Goal: Task Accomplishment & Management: Complete application form

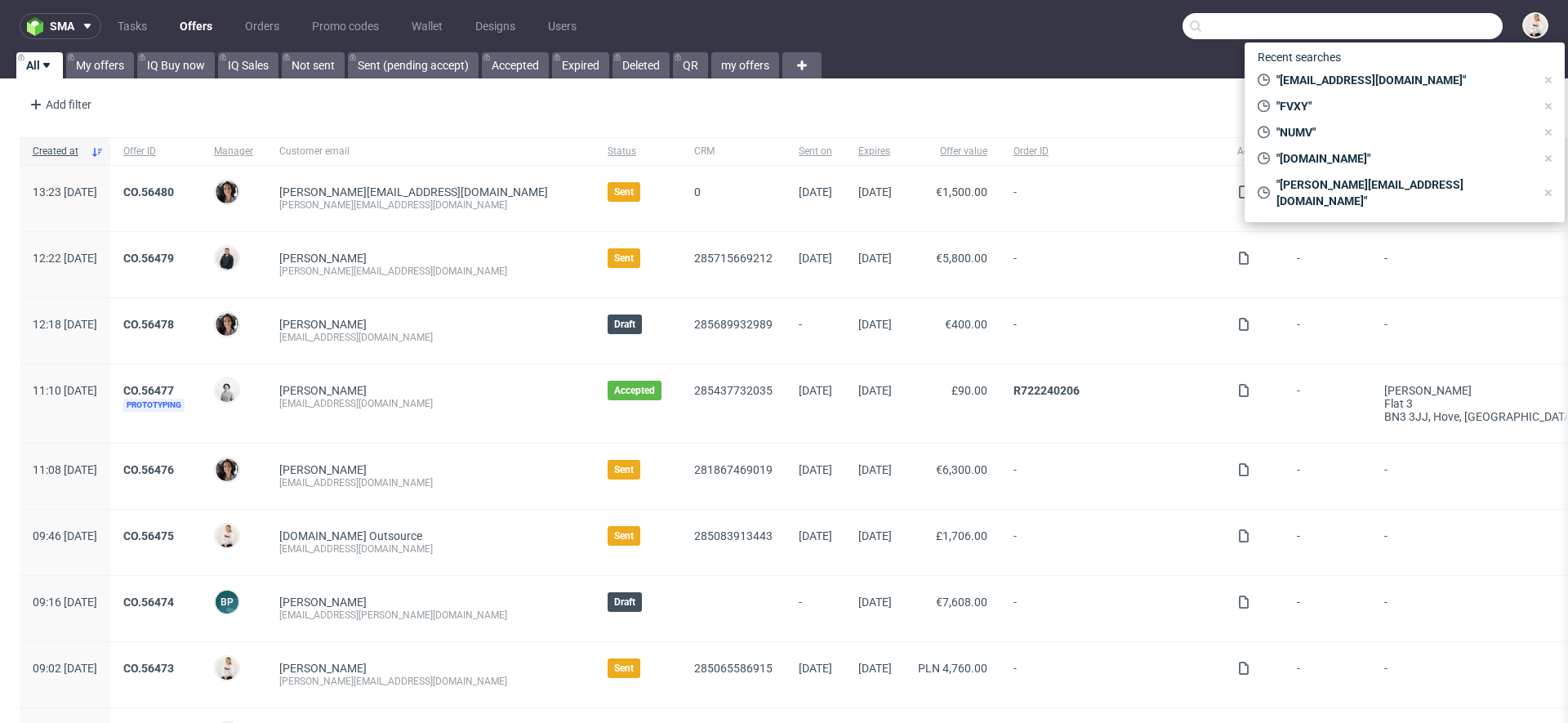
click at [1424, 28] on input "text" at bounding box center [1342, 27] width 320 height 27
paste input "[EMAIL_ADDRESS][DOMAIN_NAME]"
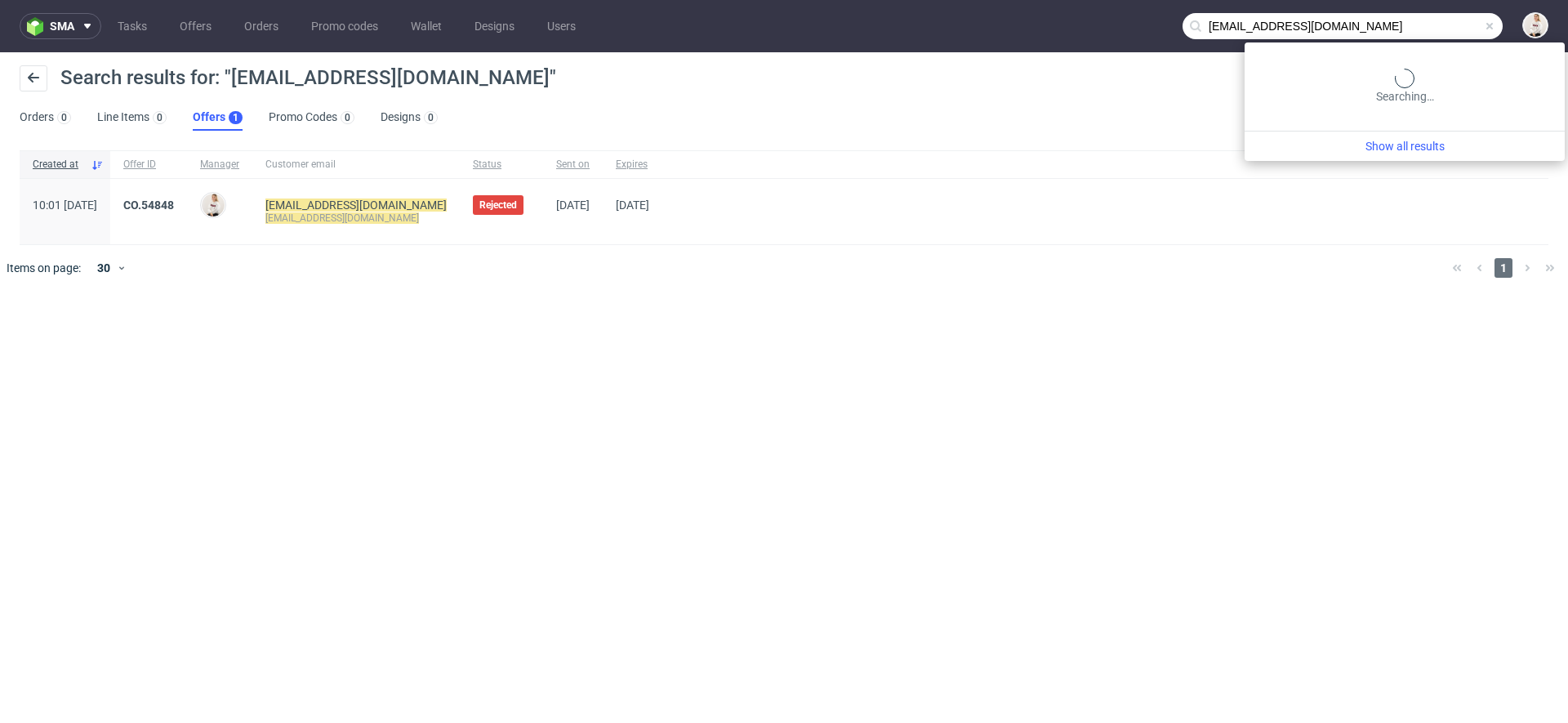
click at [1440, 22] on input "[EMAIL_ADDRESS][DOMAIN_NAME]" at bounding box center [1342, 27] width 320 height 27
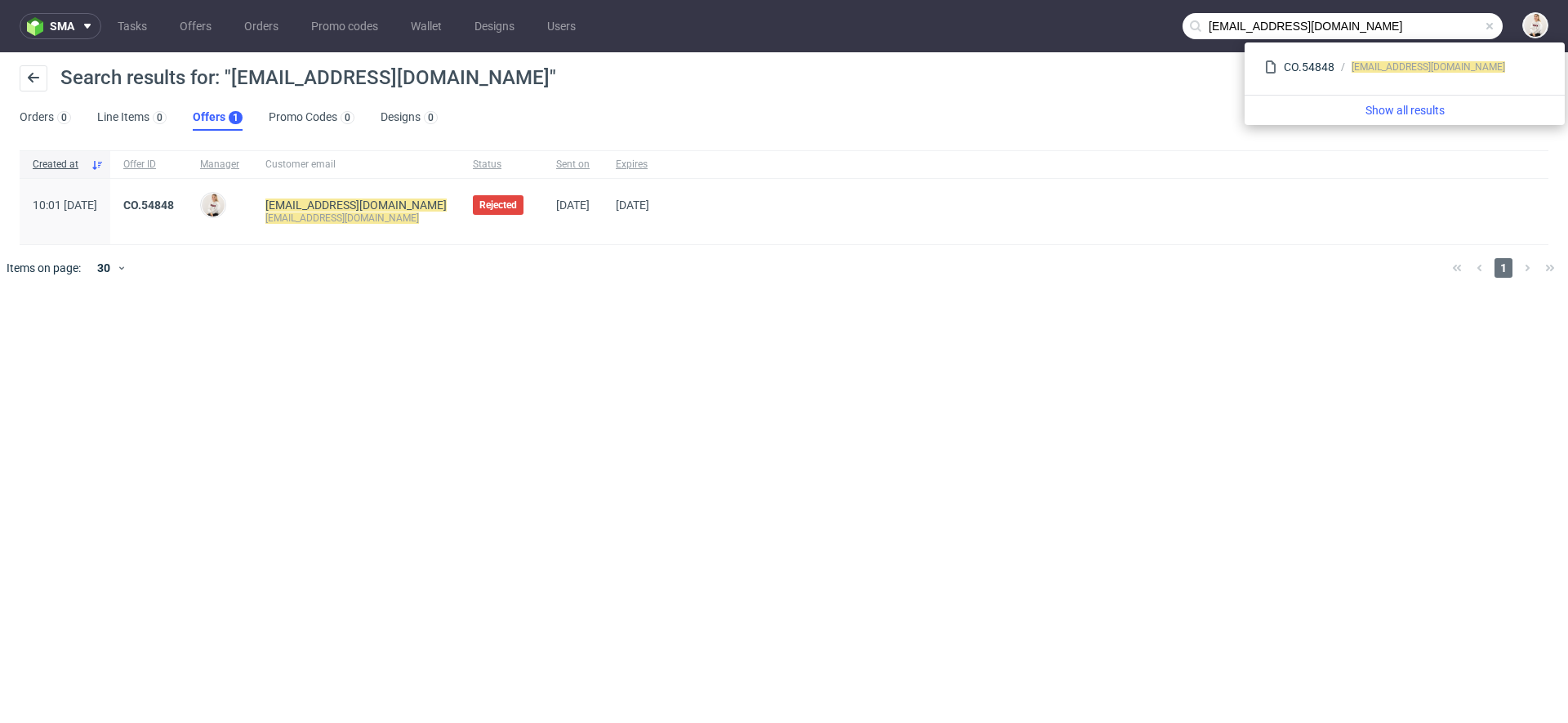
drag, startPoint x: 1294, startPoint y: 29, endPoint x: 916, endPoint y: 0, distance: 379.1
click at [916, 0] on nav "sma Tasks Offers Orders Promo codes Wallet Designs Users oksana.nijaradze@teams…" at bounding box center [784, 26] width 1568 height 52
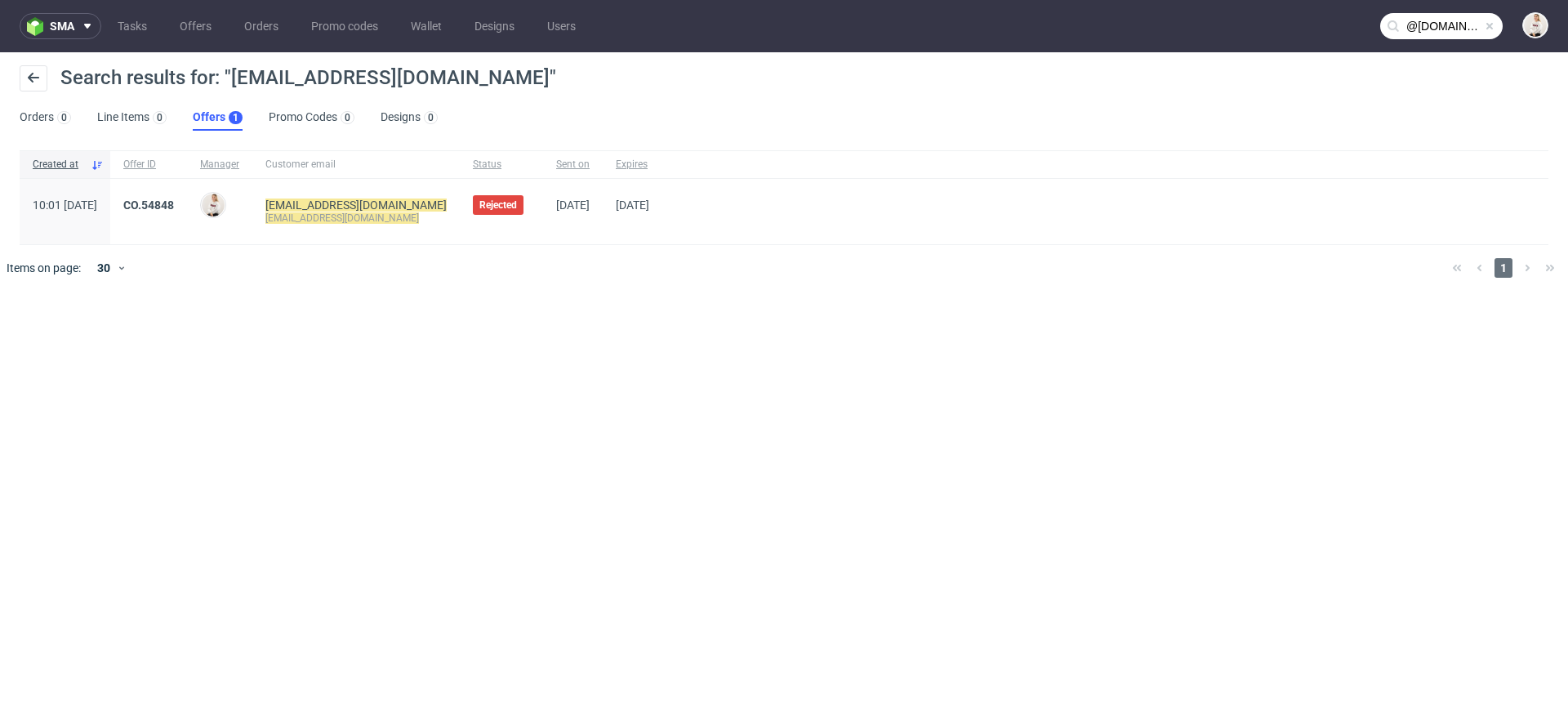
type input "@teamsunday.com"
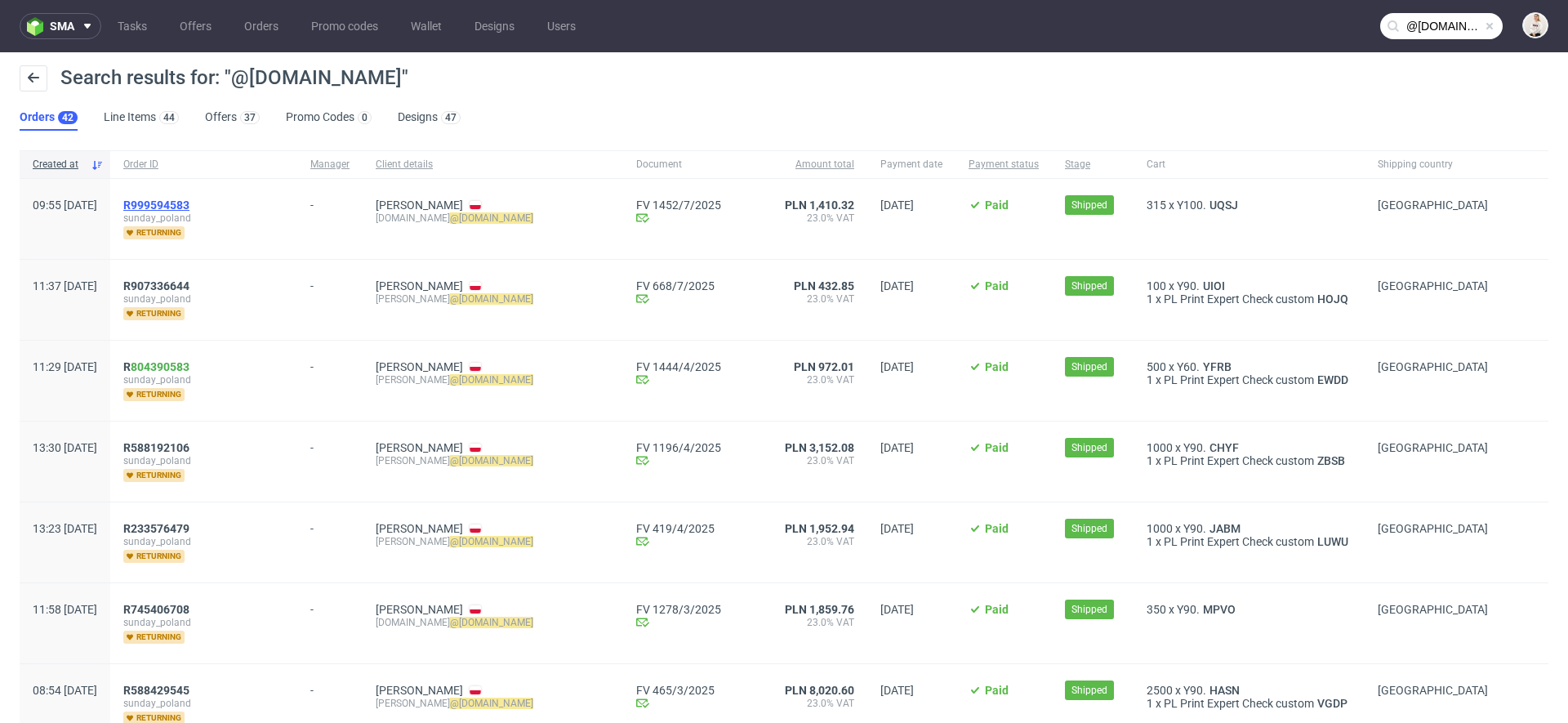
click at [190, 207] on span "R999594583" at bounding box center [157, 205] width 66 height 13
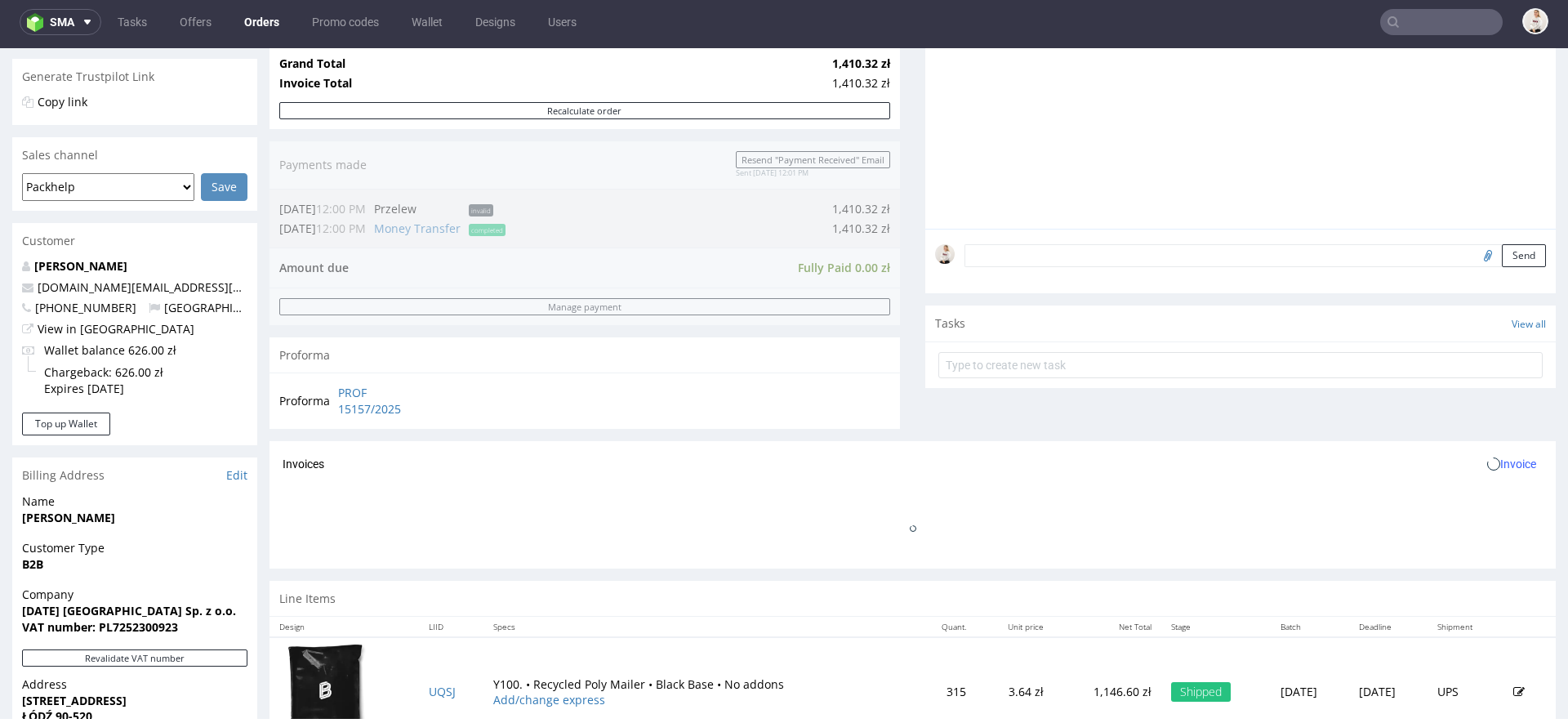
scroll to position [623, 0]
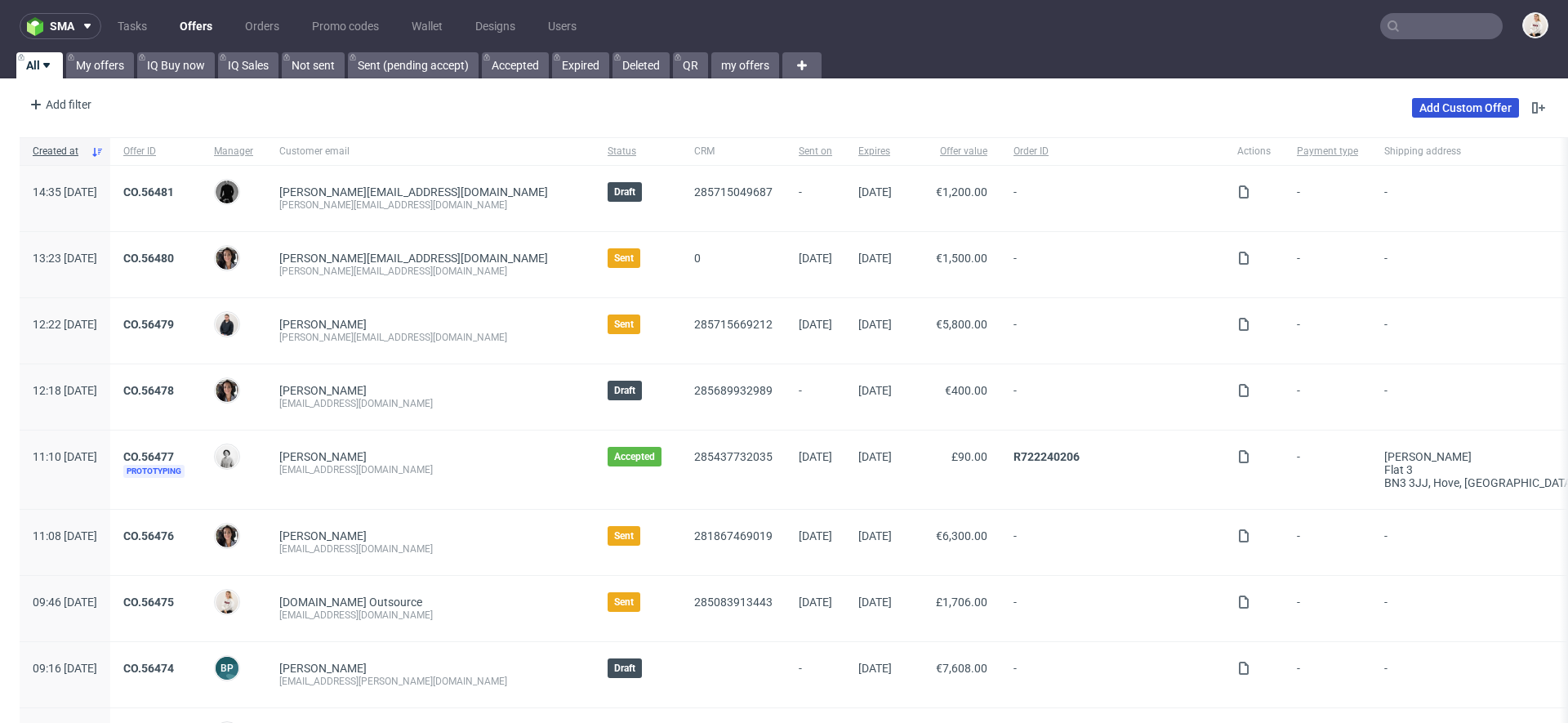
click at [1445, 105] on link "Add Custom Offer" at bounding box center [1465, 107] width 107 height 20
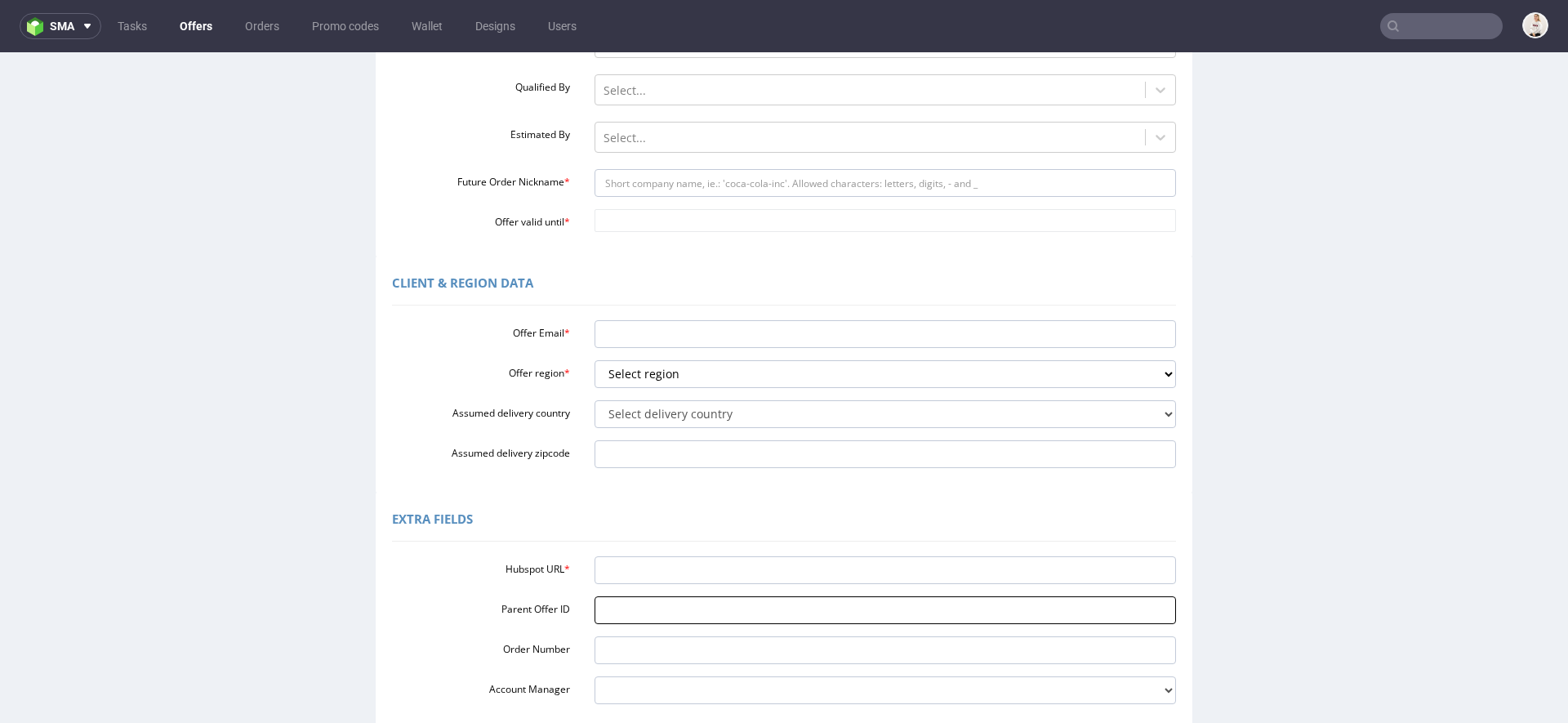
scroll to position [295, 0]
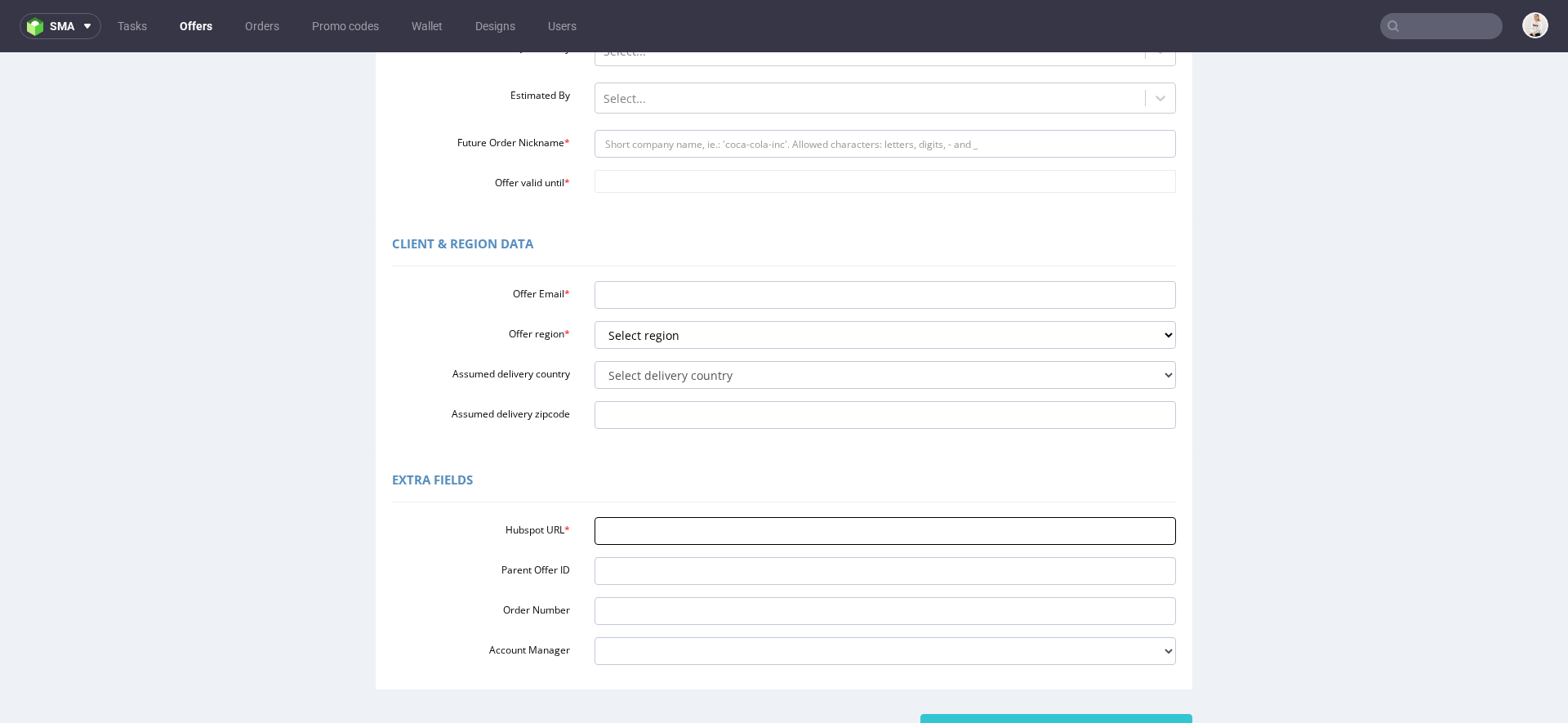
click at [684, 531] on input "Hubspot URL *" at bounding box center [885, 530] width 582 height 28
paste input "[URL][DOMAIN_NAME]"
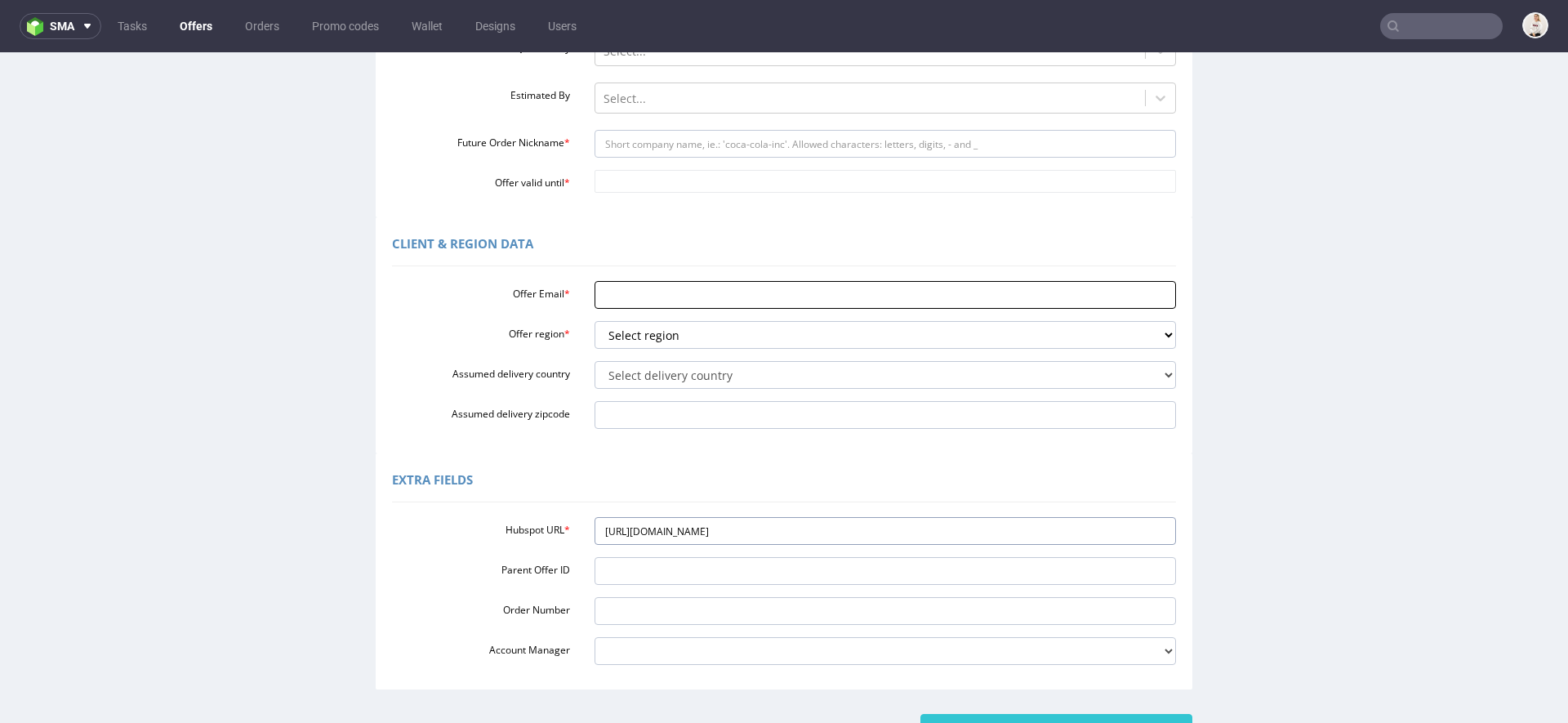
type input "[URL][DOMAIN_NAME]"
click at [663, 288] on input "Offer Email *" at bounding box center [885, 295] width 582 height 28
paste input "[EMAIL_ADDRESS][DOMAIN_NAME]"
type input "[EMAIL_ADDRESS][DOMAIN_NAME]"
click at [638, 339] on select "Select region eu gb de pl fr it es" at bounding box center [885, 334] width 582 height 28
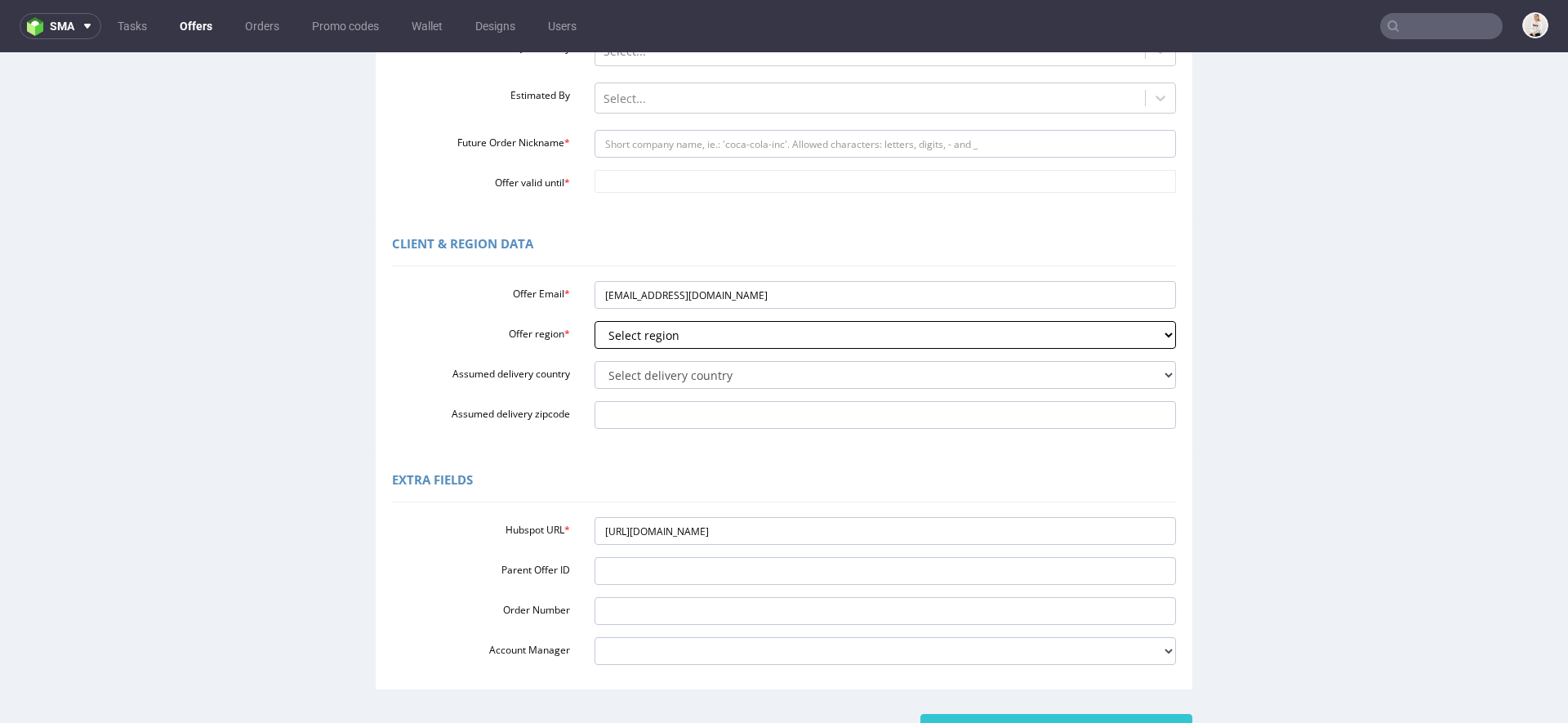
select select "pl"
click at [595, 321] on select "Select region eu gb de pl fr it es" at bounding box center [885, 334] width 582 height 28
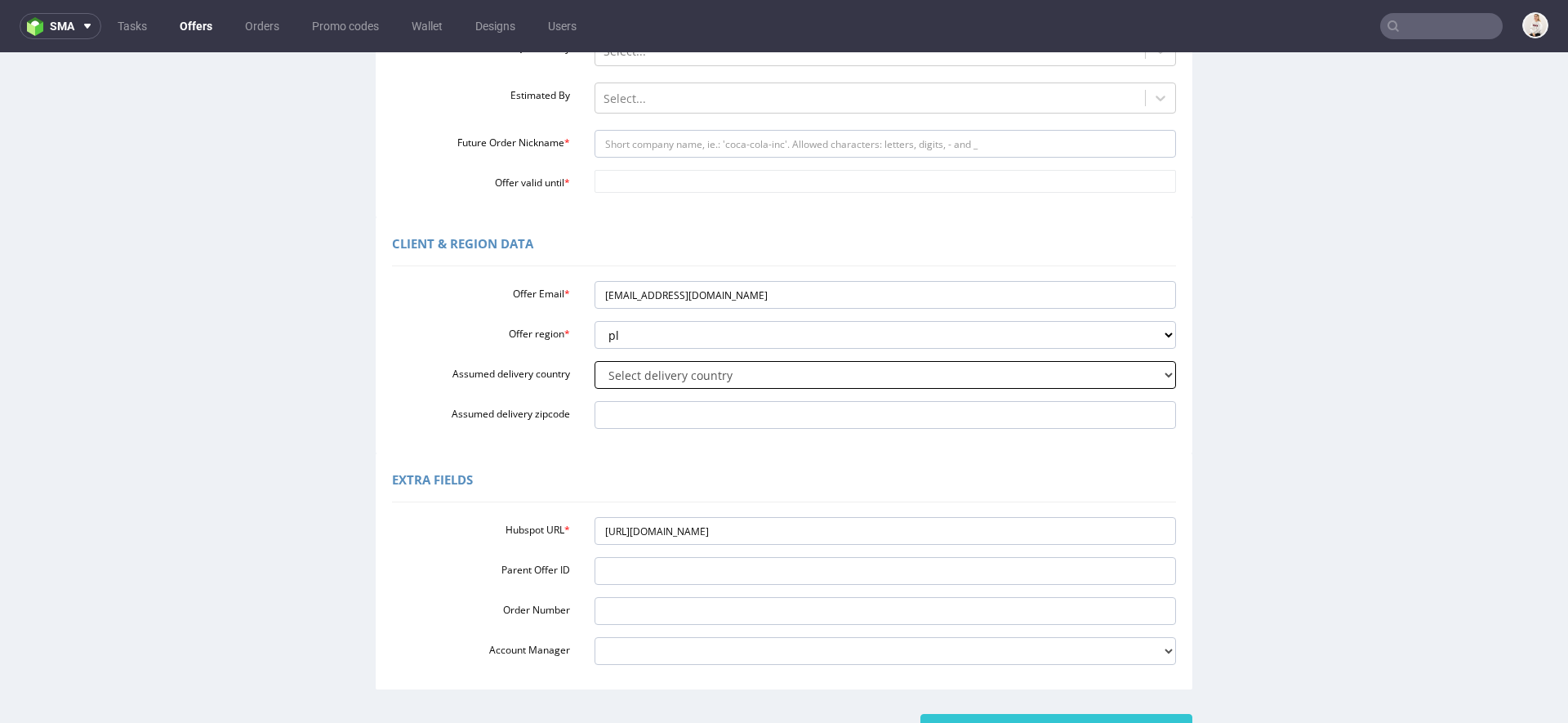
click at [657, 383] on select "Select delivery country [GEOGRAPHIC_DATA] [GEOGRAPHIC_DATA] [GEOGRAPHIC_DATA] […" at bounding box center [885, 374] width 582 height 28
select select "179"
click at [595, 361] on select "Select delivery country [GEOGRAPHIC_DATA] [GEOGRAPHIC_DATA] [GEOGRAPHIC_DATA] […" at bounding box center [885, 374] width 582 height 28
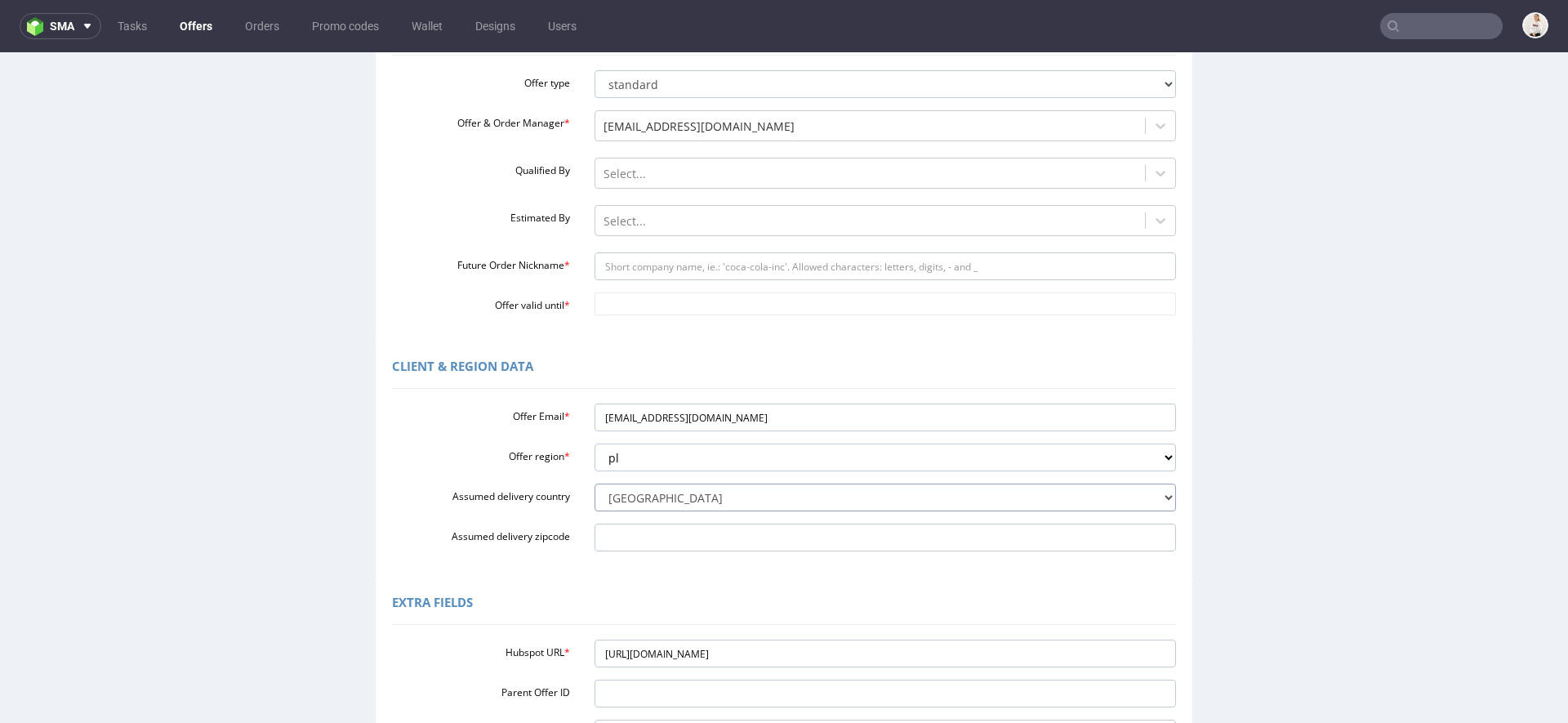
scroll to position [139, 0]
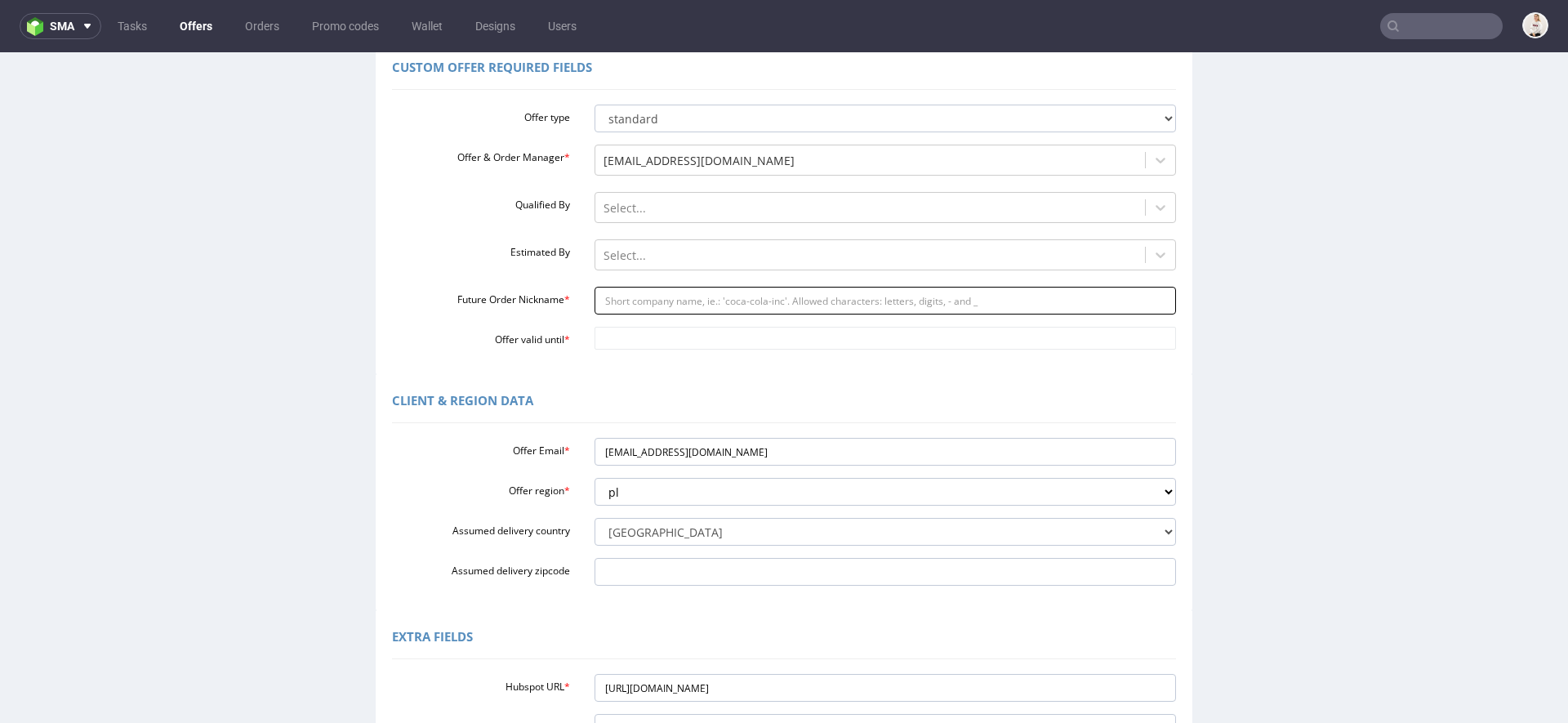
click at [690, 295] on input "Future Order Nickname *" at bounding box center [885, 300] width 582 height 28
paste input "oksananijaradzeteamsundaycom"
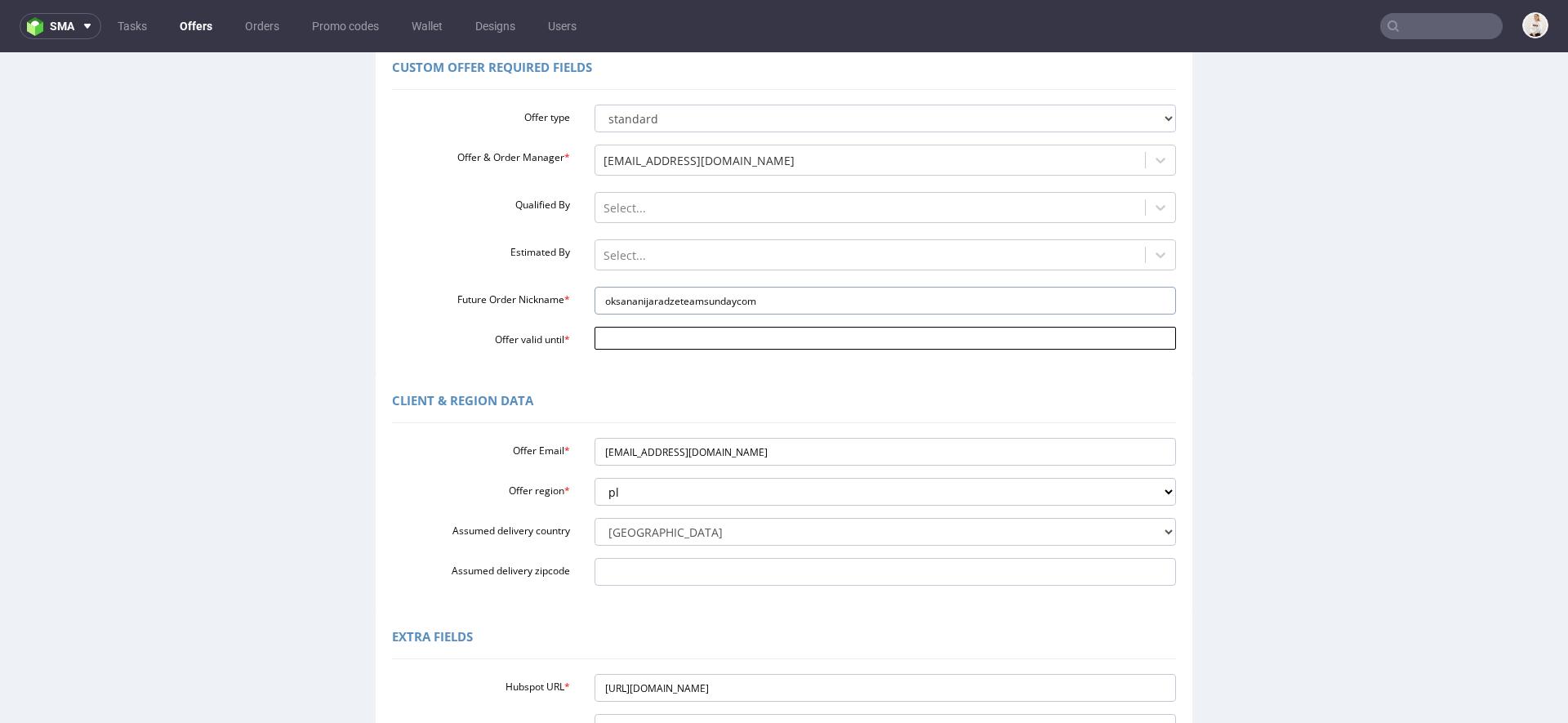
type input "oksananijaradzeteamsundaycom"
click at [679, 330] on body "Production Shipped DTP Orders Offers Shipments Designs Promotions Users Jobs Ad…" at bounding box center [784, 460] width 1568 height 1093
click at [757, 243] on td "16" at bounding box center [751, 241] width 25 height 25
type input "[DATE]"
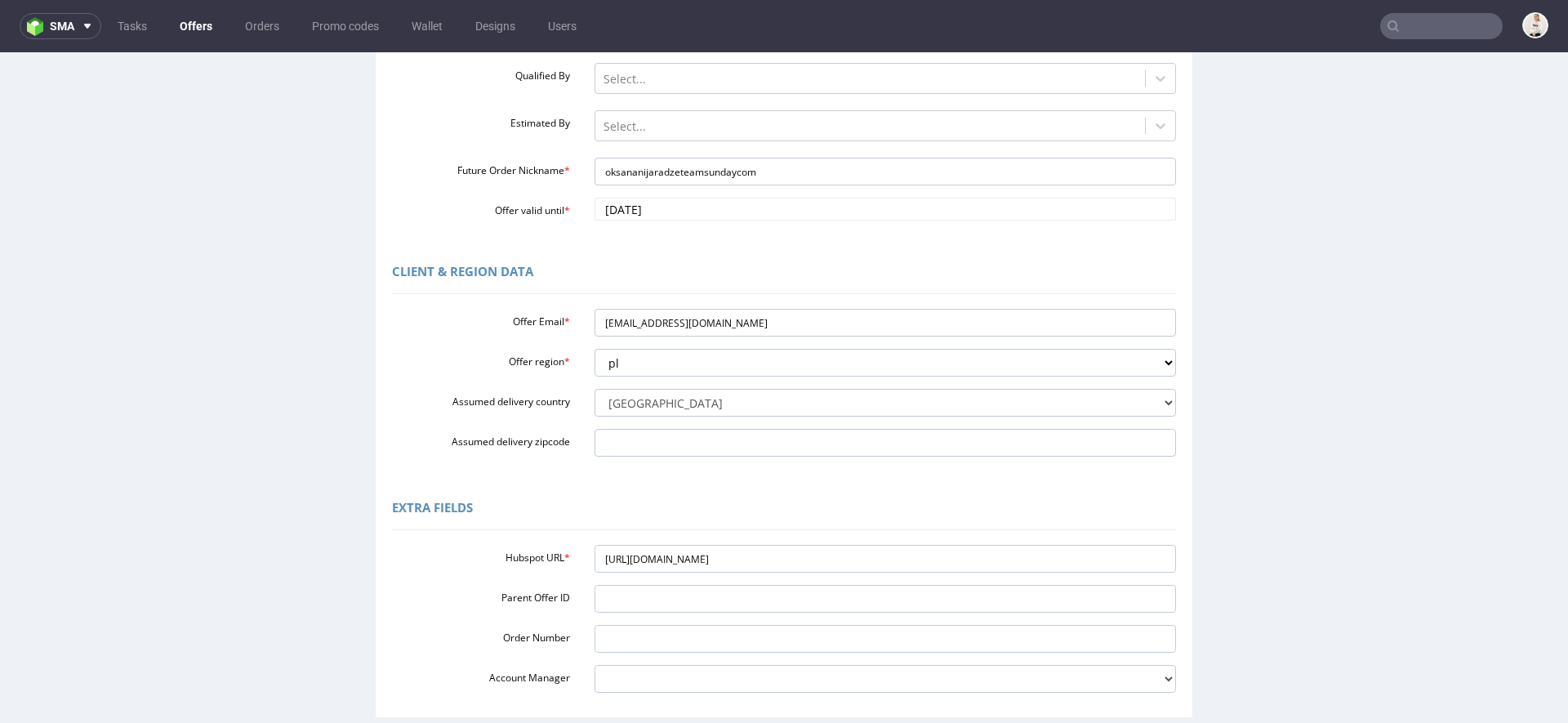
scroll to position [420, 0]
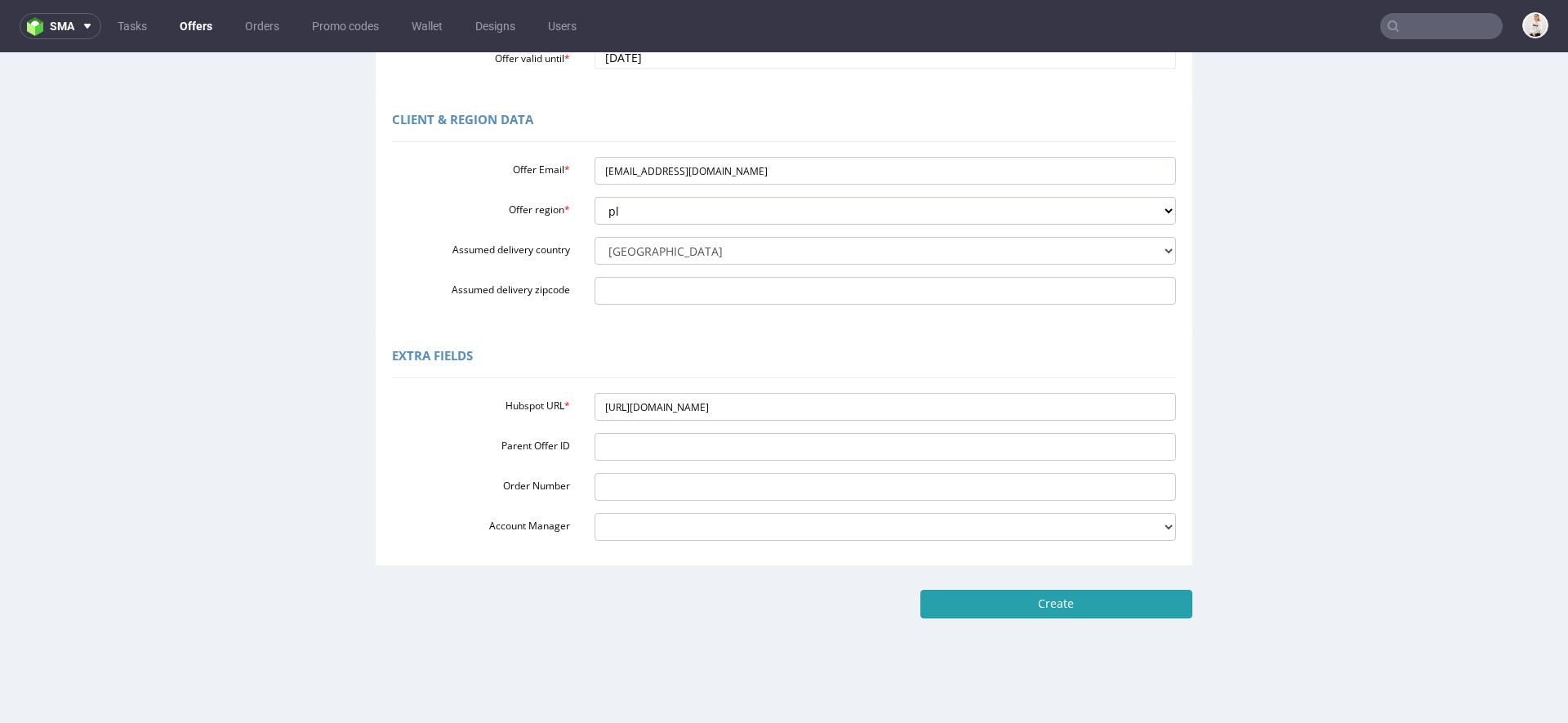
click at [1137, 606] on input "Create" at bounding box center [1056, 603] width 272 height 28
type input "Please wait..."
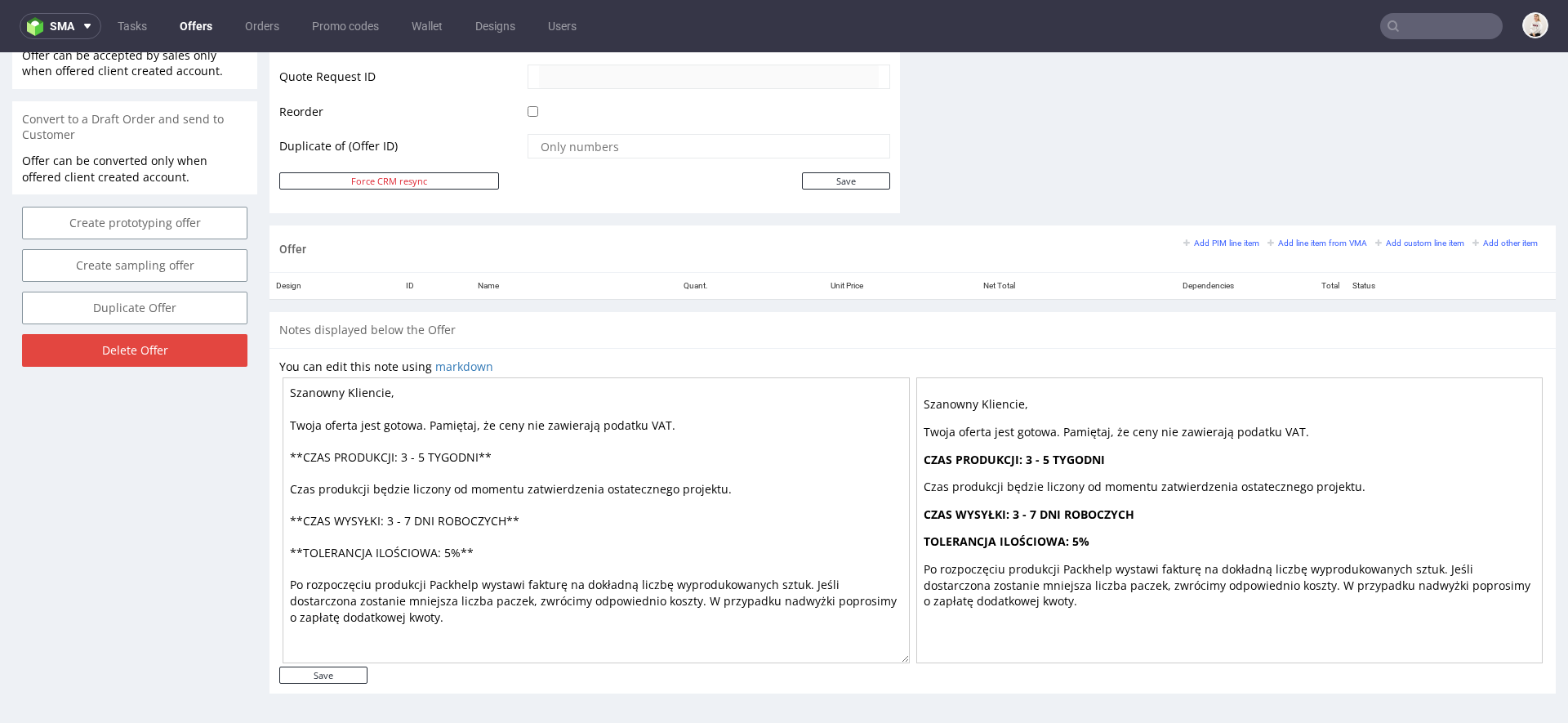
scroll to position [4, 0]
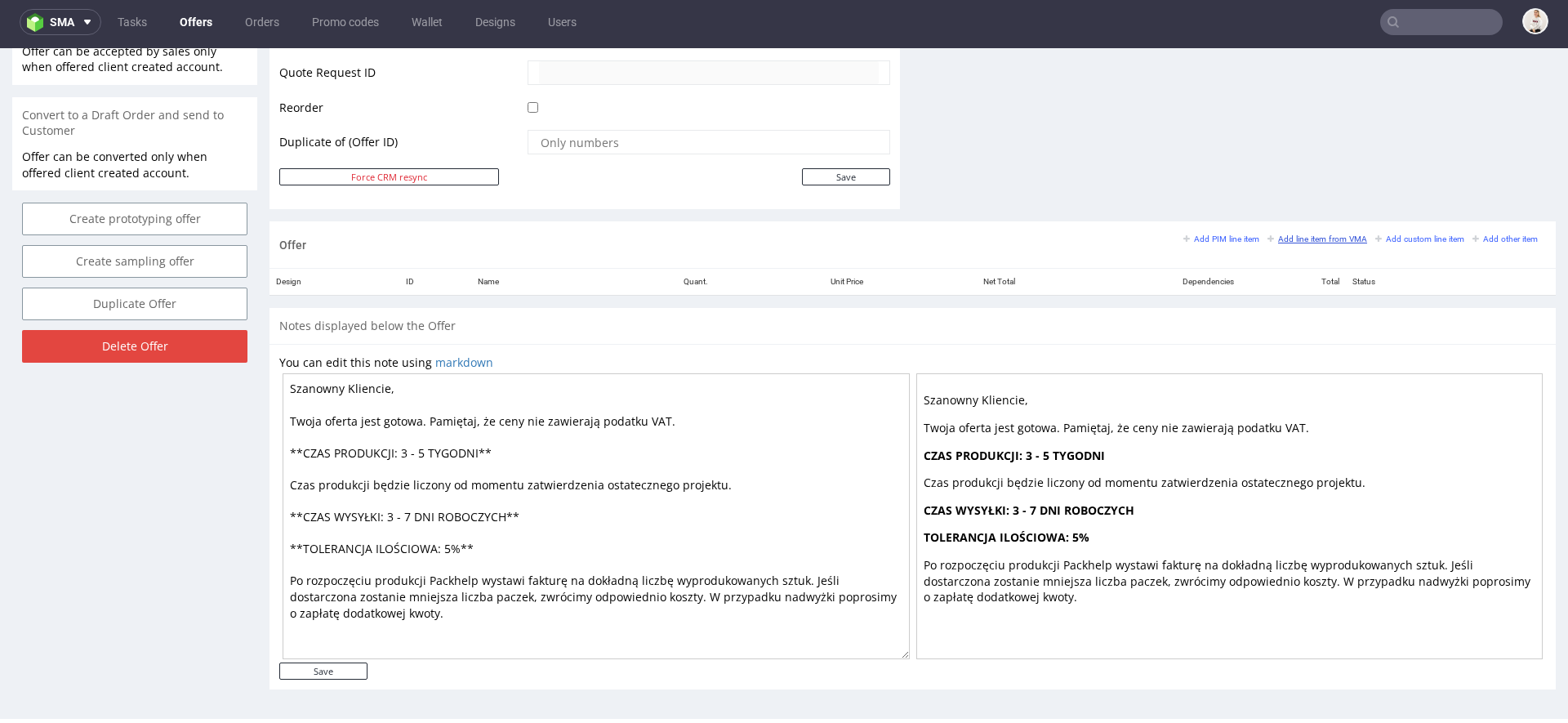
click at [1312, 235] on small "Add line item from VMA" at bounding box center [1317, 238] width 100 height 9
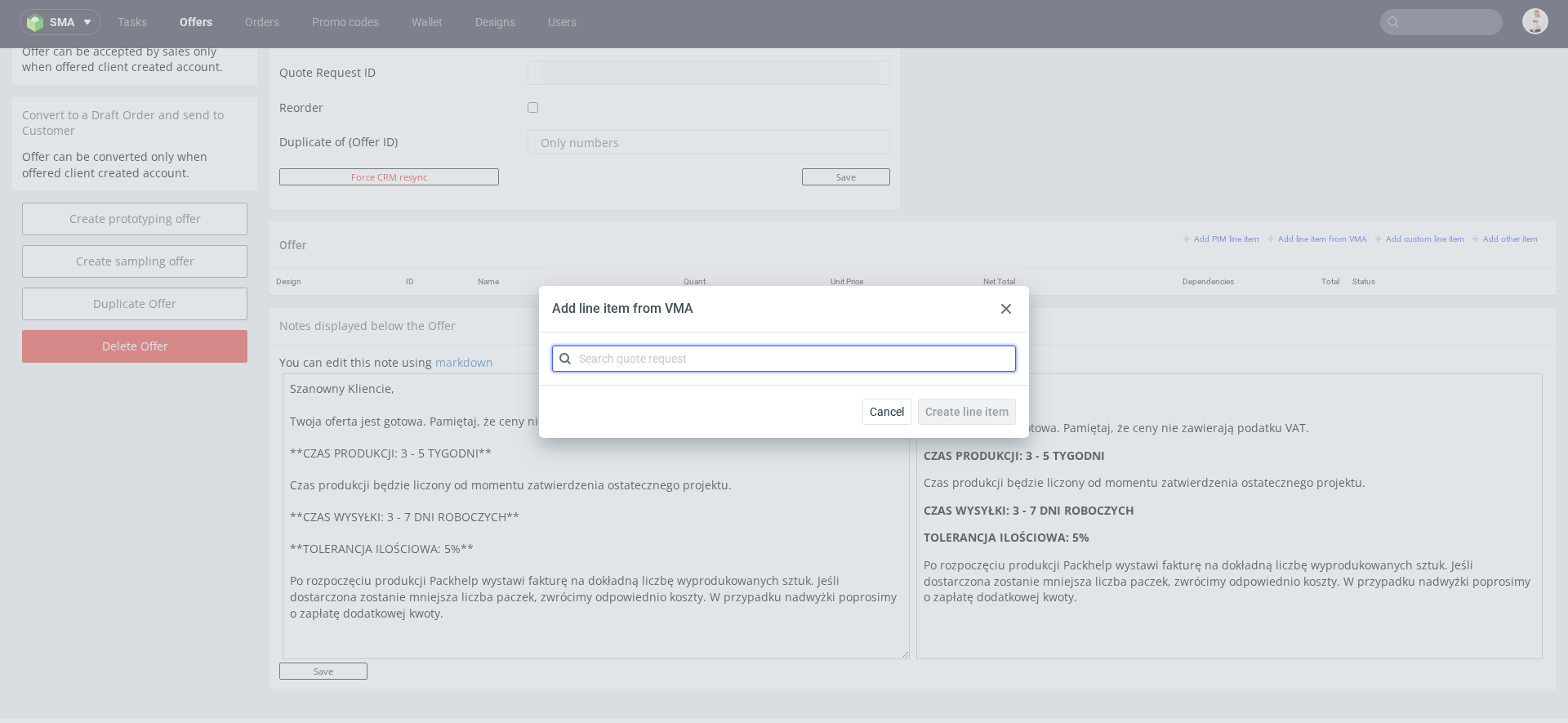
click at [875, 363] on input "text" at bounding box center [784, 359] width 464 height 27
paste input "poly-mailer--recycled-poly-mailer--100--foil-white-black-inside--mono-pantone-o…"
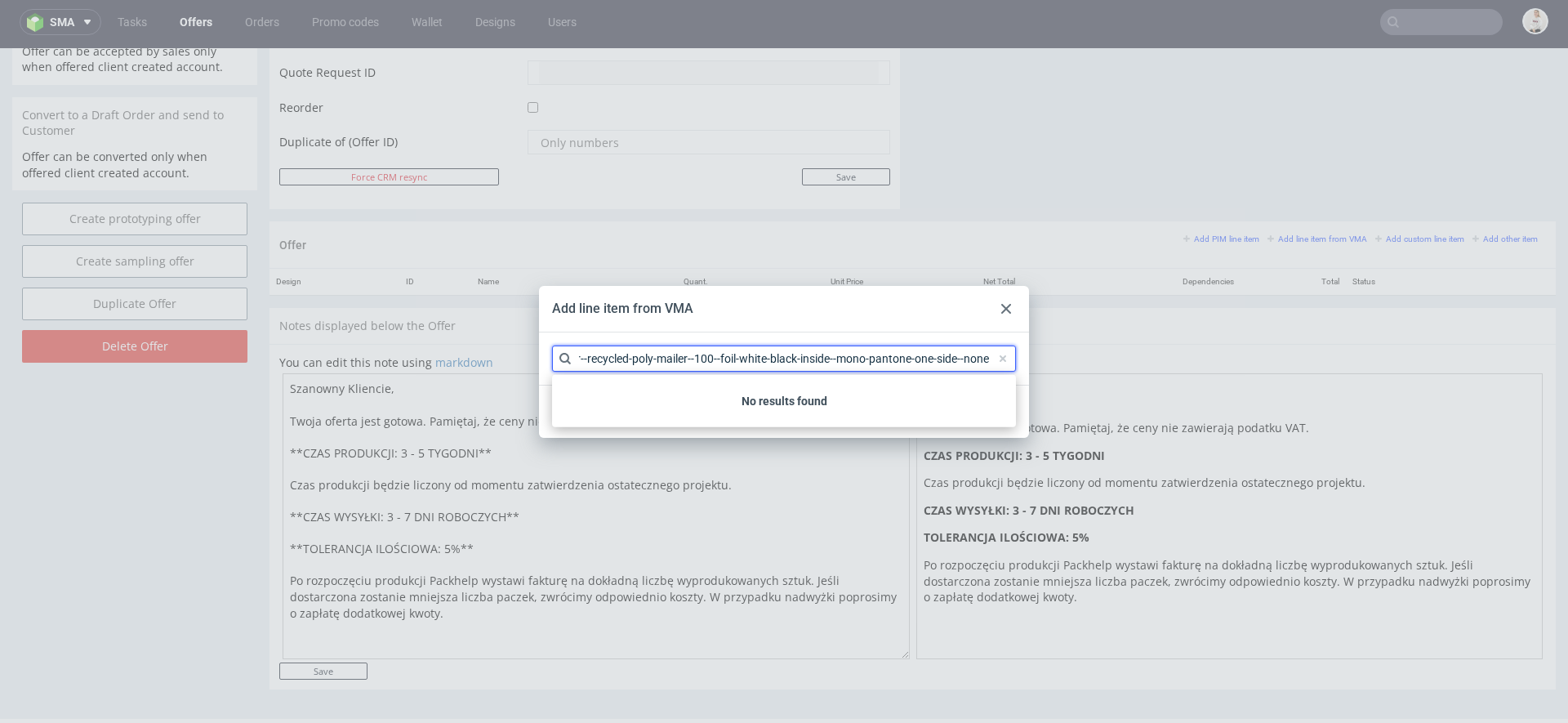
type input "poly-mailer--recycled-poly-mailer--100--foil-white-black-inside--mono-pantone-o…"
click at [998, 313] on div at bounding box center [1006, 309] width 20 height 20
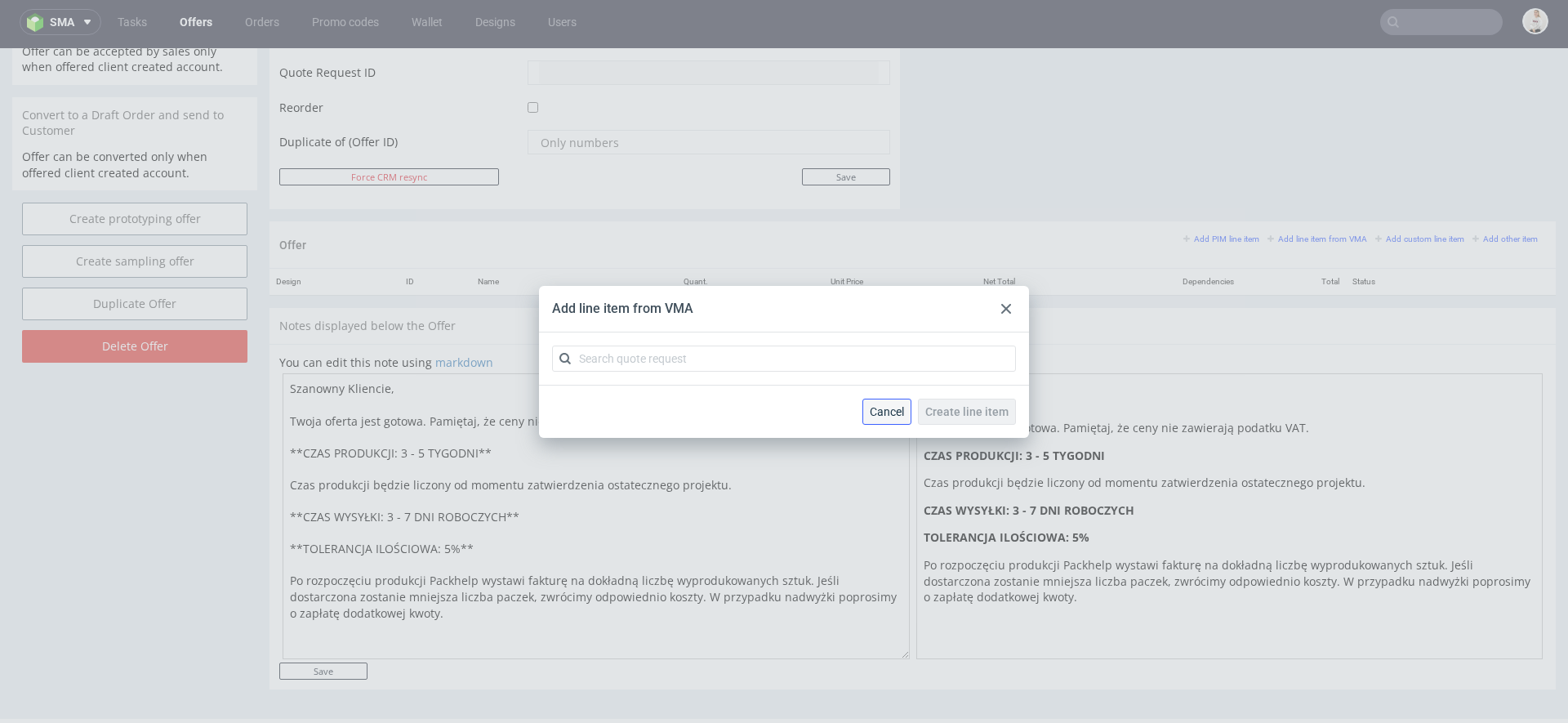
drag, startPoint x: 888, startPoint y: 404, endPoint x: 1122, endPoint y: 212, distance: 302.7
click at [888, 406] on span "Cancel" at bounding box center [887, 411] width 34 height 11
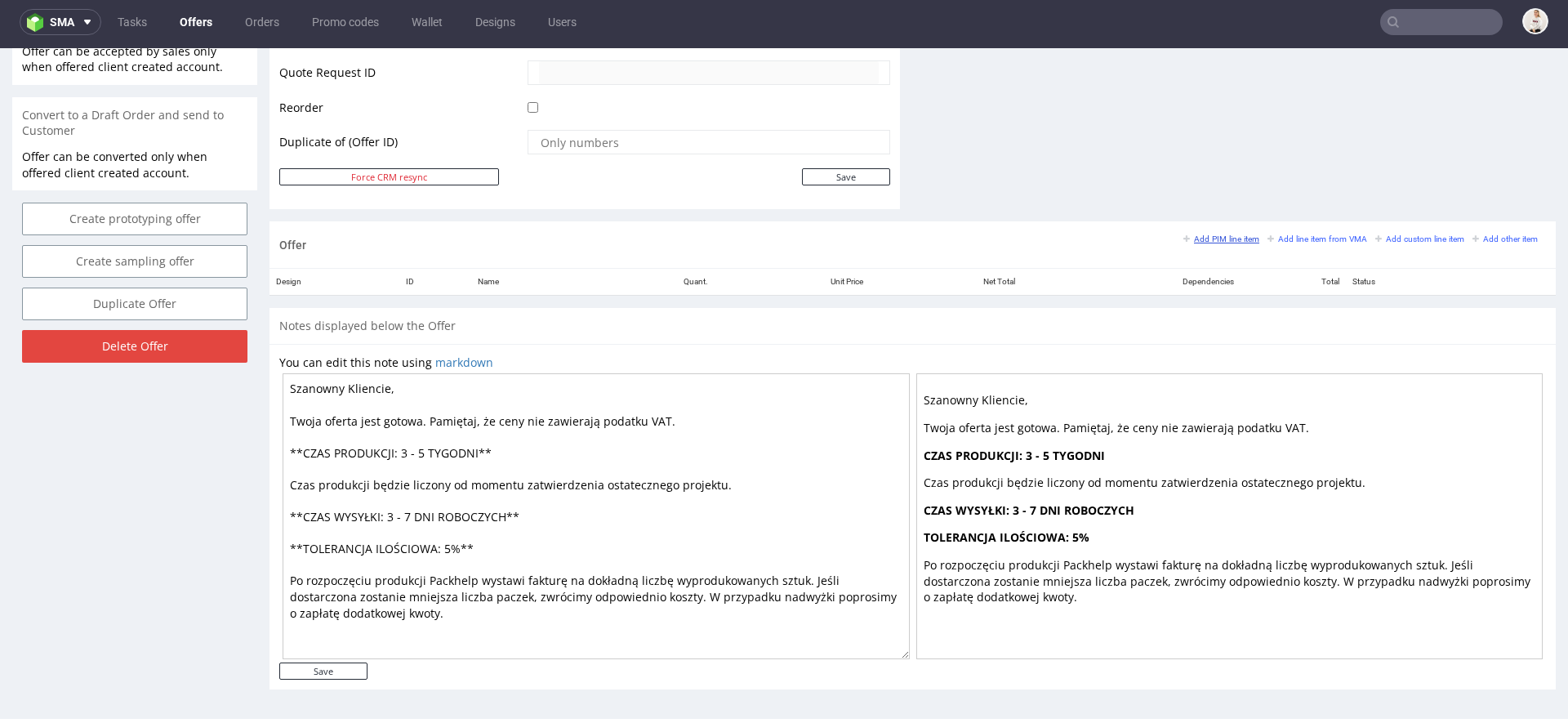
click at [1201, 237] on small "Add PIM line item" at bounding box center [1221, 238] width 76 height 9
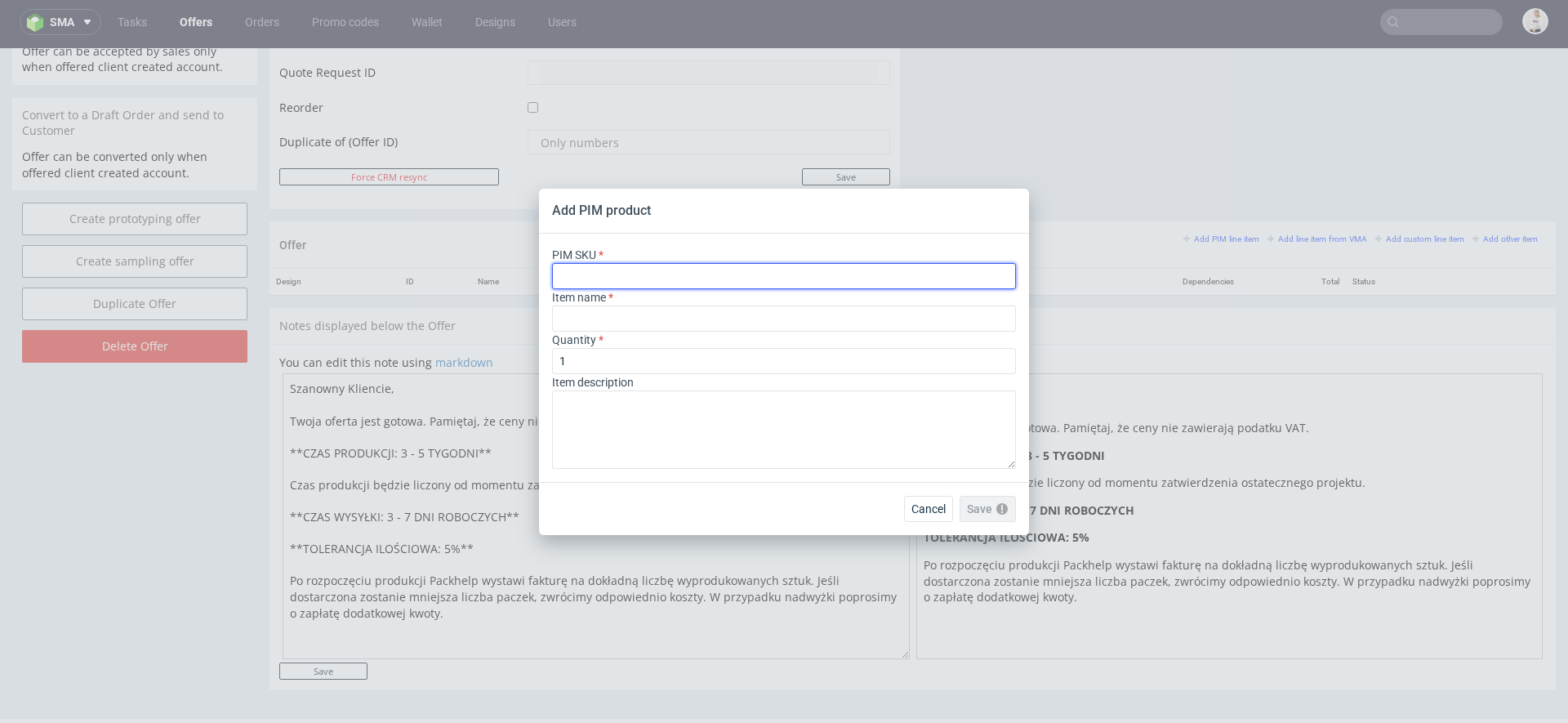
click at [647, 277] on input "text" at bounding box center [784, 276] width 464 height 27
type input "v"
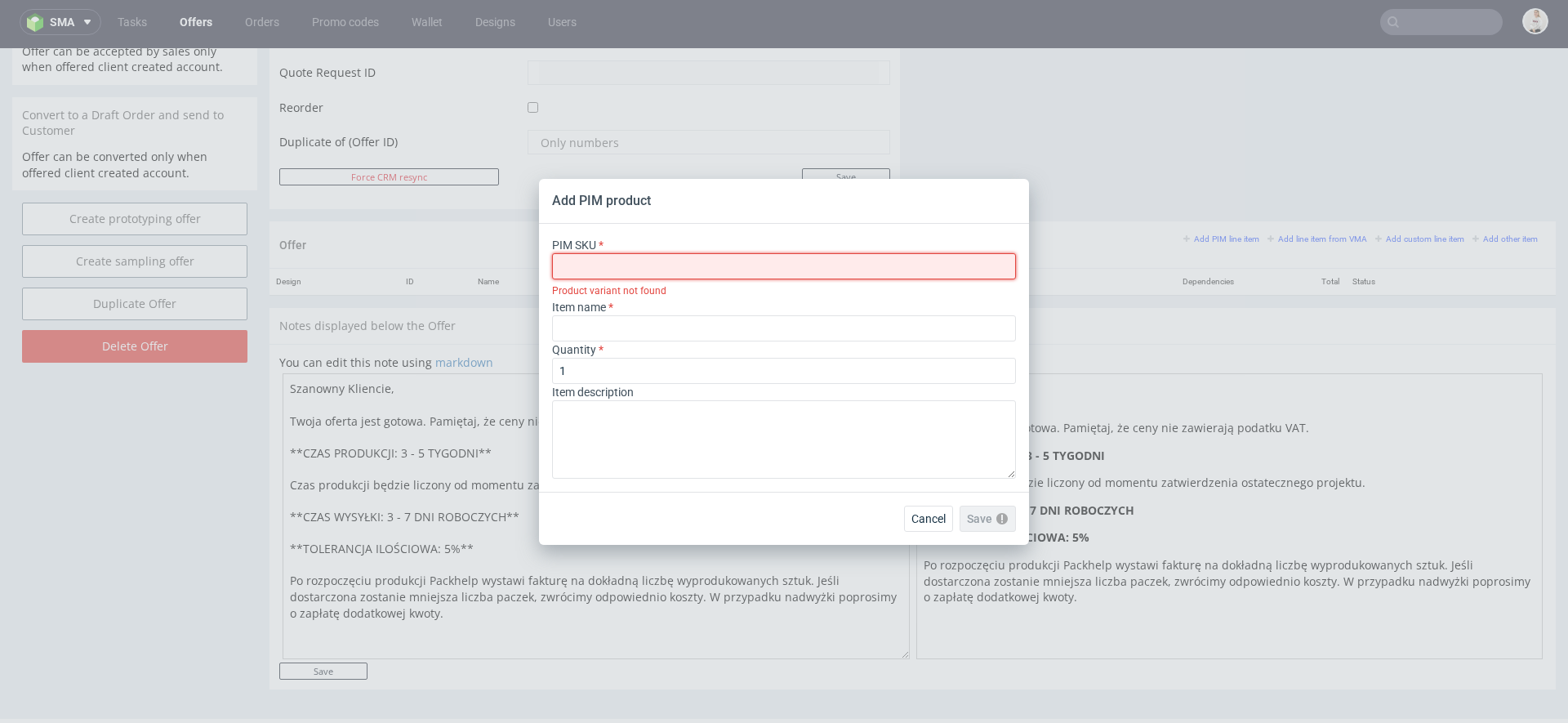
paste input "poly-mailer--recycled-poly-mailer--100--foil-white-black-inside--mono-pantone-o…"
type input "poly-mailer--recycled-poly-mailer--100--foil-white-black-inside--mono-pantone-o…"
type input "Recycled Poly Mailer"
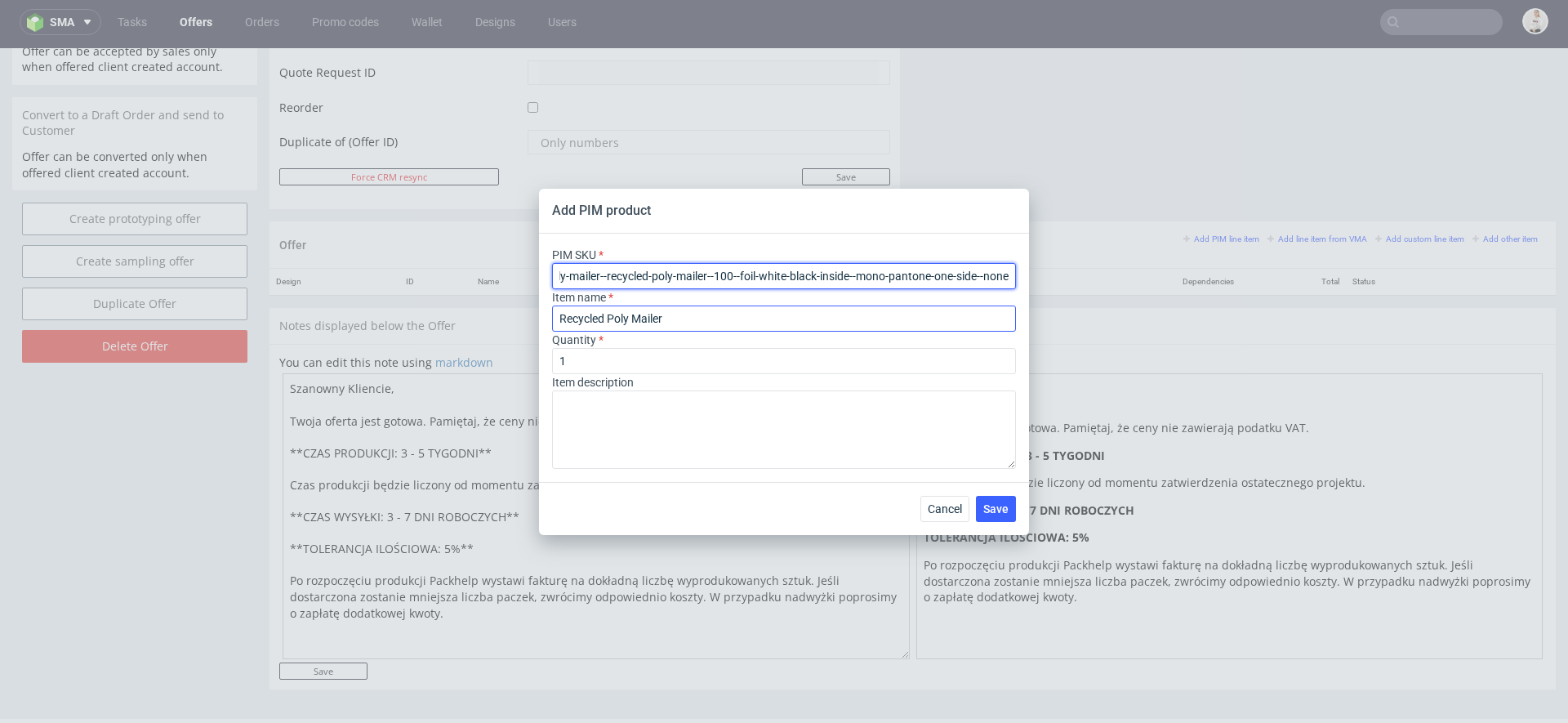
type input "poly-mailer--recycled-poly-mailer--100--foil-white-black-inside--mono-pantone-o…"
click at [686, 325] on input "Recycled Poly Mailer" at bounding box center [784, 319] width 464 height 27
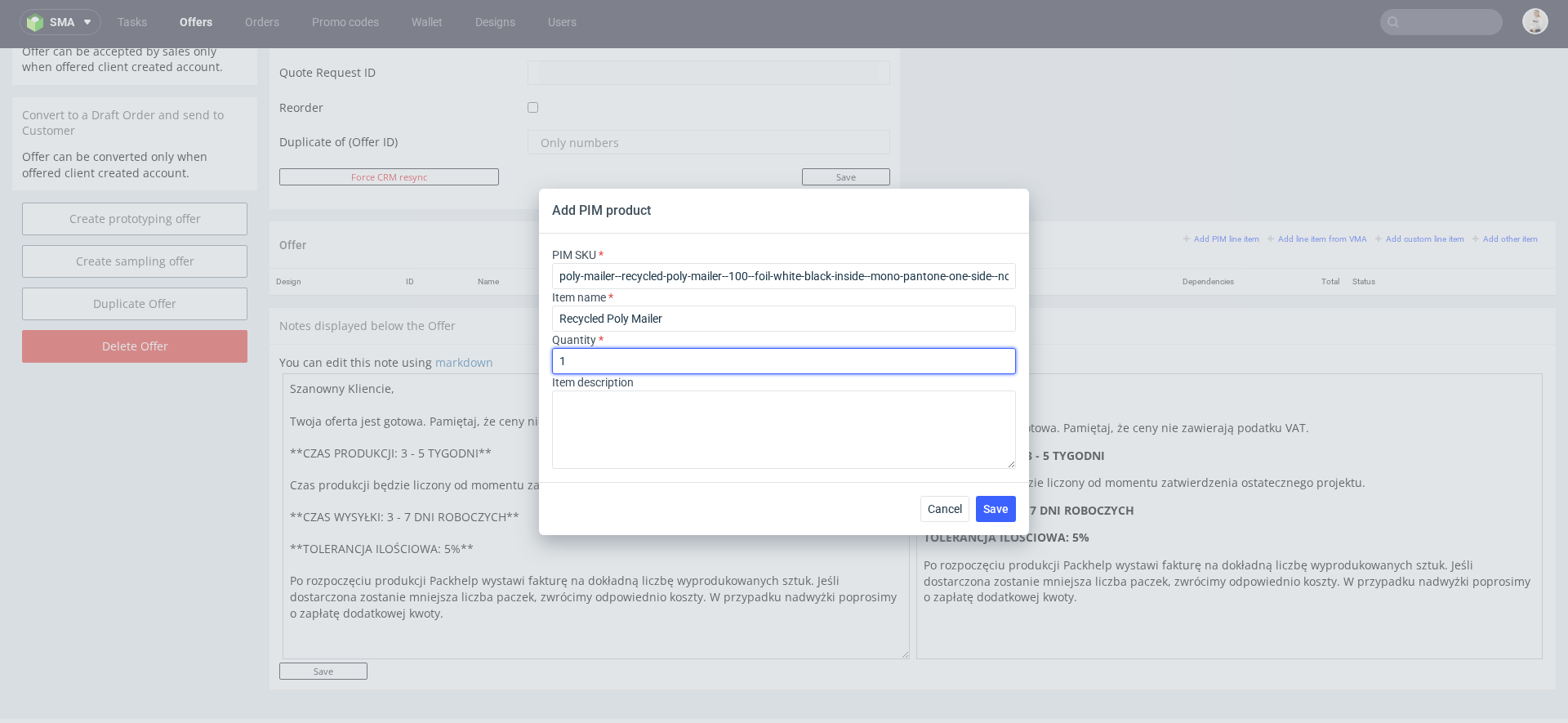
click at [660, 365] on input "1" at bounding box center [784, 361] width 464 height 27
type input "1000"
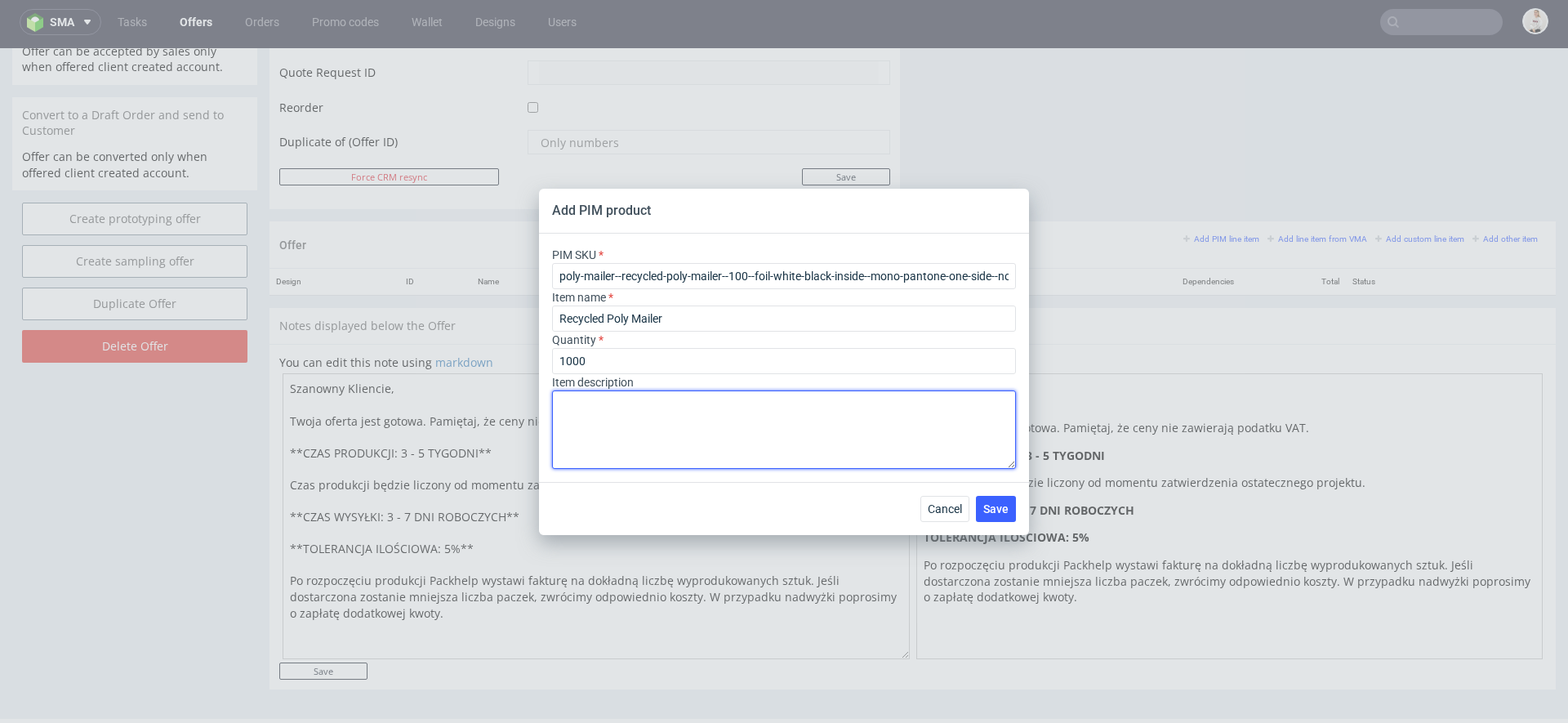
click at [806, 421] on textarea at bounding box center [784, 429] width 464 height 79
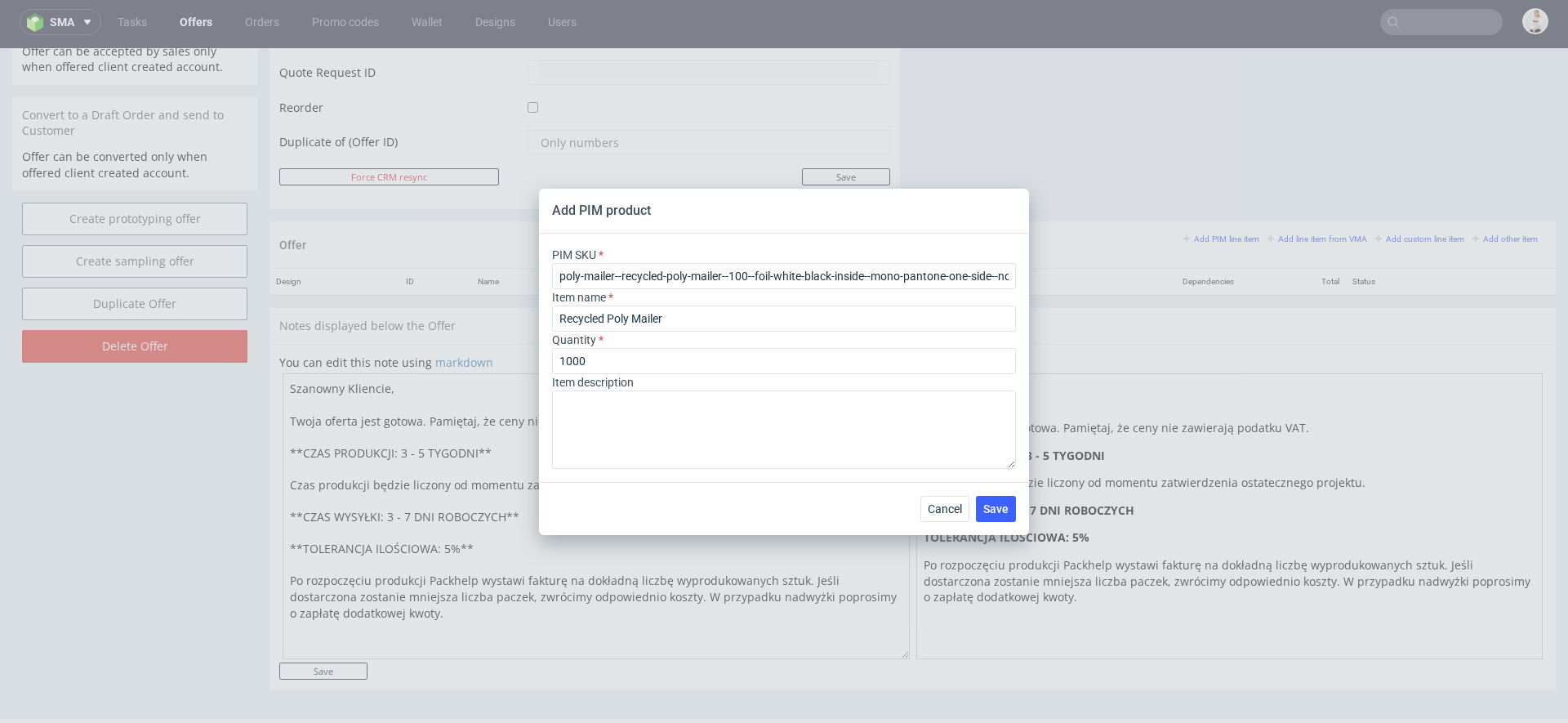
click at [1017, 510] on div "Cancel Save" at bounding box center [784, 508] width 490 height 53
click at [998, 510] on span "Save" at bounding box center [996, 509] width 26 height 11
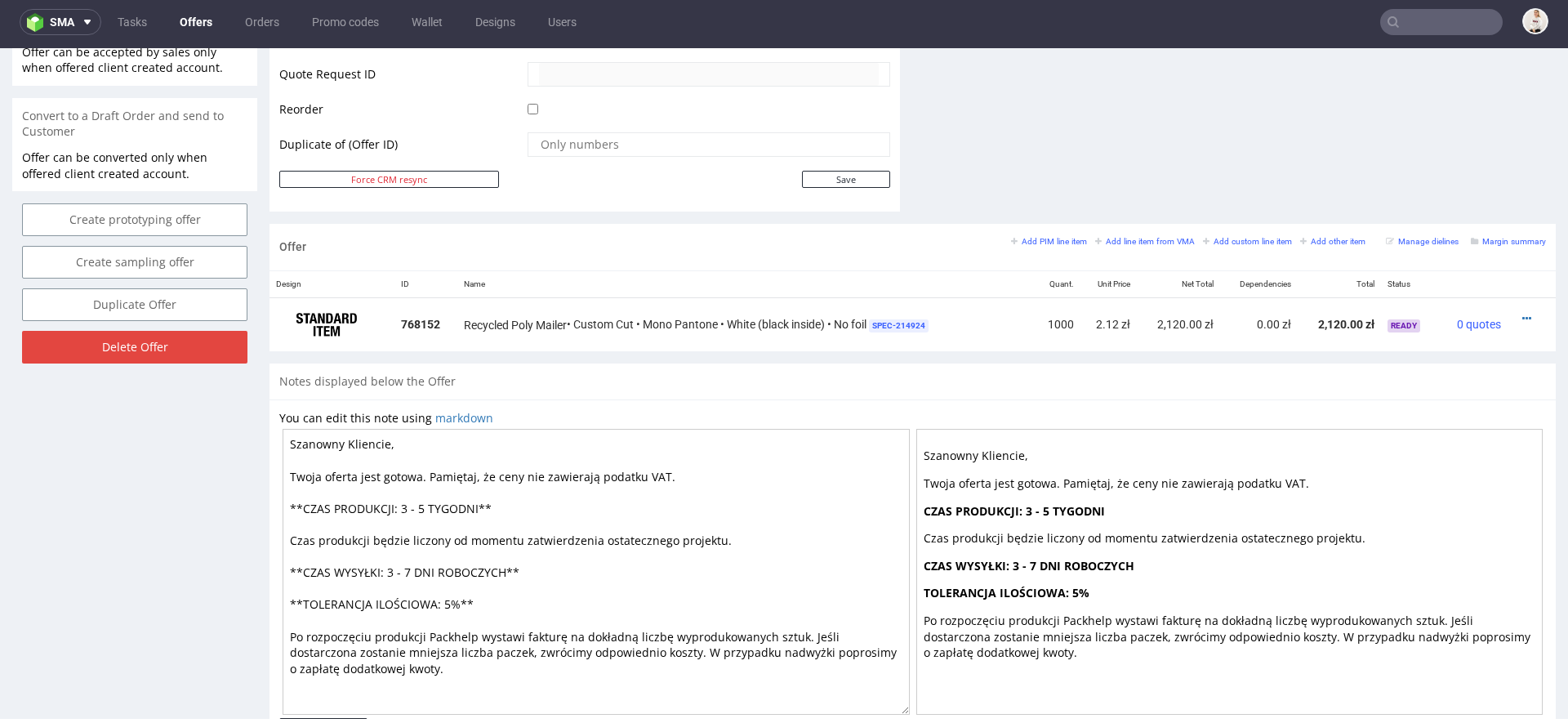
scroll to position [844, 0]
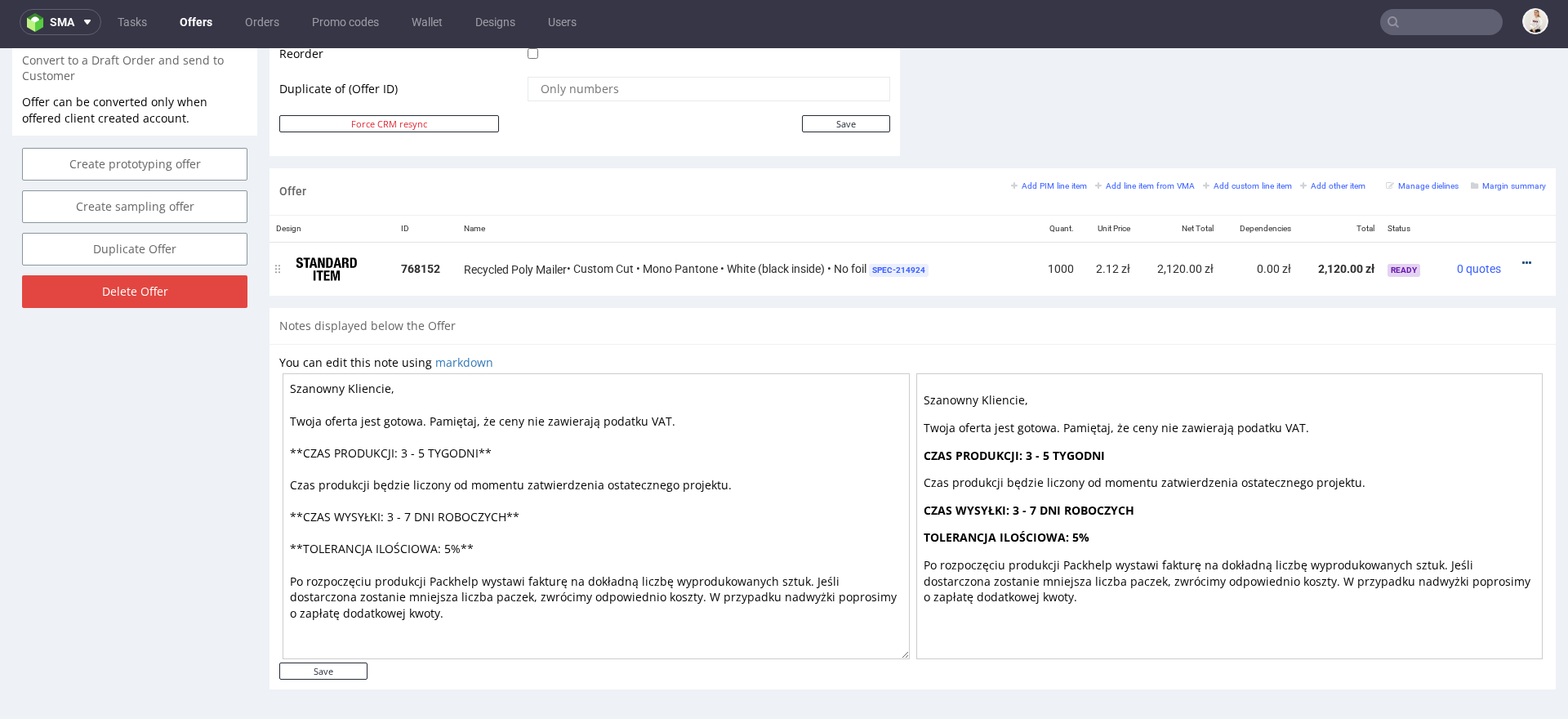
click at [1522, 257] on icon at bounding box center [1526, 263] width 9 height 11
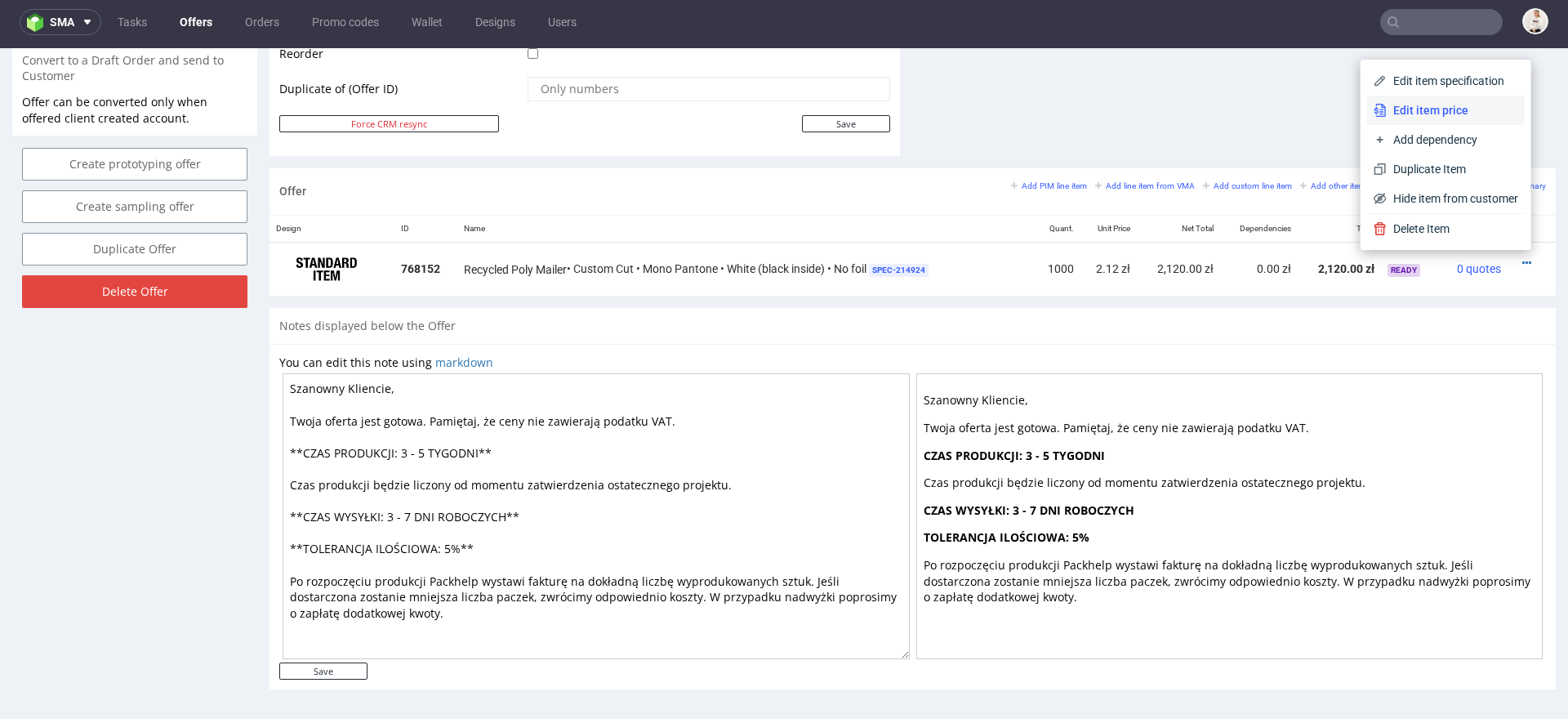
click at [1433, 111] on span "Edit item price" at bounding box center [1452, 110] width 131 height 16
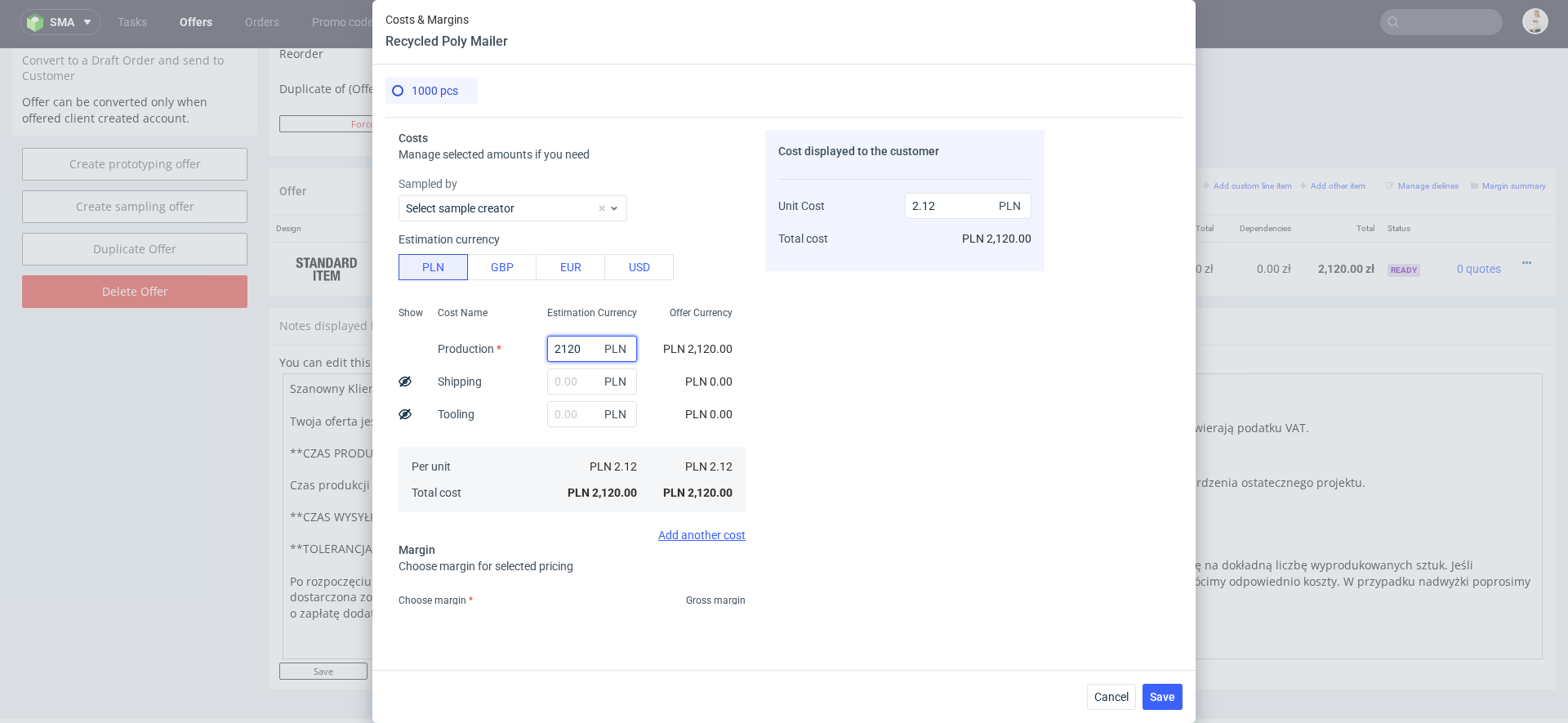
click at [572, 353] on input "2120" at bounding box center [592, 349] width 90 height 27
type input "930"
type input "0.93"
type input "930"
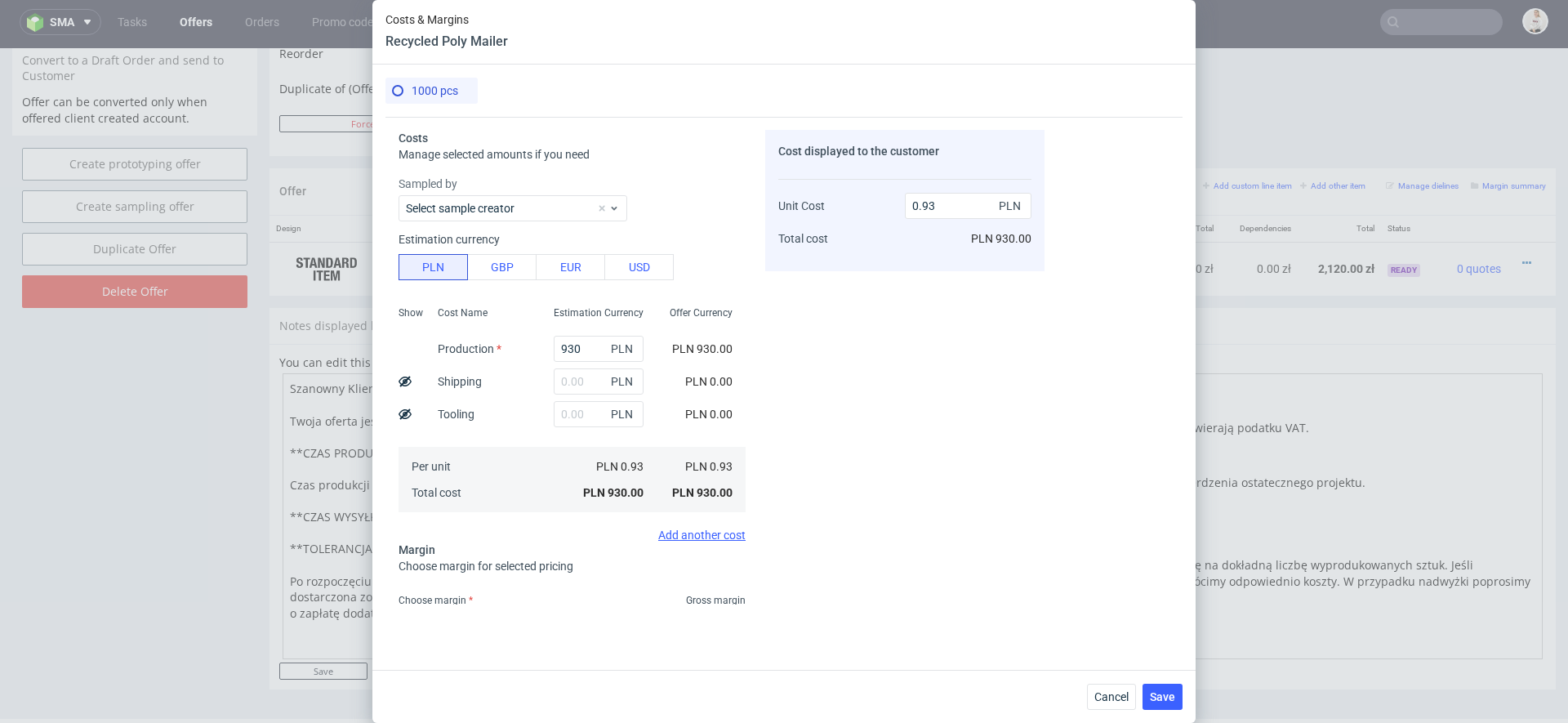
click at [704, 364] on div "PLN 930.00" at bounding box center [702, 349] width 86 height 32
click at [596, 369] on input "text" at bounding box center [598, 382] width 90 height 27
type input "40"
type input "0.97"
type input "40"
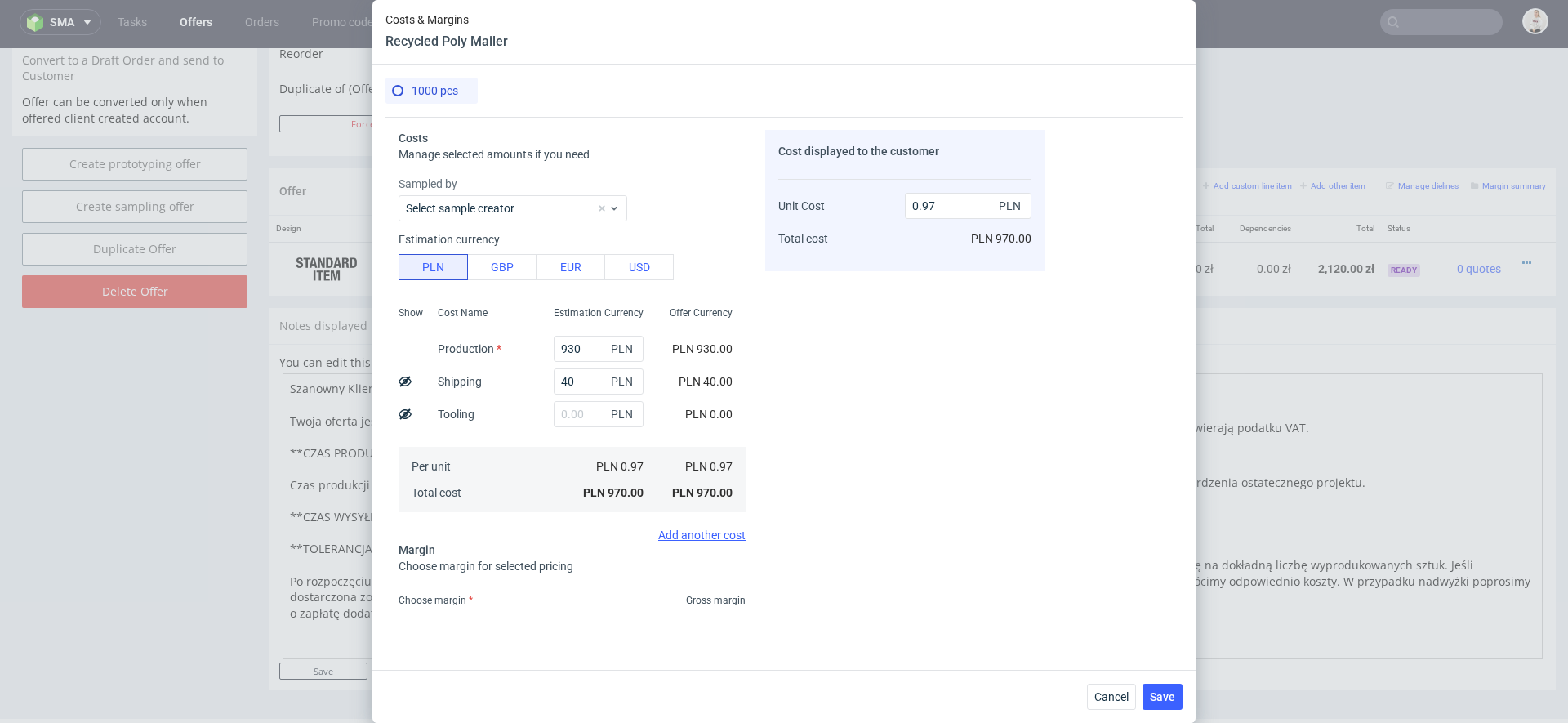
click at [832, 359] on div "Cost displayed to the customer Unit Cost Total cost 0.97 PLN PLN 970.00" at bounding box center [905, 368] width 279 height 475
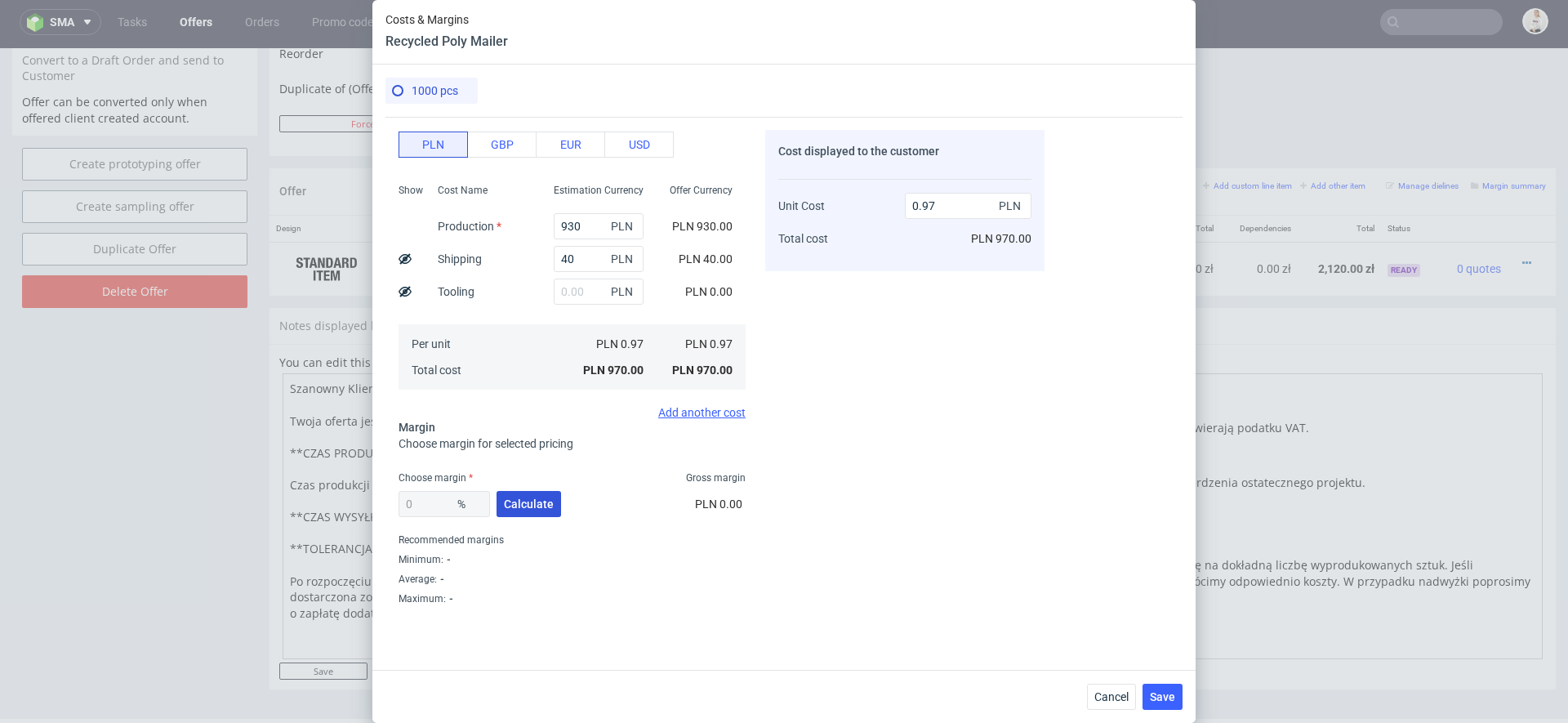
click at [517, 500] on span "Calculate" at bounding box center [529, 504] width 49 height 11
type input "49.21"
type input "1.91"
drag, startPoint x: 443, startPoint y: 505, endPoint x: 239, endPoint y: 502, distance: 204.0
click at [239, 502] on div "Costs & Margins Recycled Poly Mailer 1000 pcs Costs Manage selected amounts if …" at bounding box center [784, 361] width 1568 height 723
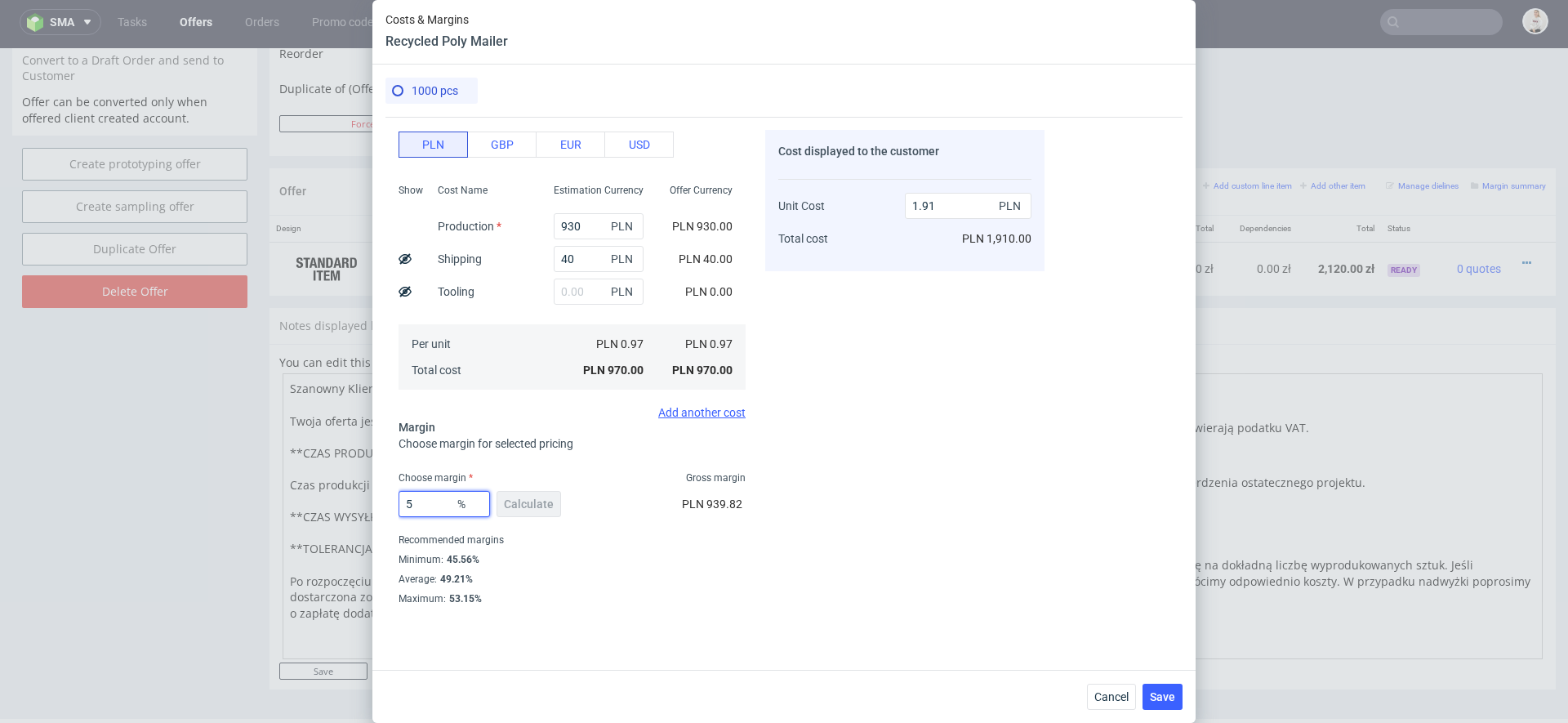
type input "55"
type input "2.16"
type input "54"
type input "2.11"
type input "54"
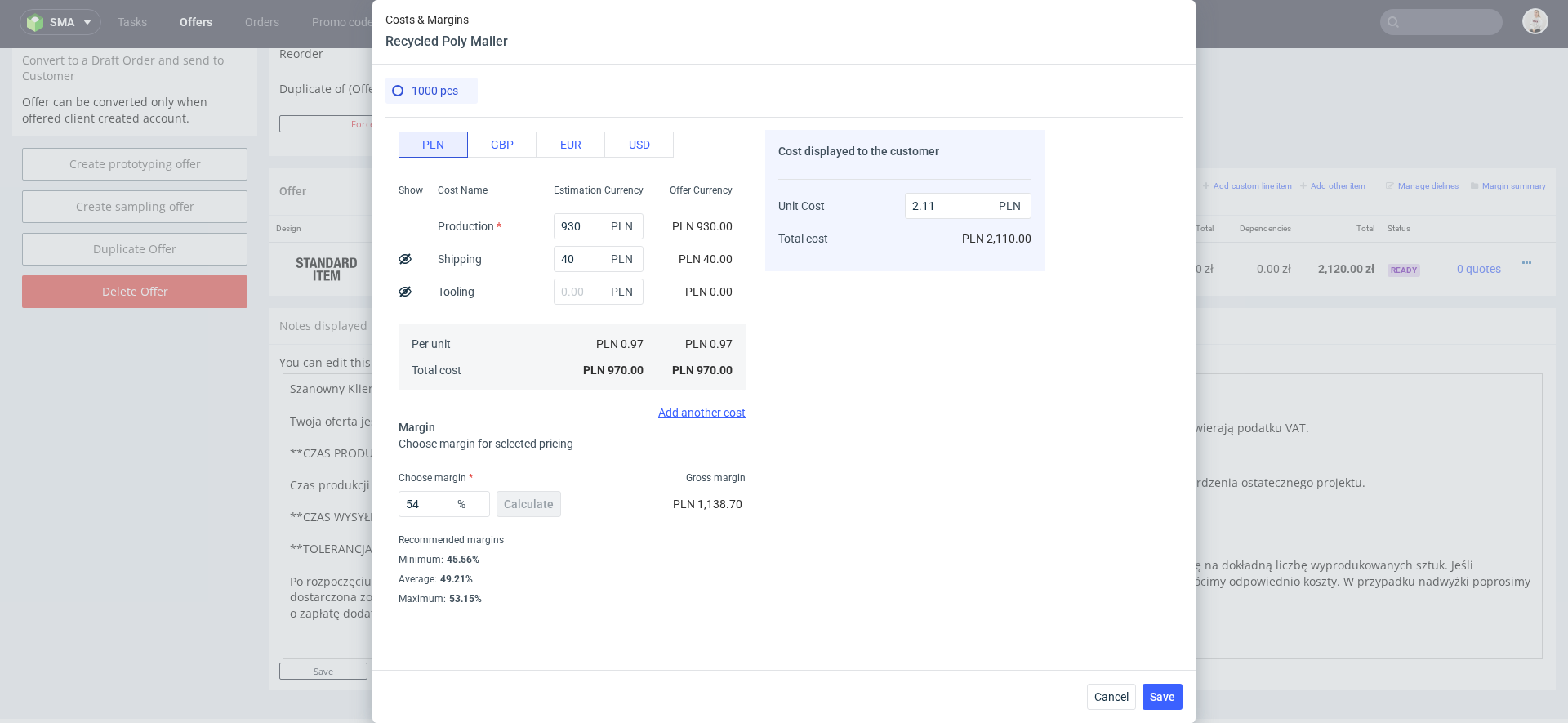
click at [820, 516] on div "Cost displayed to the customer Unit Cost Total cost 2.11 PLN PLN 2,110.00" at bounding box center [905, 368] width 279 height 475
click at [1169, 703] on button "Save" at bounding box center [1162, 697] width 40 height 27
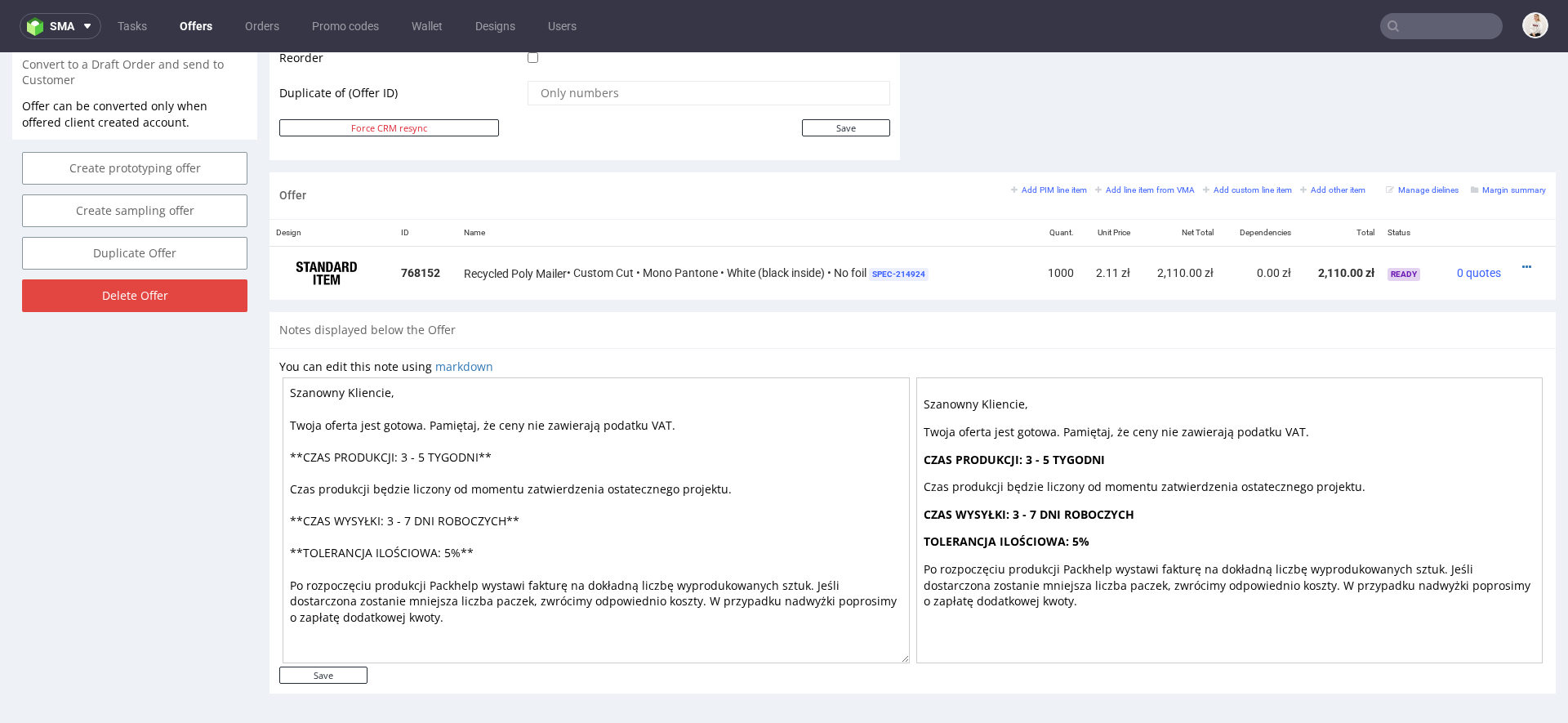
scroll to position [0, 0]
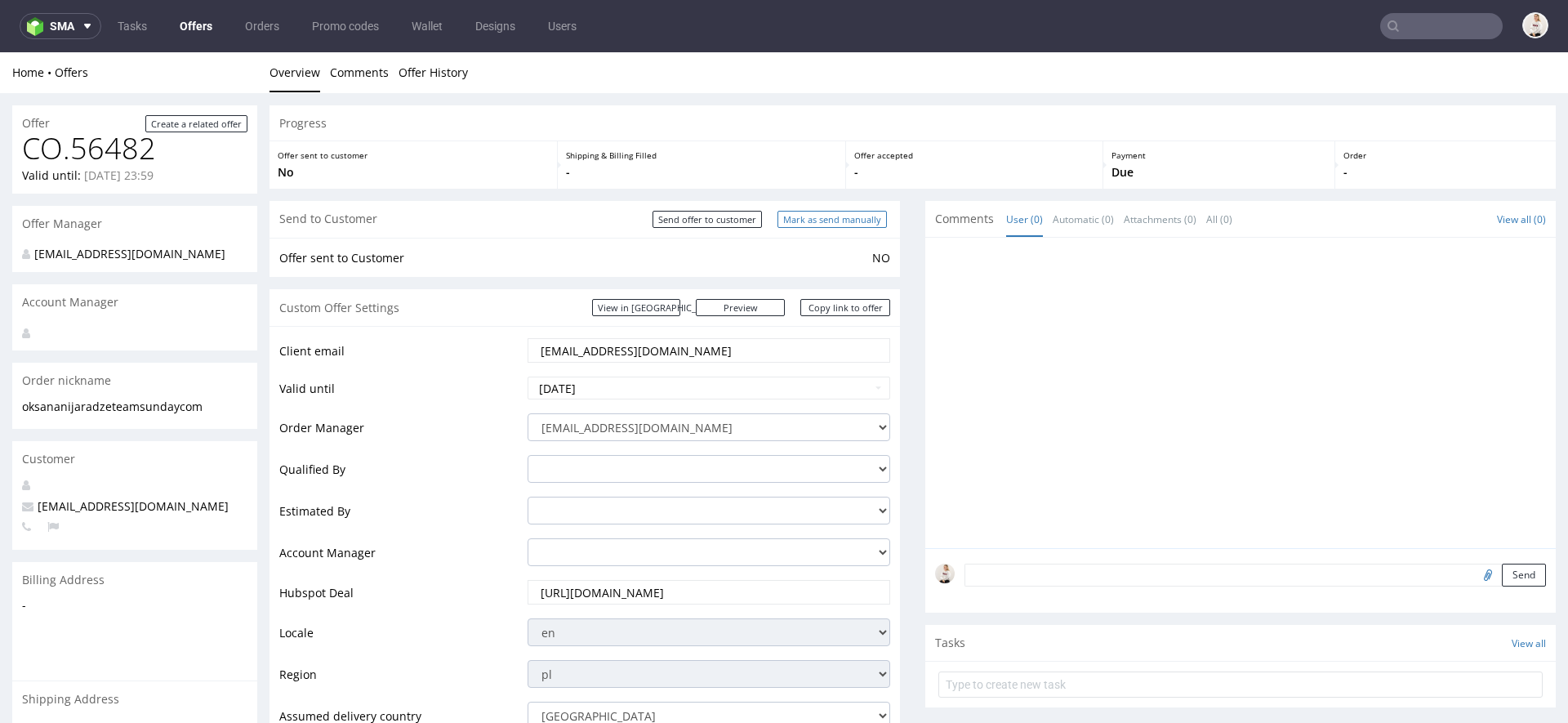
click at [827, 224] on input "Mark as send manually" at bounding box center [832, 219] width 109 height 17
type input "In progress..."
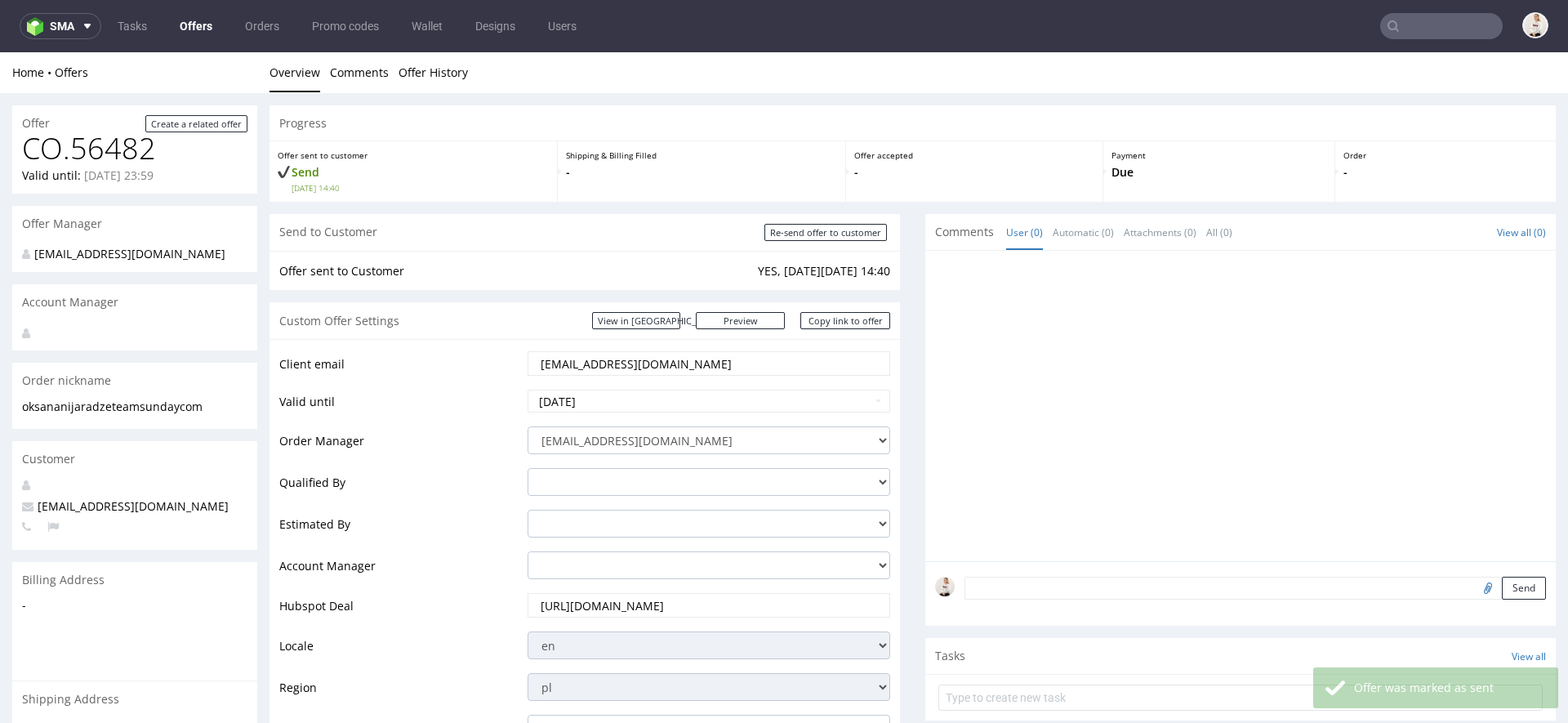
scroll to position [873, 0]
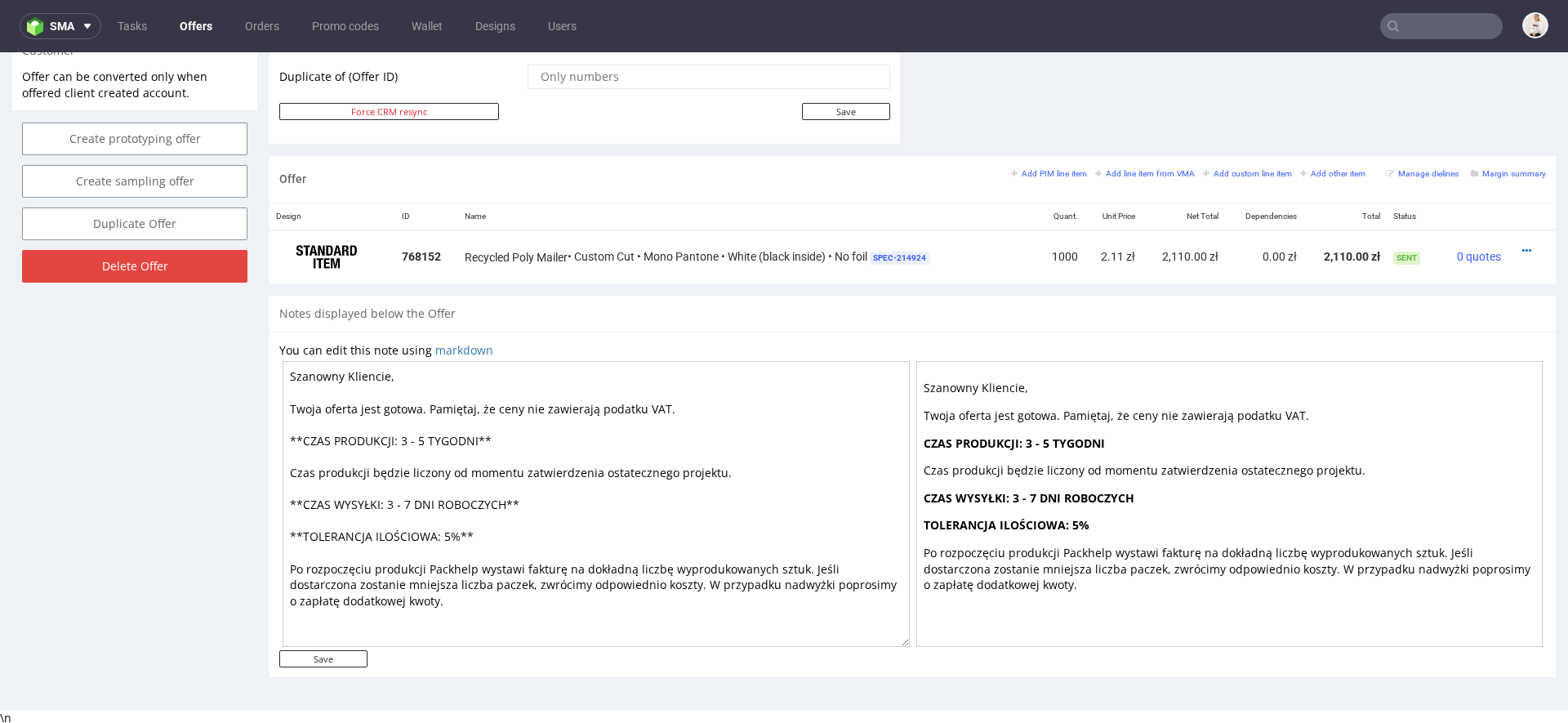
drag, startPoint x: 427, startPoint y: 441, endPoint x: 406, endPoint y: 441, distance: 21.0
click at [406, 441] on textarea "Szanowny Kliencie, Twoja oferta jest gotowa. Pamiętaj, że ceny nie zawierają po…" at bounding box center [596, 504] width 628 height 286
drag, startPoint x: 417, startPoint y: 505, endPoint x: 388, endPoint y: 505, distance: 29.0
click at [388, 505] on textarea "Szanowny Kliencie, Twoja oferta jest gotowa. Pamiętaj, że ceny nie zawierają po…" at bounding box center [596, 504] width 628 height 286
type textarea "Szanowny Kliencie, Twoja oferta jest gotowa. Pamiętaj, że ceny nie zawierają po…"
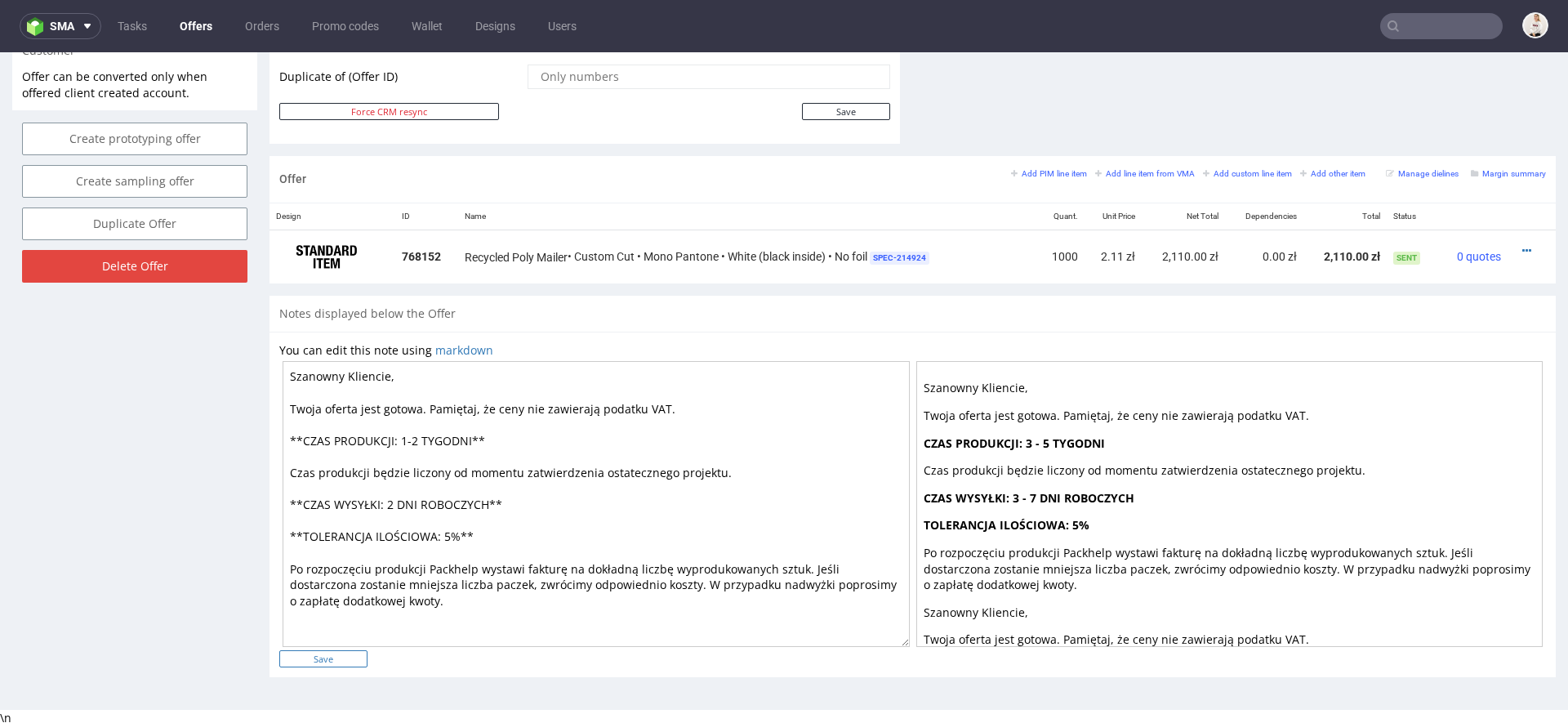
click at [342, 657] on input "Save" at bounding box center [323, 659] width 88 height 17
type input "In progress..."
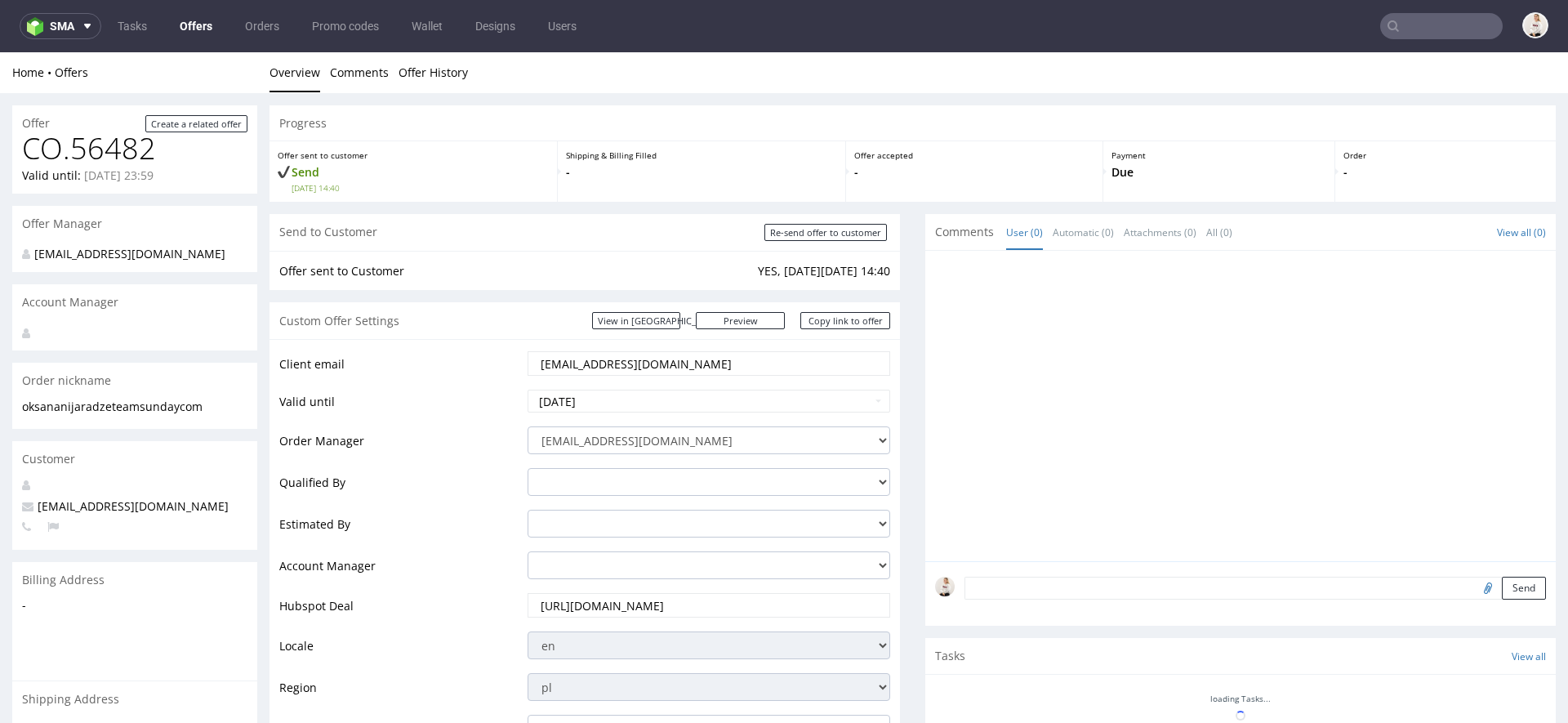
scroll to position [0, 0]
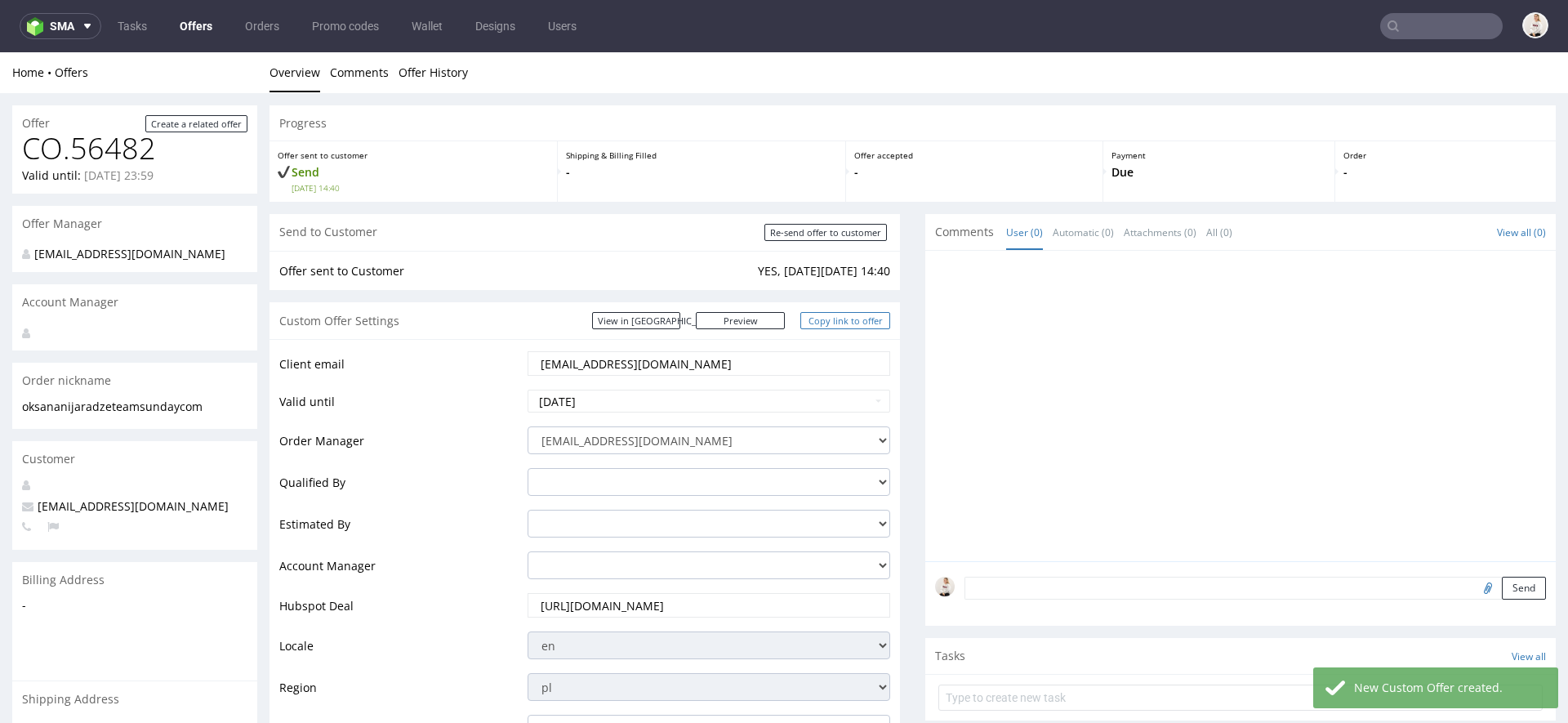
click at [861, 321] on link "Copy link to offer" at bounding box center [845, 321] width 90 height 17
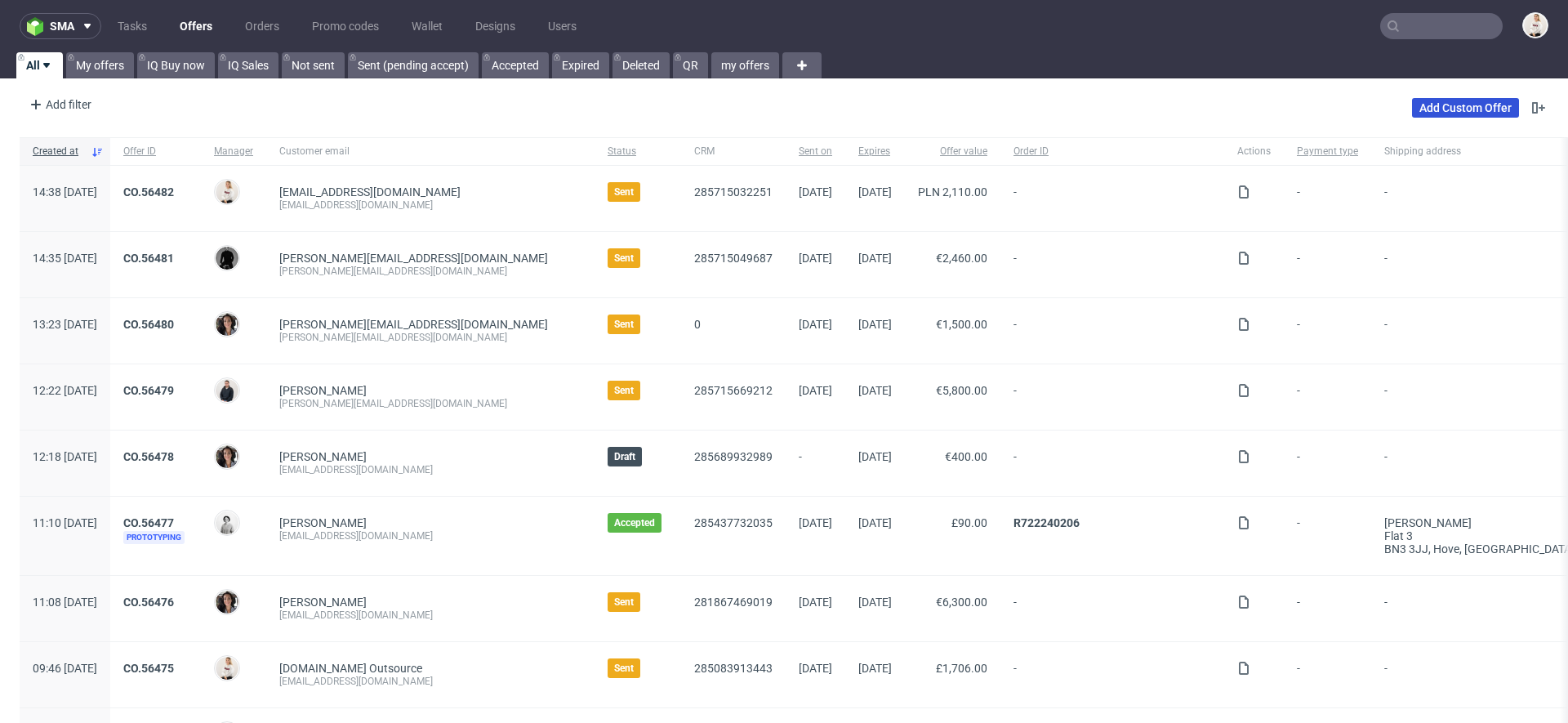
click at [1457, 109] on link "Add Custom Offer" at bounding box center [1465, 107] width 107 height 20
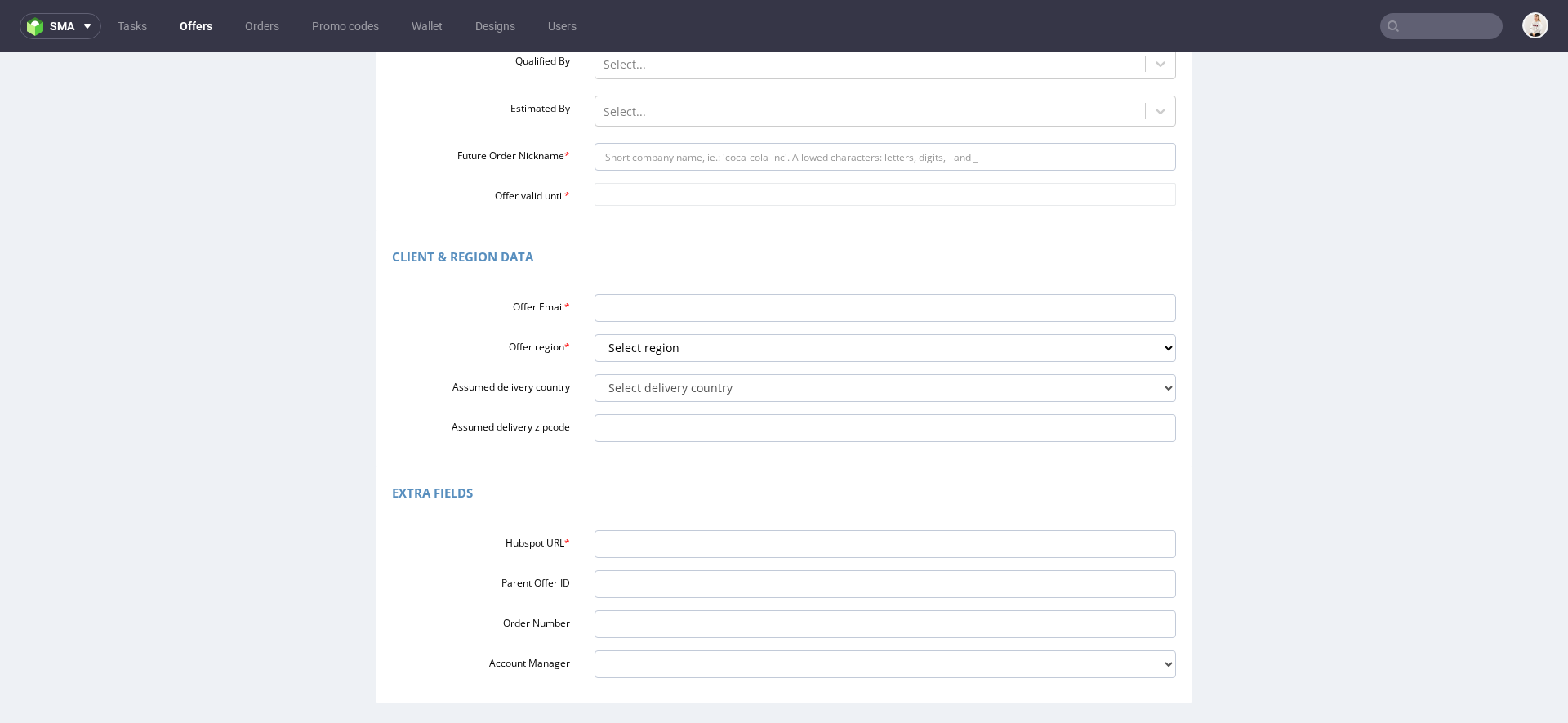
scroll to position [420, 0]
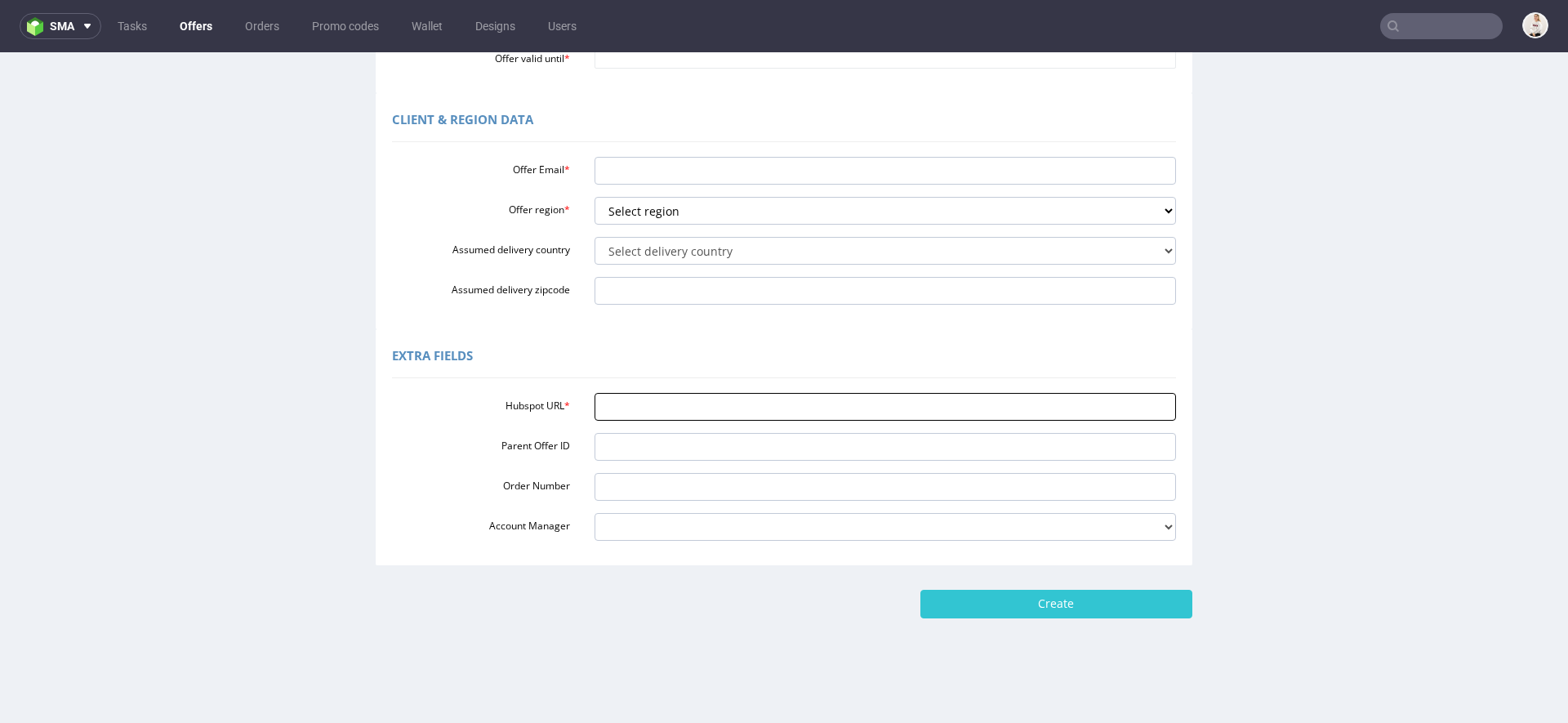
click at [670, 418] on input "Hubspot URL *" at bounding box center [885, 407] width 582 height 28
paste input "[URL][DOMAIN_NAME]"
type input "[URL][DOMAIN_NAME]"
click at [746, 330] on div "Extra Fields Hubspot URL * [URL][DOMAIN_NAME] Parent Offer ID Order Number Acco…" at bounding box center [784, 447] width 817 height 237
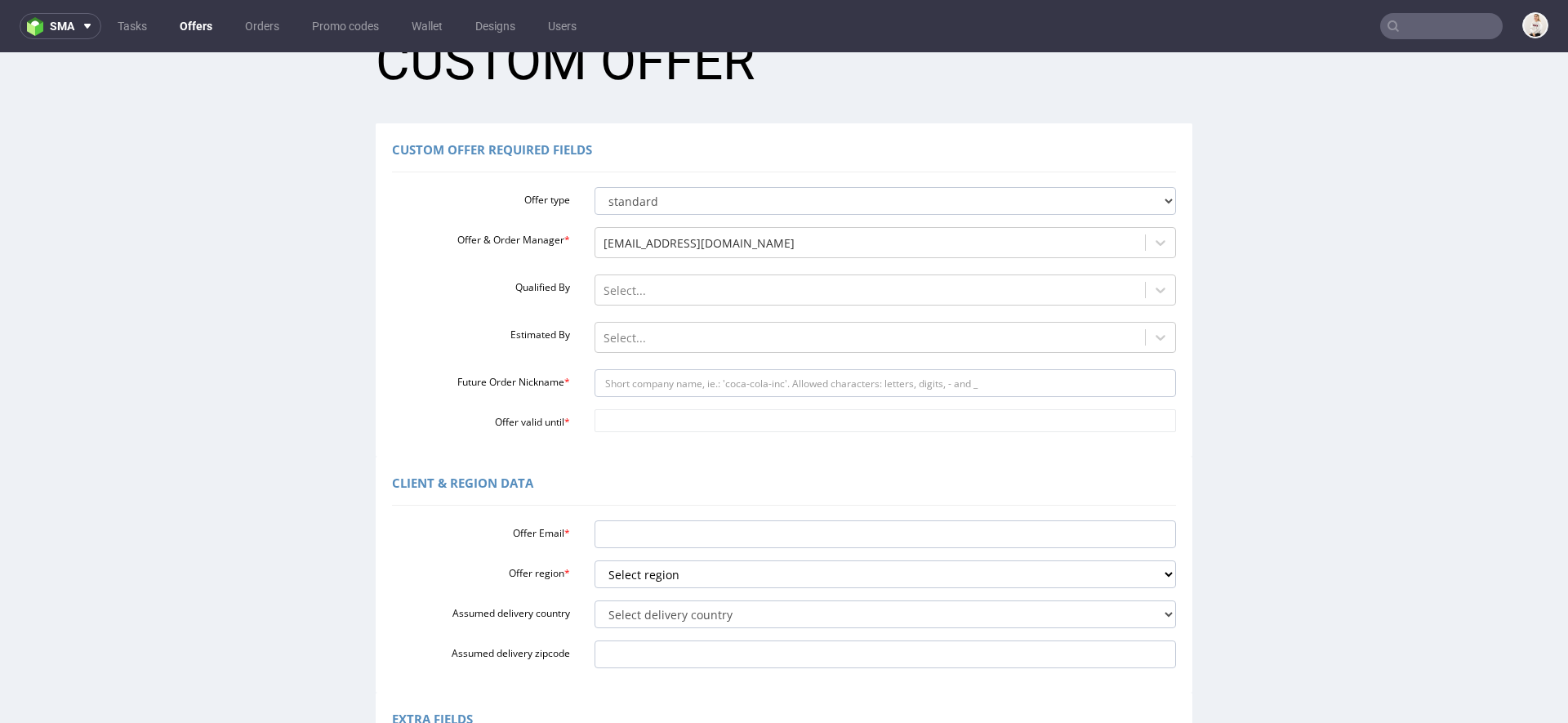
scroll to position [53, 0]
click at [683, 382] on input "Future Order Nickname *" at bounding box center [885, 386] width 582 height 28
paste input "samantatheslingspl"
type input "samantatheslingspl"
click at [656, 443] on div "Custom Offer Required Fields Offer type standard prototyping sampling Offer & O…" at bounding box center [784, 293] width 817 height 333
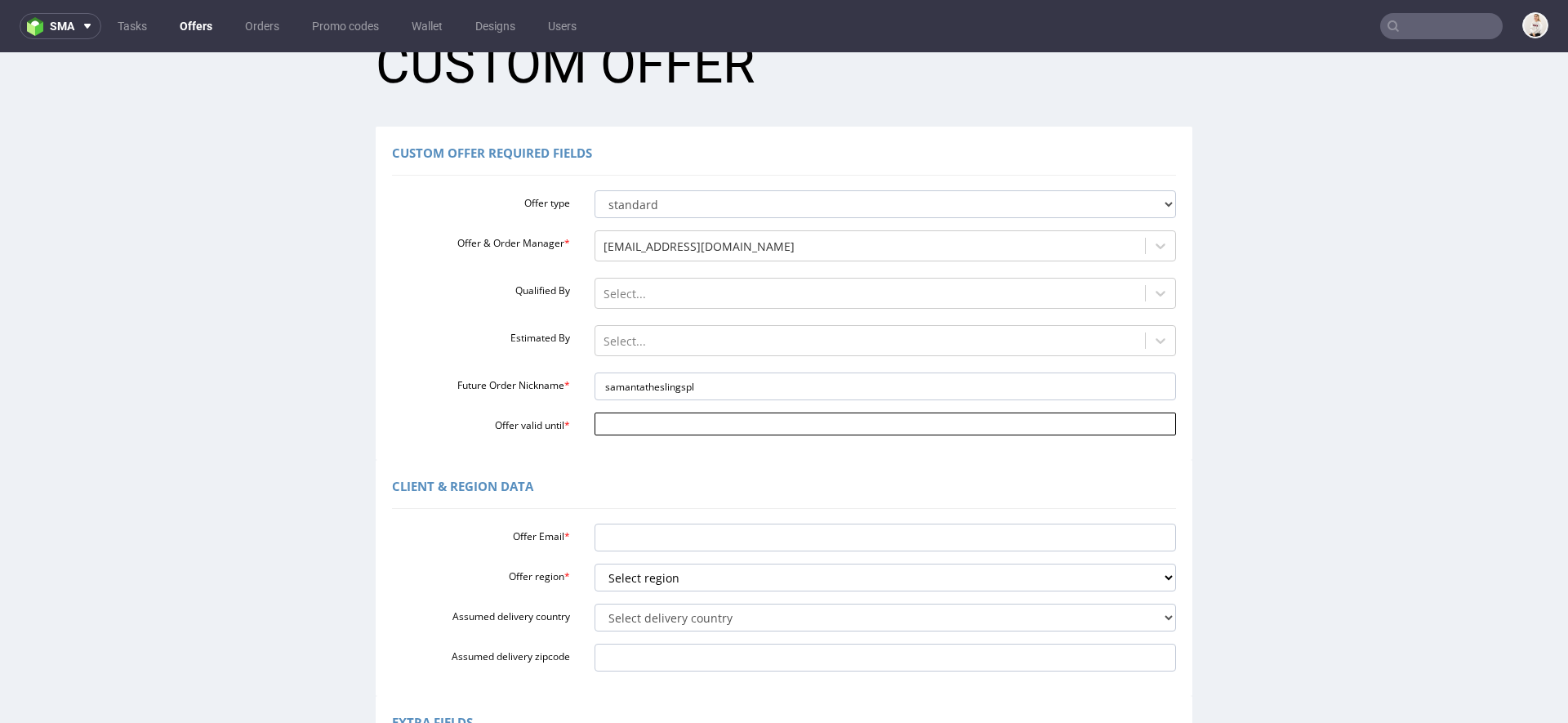
click at [651, 429] on input "Offer valid until *" at bounding box center [885, 424] width 582 height 23
click at [751, 326] on td "16" at bounding box center [751, 327] width 25 height 25
type input "[DATE]"
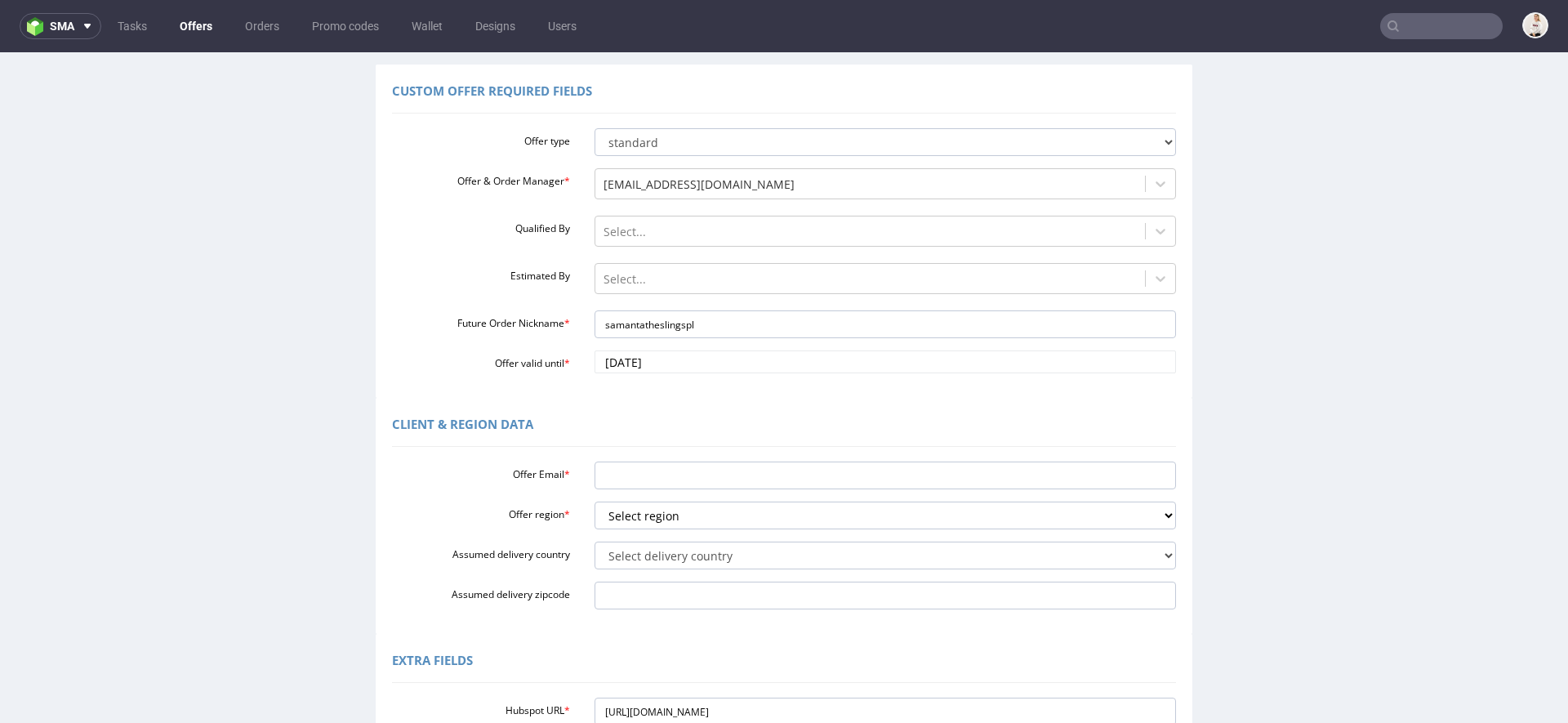
scroll to position [144, 0]
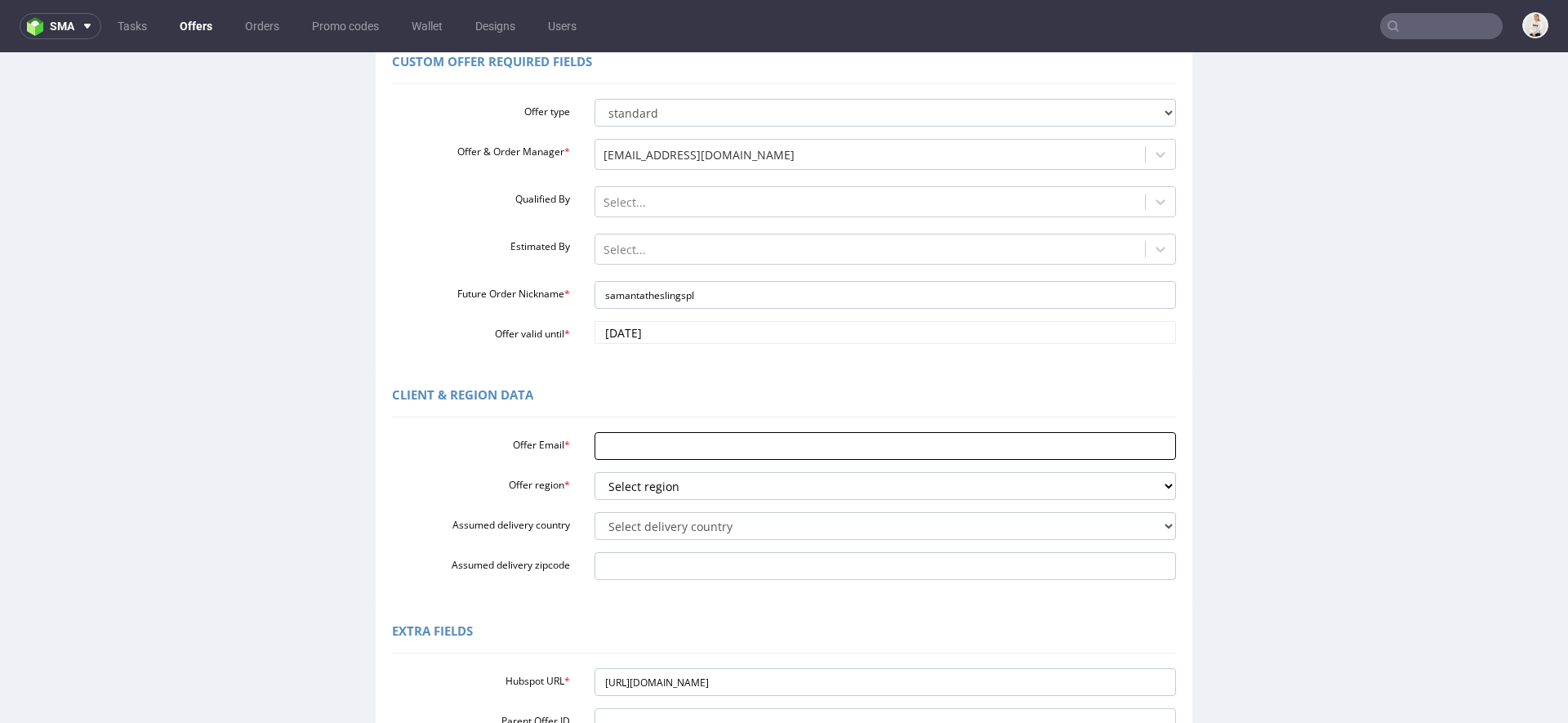
click at [665, 454] on input "Offer Email *" at bounding box center [885, 446] width 582 height 28
paste input "[PERSON_NAME][EMAIL_ADDRESS][DOMAIN_NAME]"
type input "[PERSON_NAME][EMAIL_ADDRESS][DOMAIN_NAME]"
click at [652, 476] on select "Select region eu gb de pl fr it es" at bounding box center [885, 485] width 582 height 28
select select "pl"
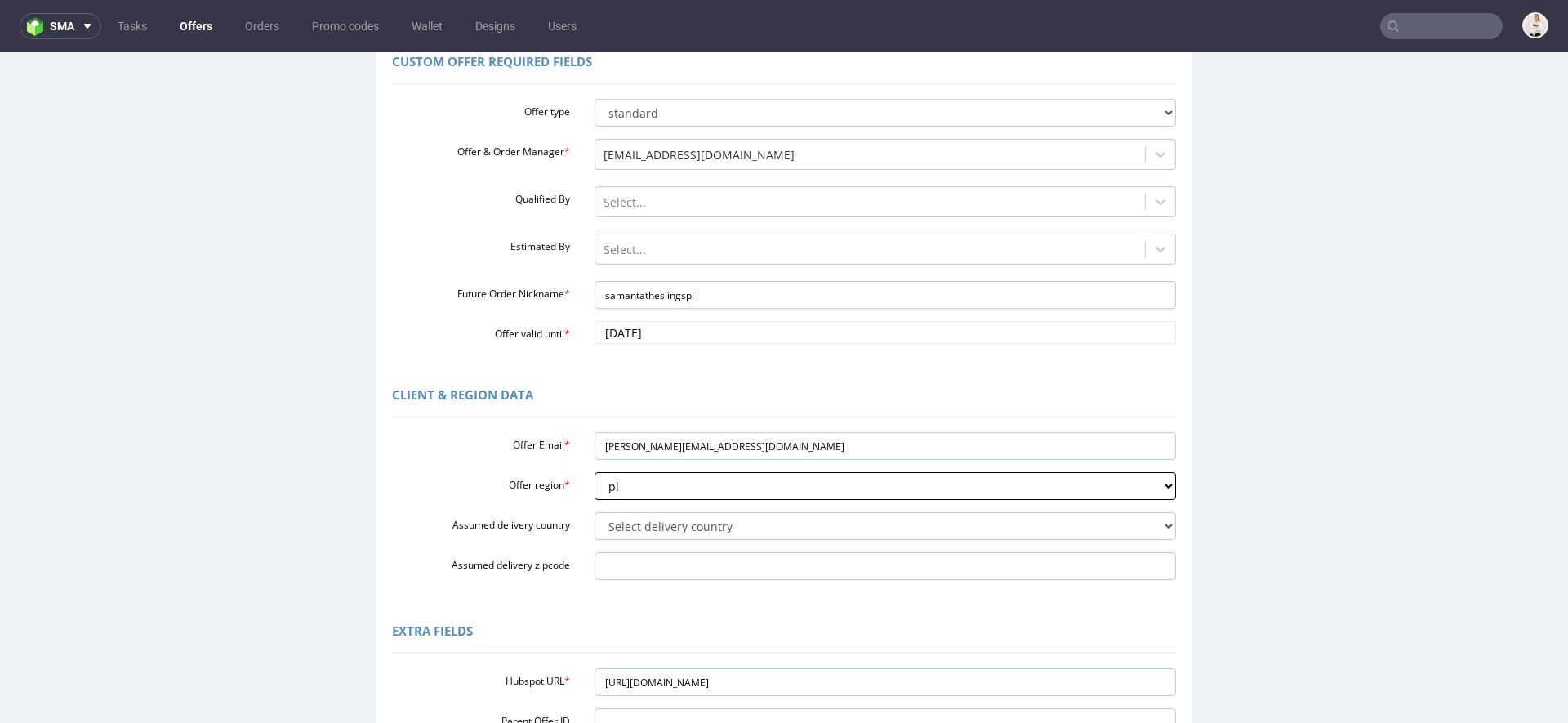
click at [595, 472] on select "Select region eu gb de pl fr it es" at bounding box center [885, 485] width 582 height 28
click at [645, 529] on select "Select delivery country [GEOGRAPHIC_DATA] [GEOGRAPHIC_DATA] [GEOGRAPHIC_DATA] […" at bounding box center [885, 525] width 582 height 28
select select "179"
click at [595, 512] on select "Select delivery country [GEOGRAPHIC_DATA] [GEOGRAPHIC_DATA] [GEOGRAPHIC_DATA] […" at bounding box center [885, 525] width 582 height 28
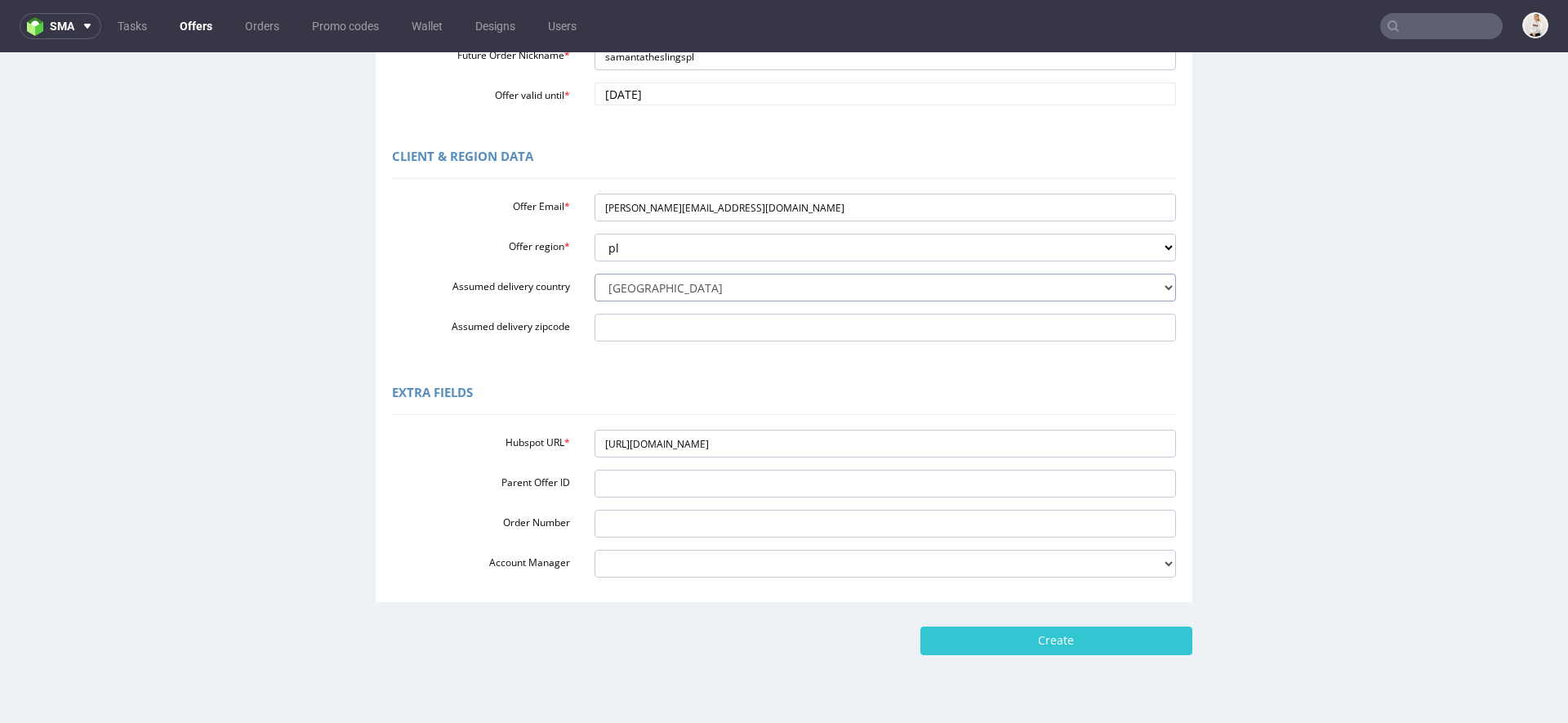
scroll to position [400, 0]
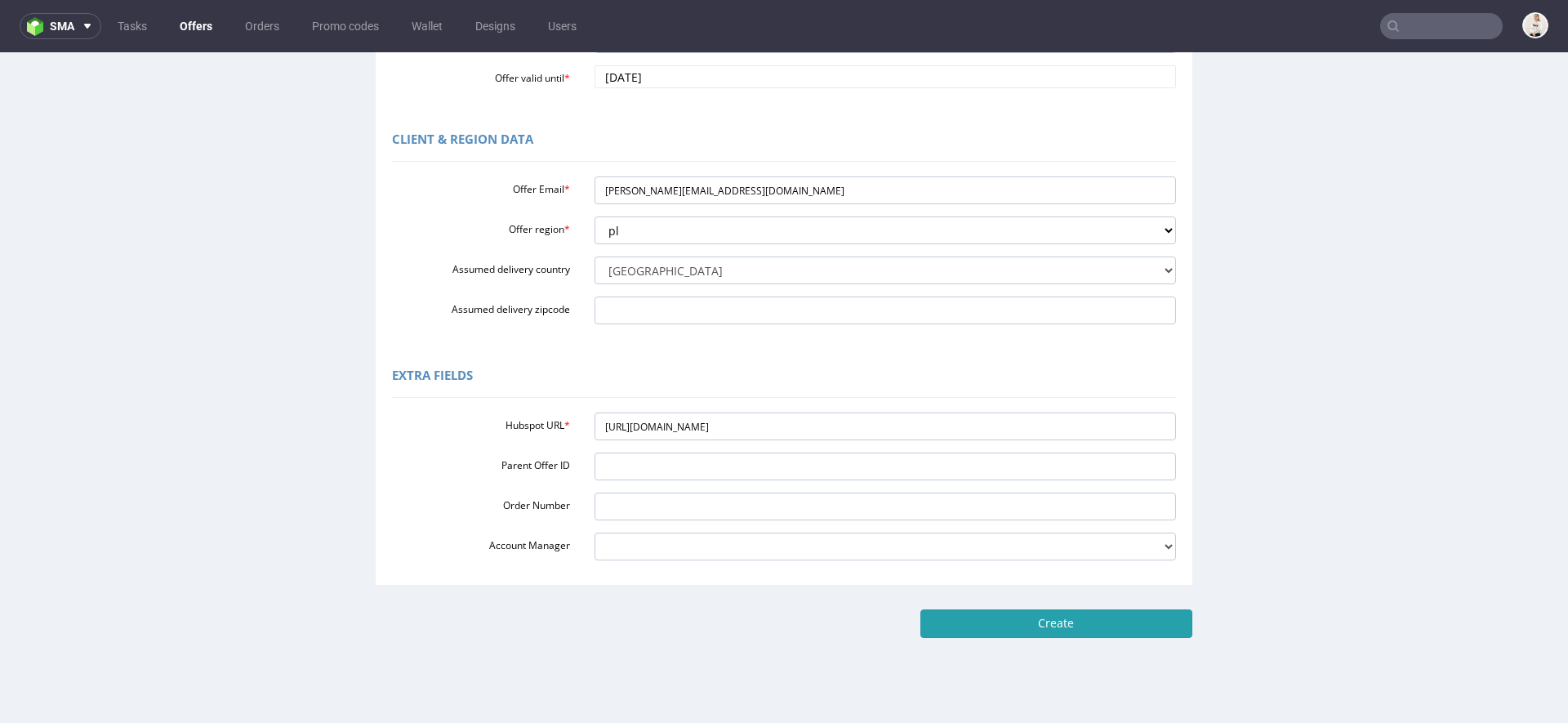
click at [990, 613] on input "Create" at bounding box center [1056, 623] width 272 height 28
type input "Please wait..."
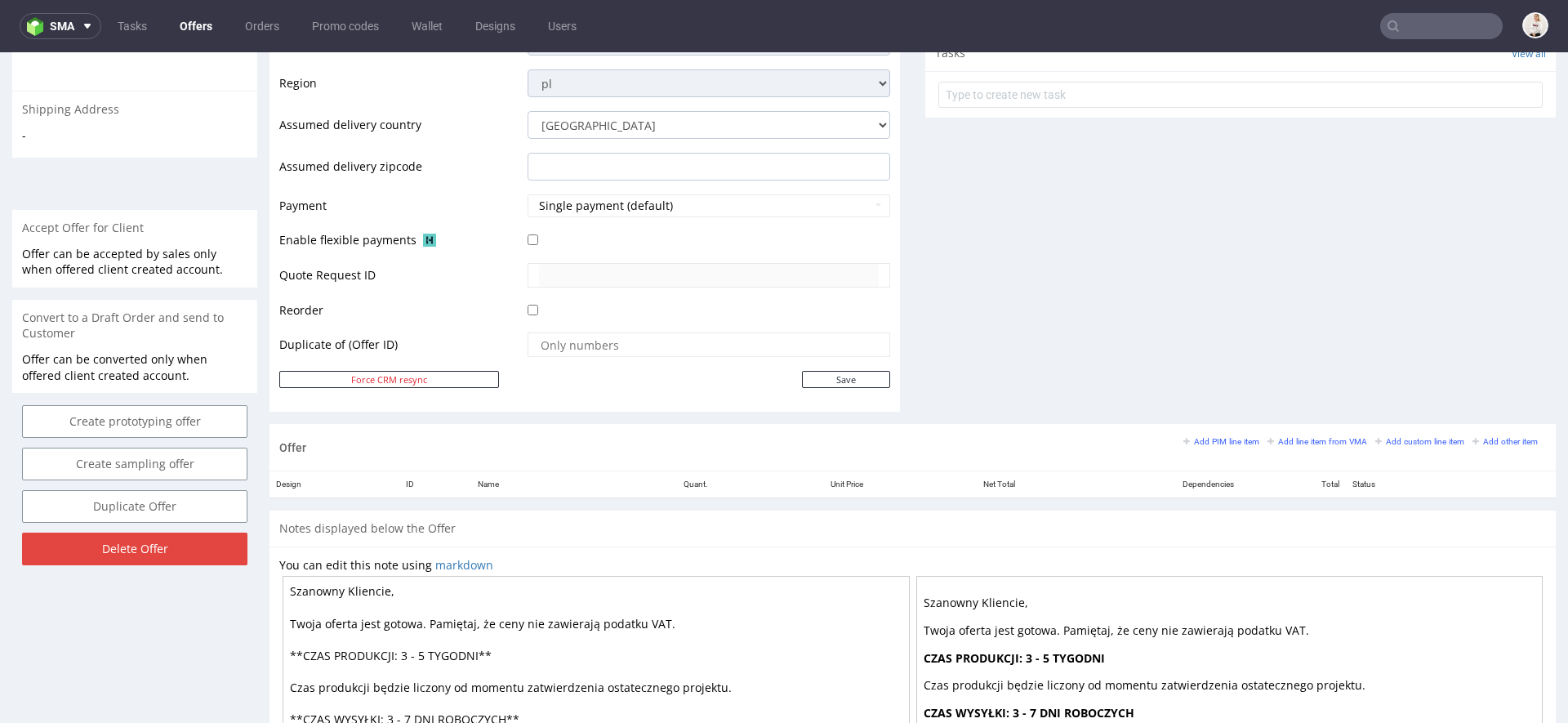
scroll to position [605, 0]
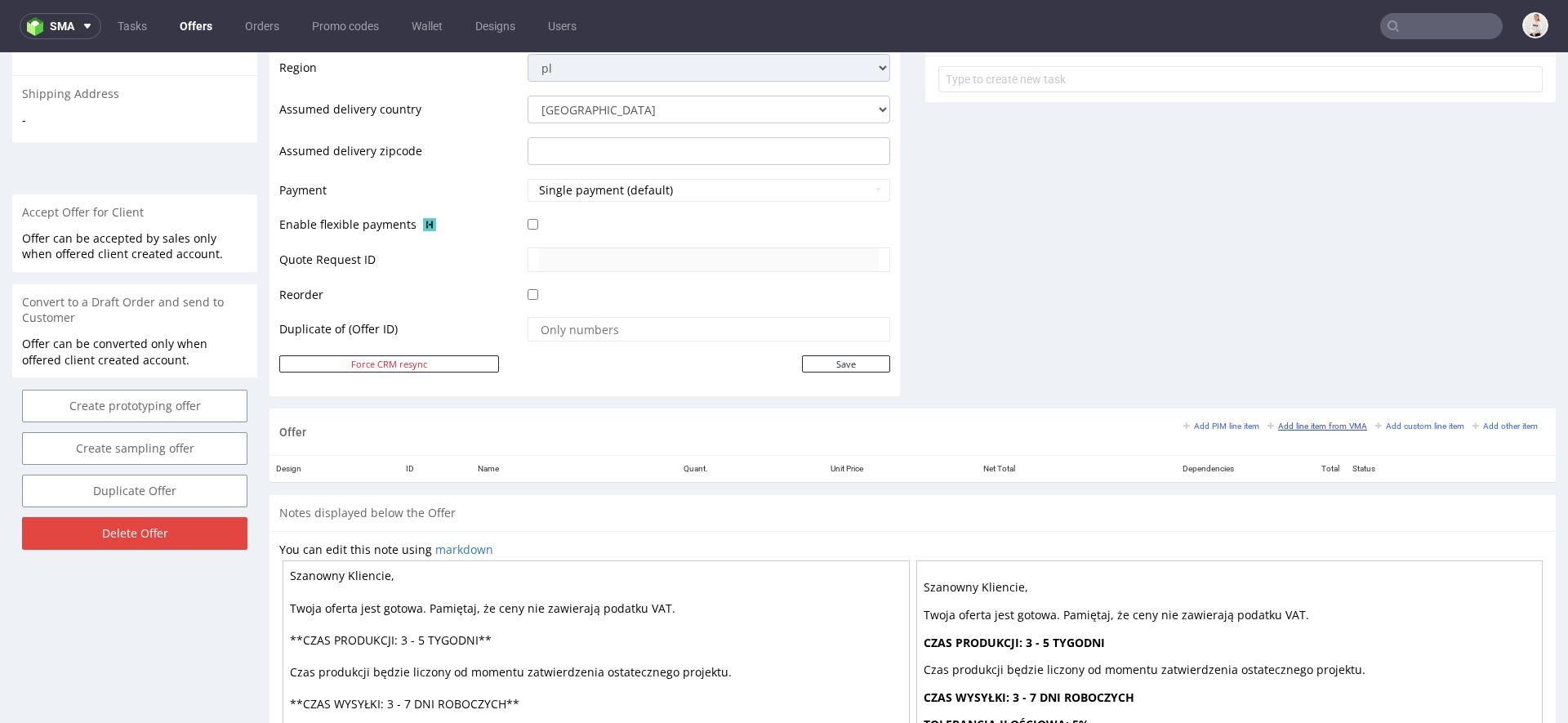
click at [1322, 422] on small "Add line item from VMA" at bounding box center [1317, 426] width 100 height 9
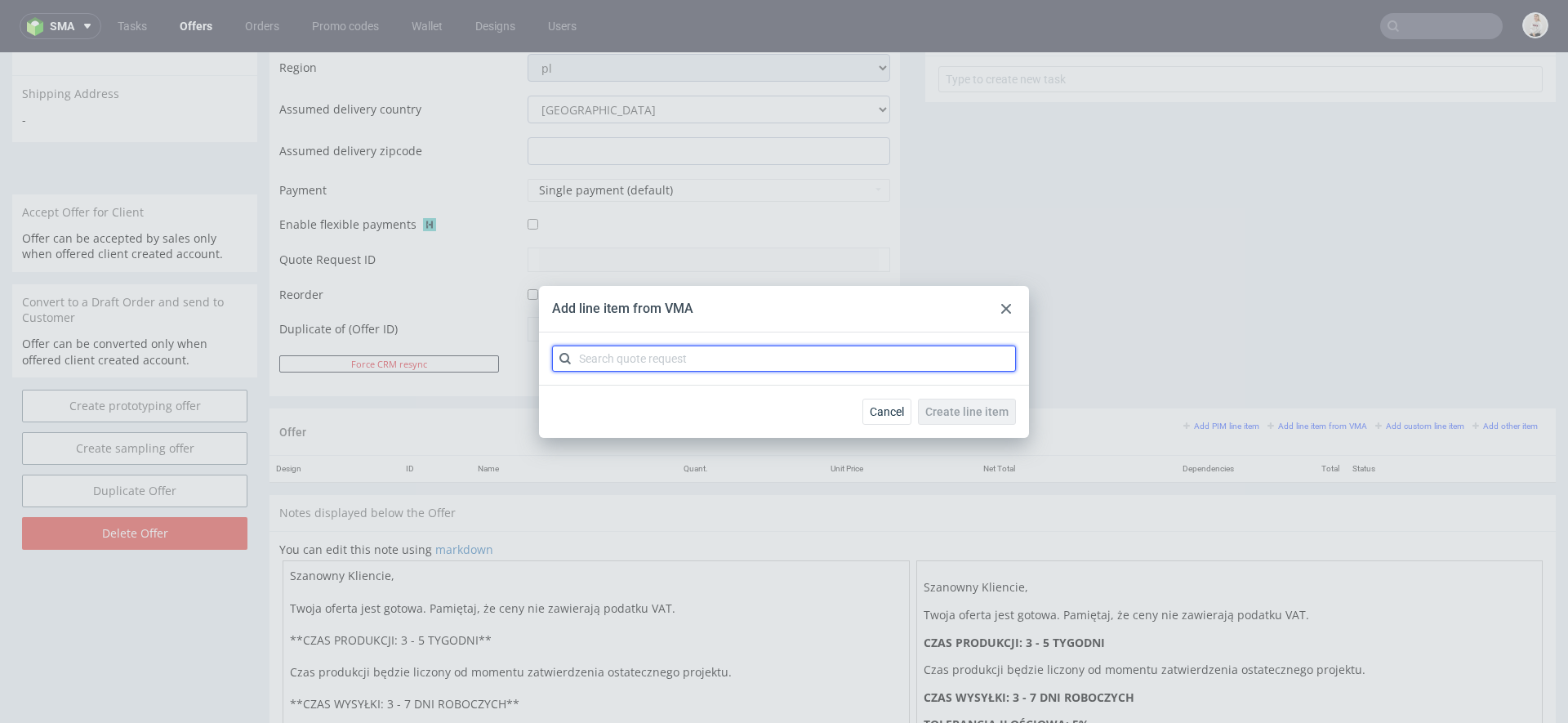
click at [830, 356] on input "text" at bounding box center [784, 359] width 464 height 27
paste input "CBAO"
type input "CBAO"
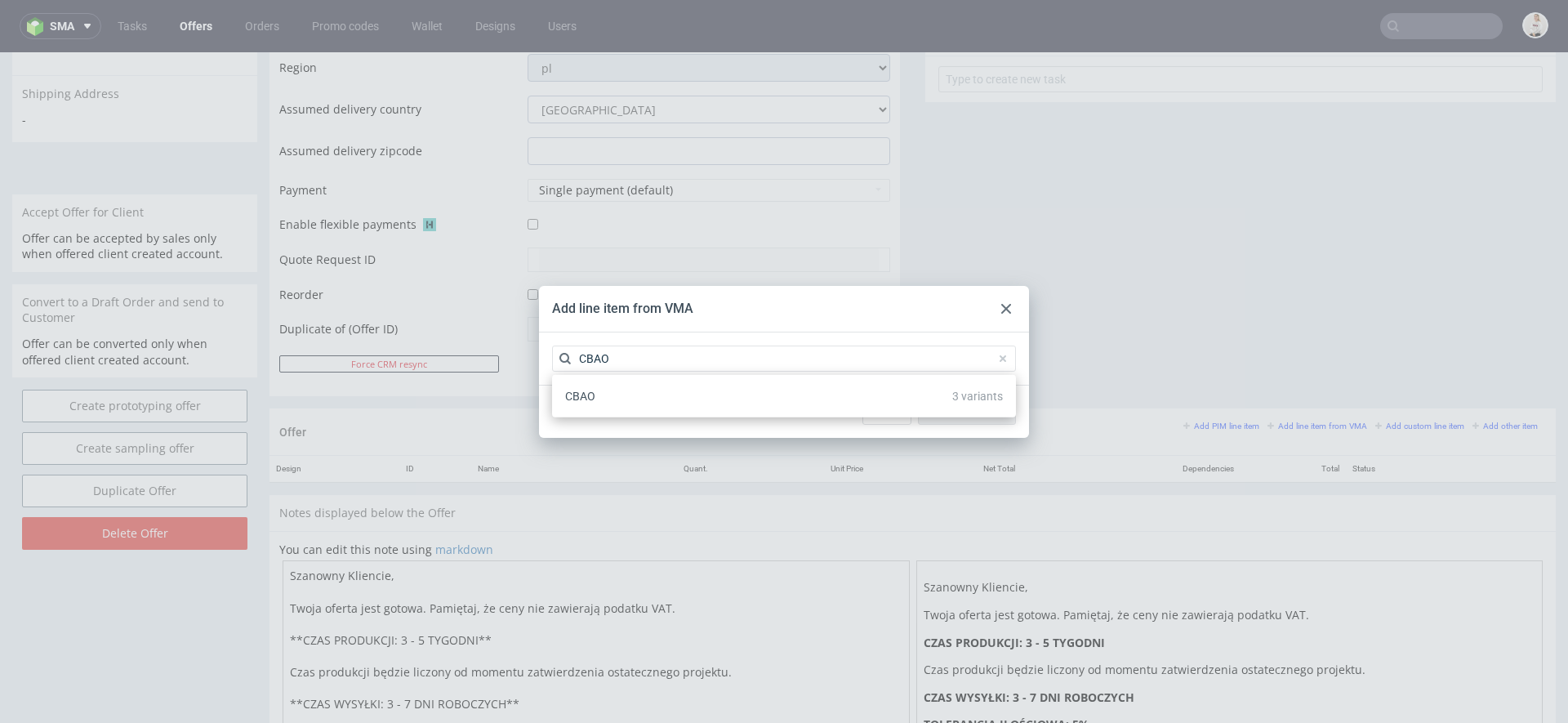
click at [779, 400] on div "CBAO 3 variants" at bounding box center [784, 396] width 451 height 29
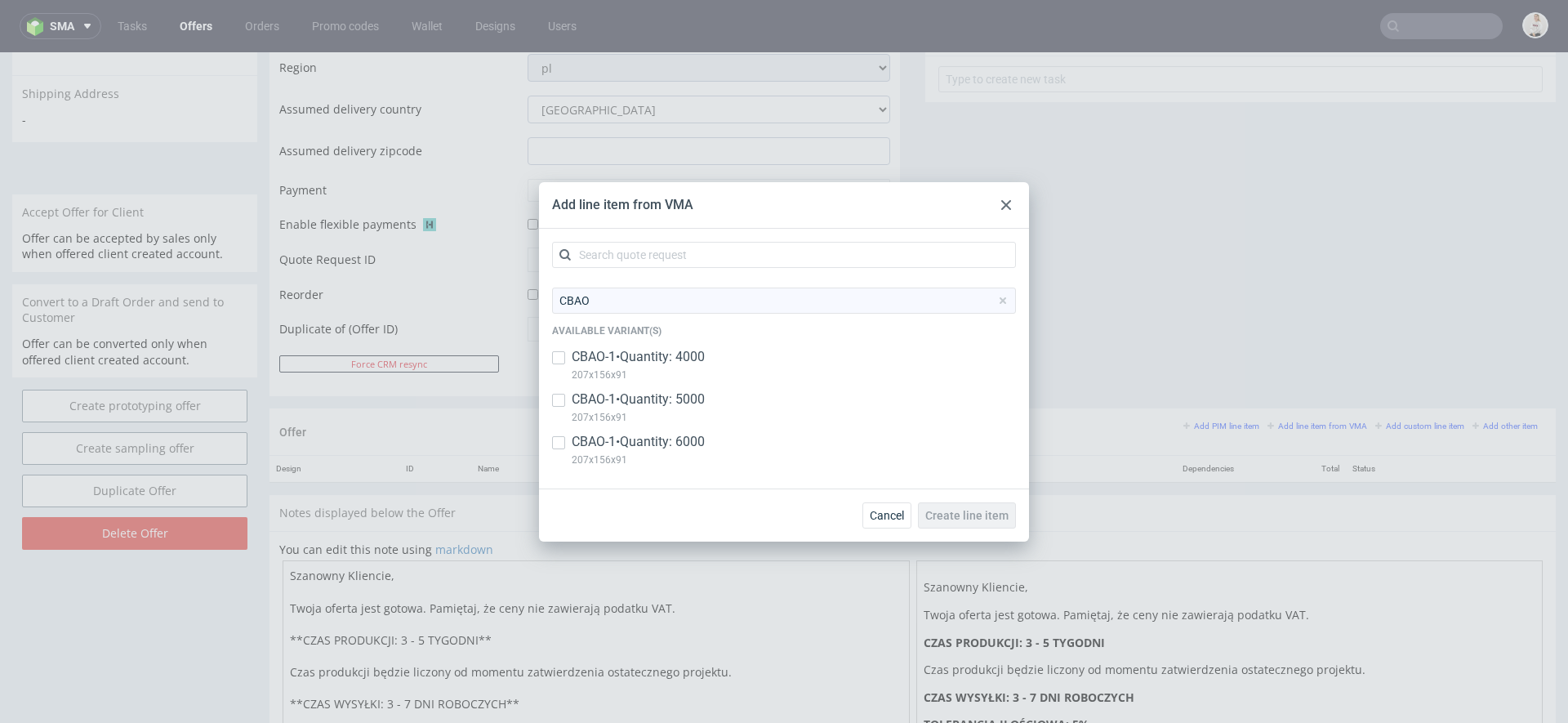
click at [721, 361] on div "CBAO-1 • Quantity: 4000 207x156x91" at bounding box center [784, 369] width 464 height 43
checkbox input "true"
click at [702, 418] on p "207x156x91" at bounding box center [638, 417] width 133 height 18
checkbox input "true"
click at [702, 435] on p "CBAO-1 • Quantity: 6000" at bounding box center [638, 442] width 133 height 18
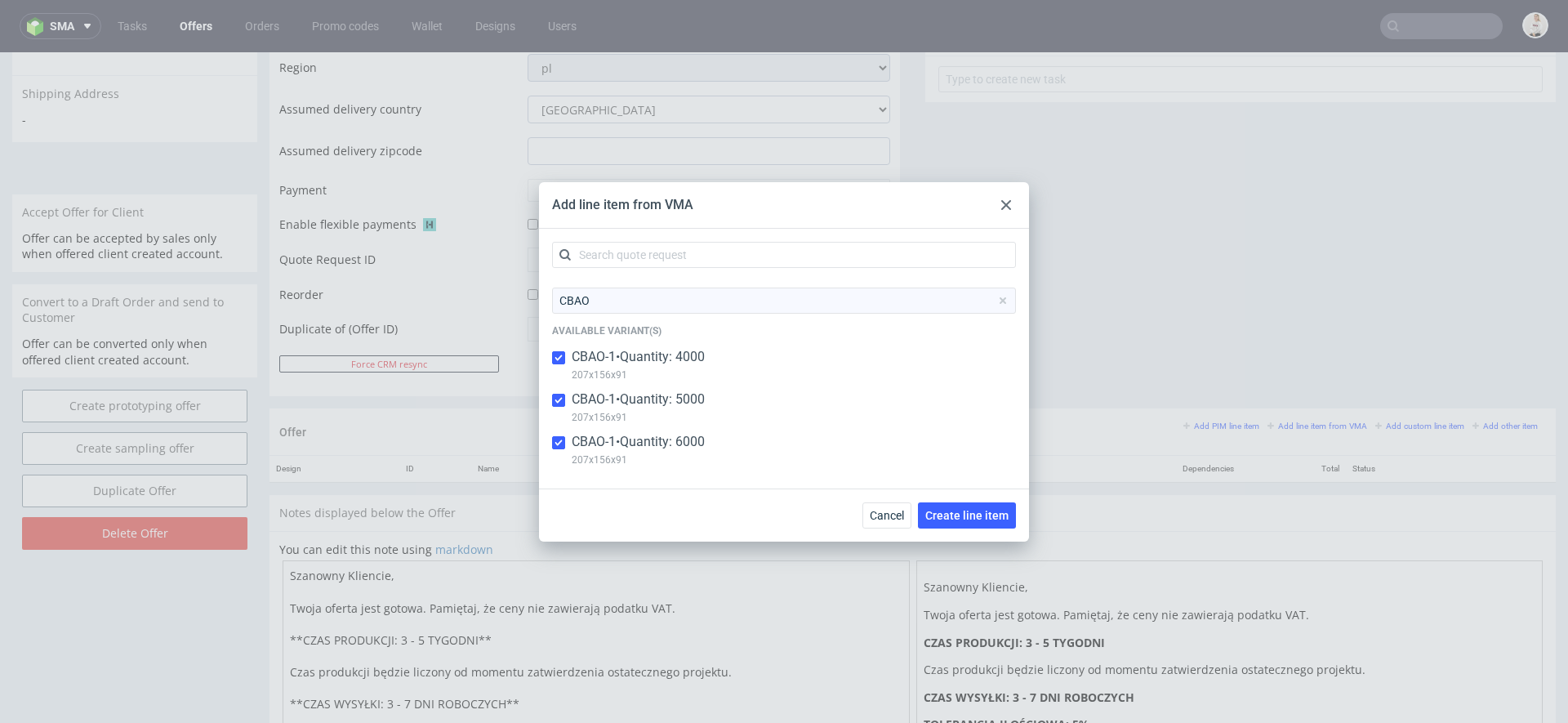
checkbox input "true"
click at [990, 523] on button "Create line item" at bounding box center [967, 516] width 98 height 27
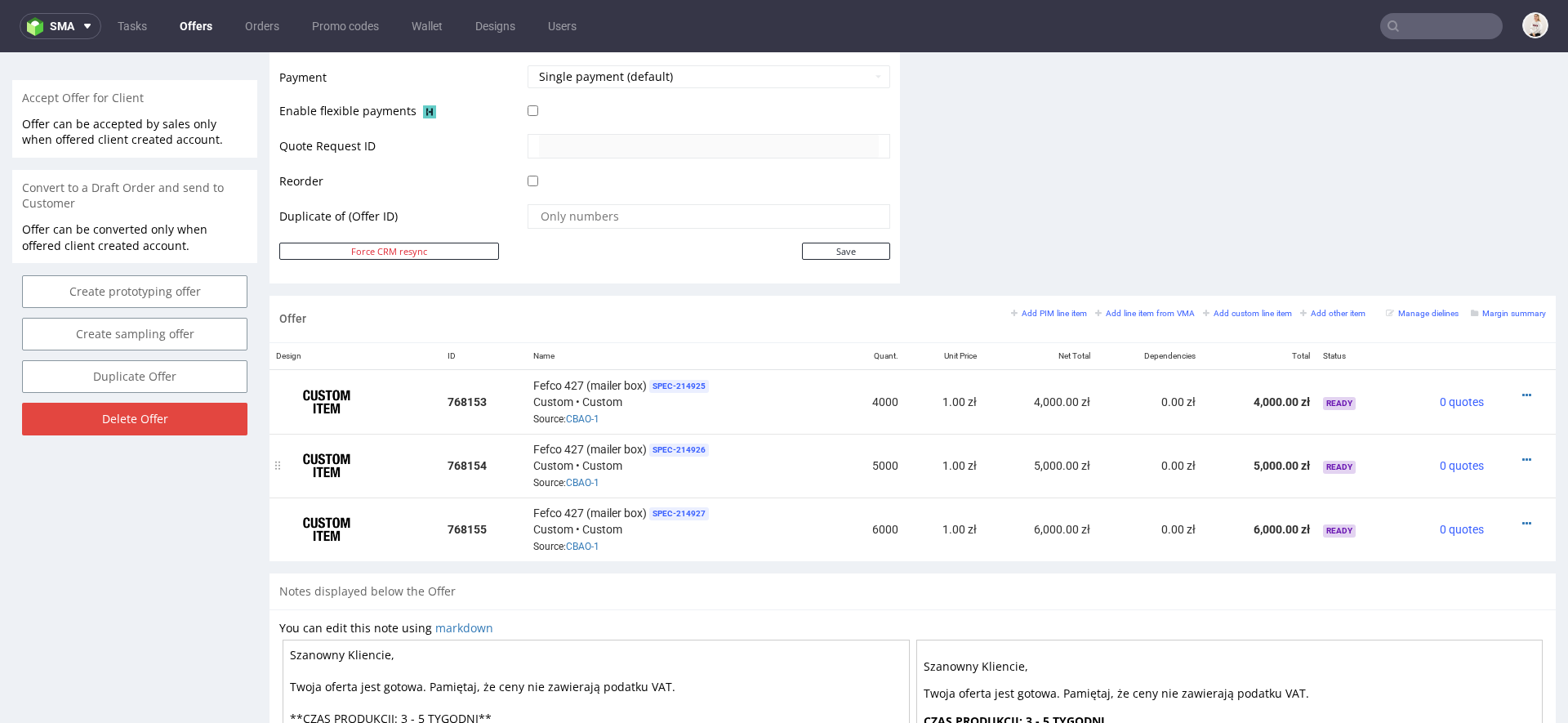
scroll to position [729, 0]
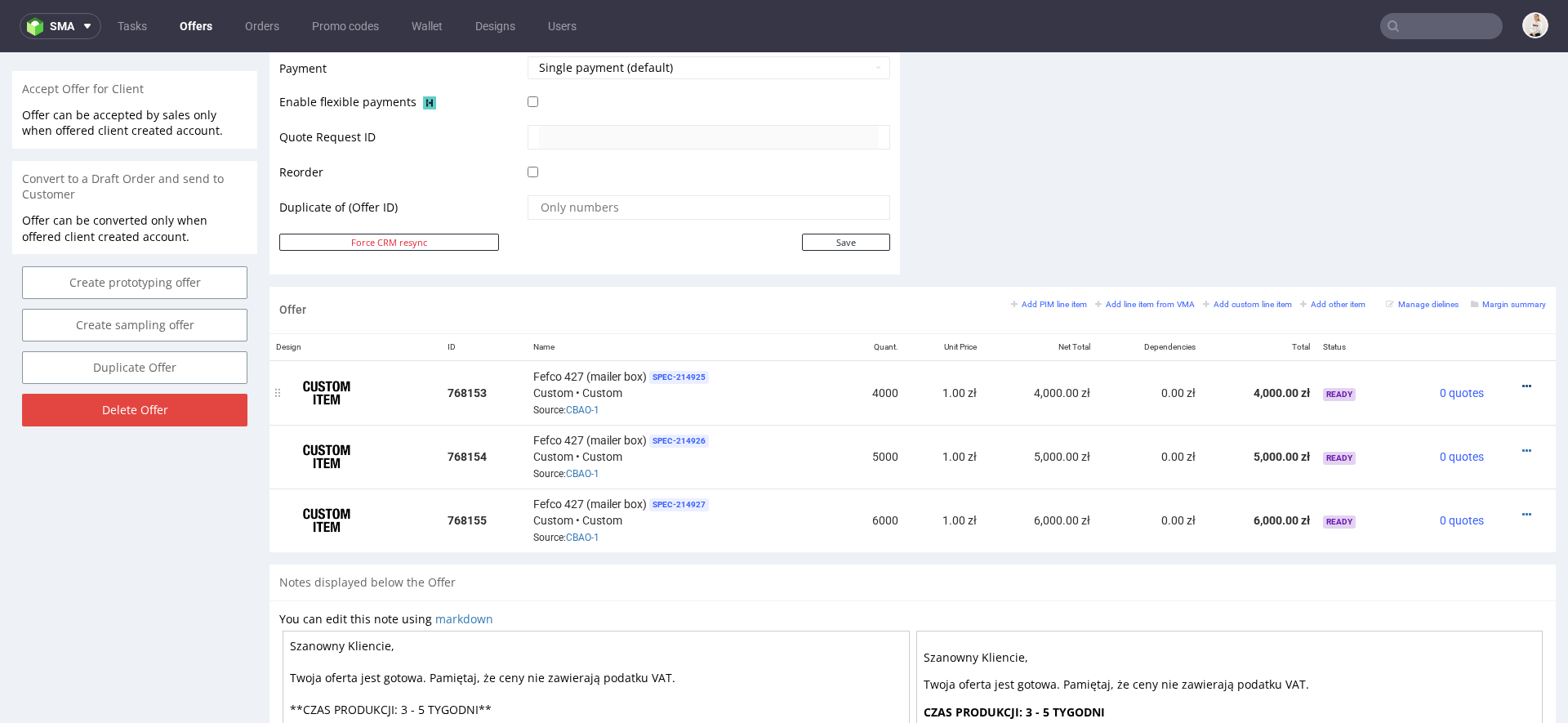
click at [1522, 381] on icon at bounding box center [1526, 387] width 9 height 11
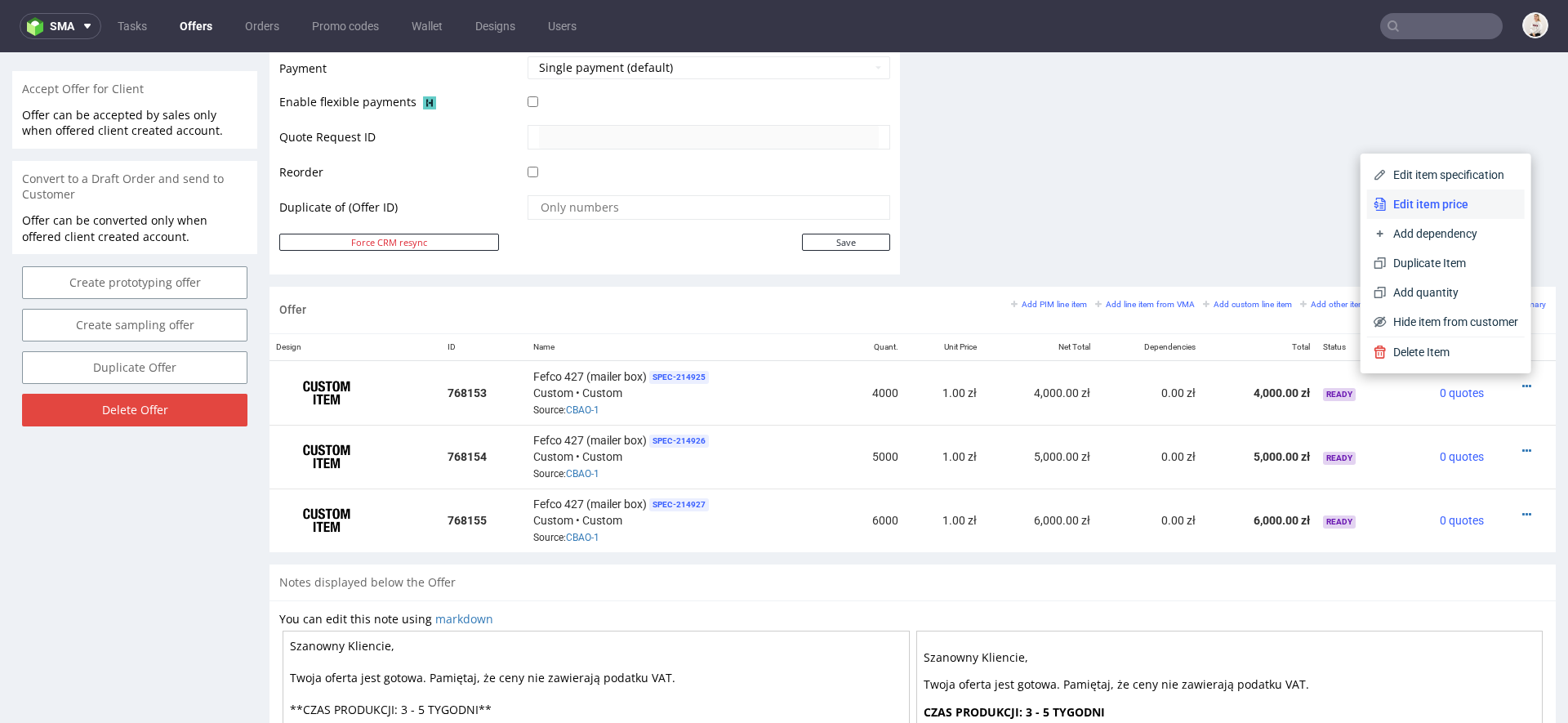
click at [1442, 201] on span "Edit item price" at bounding box center [1452, 203] width 131 height 16
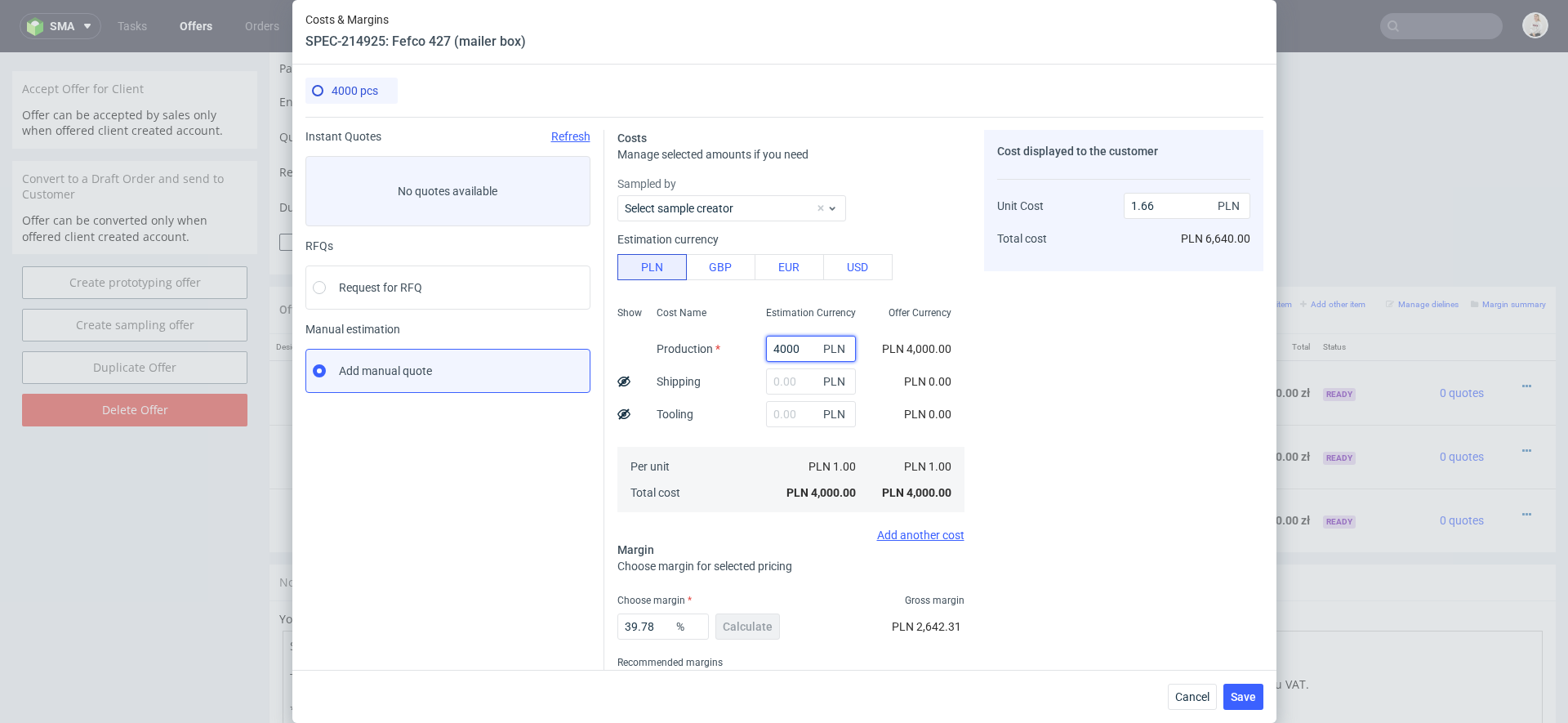
click at [798, 349] on input "4000" at bounding box center [811, 349] width 90 height 27
paste input "76"
type input "7600"
click at [953, 384] on div "PLN 0.00" at bounding box center [927, 381] width 73 height 32
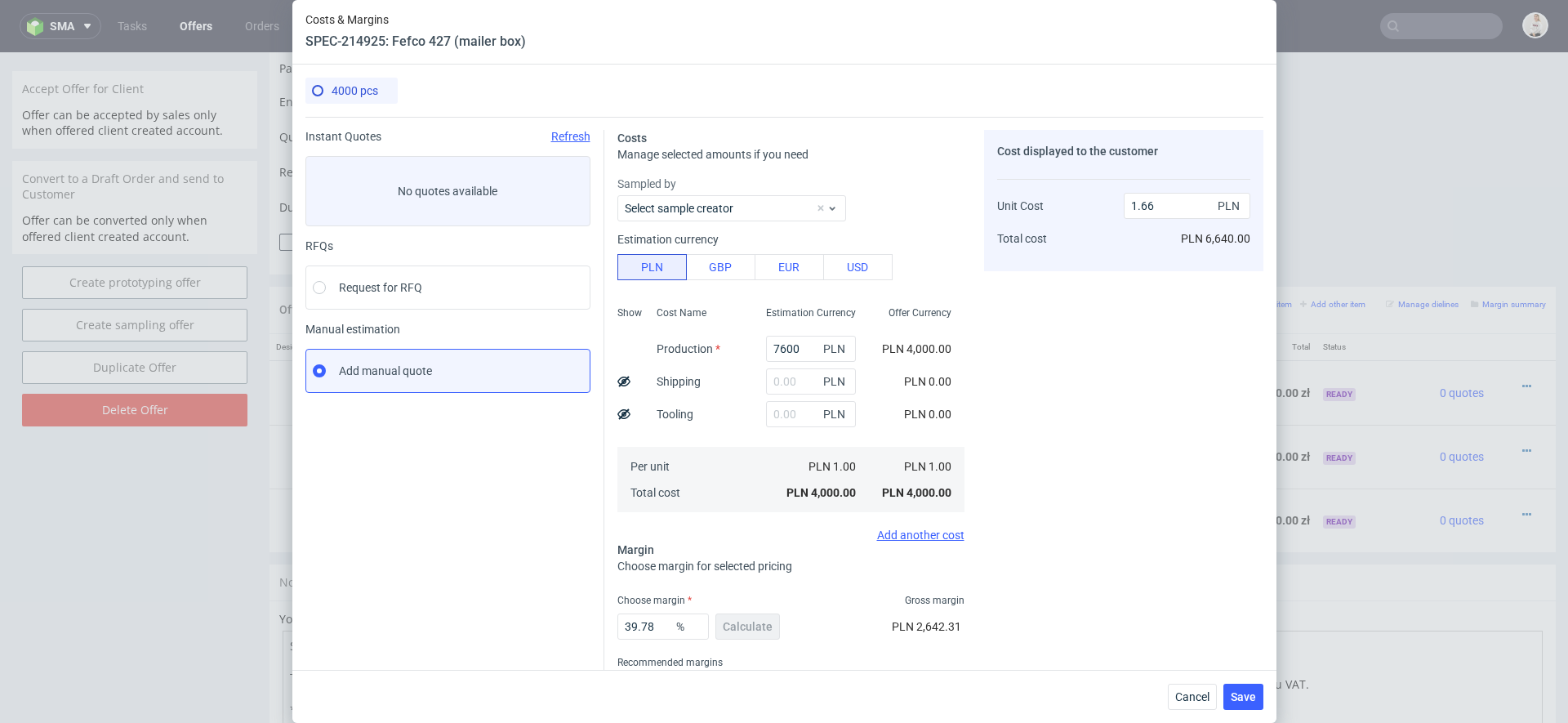
type input "3.16"
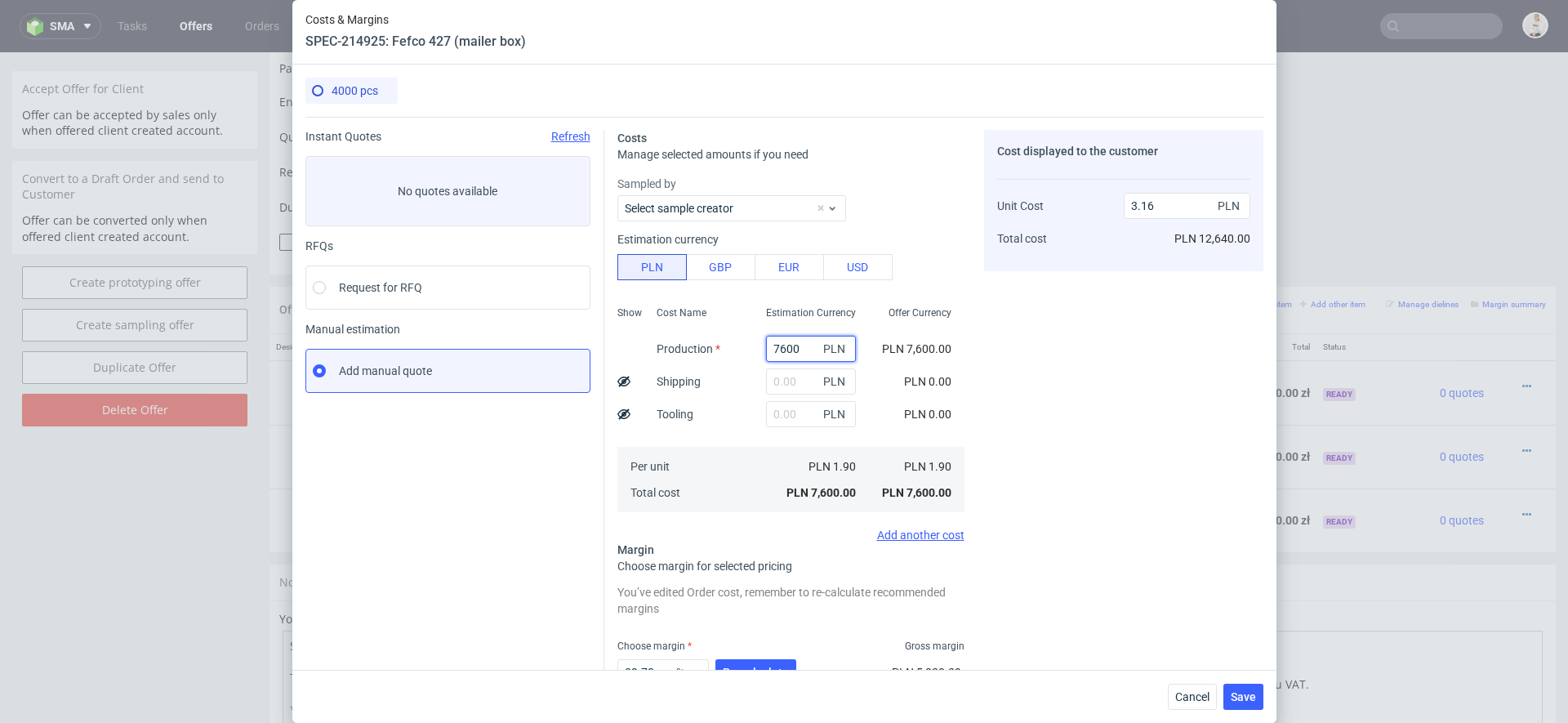
click at [788, 348] on input "7600" at bounding box center [811, 349] width 90 height 27
click at [800, 376] on input "text" at bounding box center [811, 382] width 90 height 27
type input "490"
type input "3.36"
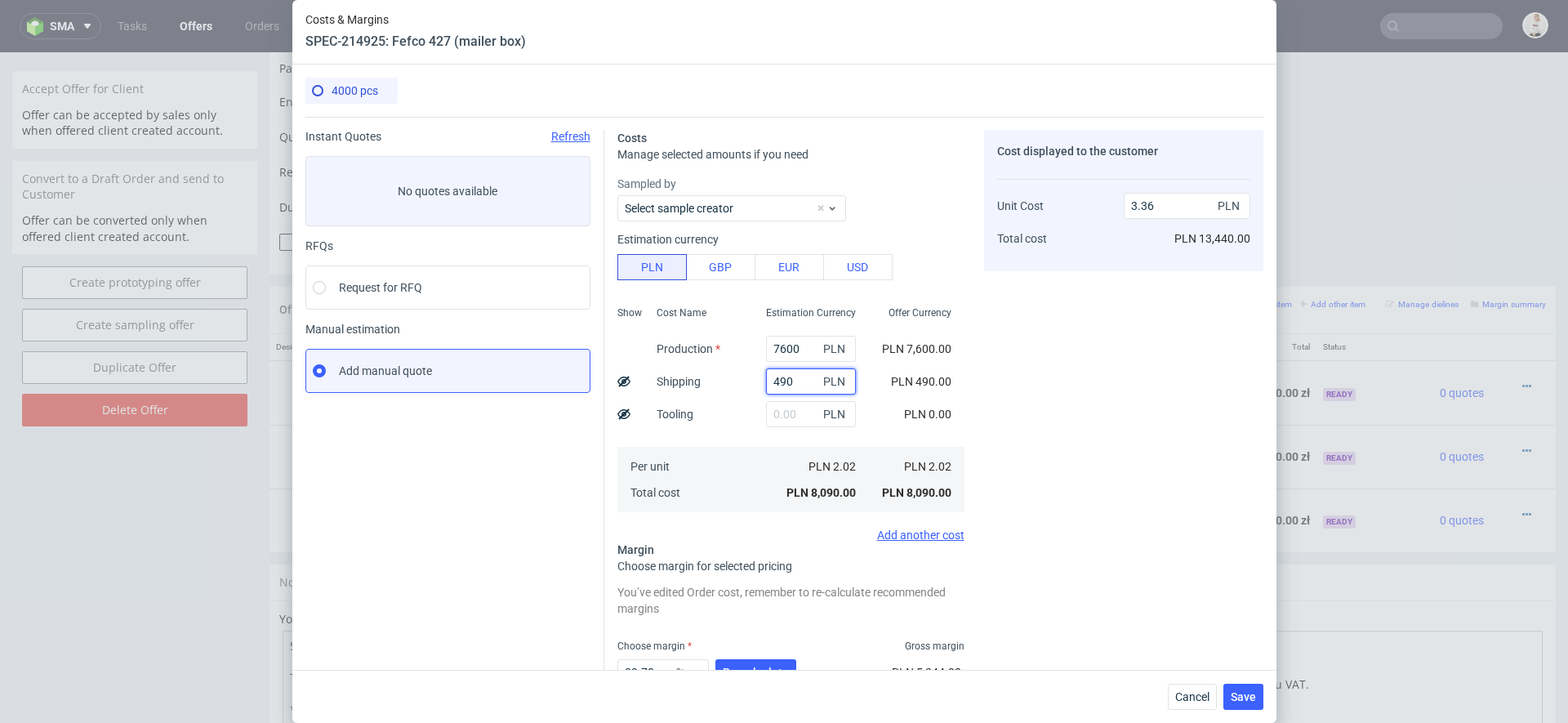
type input "490"
click at [935, 379] on span "PLN 490.00" at bounding box center [921, 382] width 61 height 13
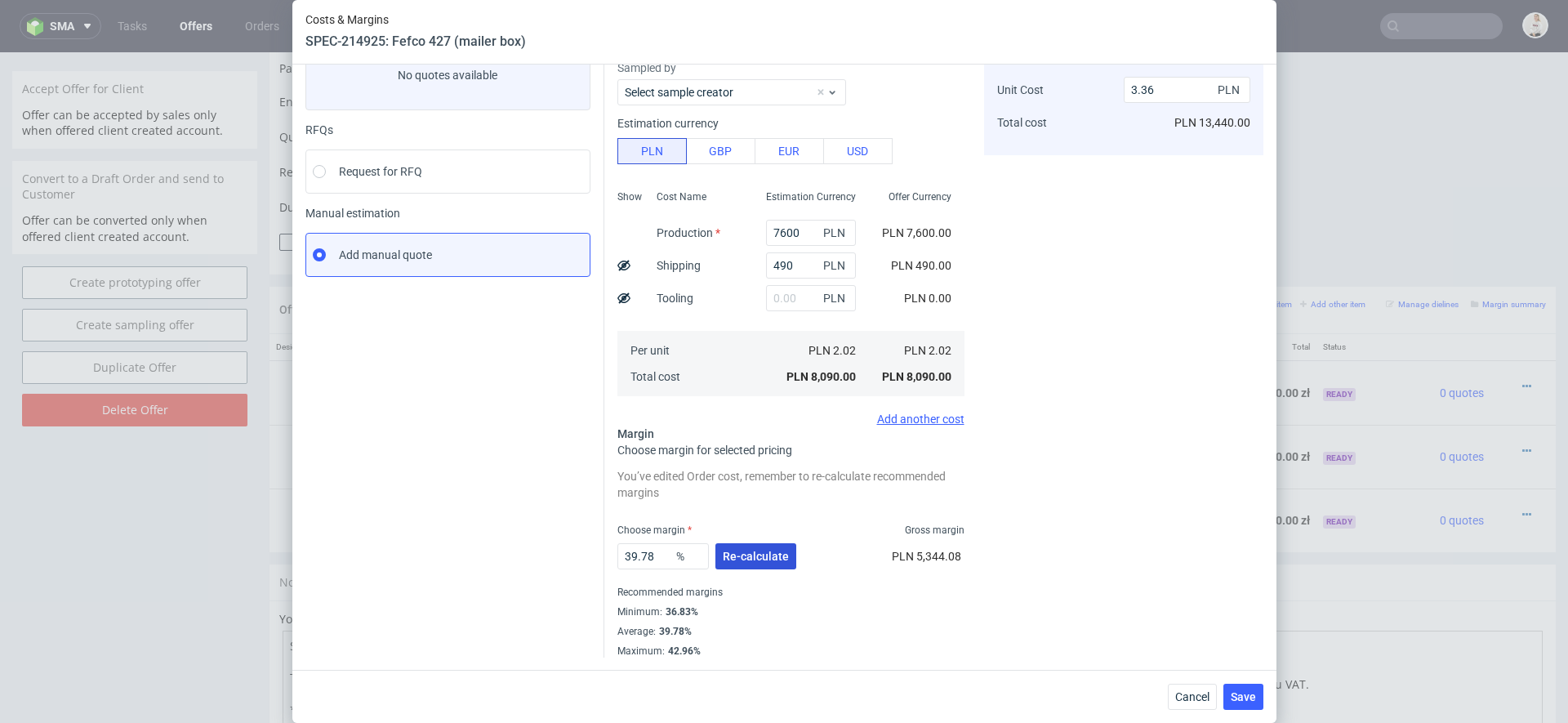
click at [772, 554] on span "Re-calculate" at bounding box center [756, 557] width 66 height 11
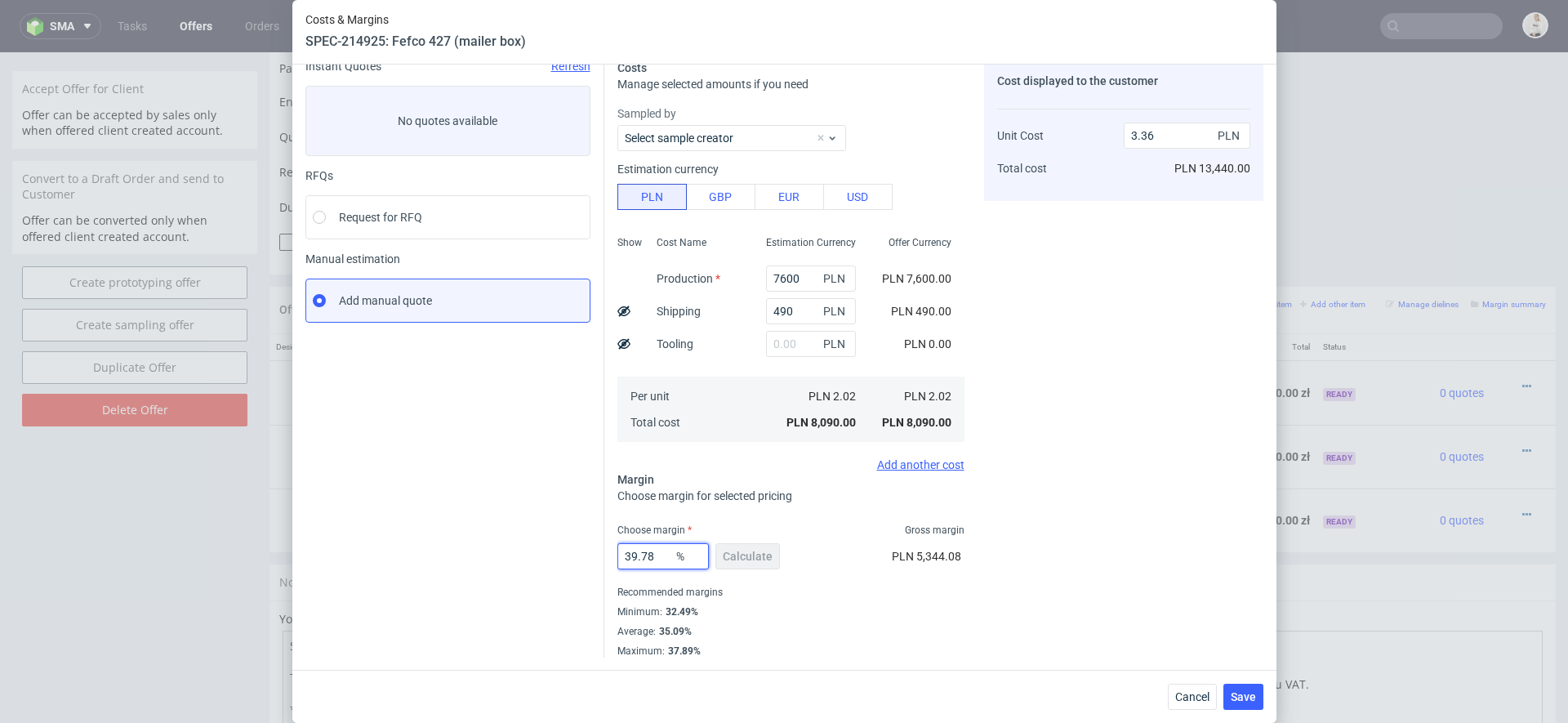
drag, startPoint x: 662, startPoint y: 553, endPoint x: 339, endPoint y: 553, distance: 323.0
click at [387, 553] on div "Instant Quotes Refresh No quotes available RFQs Request for RFQ Manual estimati…" at bounding box center [784, 352] width 958 height 611
type input "37"
type input "3.21"
type input "37"
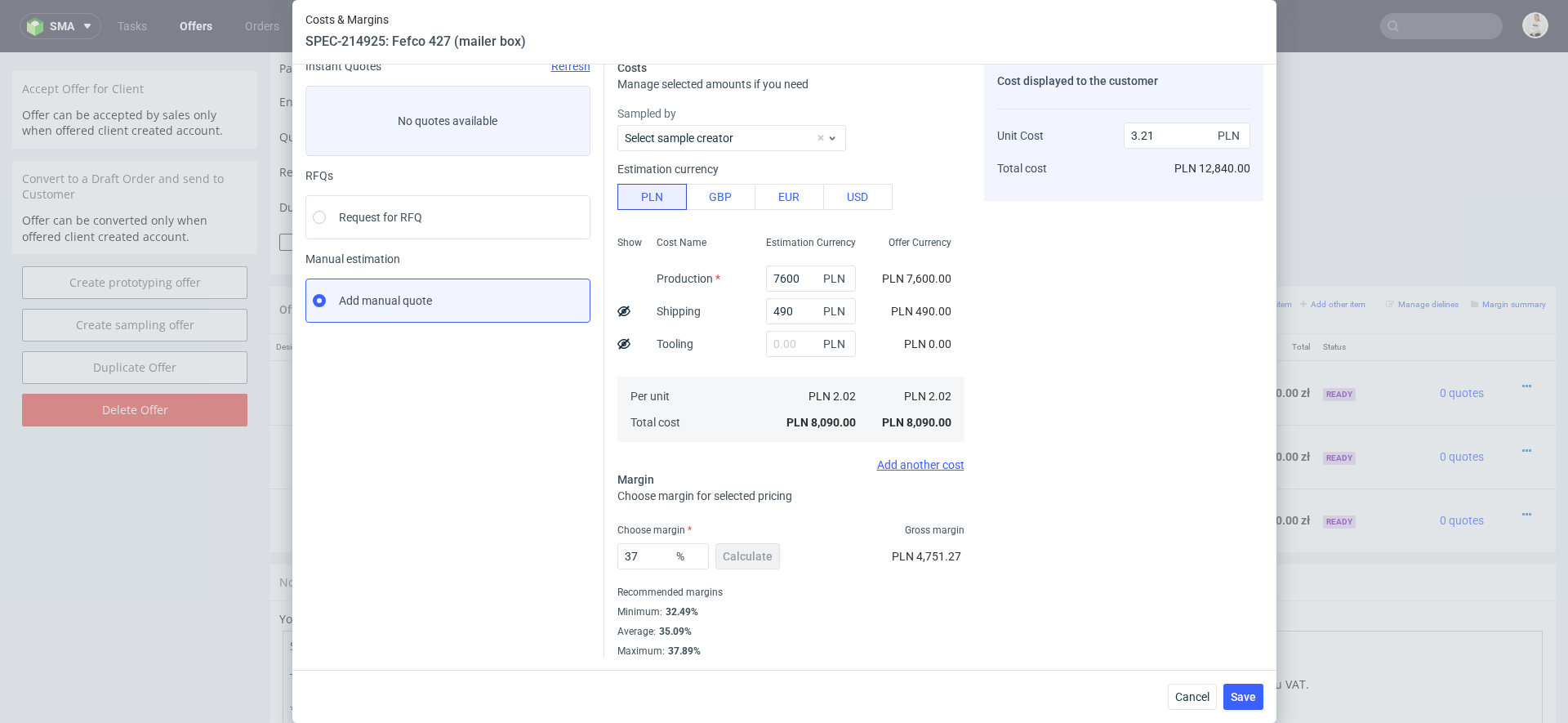
click at [940, 600] on div "Recommended margins" at bounding box center [791, 592] width 348 height 20
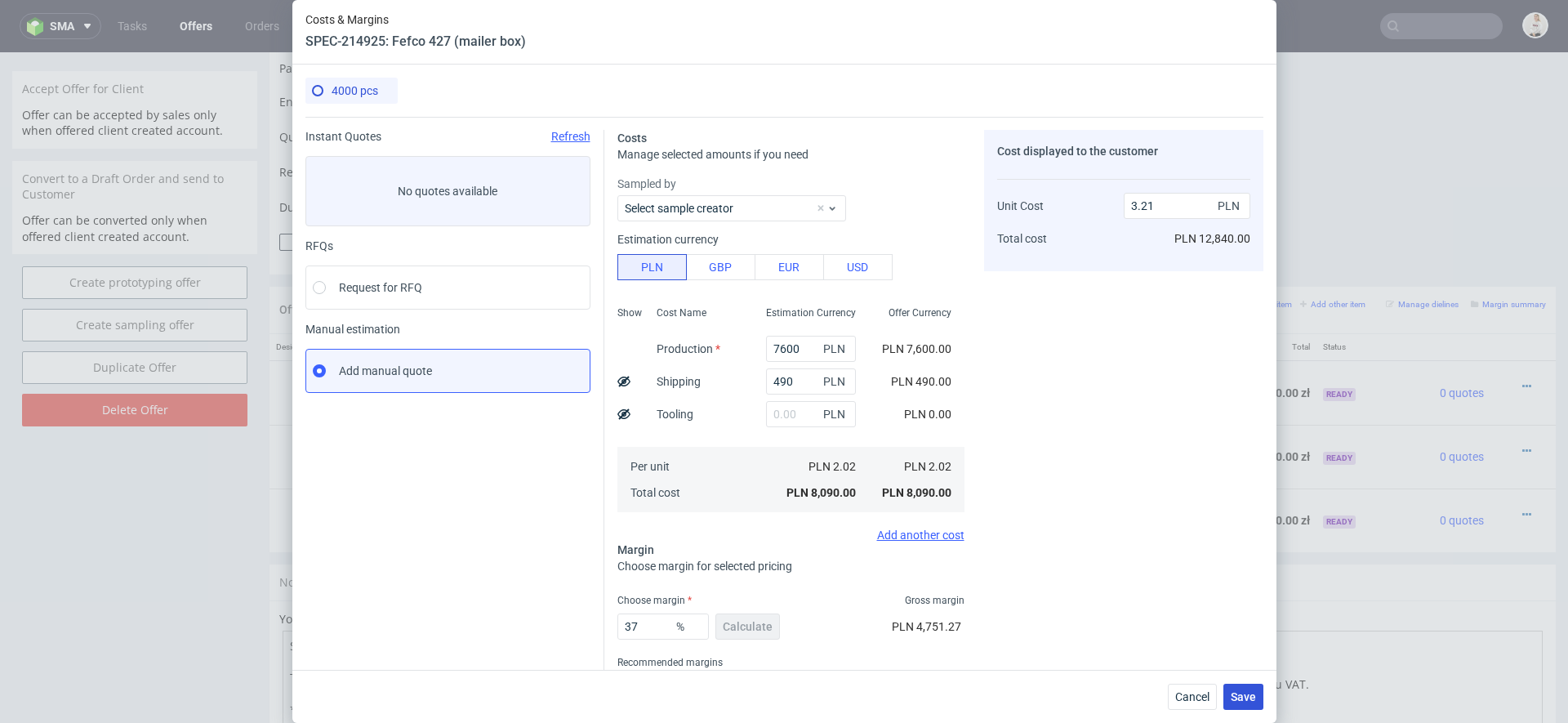
click at [1253, 688] on button "Save" at bounding box center [1243, 697] width 40 height 27
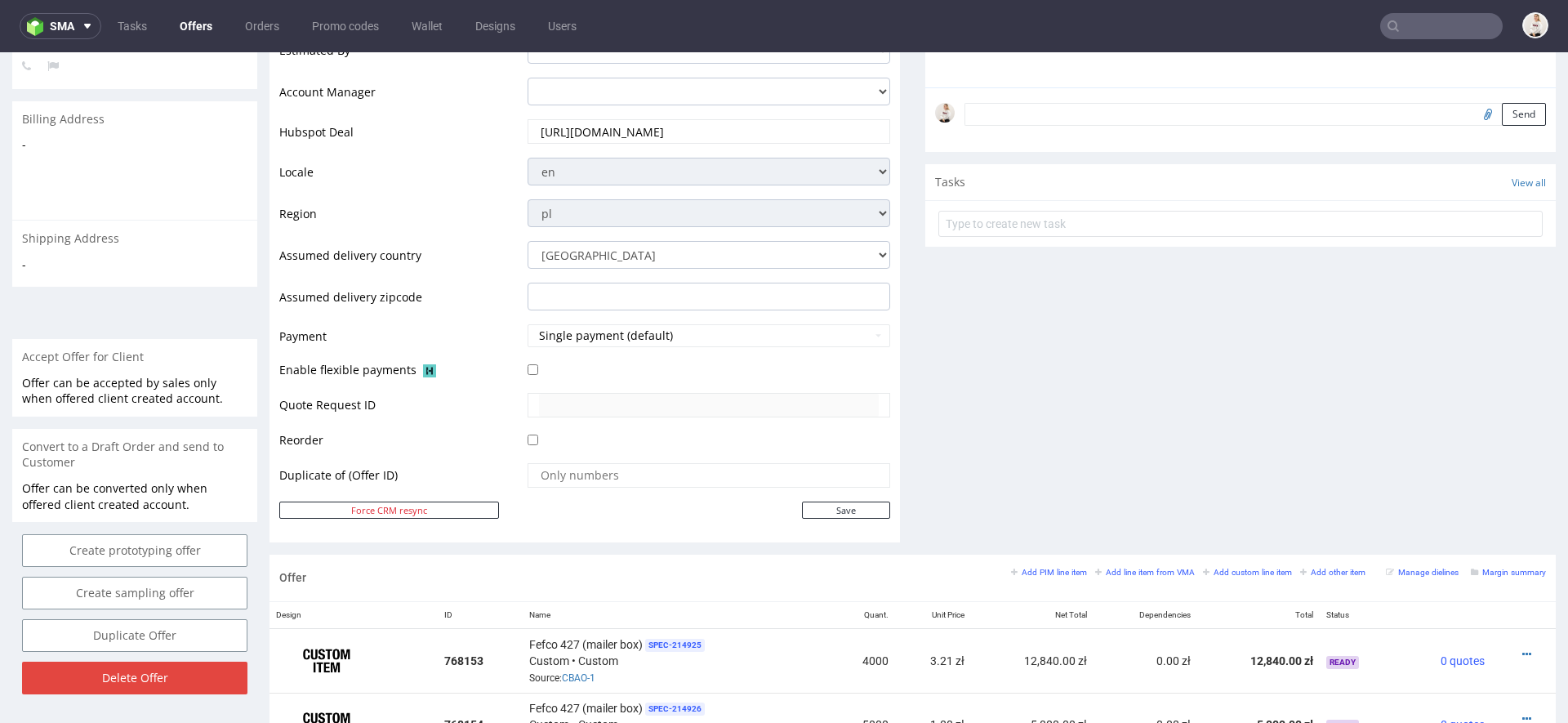
scroll to position [540, 0]
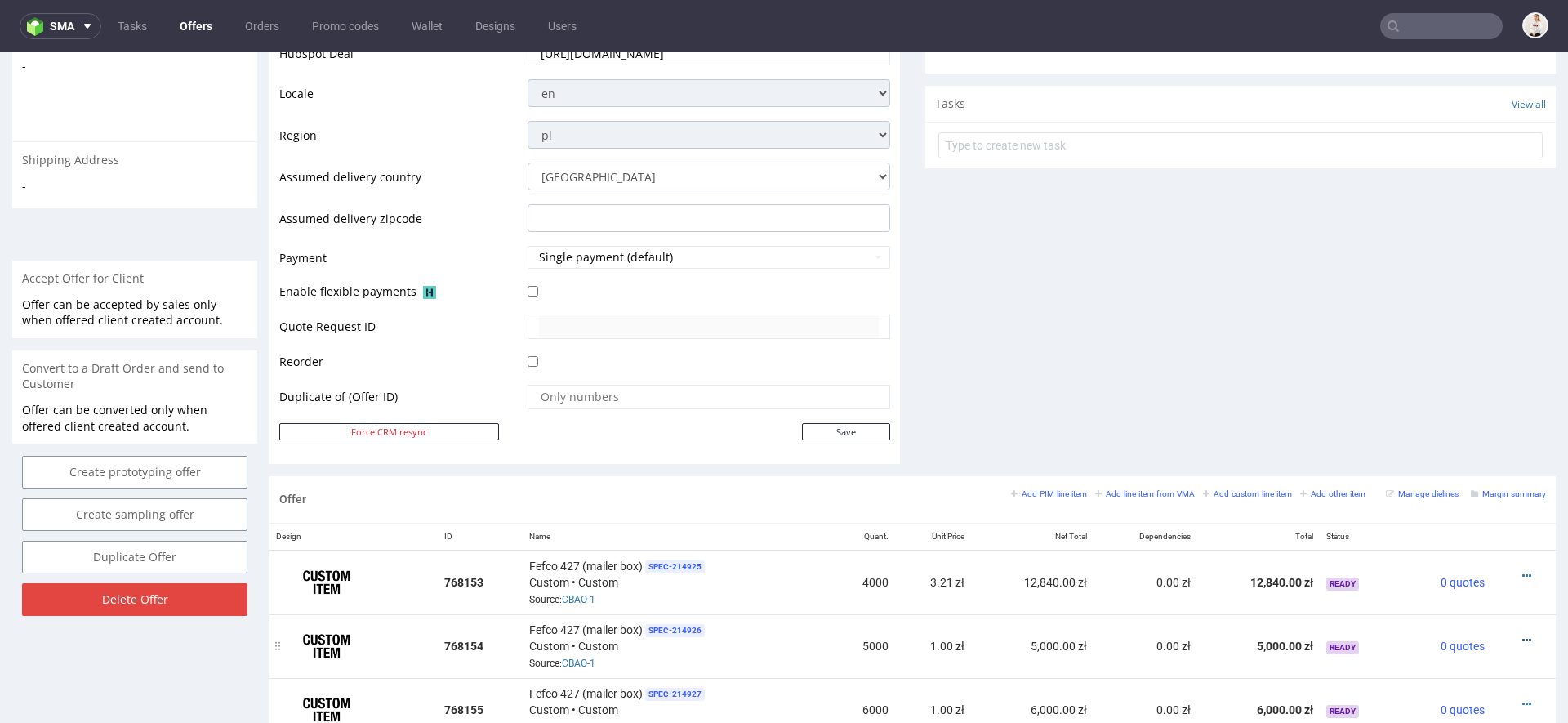
click at [1522, 636] on icon at bounding box center [1526, 640] width 9 height 11
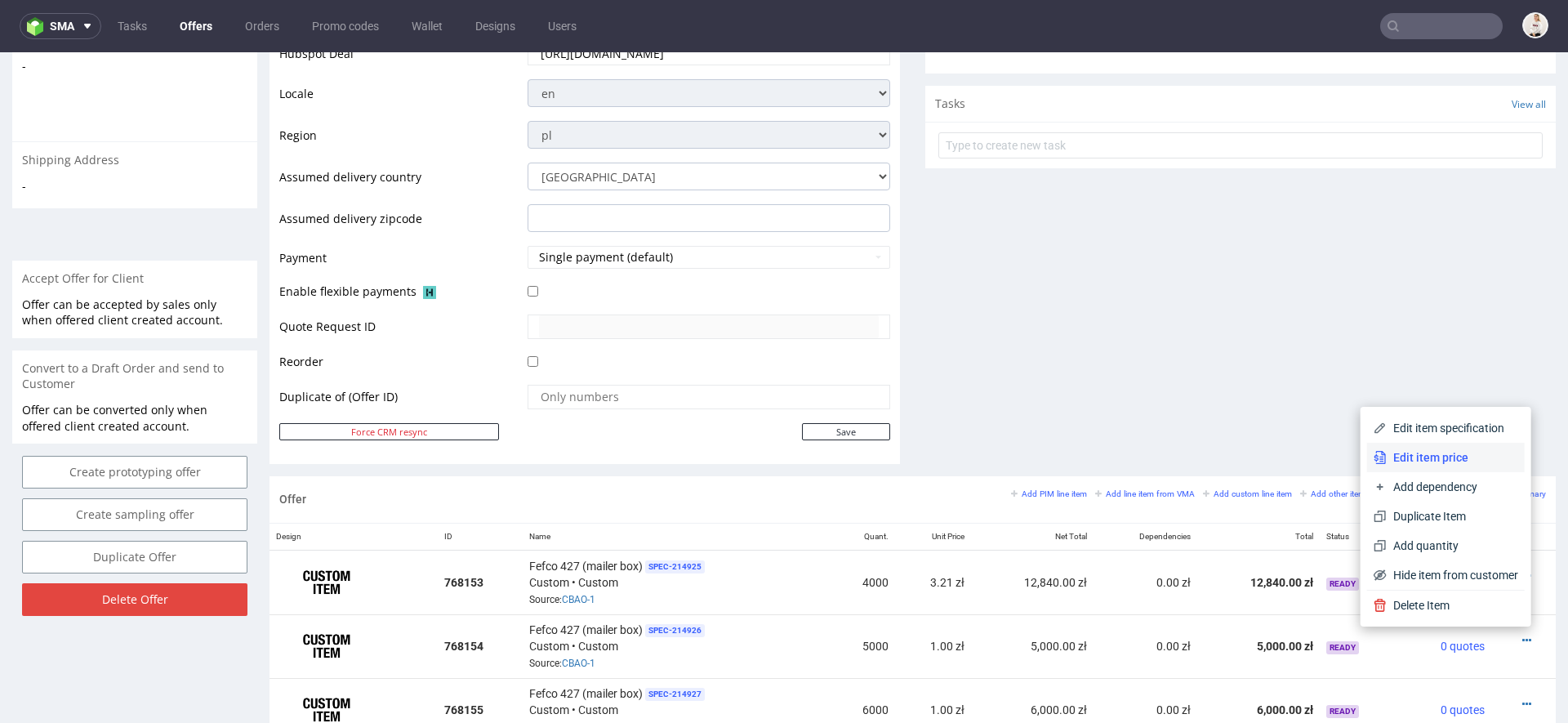
click at [1461, 466] on li "Edit item price" at bounding box center [1446, 457] width 158 height 29
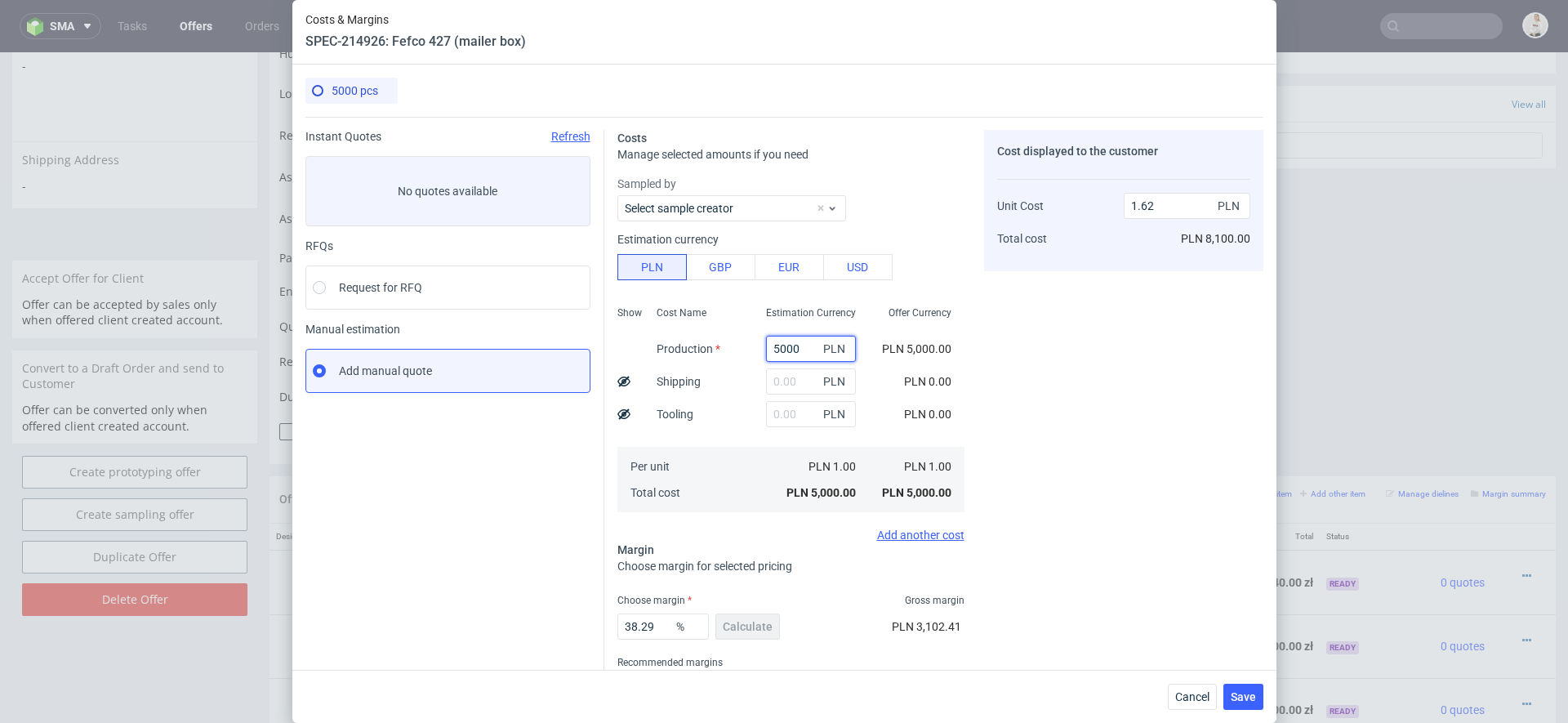
click at [790, 353] on input "5000" at bounding box center [811, 349] width 90 height 27
paste input "875"
type input "8750"
type input "2.84"
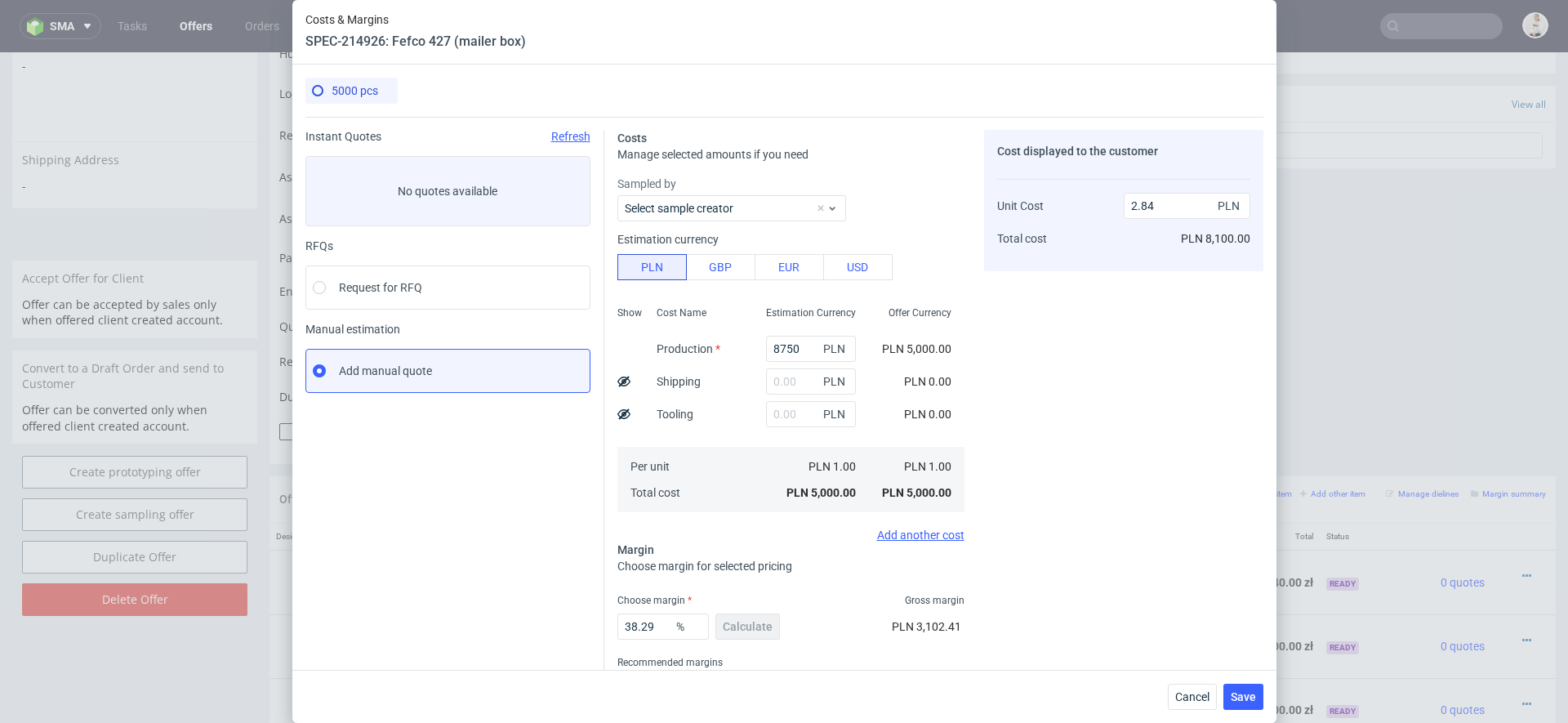
click at [1015, 427] on div "Cost displayed to the customer Unit Cost Total cost 2.84 PLN PLN 8,100.00" at bounding box center [1124, 429] width 279 height 599
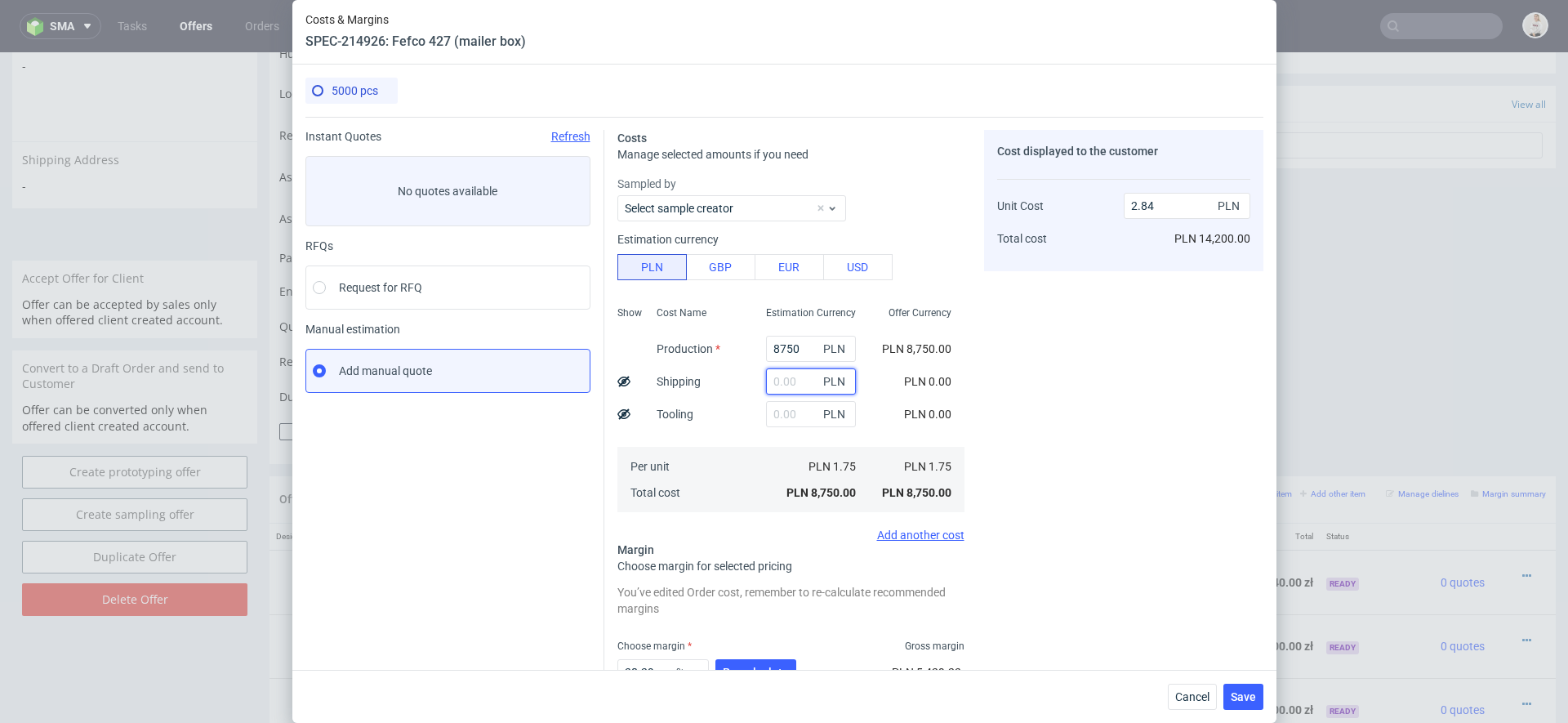
click at [798, 378] on input "text" at bounding box center [811, 382] width 90 height 27
type input "640"
type input "3.05"
type input "640"
click at [1212, 465] on div "Cost displayed to the customer Unit Cost Total cost 3.05 PLN PLN 15,250.00" at bounding box center [1124, 452] width 279 height 644
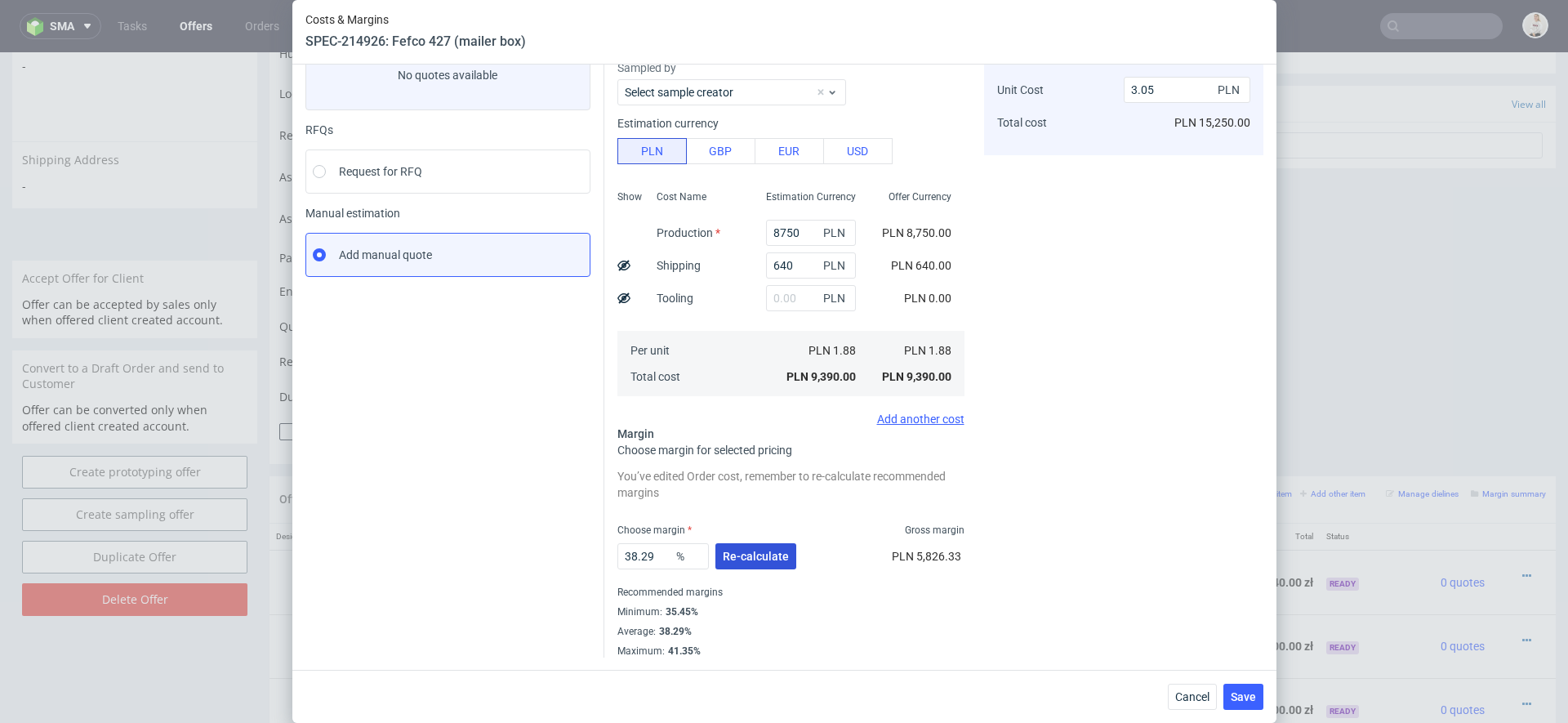
click at [756, 543] on button "Re-calculate" at bounding box center [755, 557] width 81 height 27
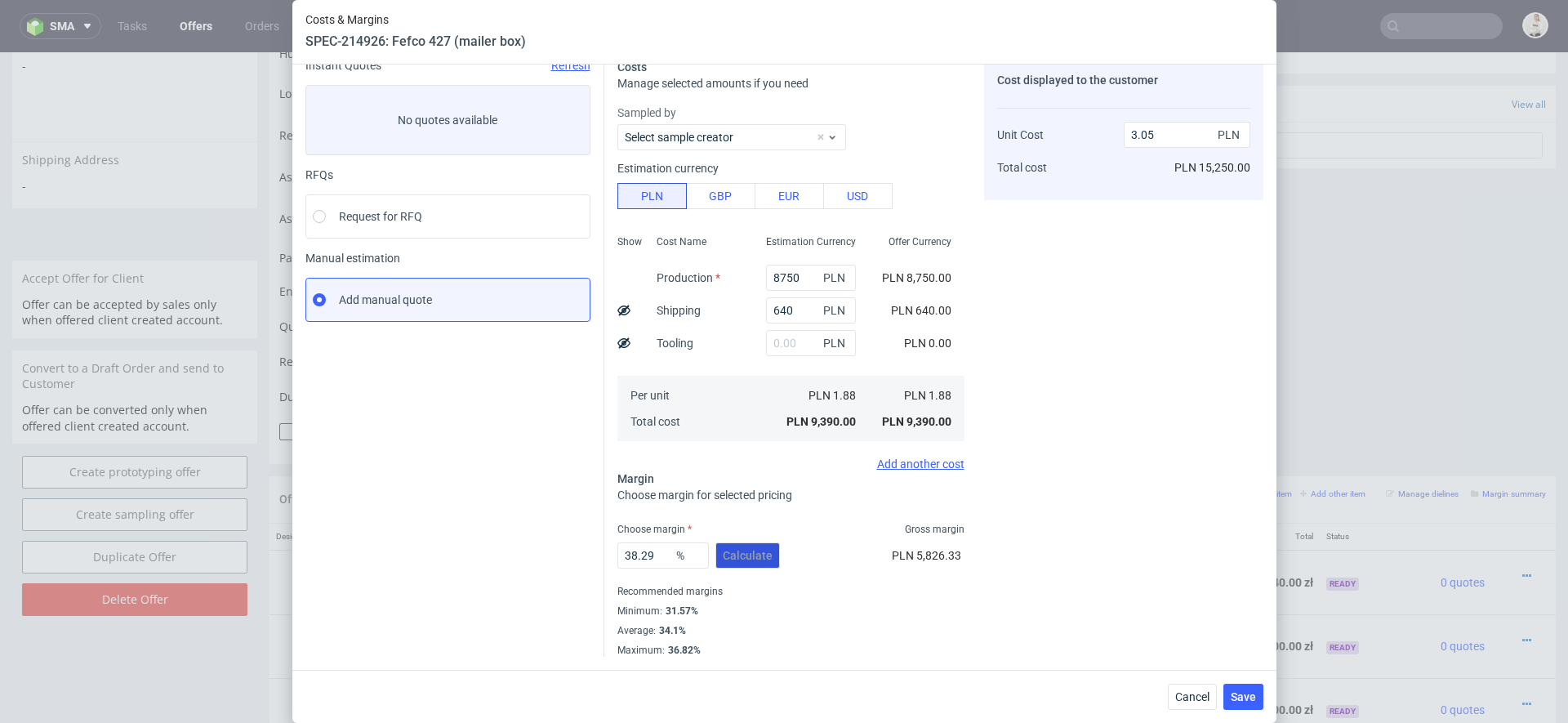
scroll to position [70, 0]
drag, startPoint x: 652, startPoint y: 557, endPoint x: 434, endPoint y: 534, distance: 219.2
click at [434, 534] on div "Instant Quotes Refresh No quotes available RFQs Request for RFQ Manual estimati…" at bounding box center [784, 352] width 958 height 611
type input "36"
type input "2.94"
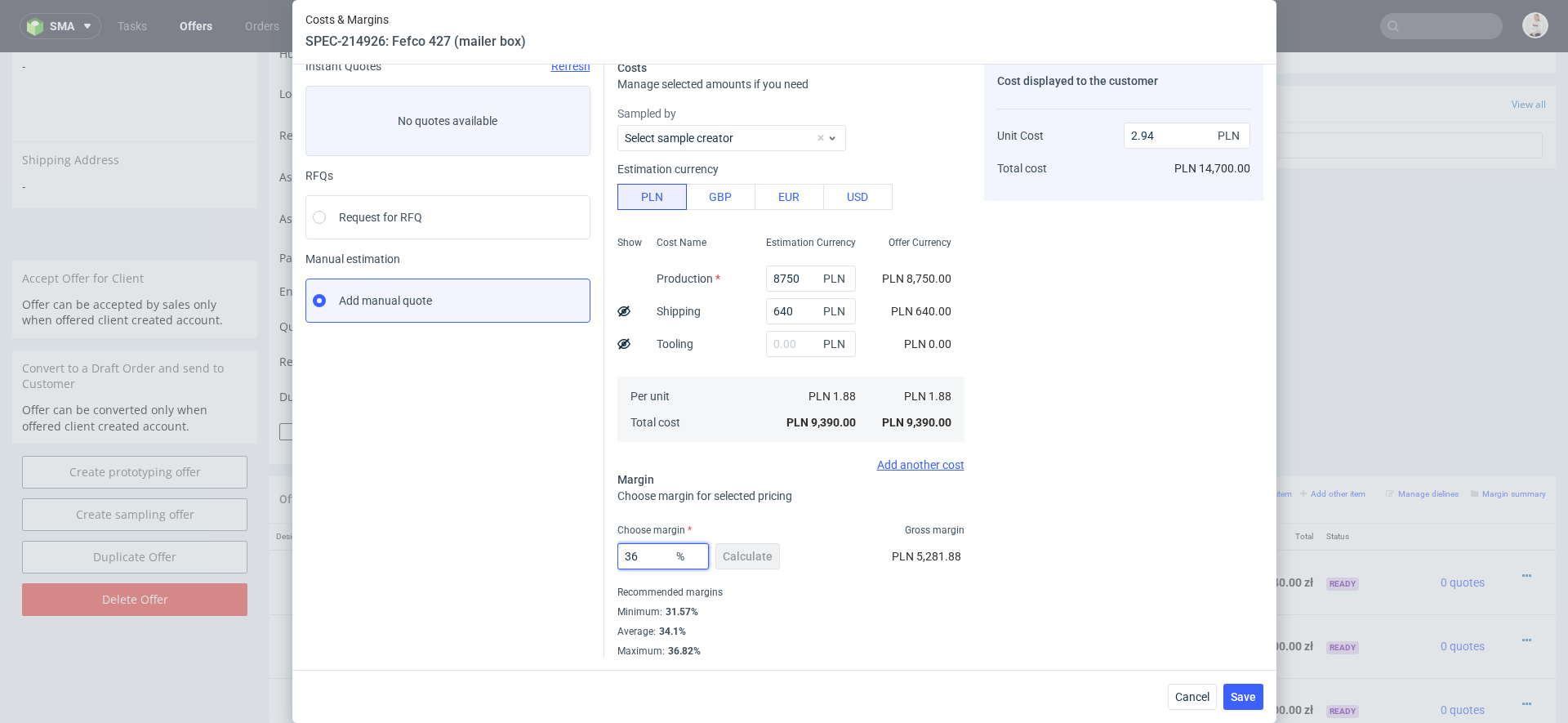
type input "36"
click at [1082, 528] on div "Cost displayed to the customer Unit Cost Total cost 2.94 PLN PLN 14,700.00" at bounding box center [1124, 359] width 279 height 599
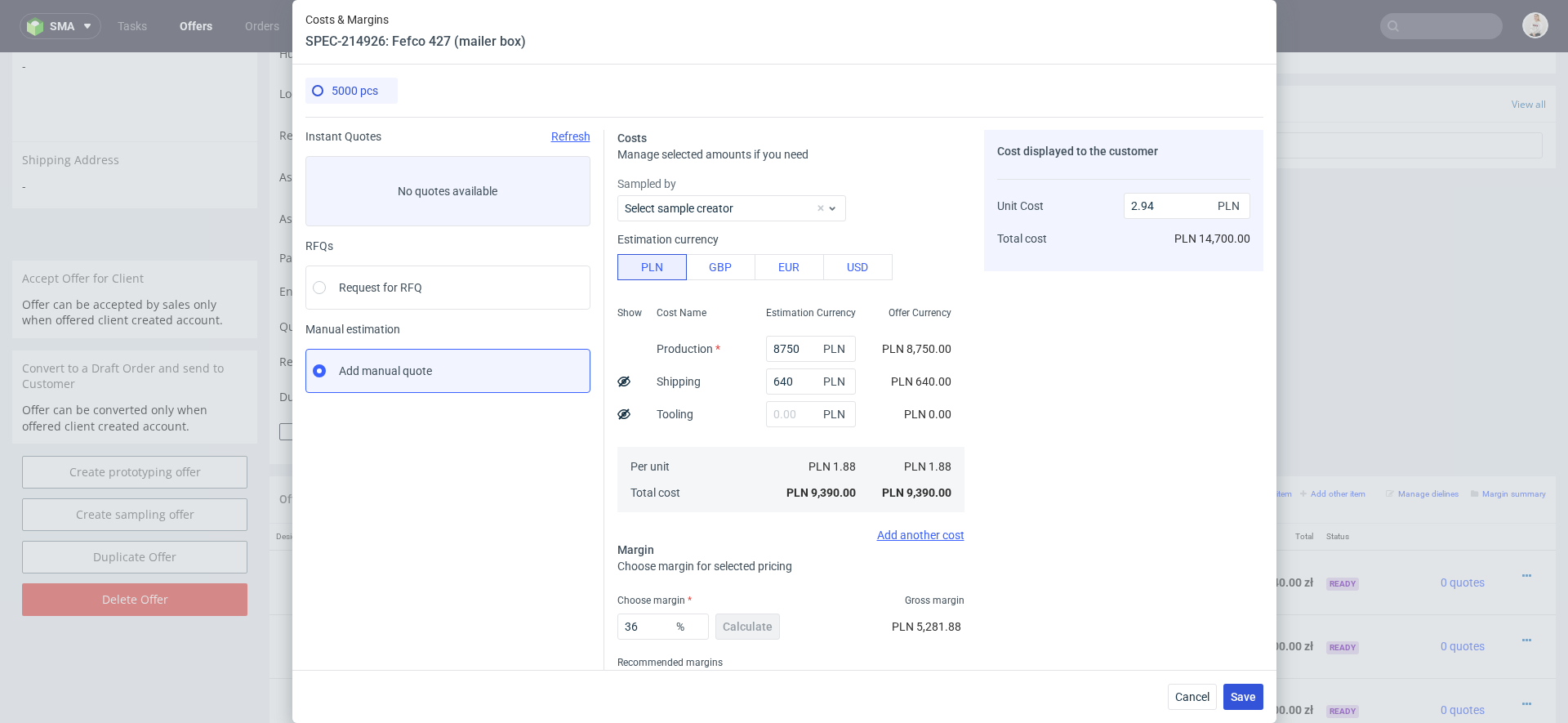
click at [1245, 696] on span "Save" at bounding box center [1243, 697] width 26 height 11
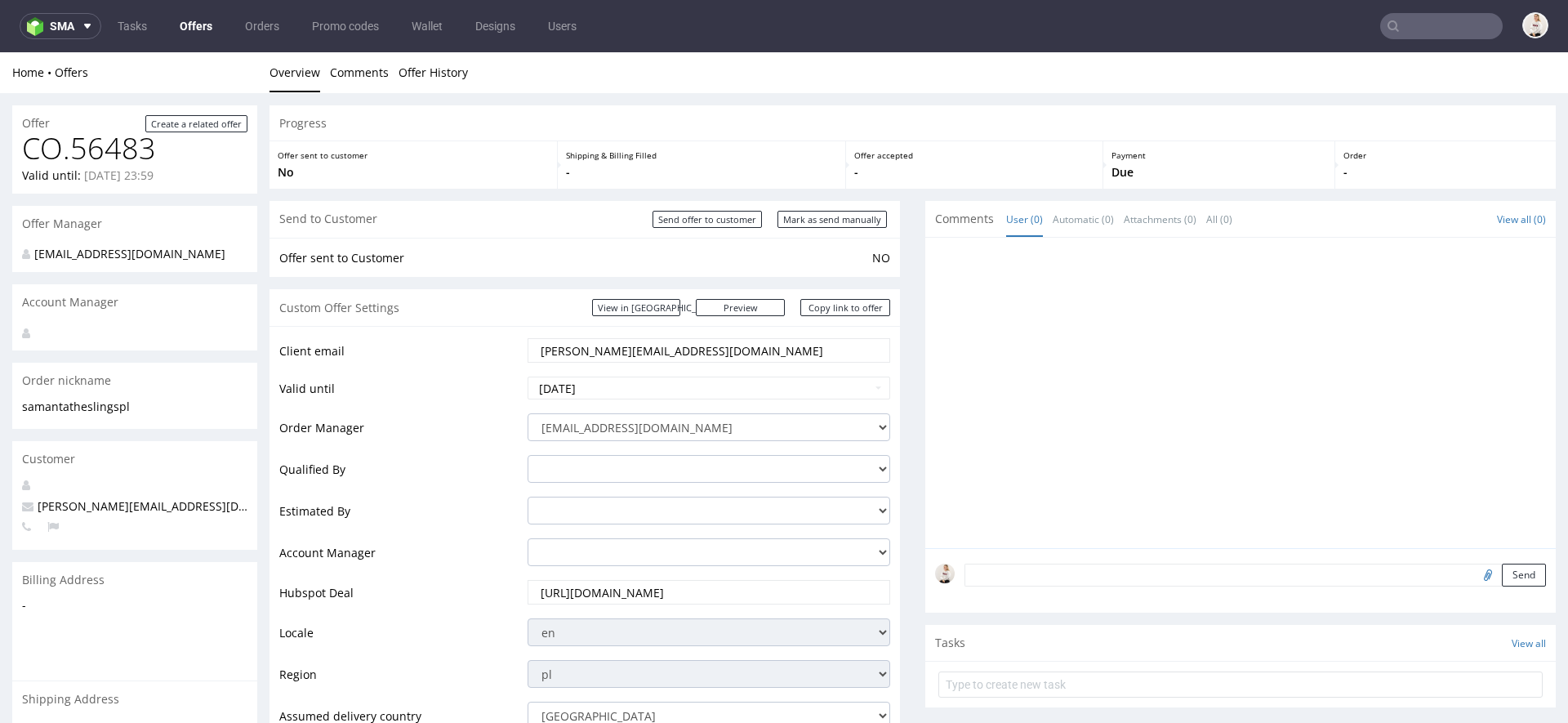
scroll to position [980, 0]
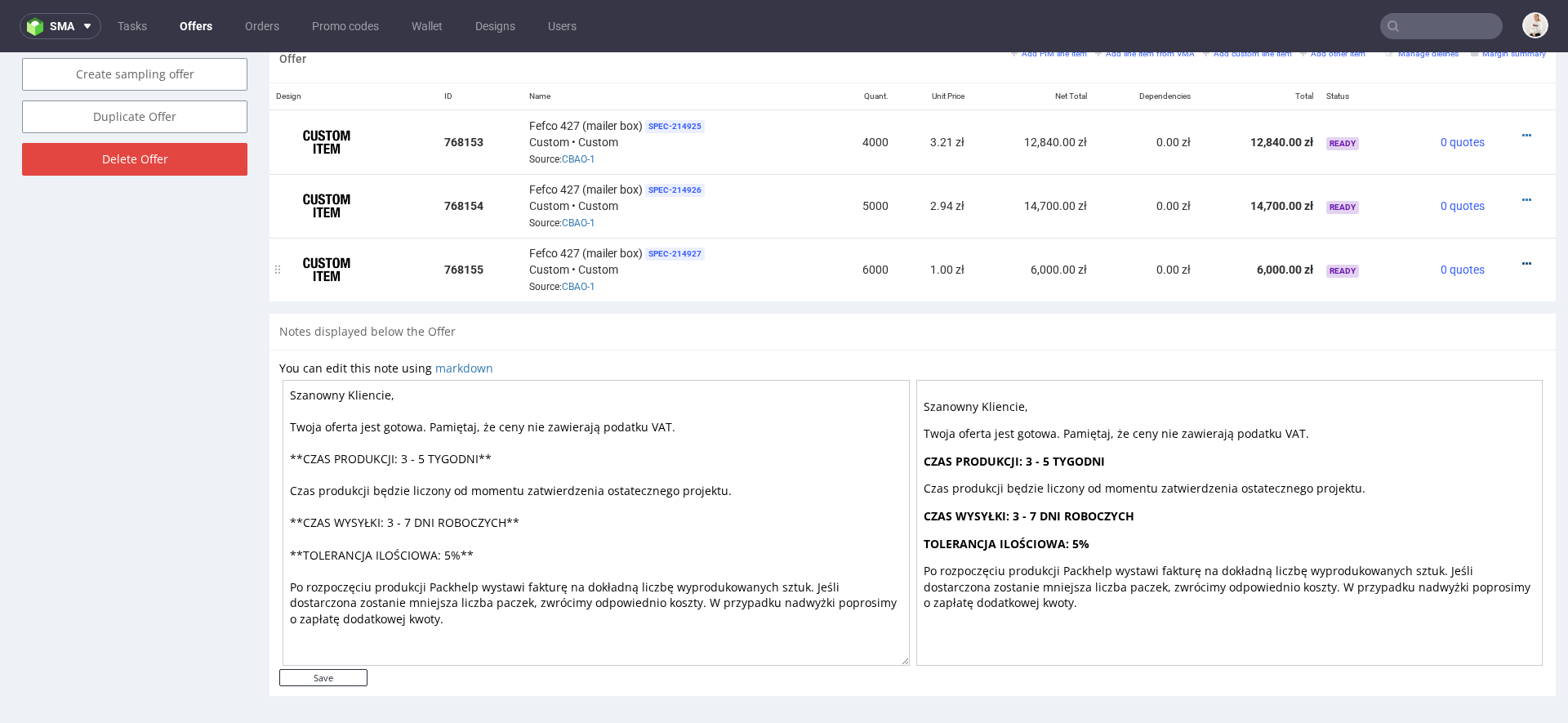
click at [1522, 260] on icon at bounding box center [1526, 264] width 9 height 11
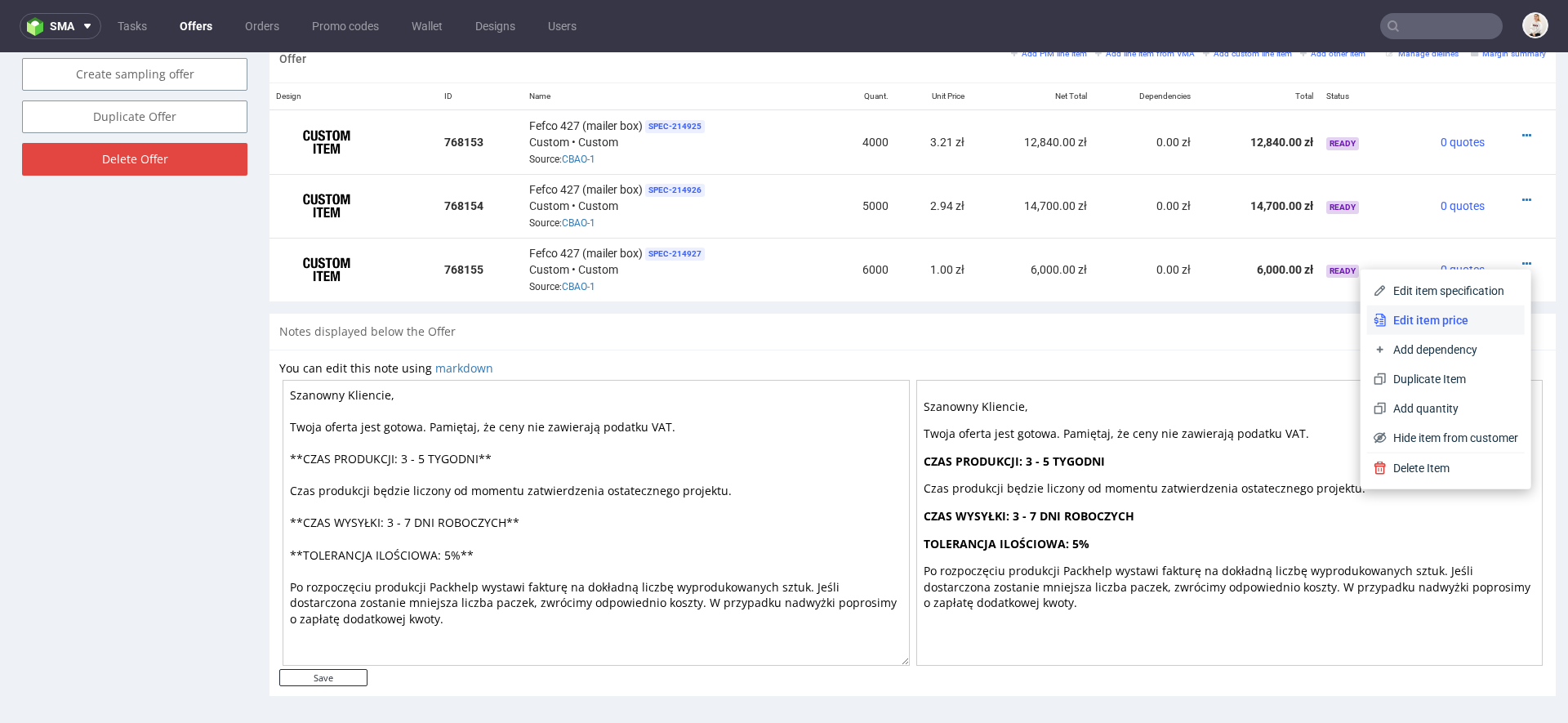
click at [1436, 313] on span "Edit item price" at bounding box center [1452, 320] width 131 height 16
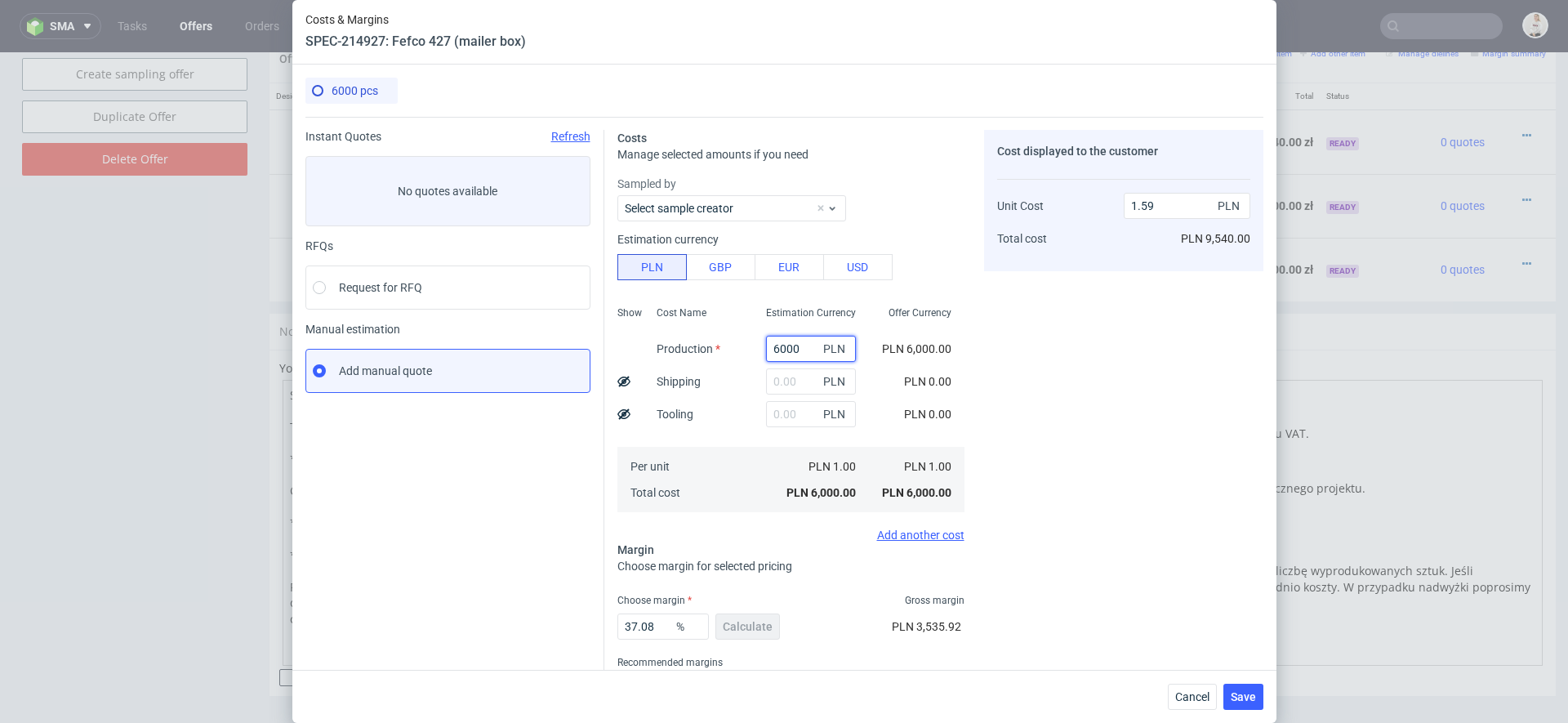
click at [801, 340] on input "6000" at bounding box center [811, 349] width 90 height 27
paste input "99"
type input "9900"
type input "2.62"
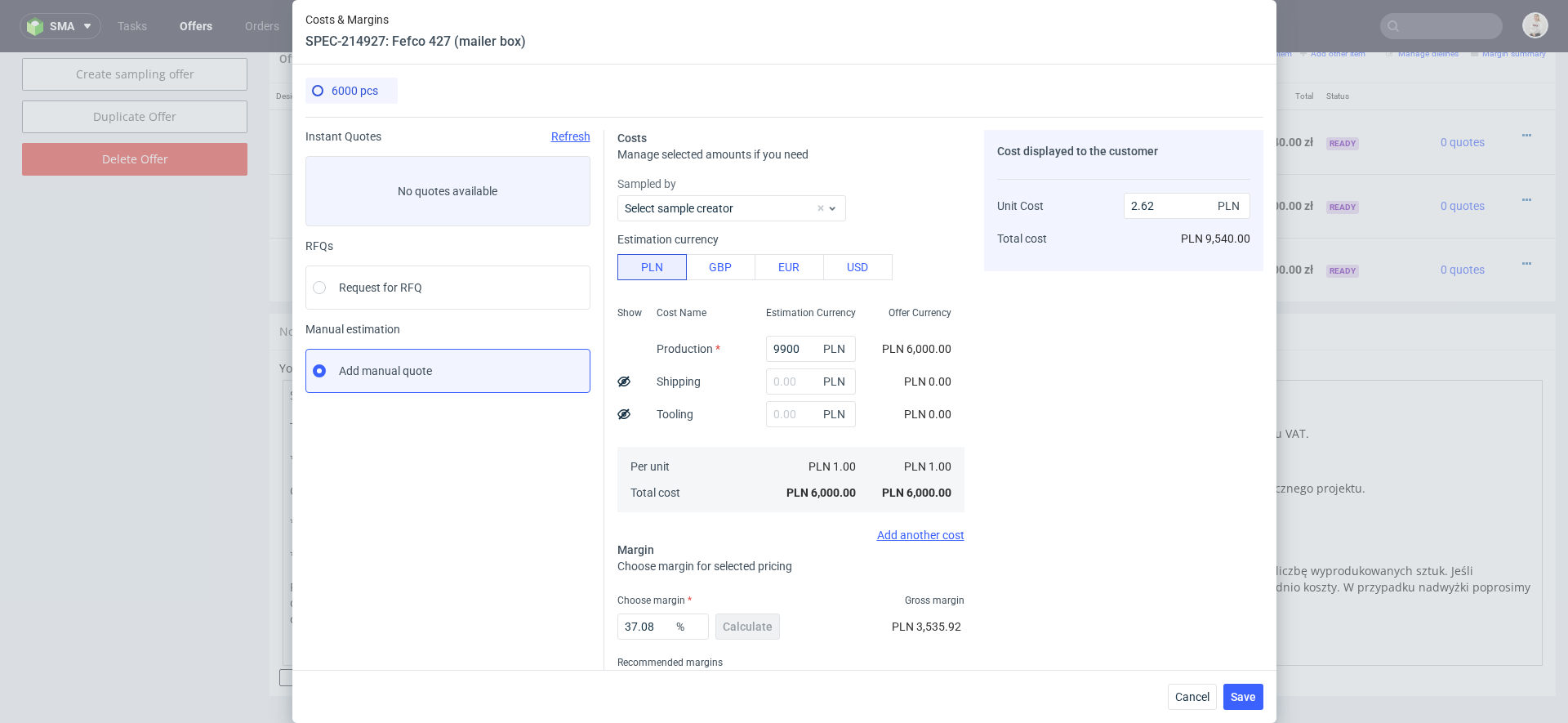
click at [969, 389] on div "Costs Manage selected amounts if you need Sampled by Select sample creator Esti…" at bounding box center [934, 422] width 659 height 611
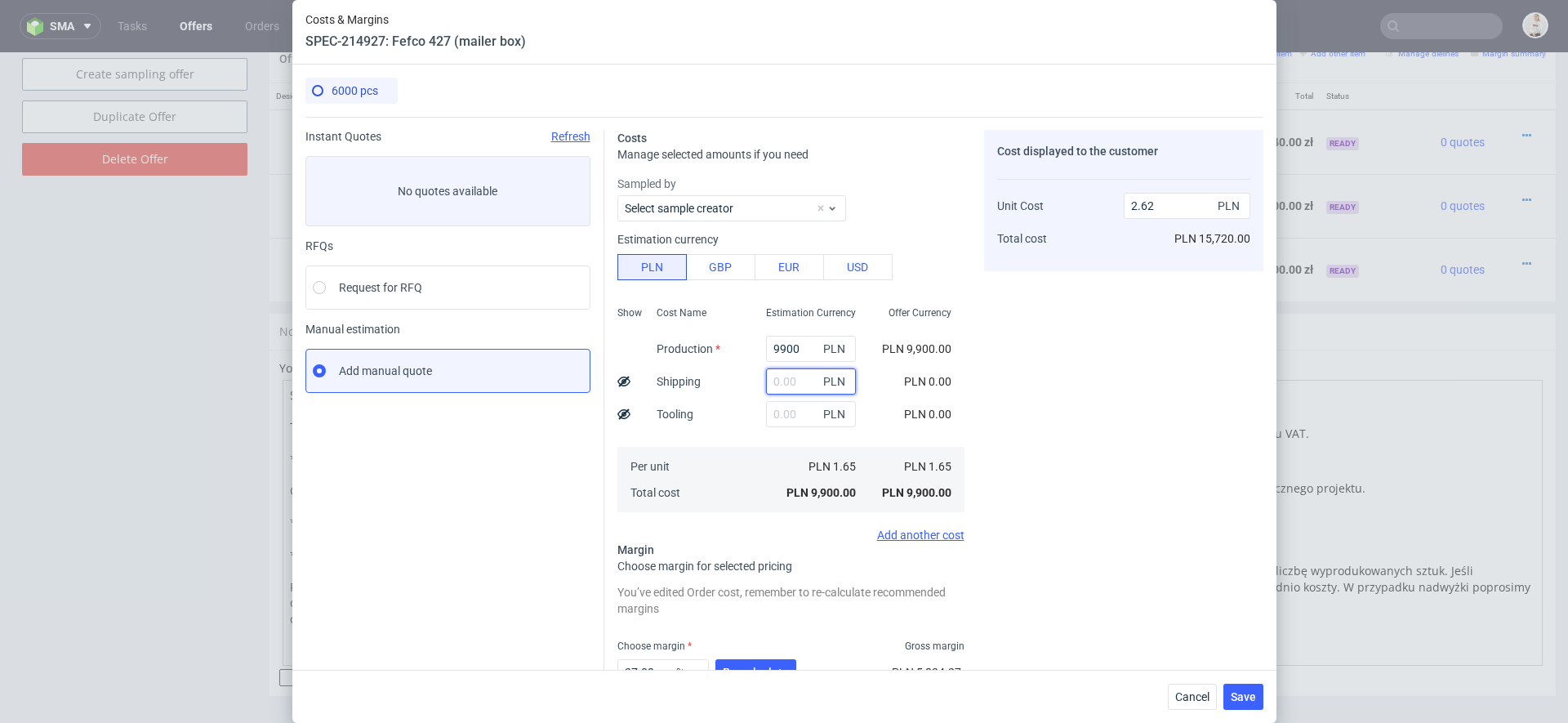
click at [784, 376] on input "text" at bounding box center [811, 382] width 90 height 27
type input "640"
type input "2.8"
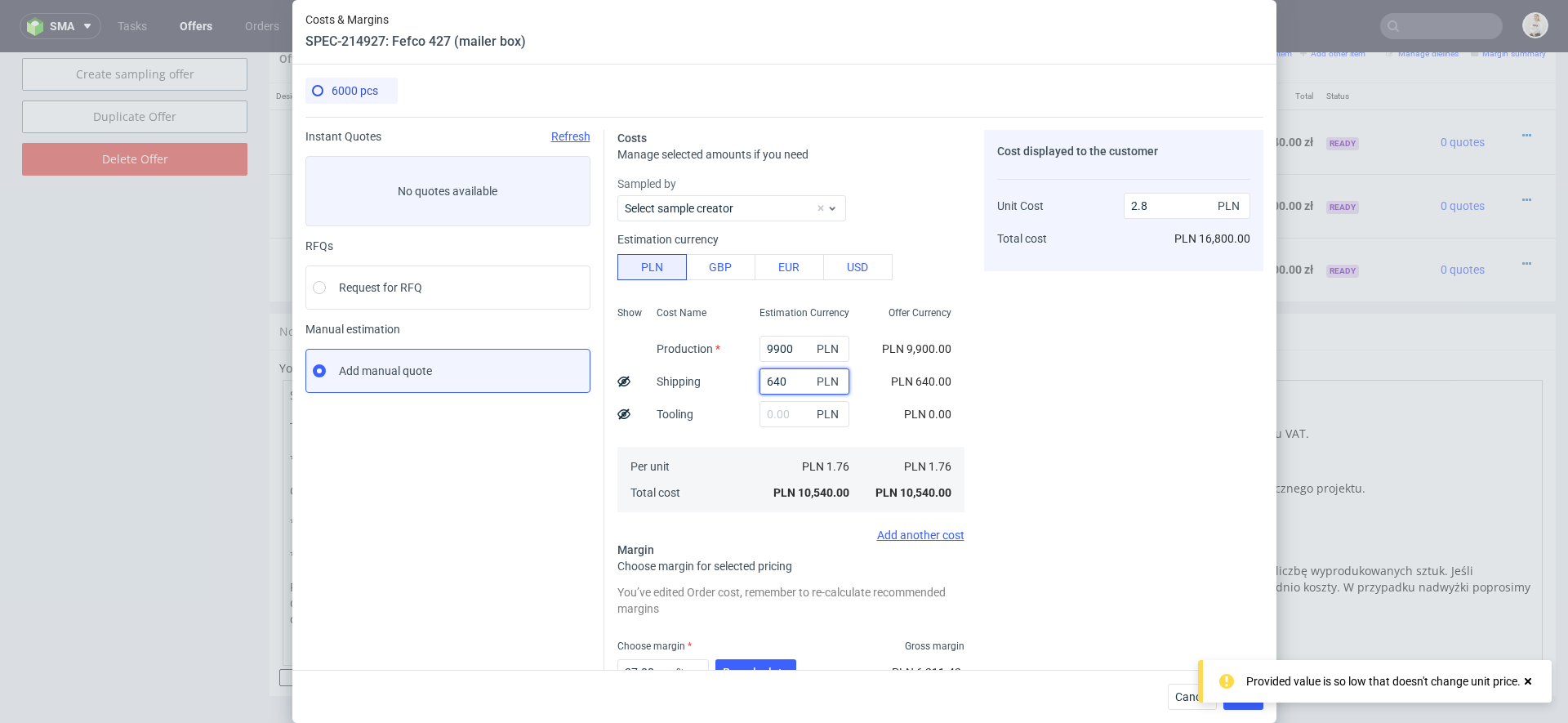
type input "640"
click at [1020, 416] on div "Cost displayed to the customer Unit Cost Total cost 2.8 PLN PLN 16,800.00" at bounding box center [1124, 452] width 279 height 644
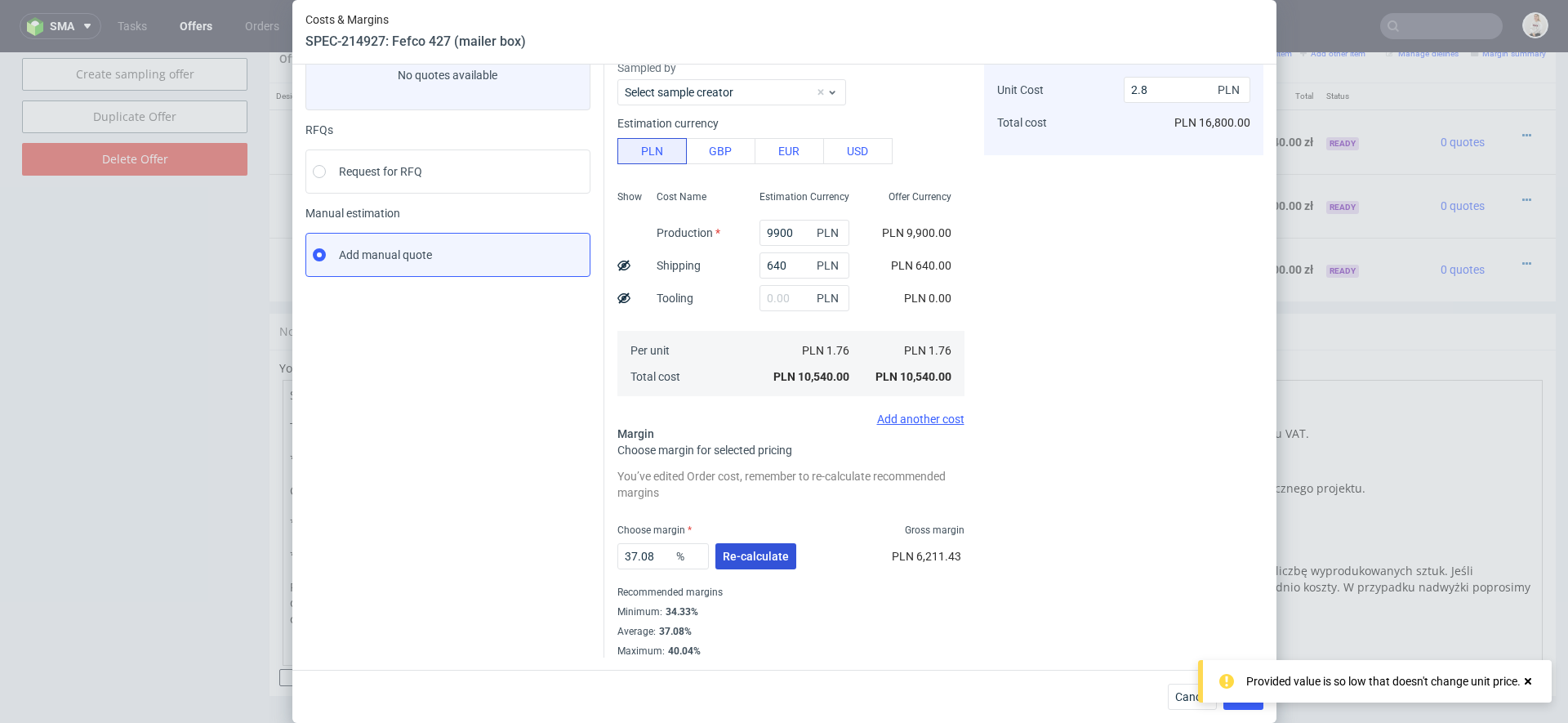
click at [755, 558] on span "Re-calculate" at bounding box center [756, 557] width 66 height 11
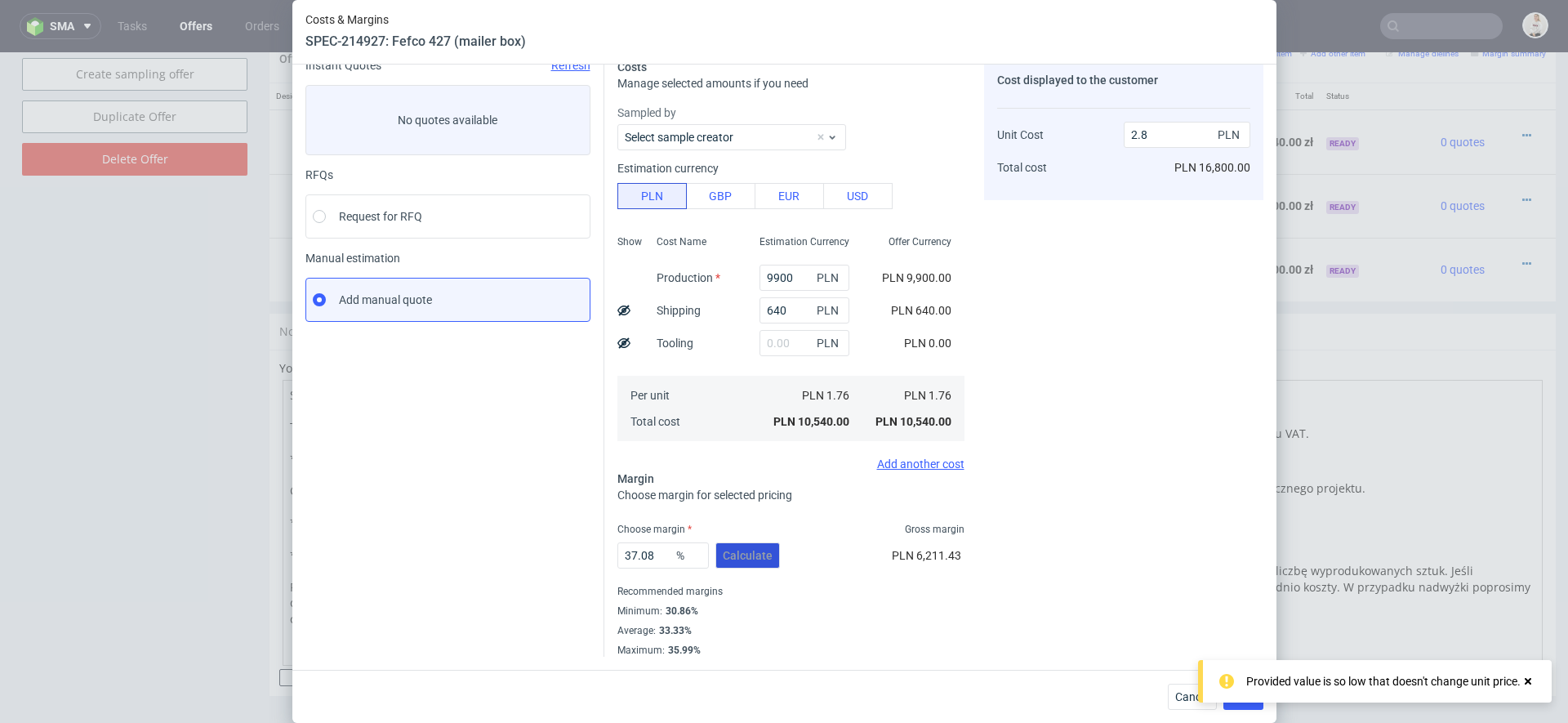
scroll to position [70, 0]
drag, startPoint x: 662, startPoint y: 556, endPoint x: 370, endPoint y: 557, distance: 292.0
click at [370, 557] on div "Instant Quotes Refresh No quotes available RFQs Request for RFQ Manual estimati…" at bounding box center [784, 352] width 958 height 611
type input "40"
type input "2.93"
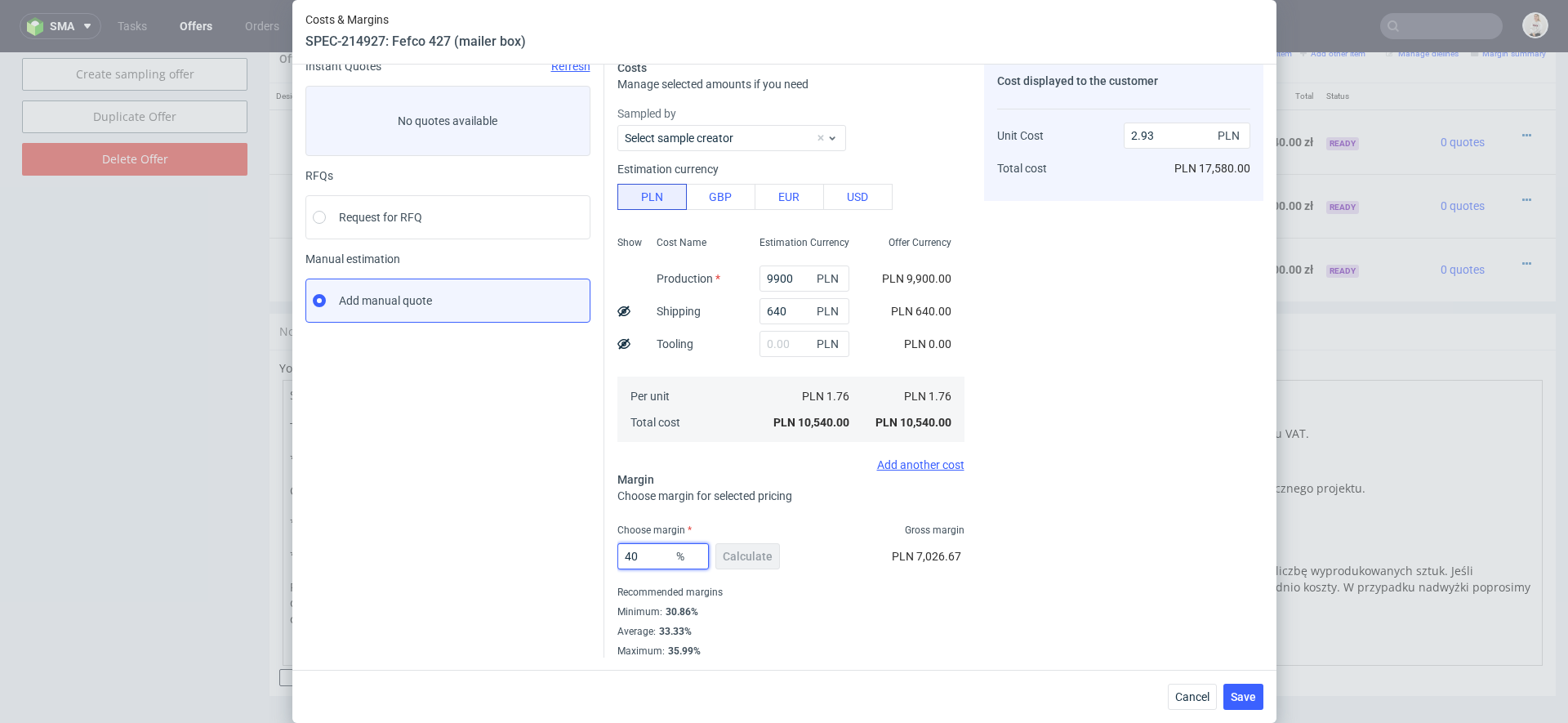
type input "40"
click at [867, 622] on div "Average : 33.33%" at bounding box center [791, 632] width 348 height 20
click at [1255, 692] on span "Save" at bounding box center [1243, 697] width 26 height 11
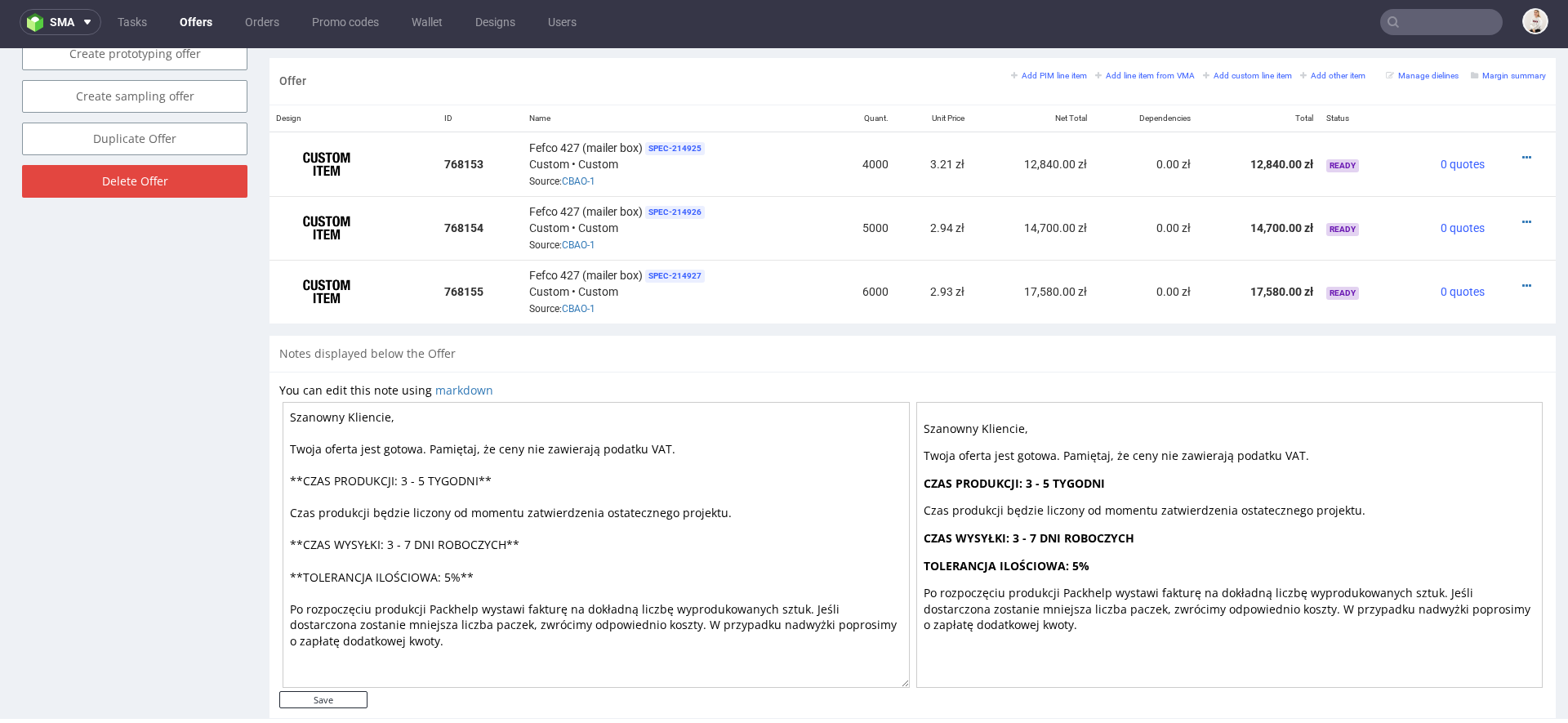
scroll to position [951, 0]
click at [1522, 283] on icon at bounding box center [1526, 289] width 9 height 11
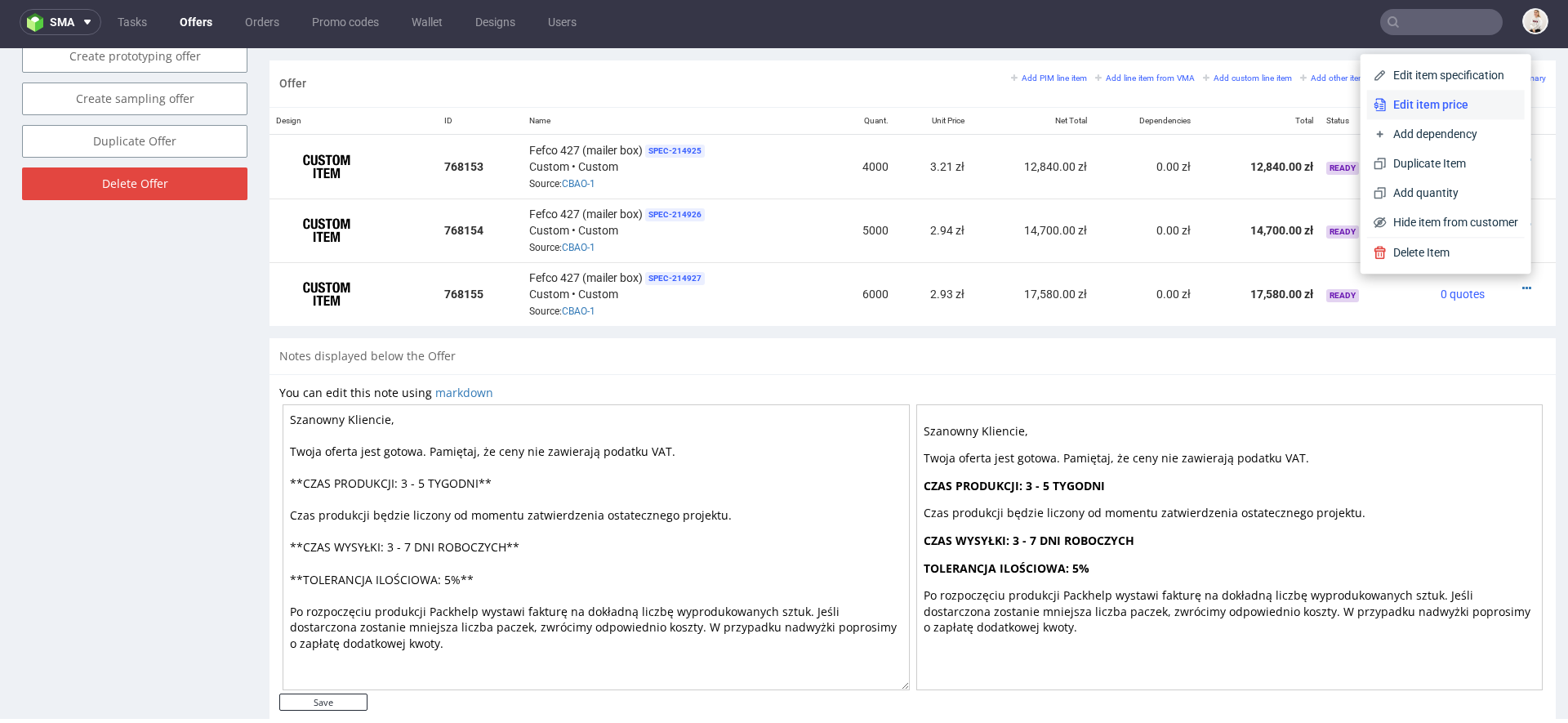
click at [1445, 109] on span "Edit item price" at bounding box center [1452, 104] width 131 height 16
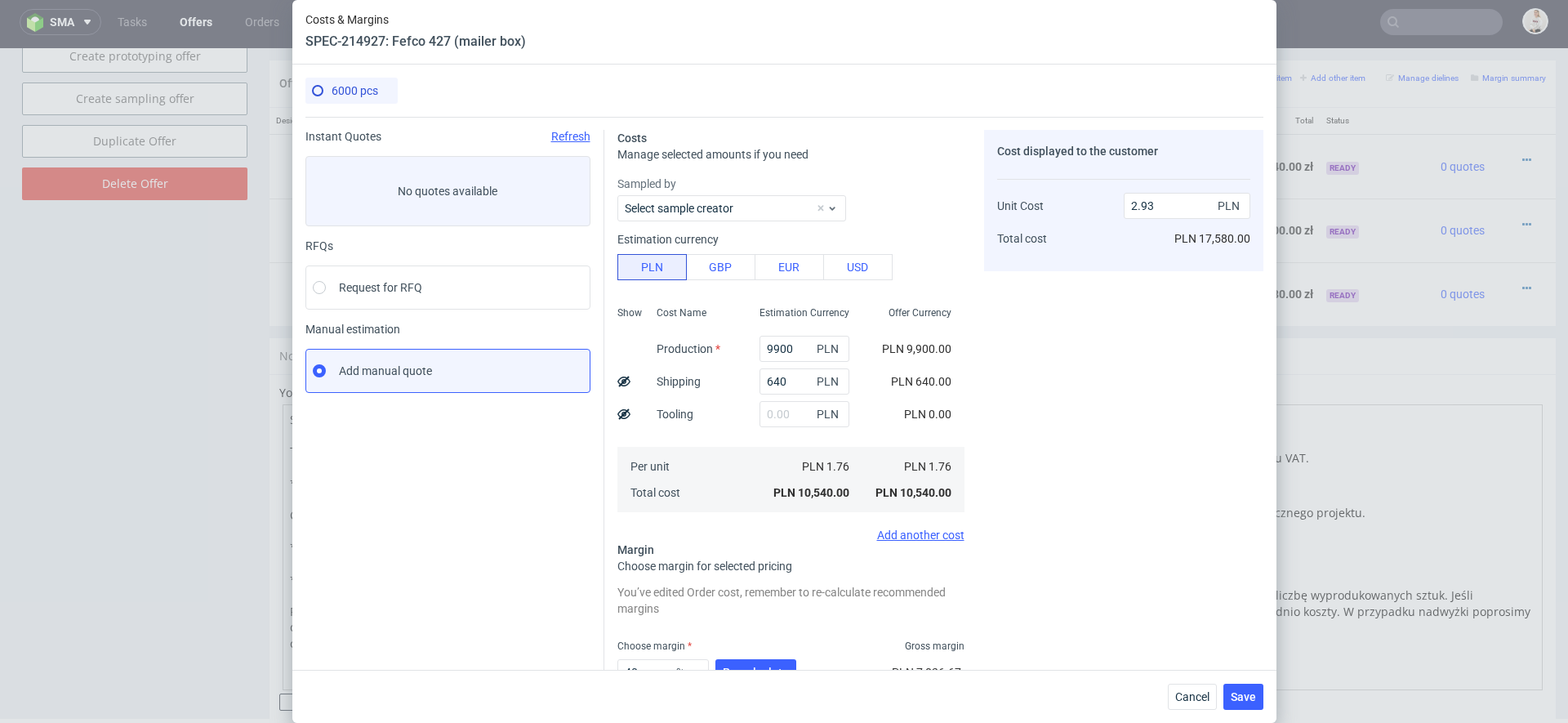
scroll to position [116, 0]
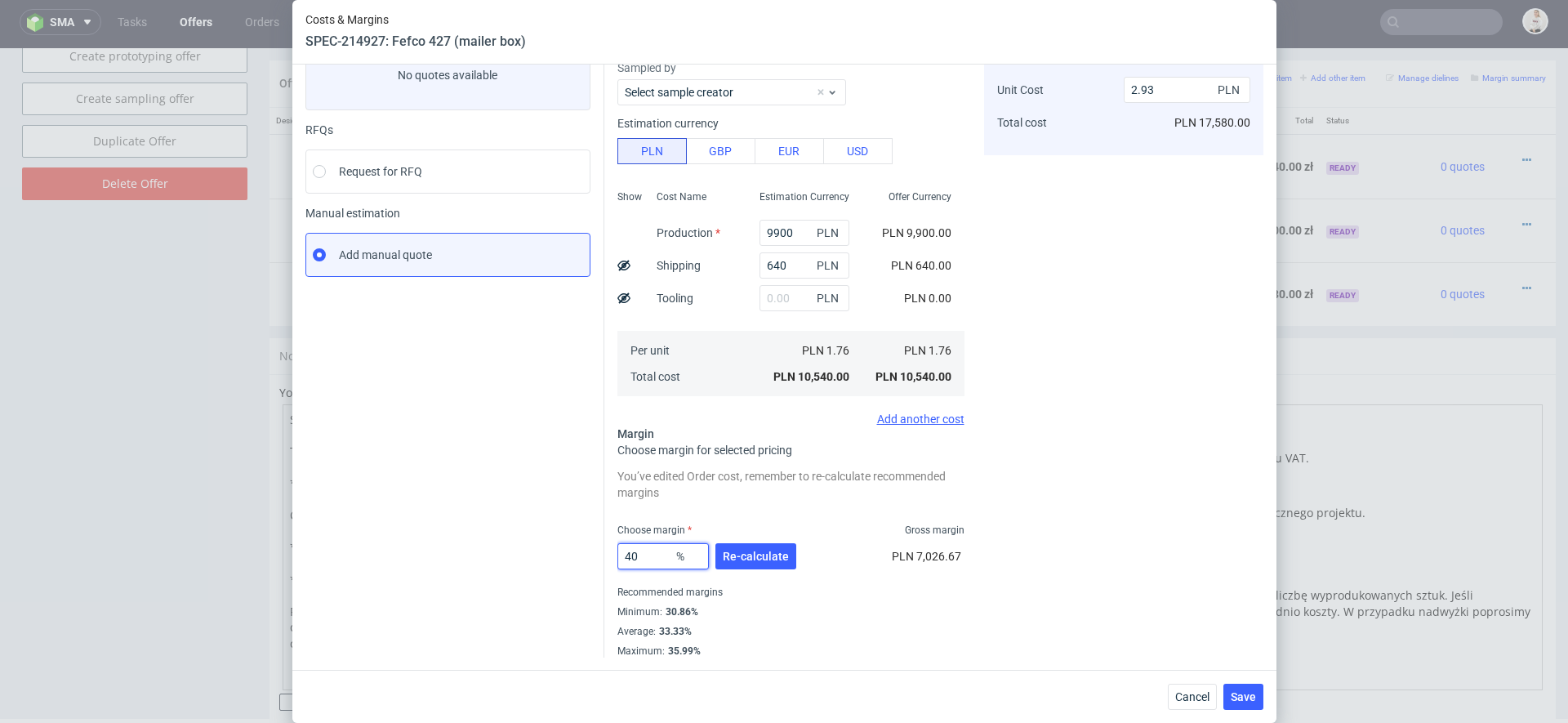
drag, startPoint x: 647, startPoint y: 558, endPoint x: 528, endPoint y: 558, distance: 119.0
click at [583, 558] on div "Instant Quotes Refresh No quotes available RFQs Request for RFQ Manual estimati…" at bounding box center [784, 330] width 958 height 657
type input "35"
type input "2.71"
type input "35"
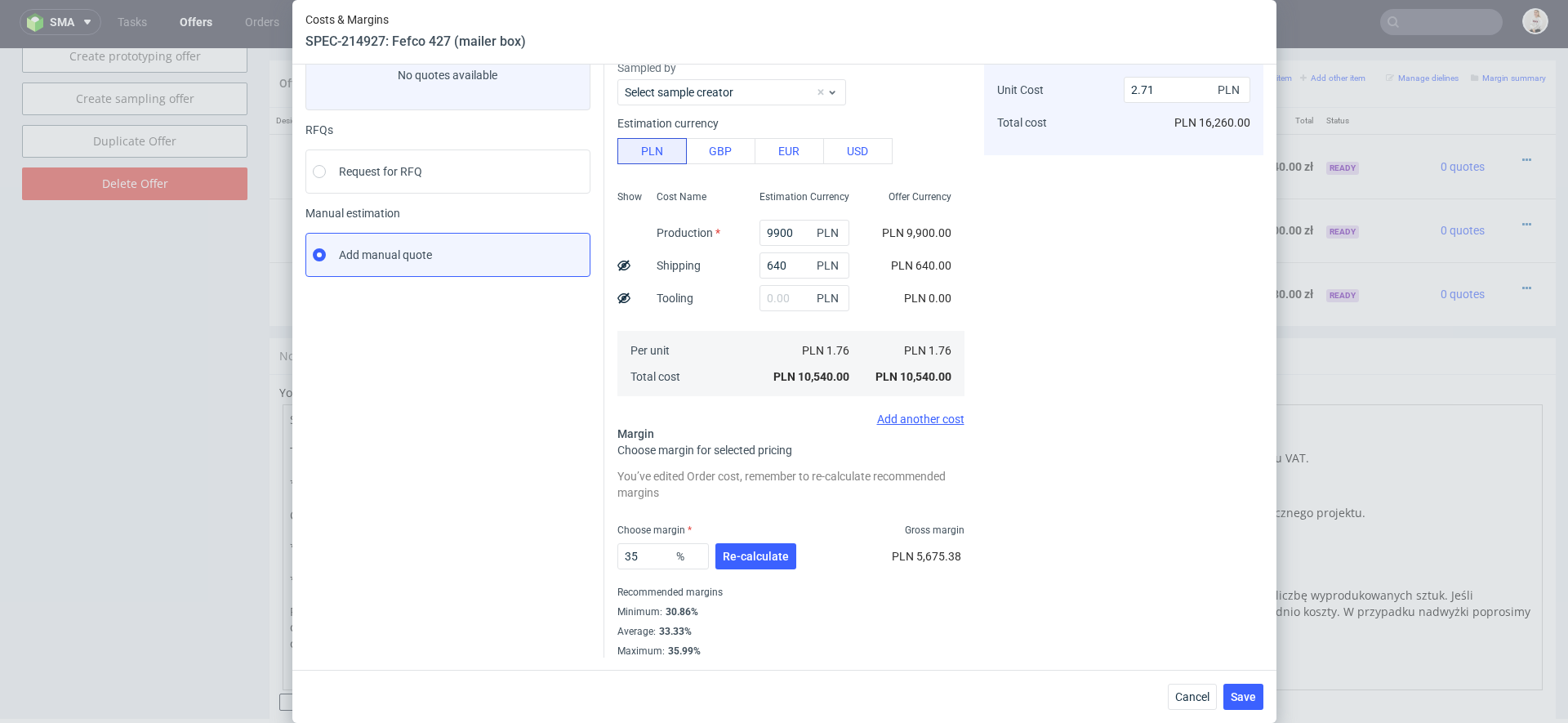
click at [1030, 564] on div "Cost displayed to the customer Unit Cost Total cost 2.71 PLN PLN 16,260.00" at bounding box center [1124, 336] width 279 height 644
drag, startPoint x: 657, startPoint y: 560, endPoint x: 604, endPoint y: 561, distance: 53.0
click at [604, 561] on div "Costs Manage selected amounts if you need Sampled by Select sample creator Esti…" at bounding box center [934, 330] width 659 height 657
click at [1021, 599] on div "Cost displayed to the customer Unit Cost Total cost 2.71 PLN PLN 16,260.00" at bounding box center [1124, 336] width 279 height 644
click at [1250, 685] on button "Save" at bounding box center [1243, 697] width 40 height 27
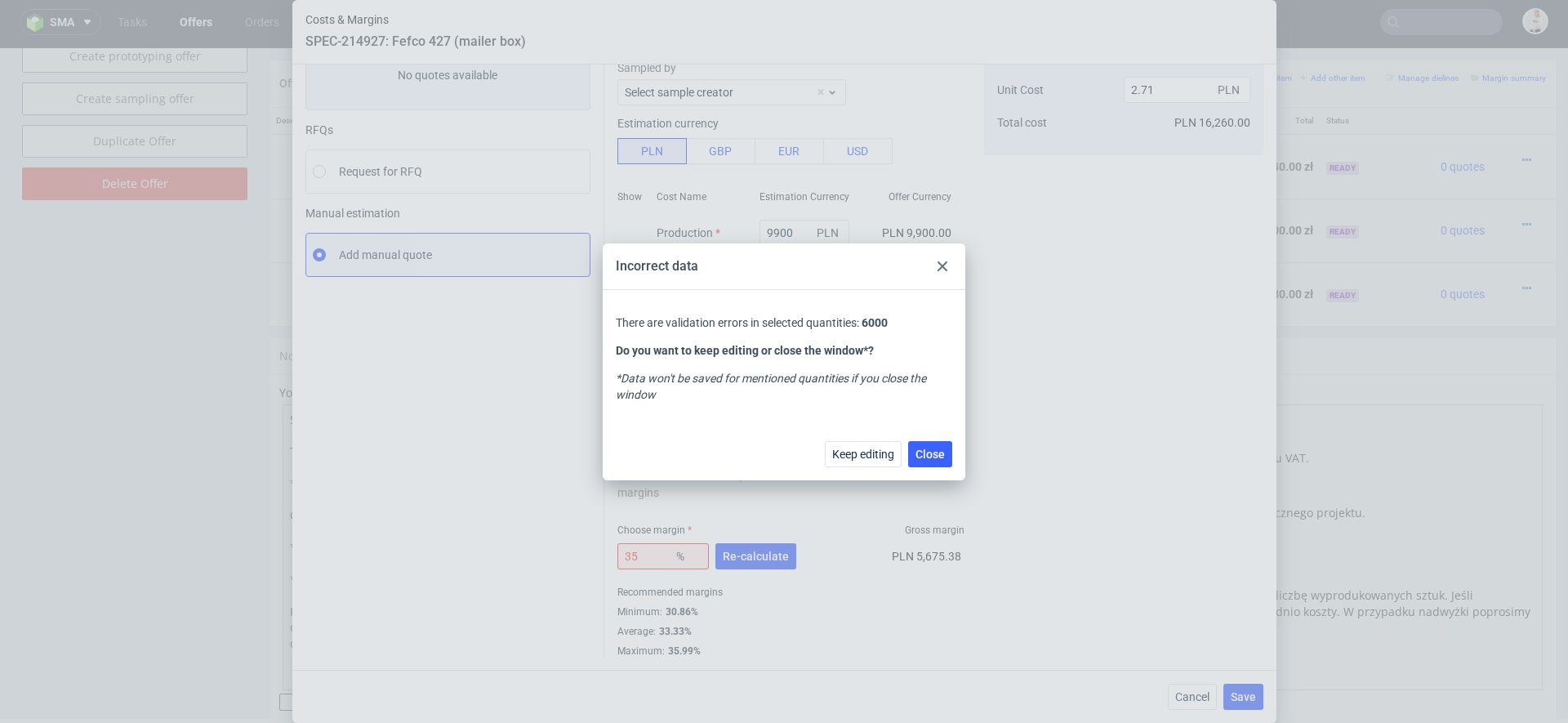
click at [945, 267] on icon at bounding box center [942, 266] width 9 height 10
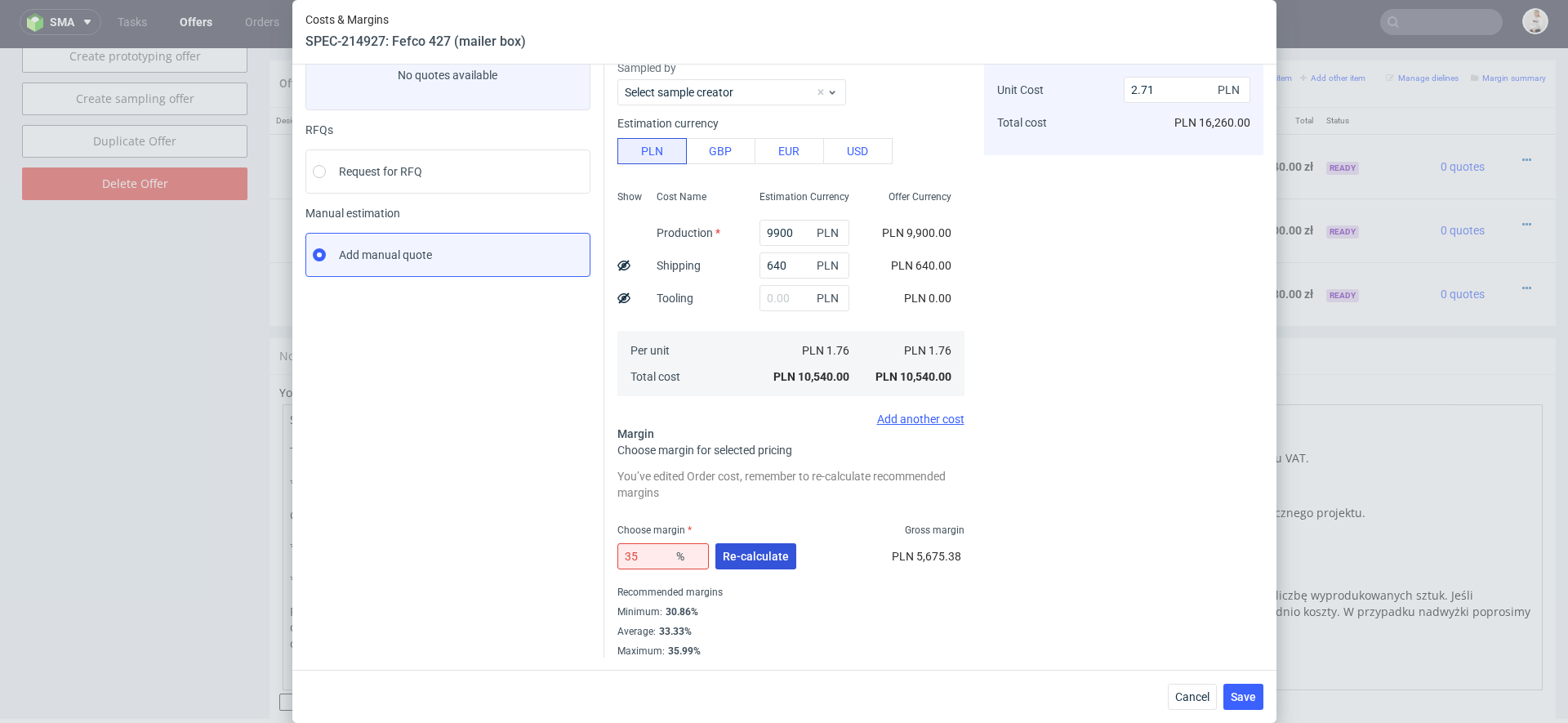
click at [761, 563] on button "Re-calculate" at bounding box center [755, 557] width 81 height 27
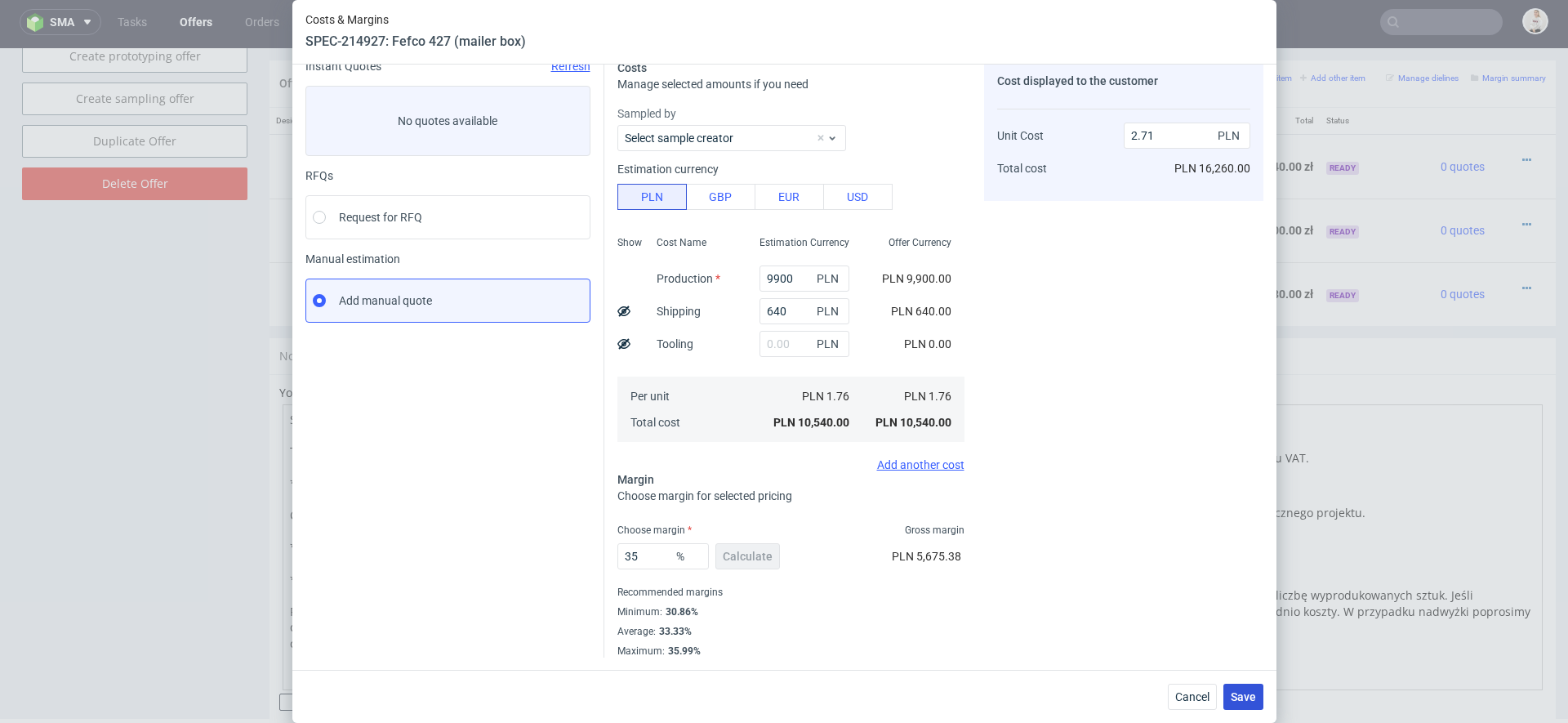
click at [1243, 700] on span "Save" at bounding box center [1243, 697] width 26 height 11
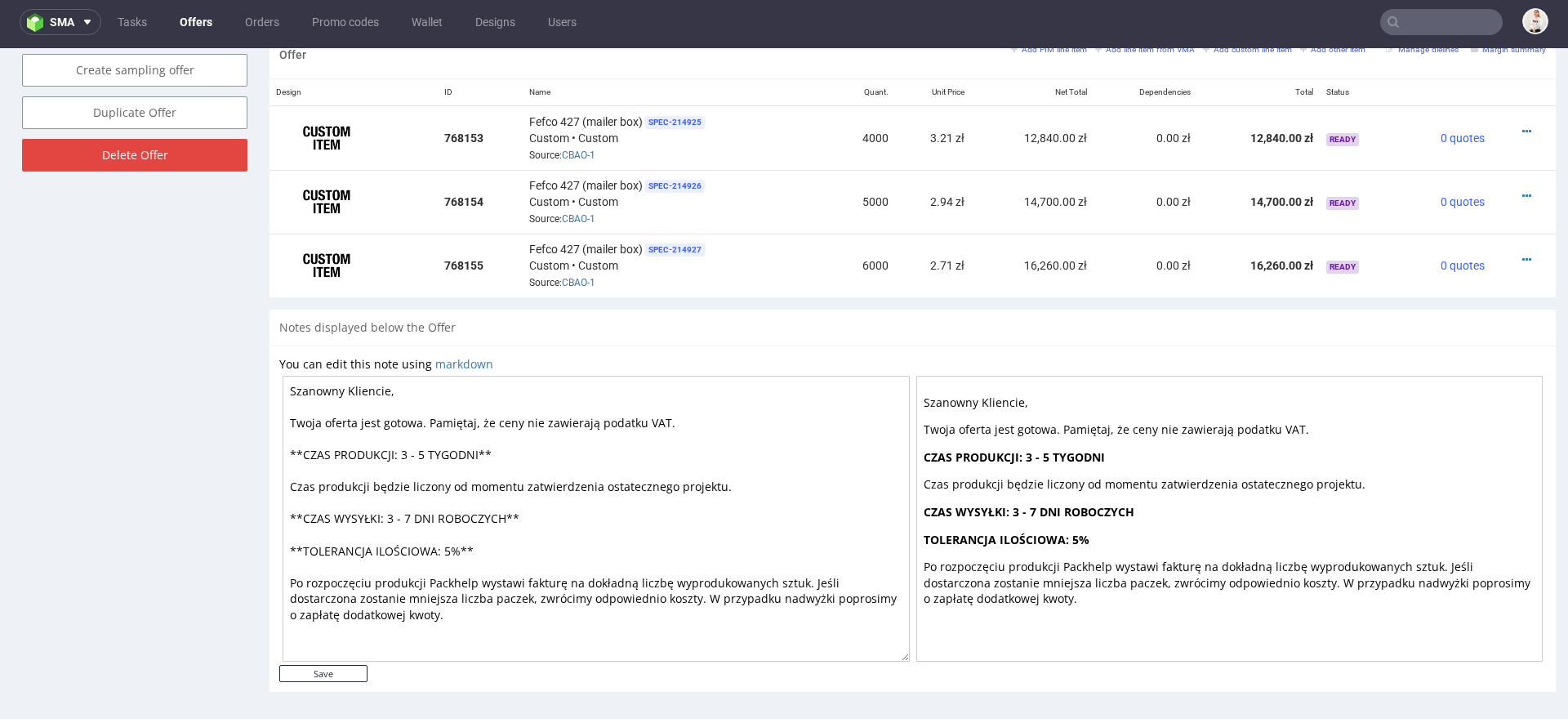
scroll to position [0, 0]
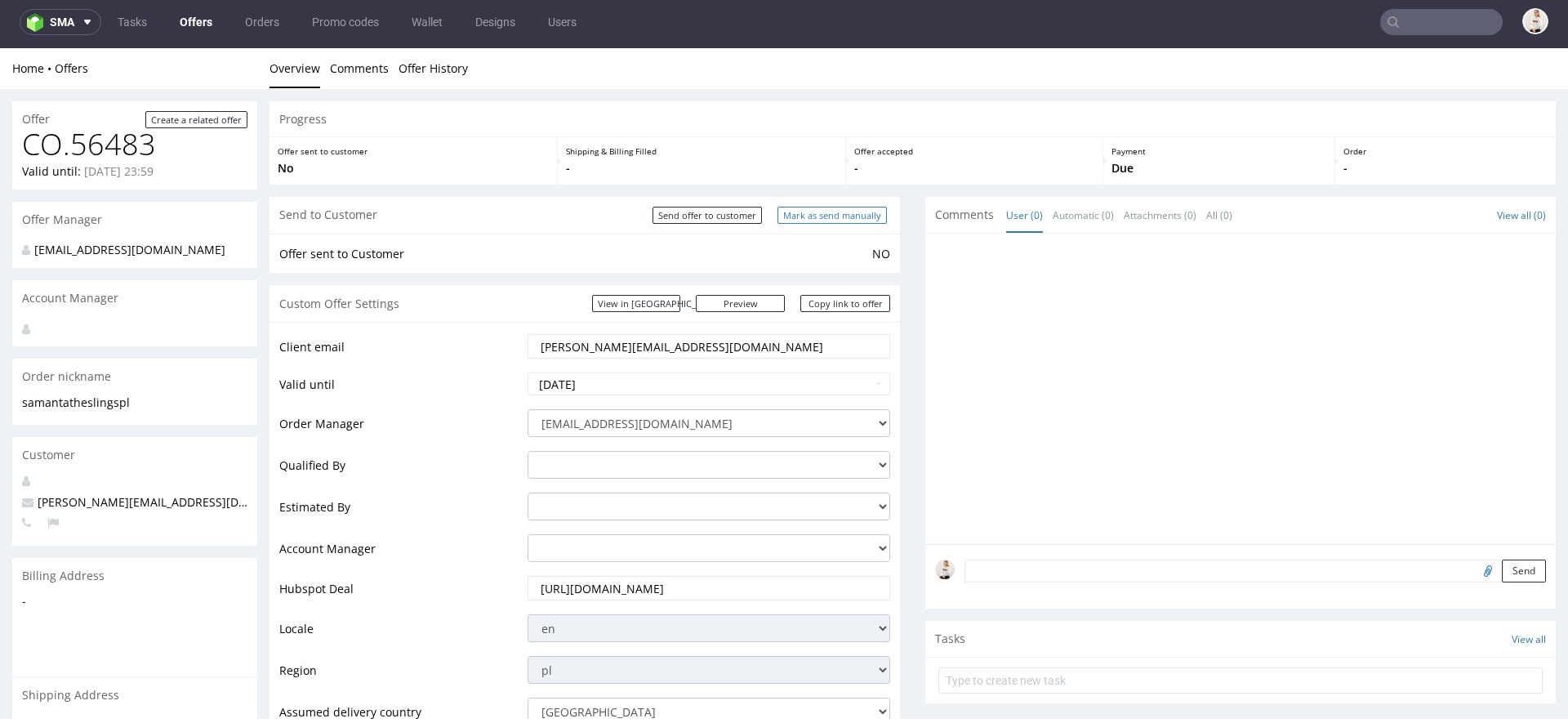
click at [849, 211] on input "Mark as send manually" at bounding box center [832, 216] width 109 height 17
type input "In progress..."
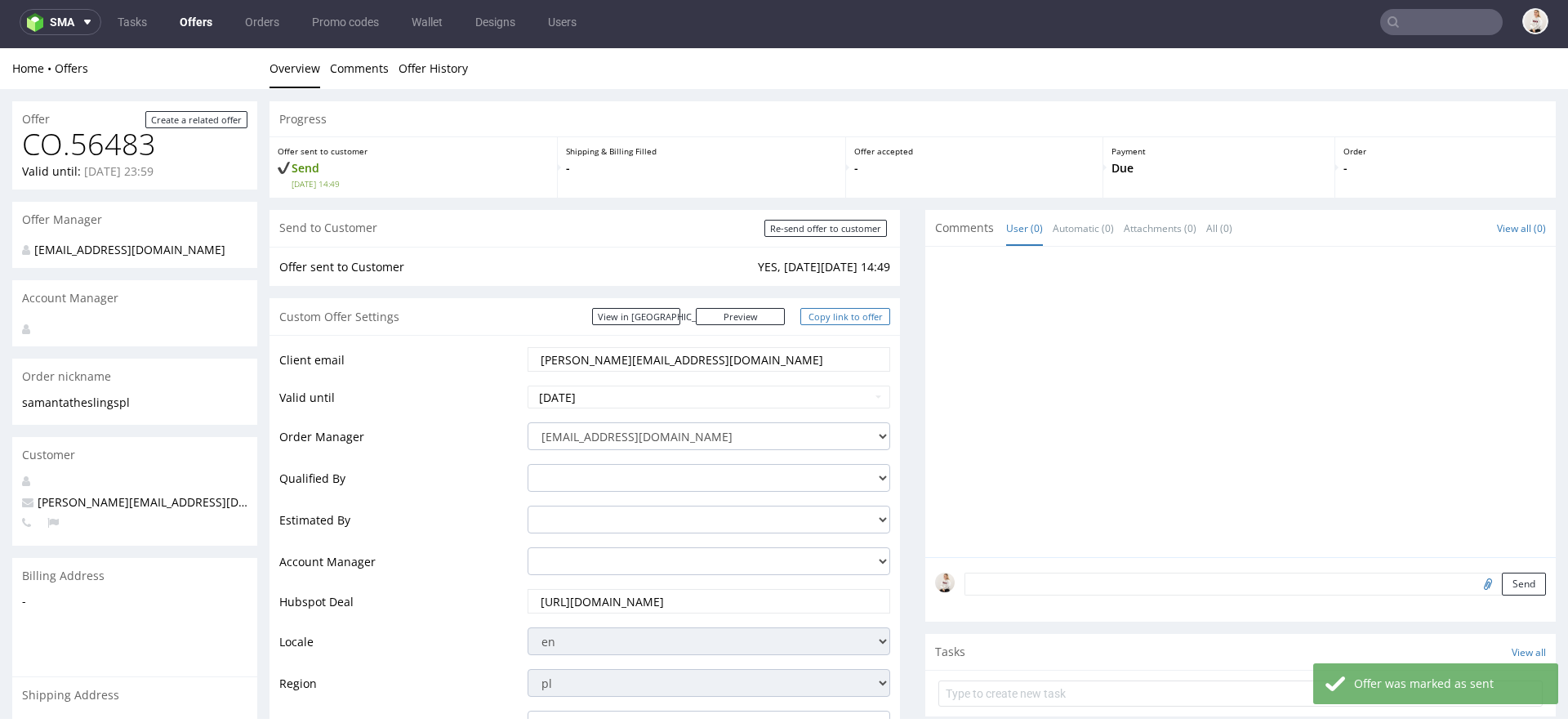
click at [830, 318] on link "Copy link to offer" at bounding box center [845, 316] width 90 height 17
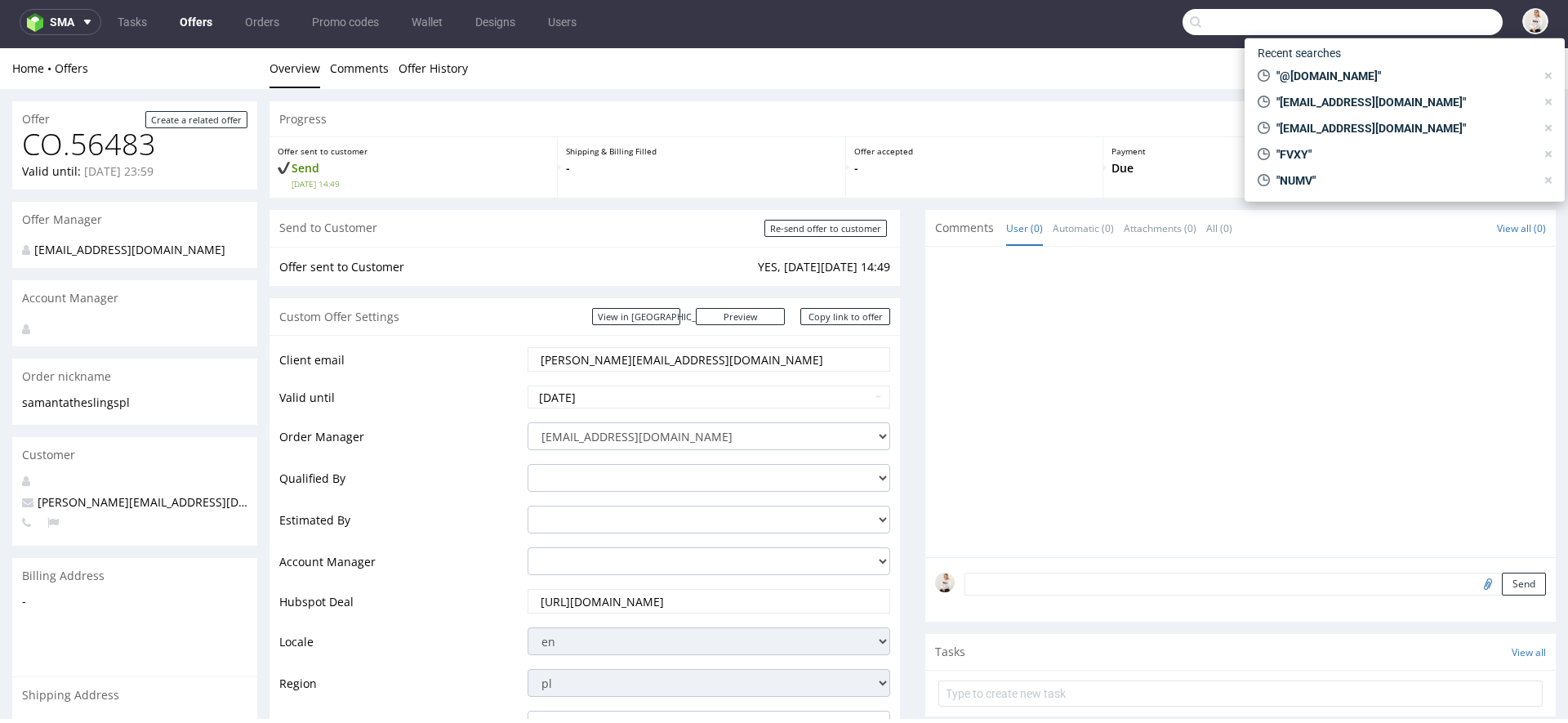
click at [1400, 16] on input "text" at bounding box center [1342, 22] width 320 height 27
paste input "teamsunday.com"
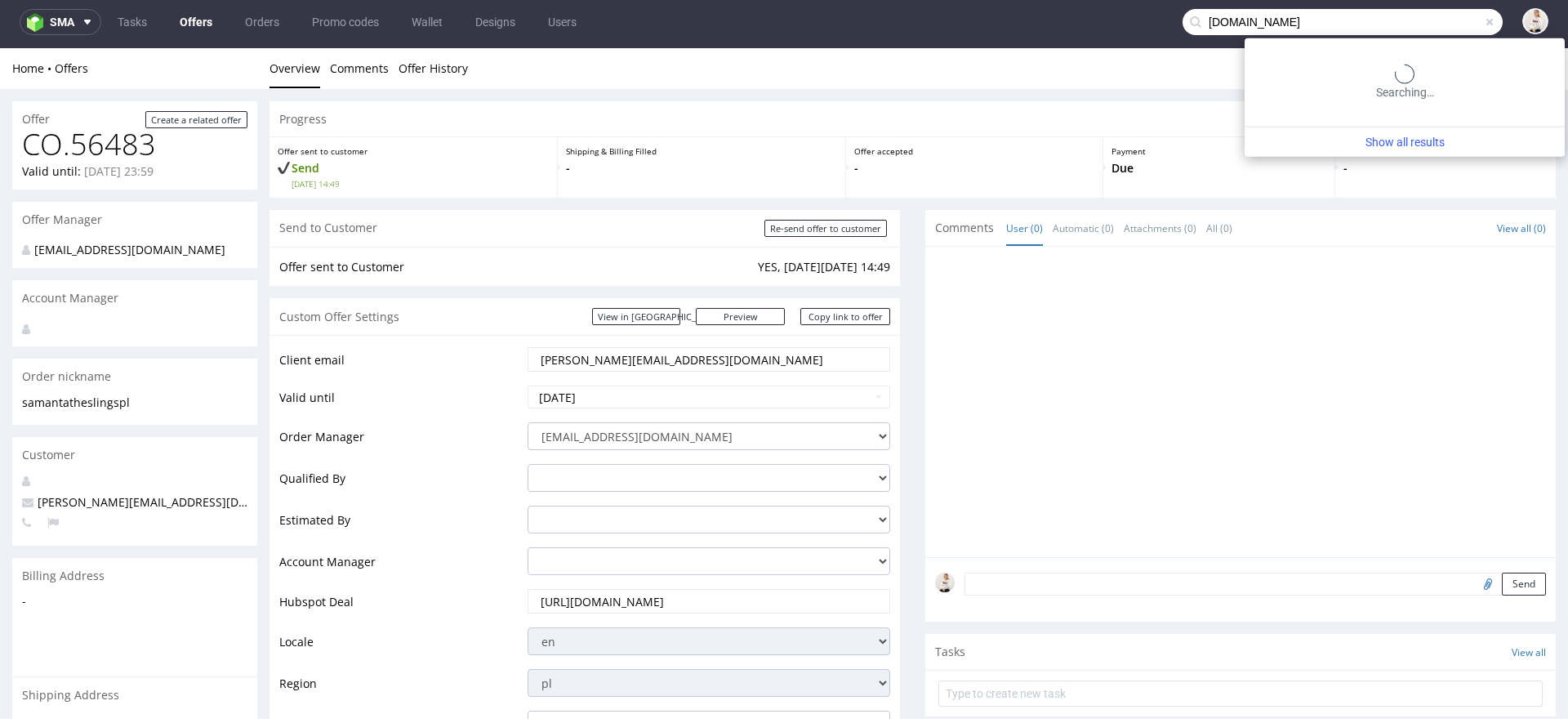
type input "teamsunday.com"
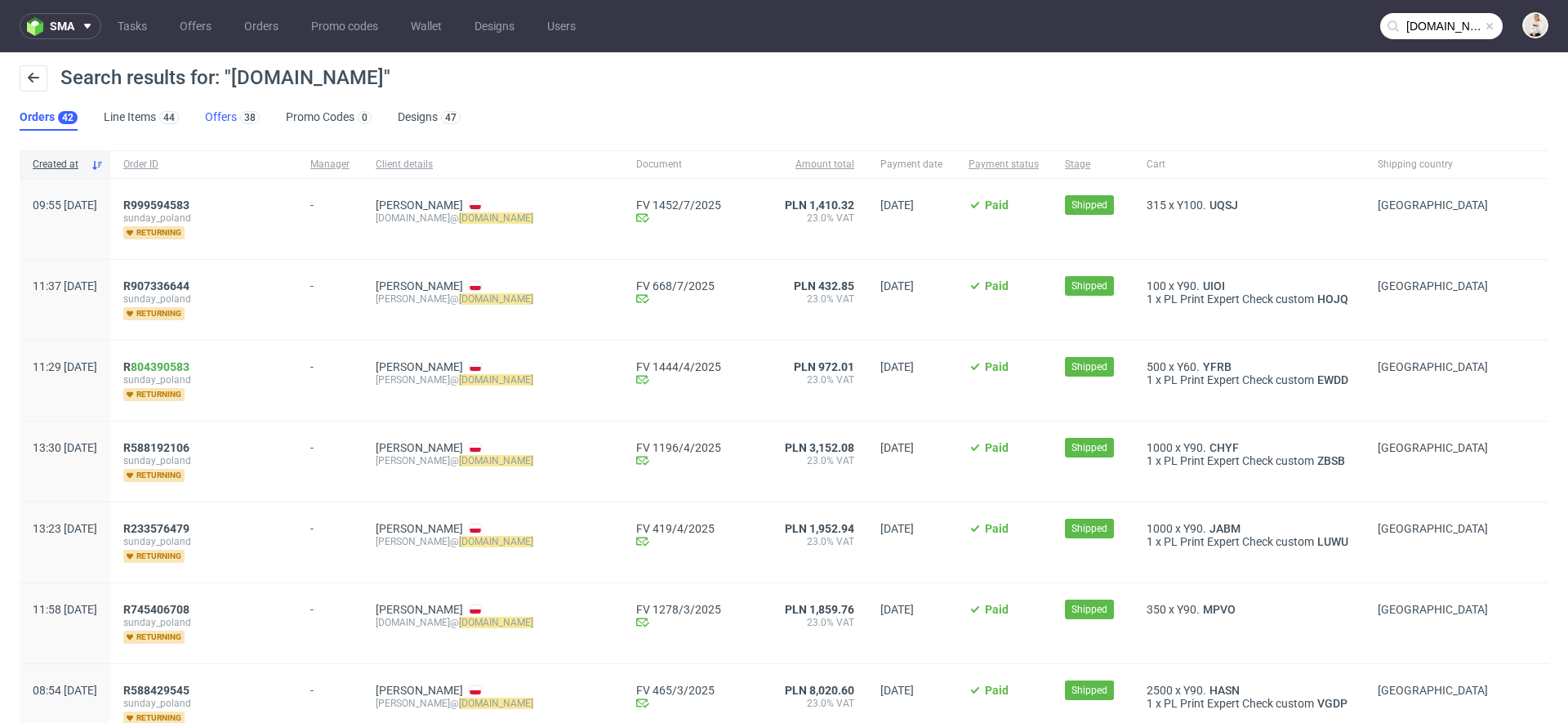
click at [245, 106] on link "Offers 38" at bounding box center [233, 118] width 55 height 27
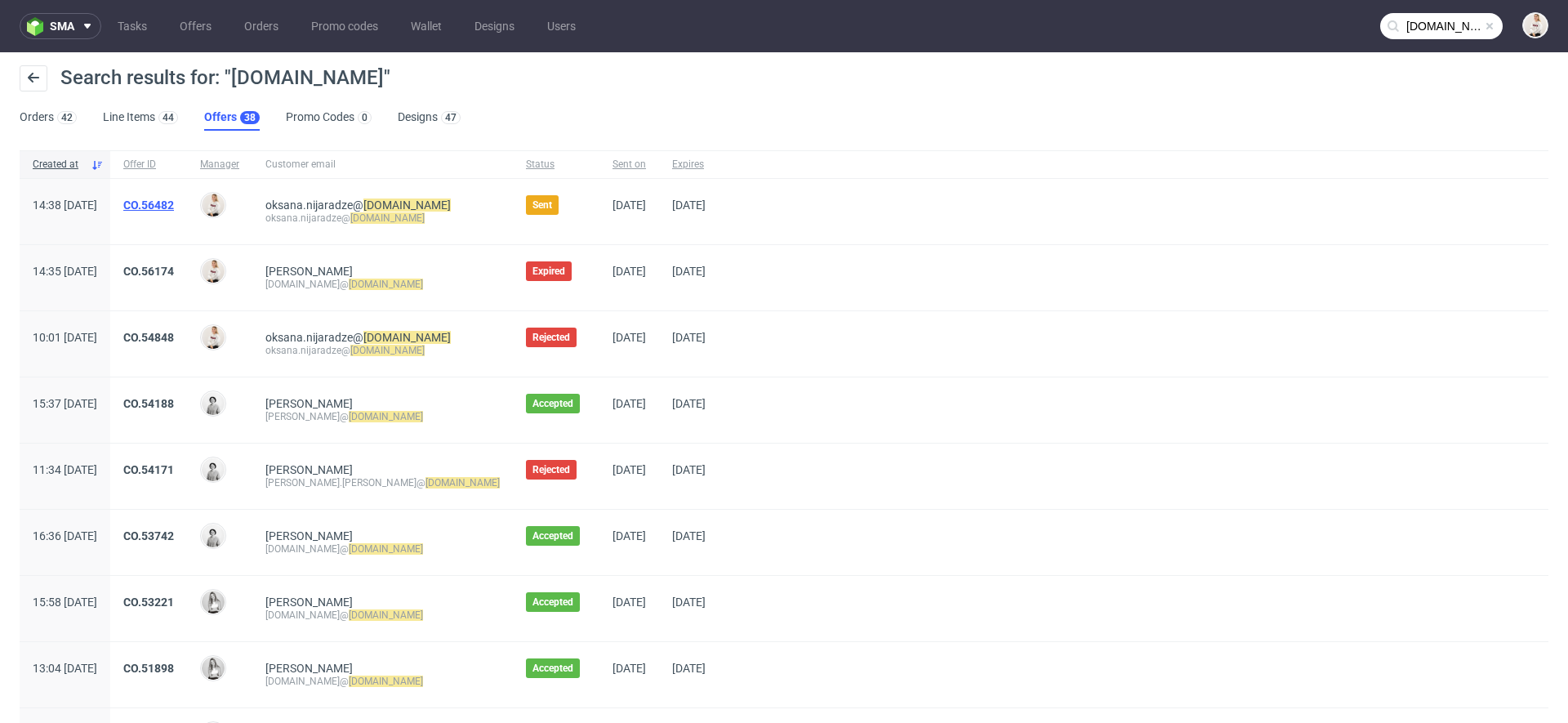
click at [174, 207] on link "CO.56482" at bounding box center [148, 205] width 50 height 13
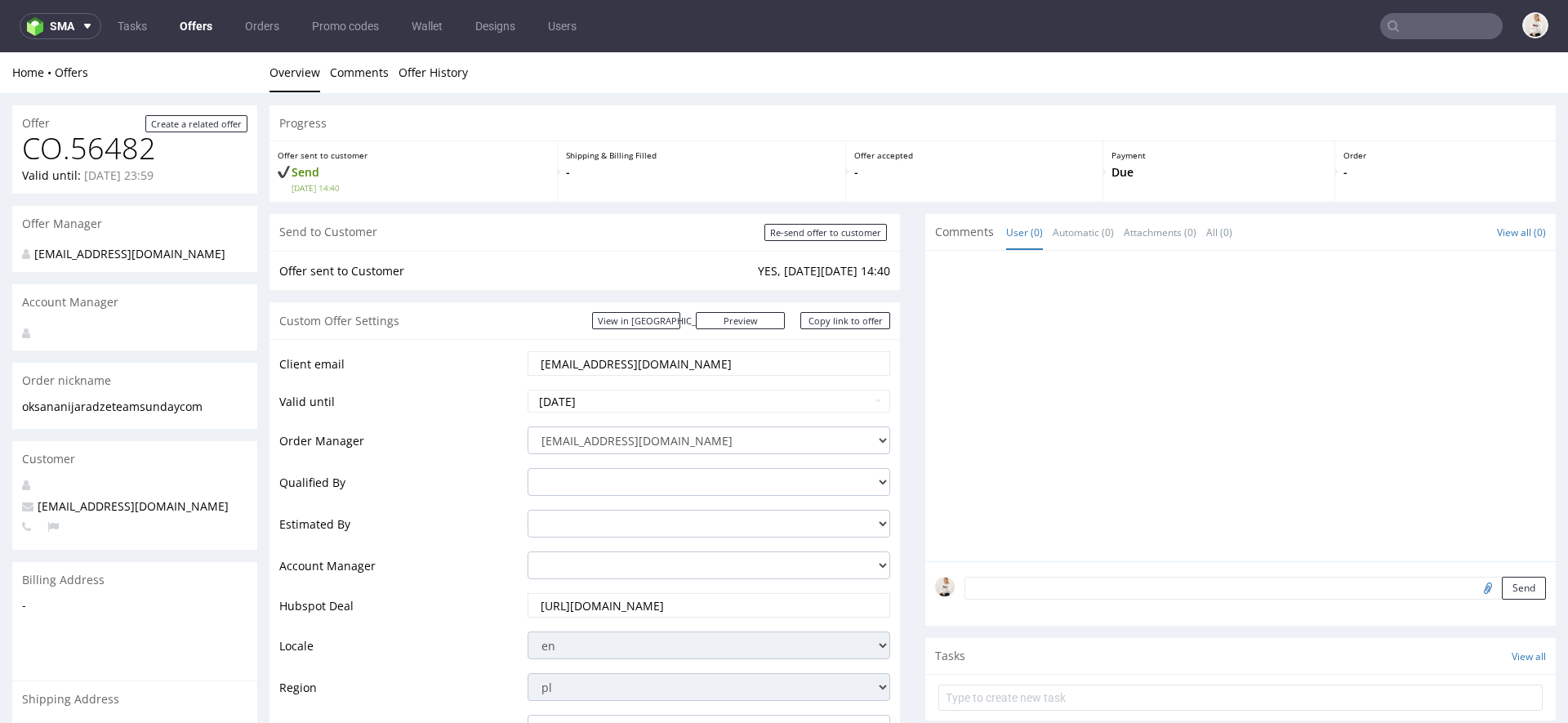
click at [647, 371] on input "oksana.nijaradze@teamsunday.com" at bounding box center [709, 364] width 340 height 23
paste input "iwona"
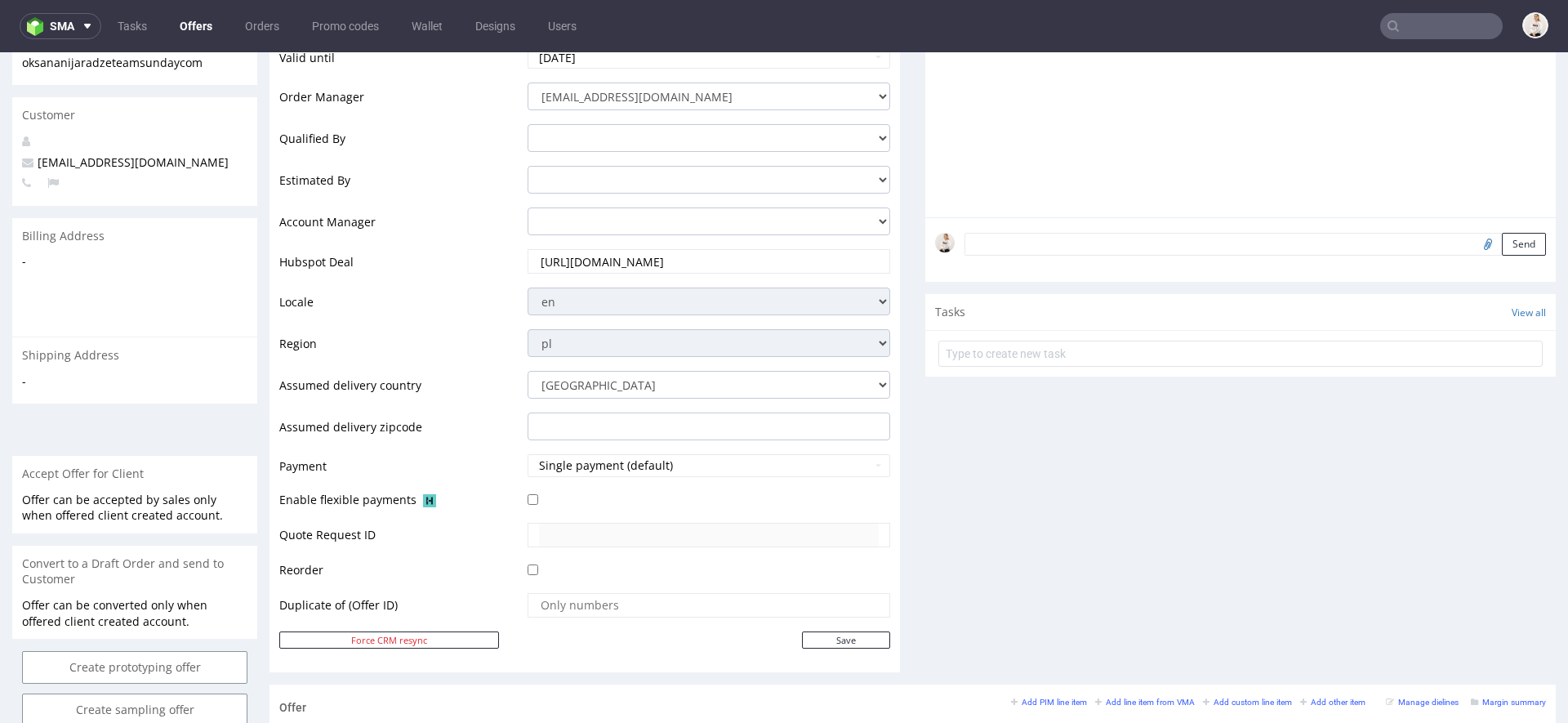
scroll to position [377, 0]
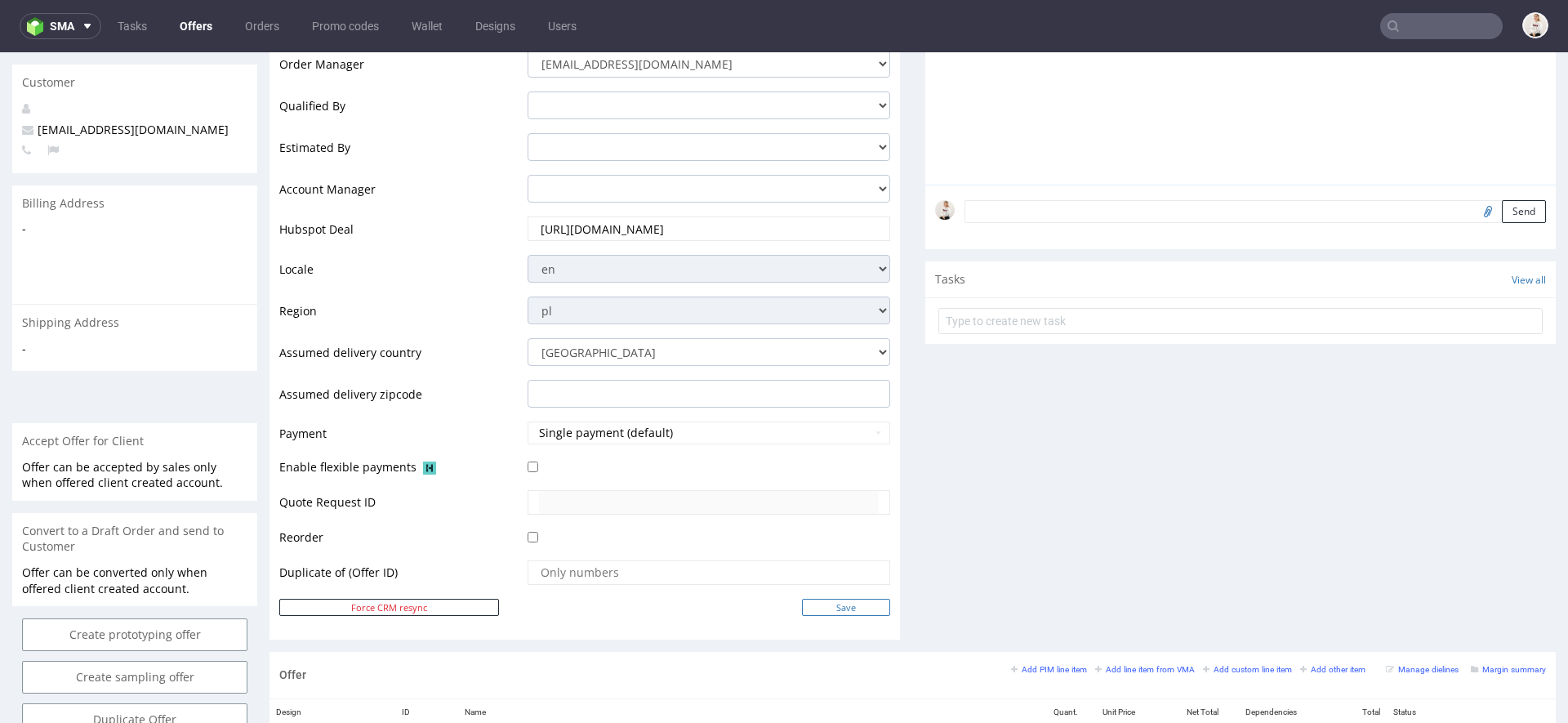
type input "[PERSON_NAME][EMAIL_ADDRESS][DOMAIN_NAME]"
click at [851, 605] on input "Save" at bounding box center [846, 607] width 88 height 17
type input "In progress..."
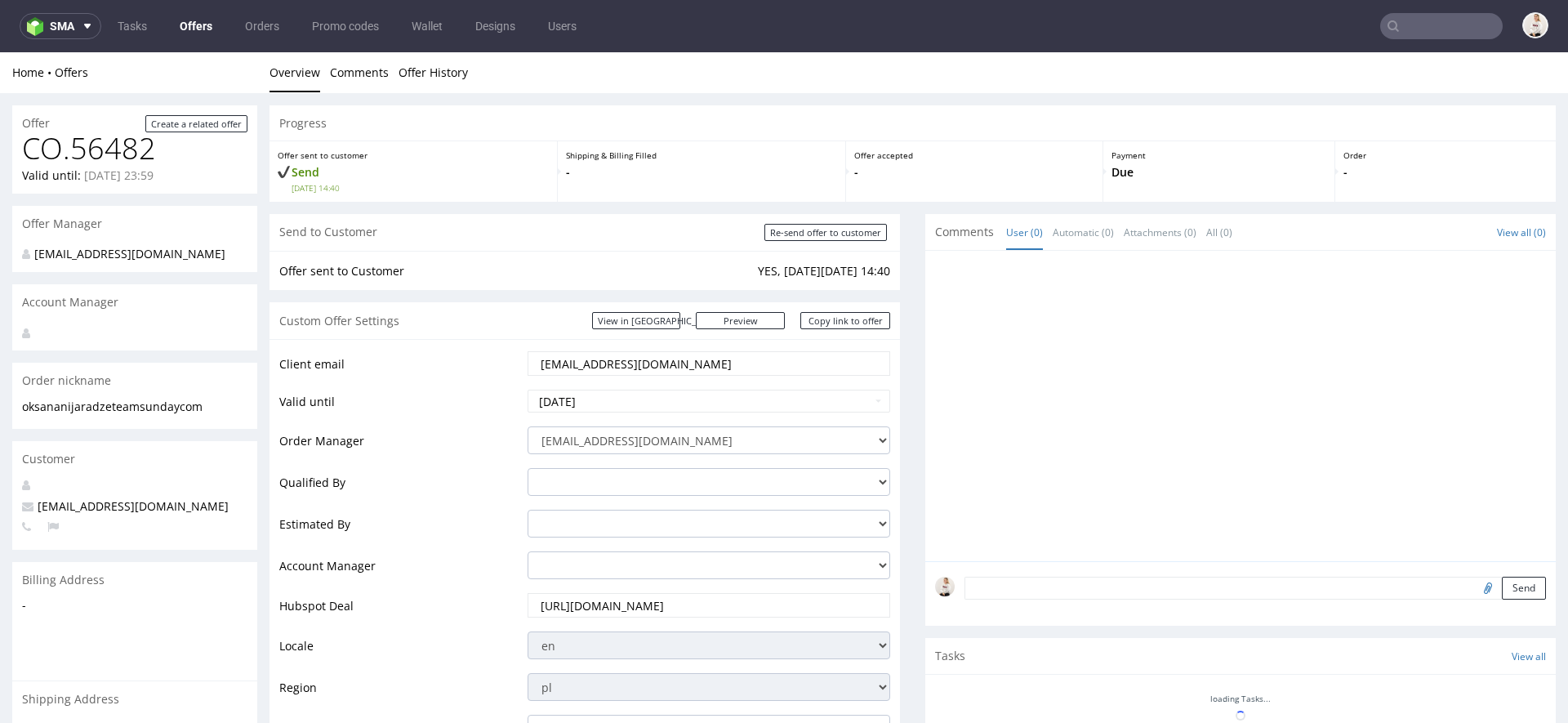
scroll to position [0, 0]
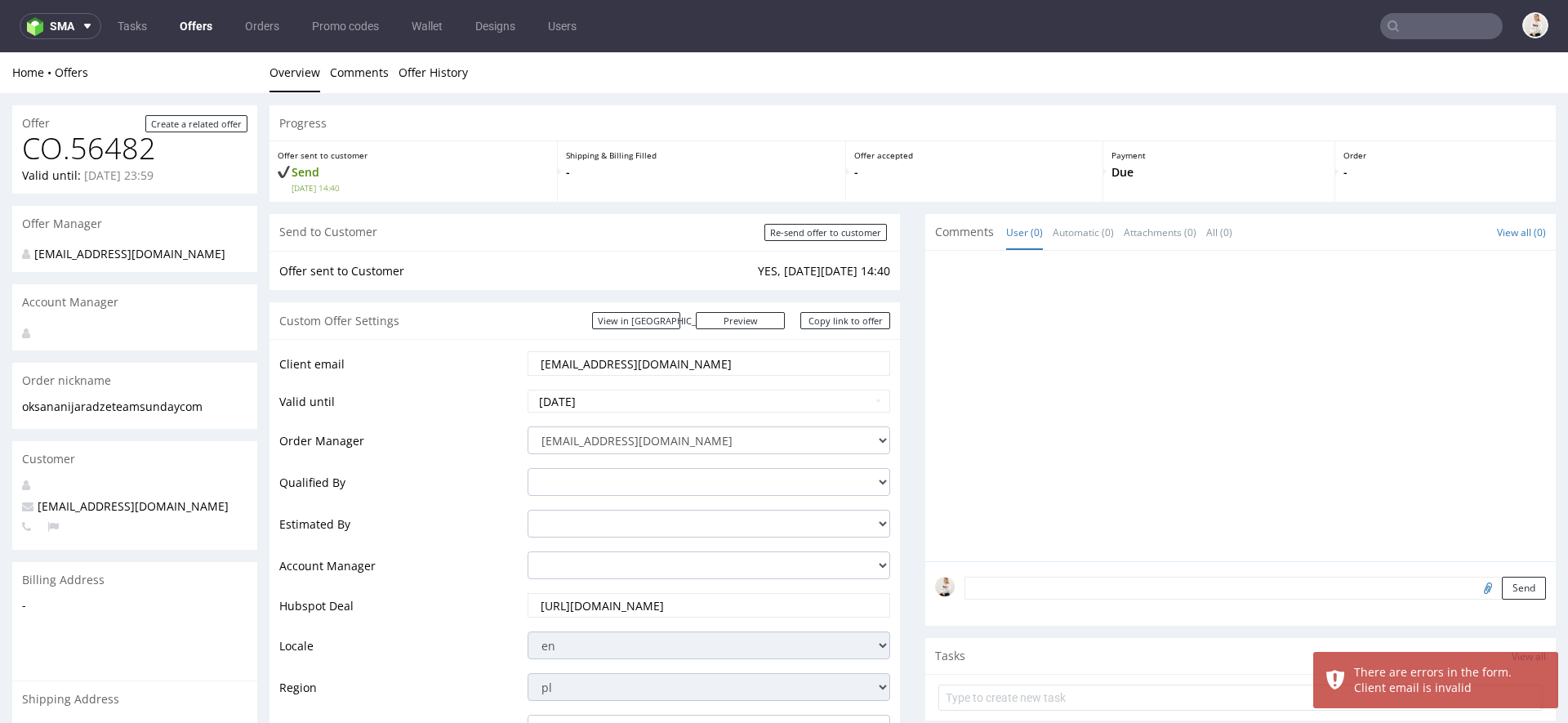
drag, startPoint x: 749, startPoint y: 361, endPoint x: 293, endPoint y: 361, distance: 456.0
click at [293, 361] on tr "Client email oksana.nijaradze@teamsunday.com" at bounding box center [584, 369] width 611 height 38
paste input "iwona"
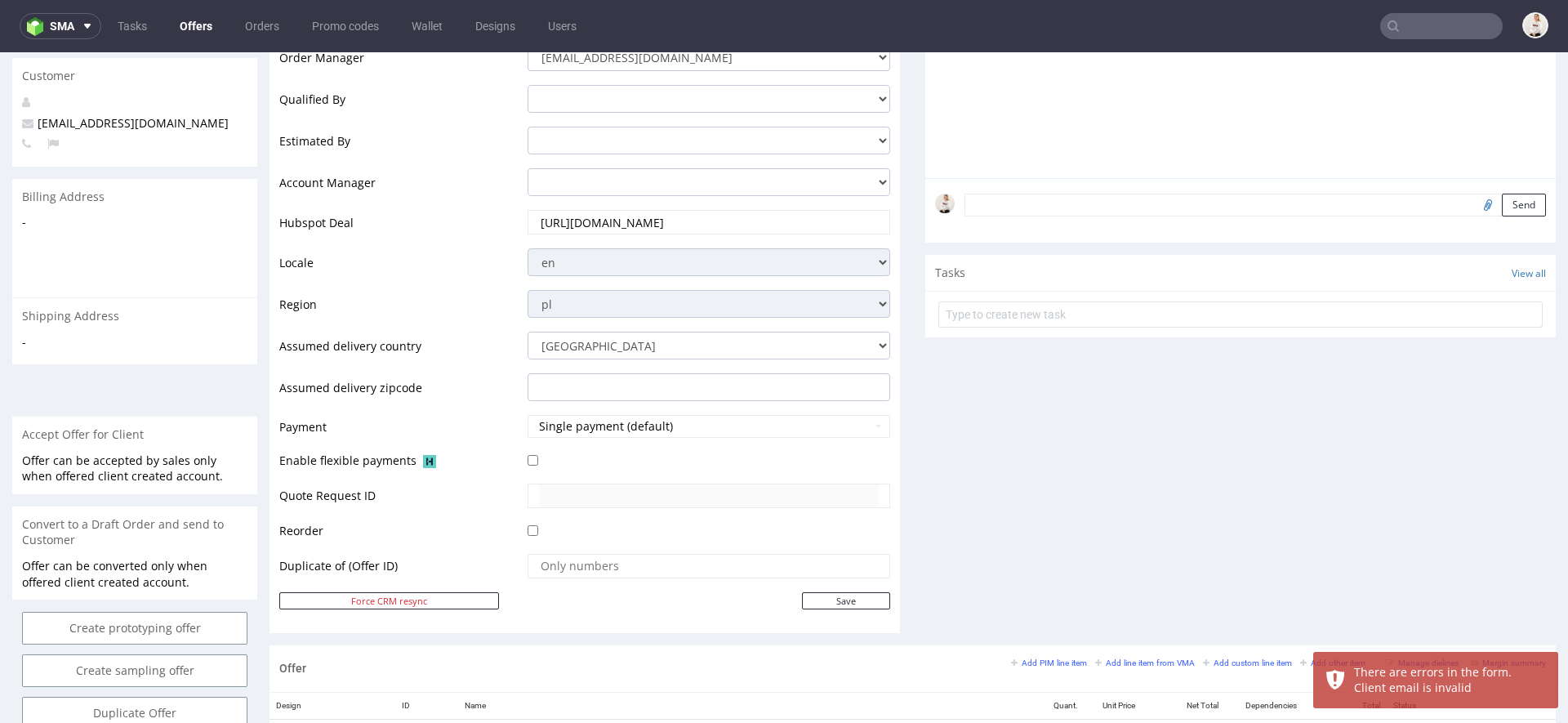
scroll to position [469, 0]
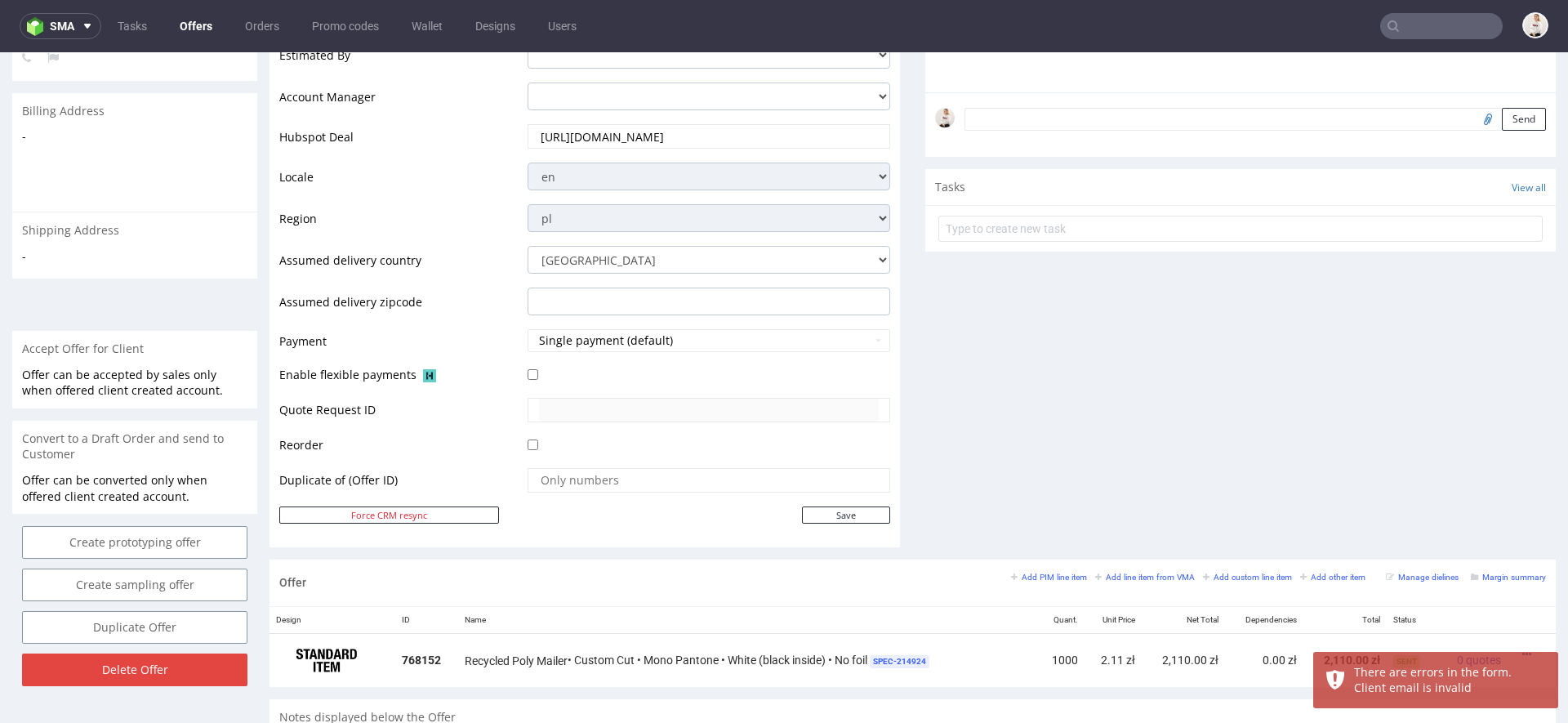
type input "[PERSON_NAME][EMAIL_ADDRESS][DOMAIN_NAME]"
click at [810, 505] on td "Save" at bounding box center [707, 516] width 367 height 21
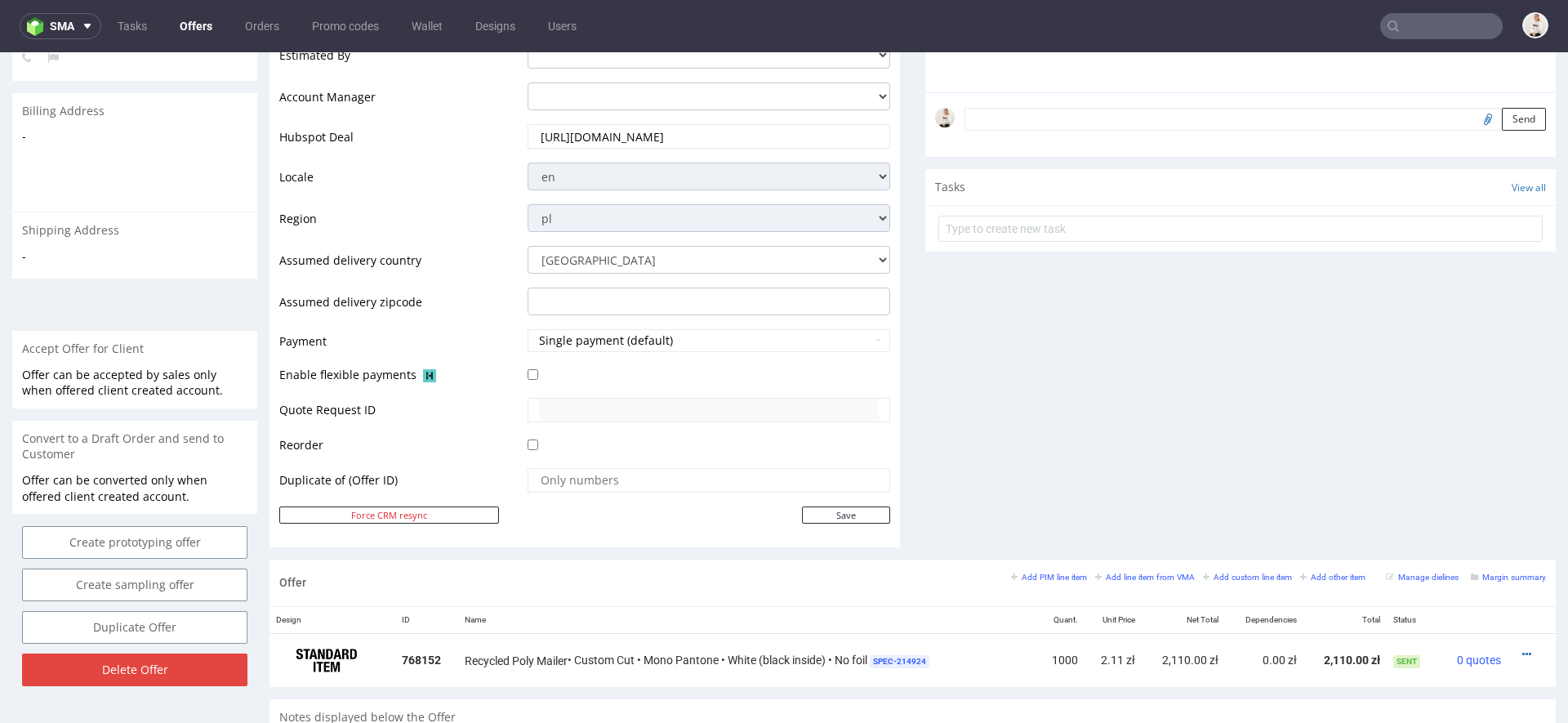
click at [820, 522] on td "Save" at bounding box center [707, 516] width 367 height 21
click at [818, 510] on input "Save" at bounding box center [846, 515] width 88 height 17
type input "In progress..."
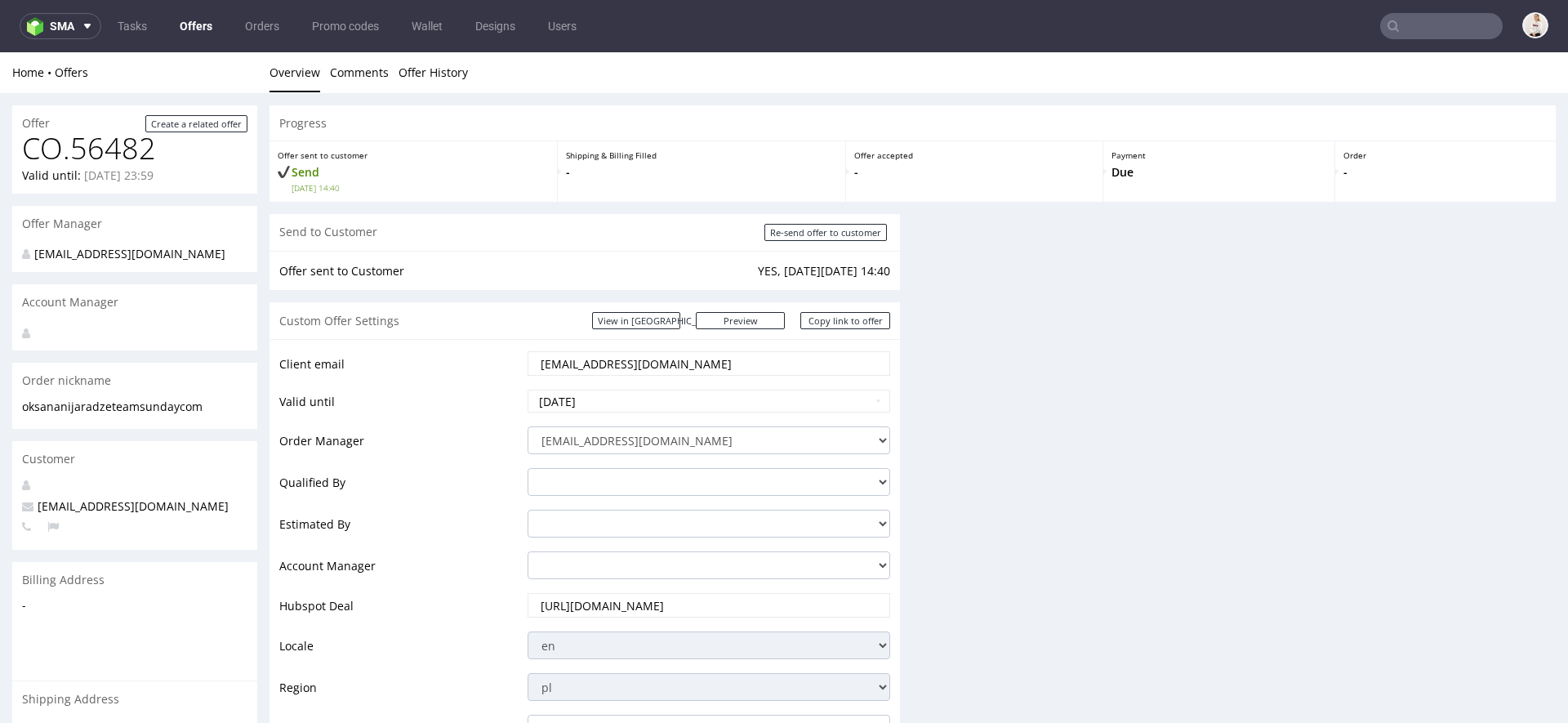
scroll to position [0, 0]
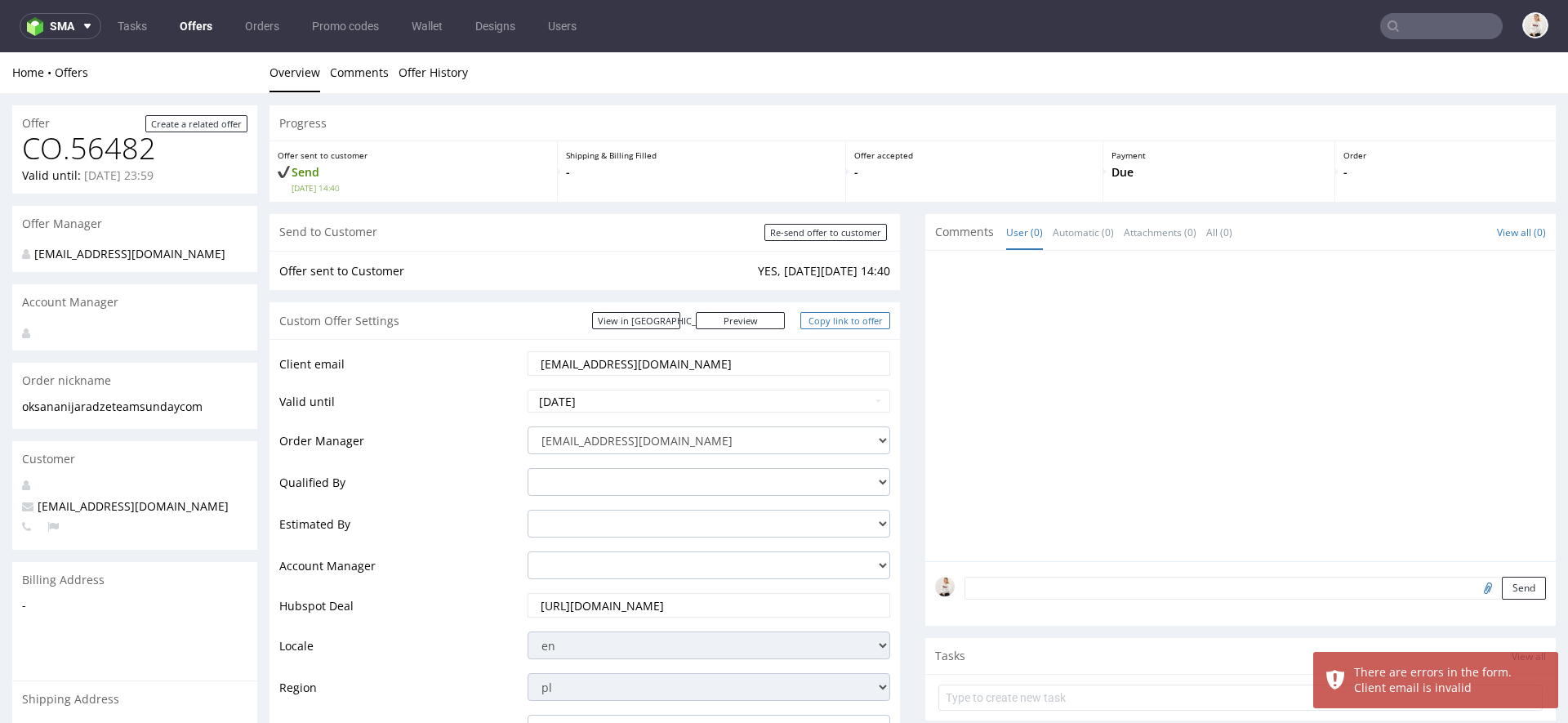
click at [841, 324] on link "Copy link to offer" at bounding box center [845, 321] width 90 height 17
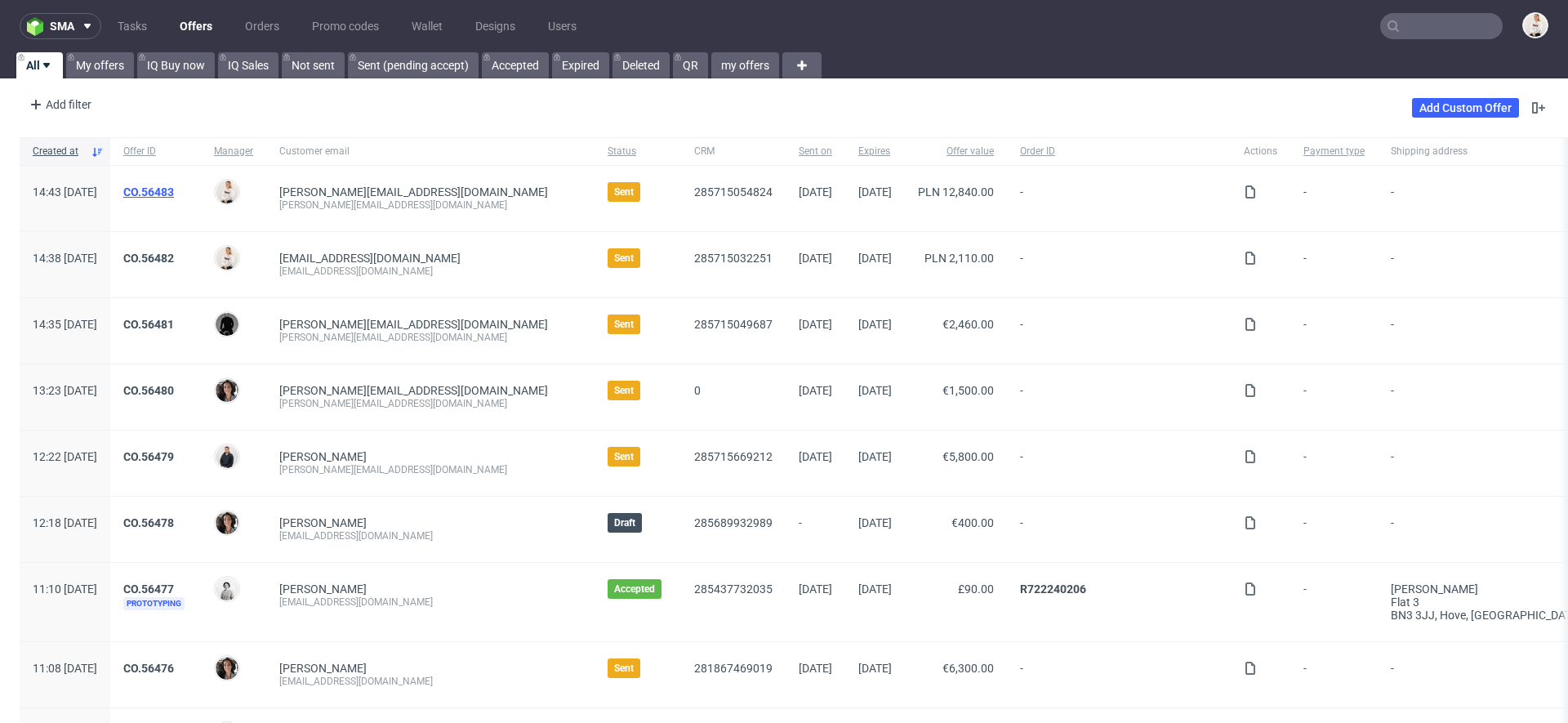
click at [174, 185] on link "CO.56483" at bounding box center [148, 192] width 50 height 13
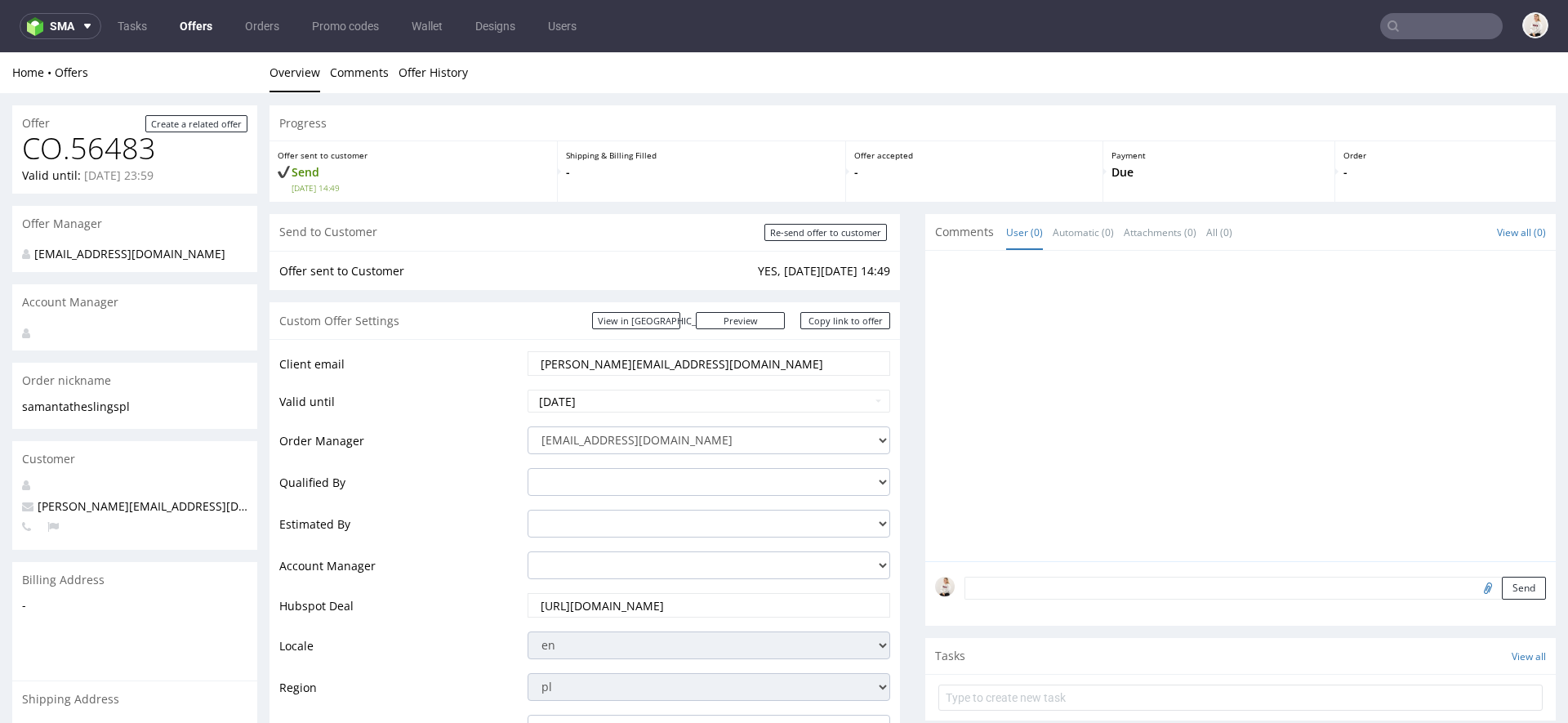
click at [205, 27] on link "Offers" at bounding box center [196, 27] width 52 height 27
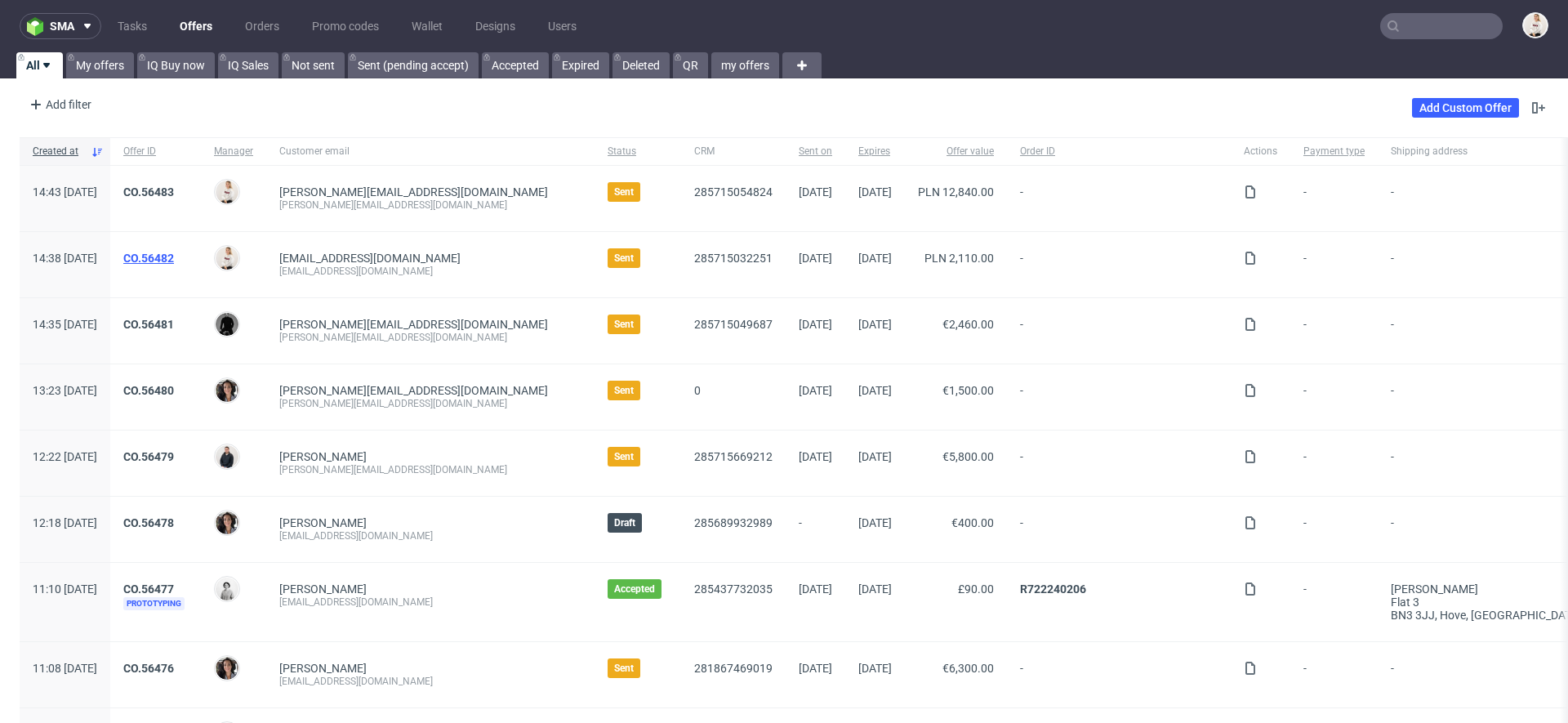
click at [174, 256] on link "CO.56482" at bounding box center [148, 258] width 50 height 13
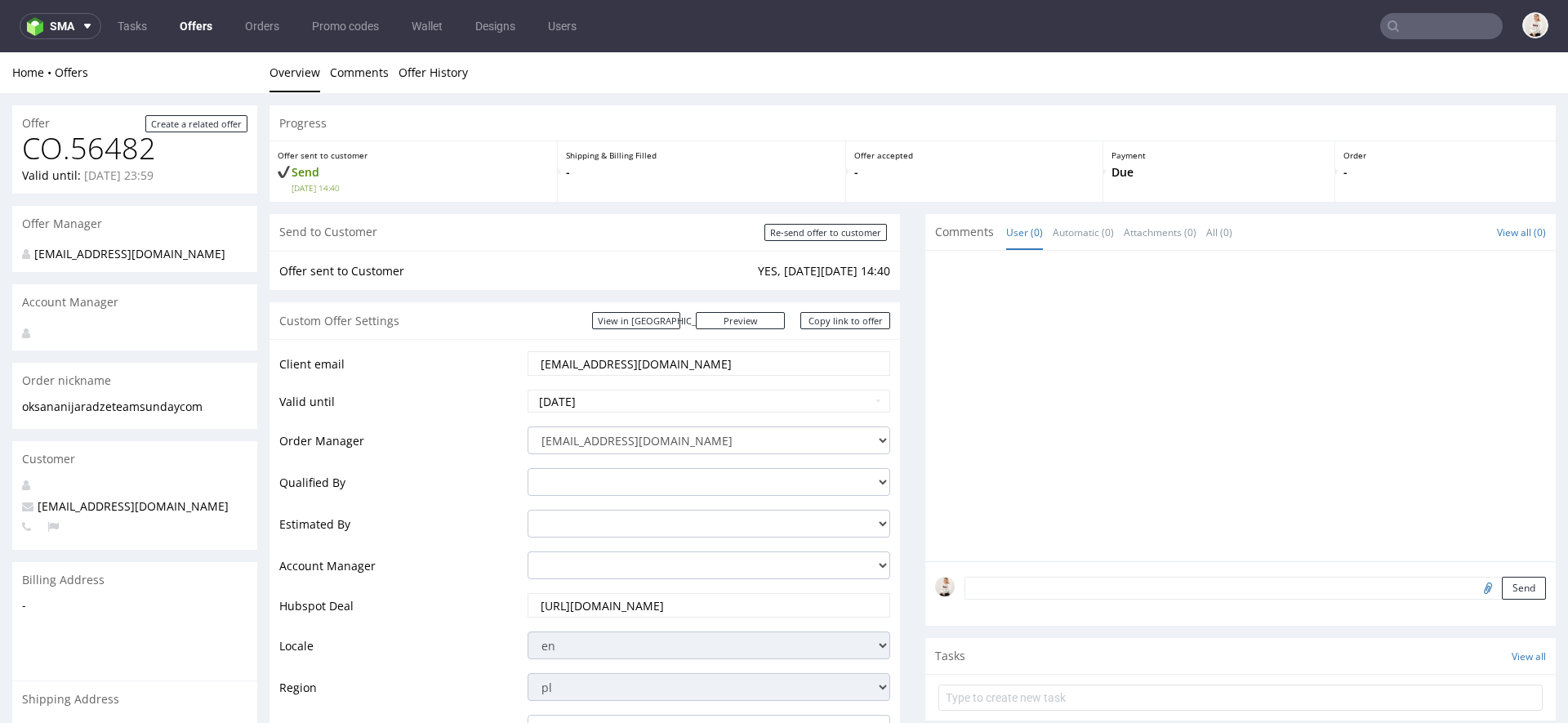
click at [970, 400] on div at bounding box center [1246, 410] width 621 height 301
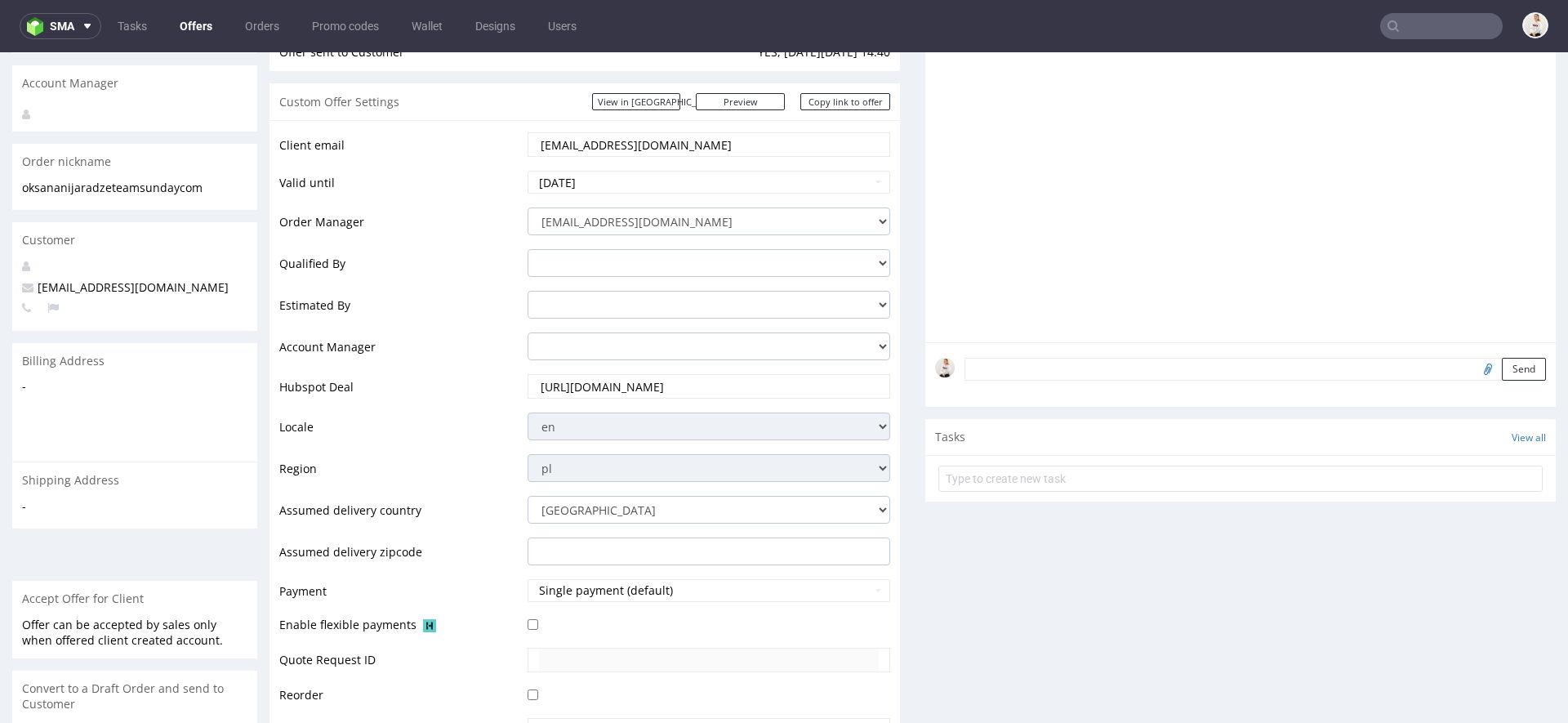
scroll to position [229, 0]
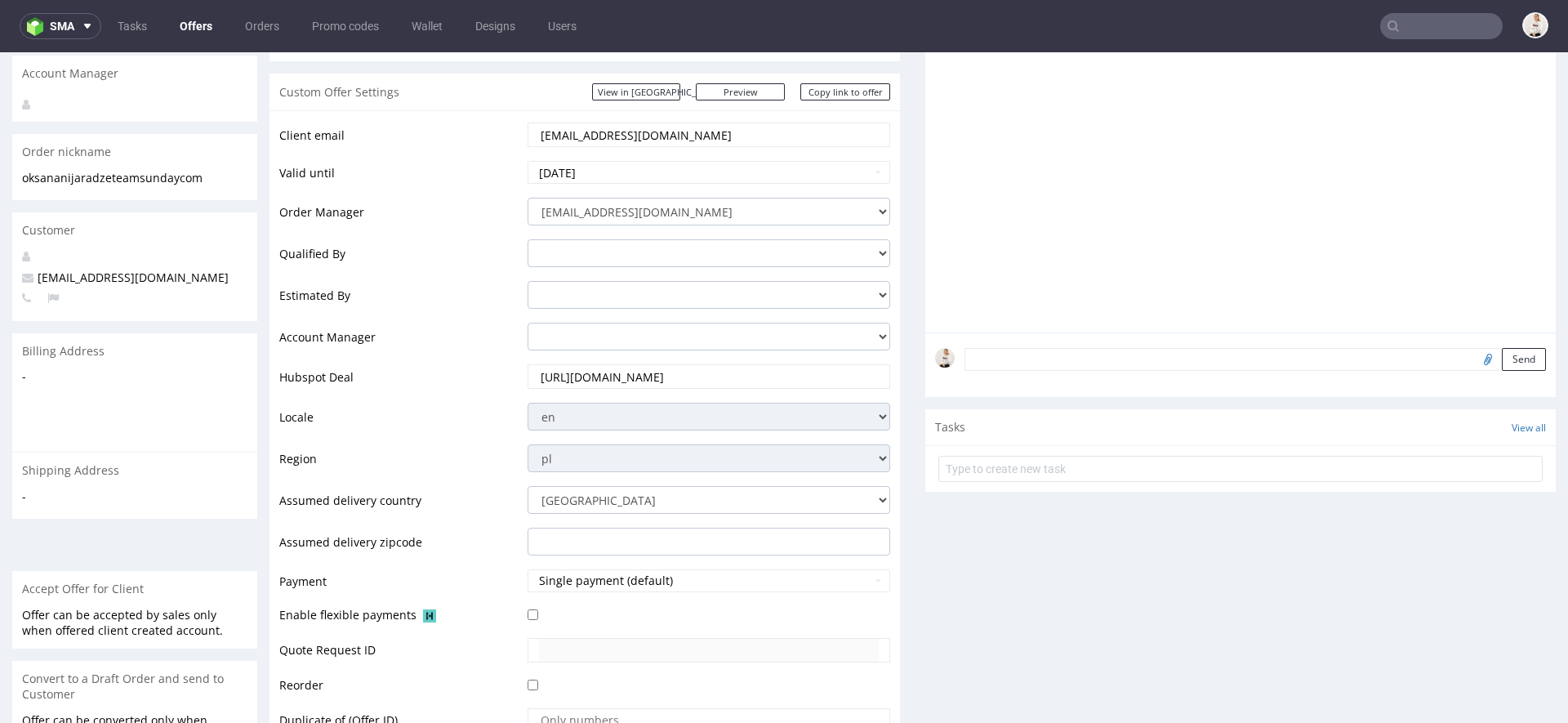
click at [1403, 52] on div at bounding box center [1246, 182] width 621 height 301
click at [1399, 13] on input "text" at bounding box center [1442, 27] width 123 height 27
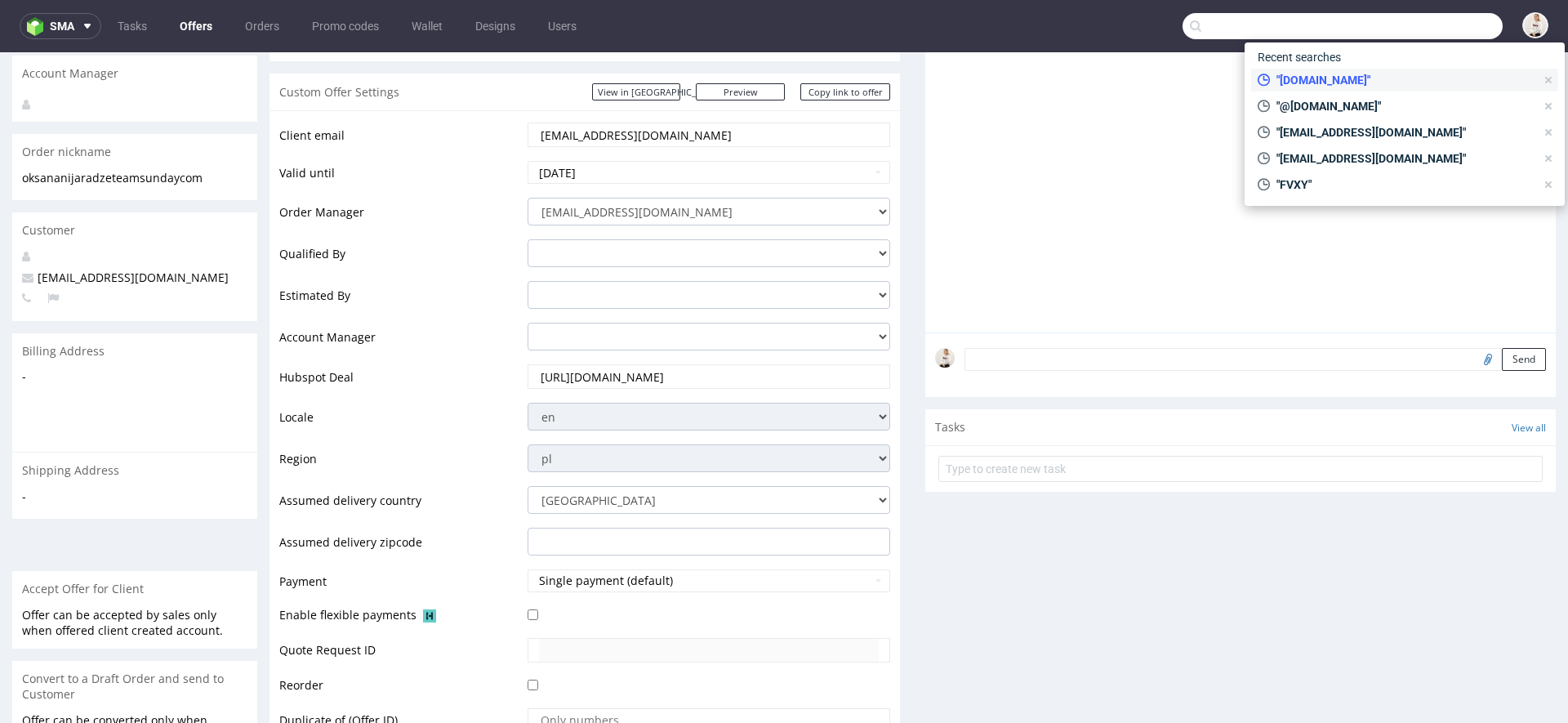
click at [1361, 82] on span ""teamsunday.com"" at bounding box center [1403, 80] width 266 height 16
type input "teamsunday.com"
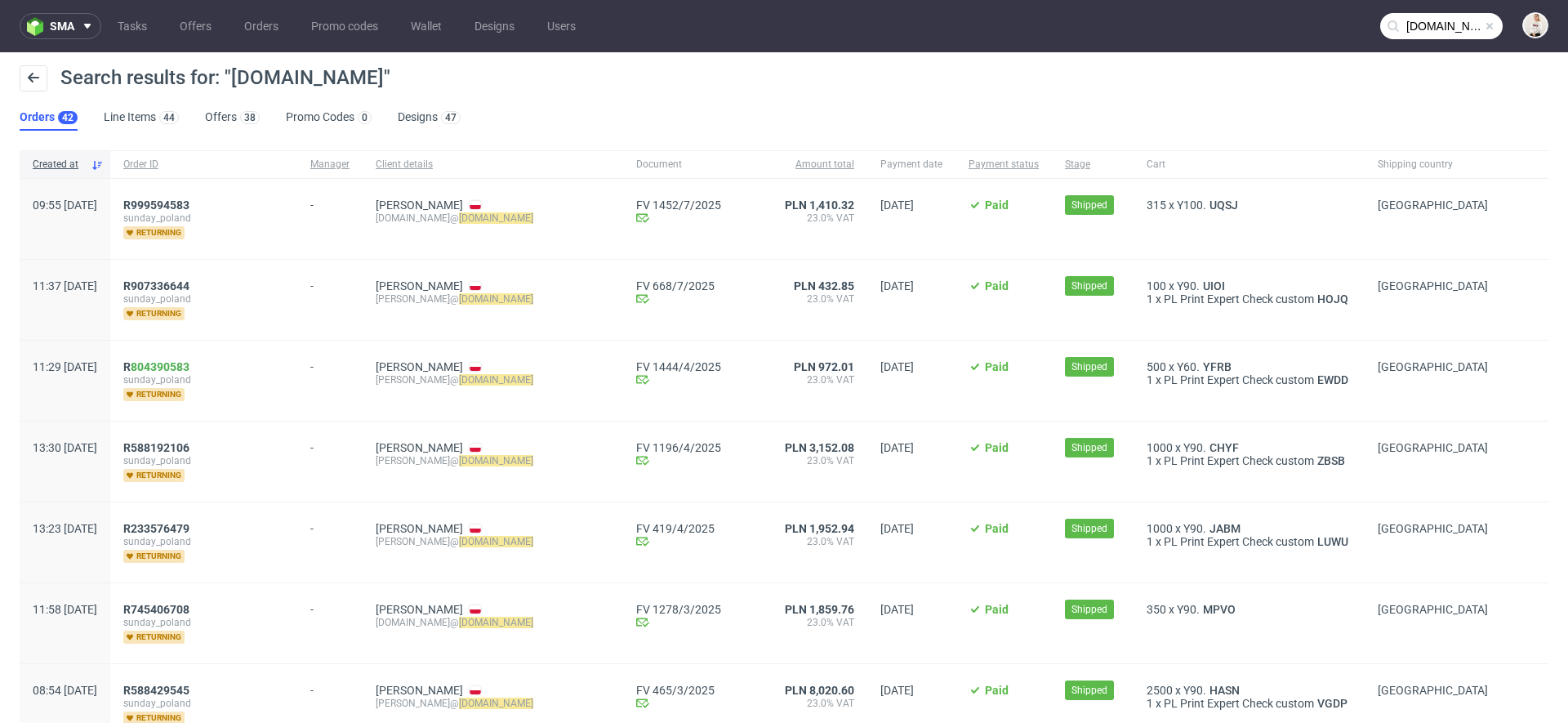
click at [190, 112] on ul "Orders 42 Line Items 44 Offers 38 Promo Codes 0 Designs 47" at bounding box center [247, 118] width 454 height 27
click at [222, 116] on link "Offers 38" at bounding box center [233, 118] width 55 height 27
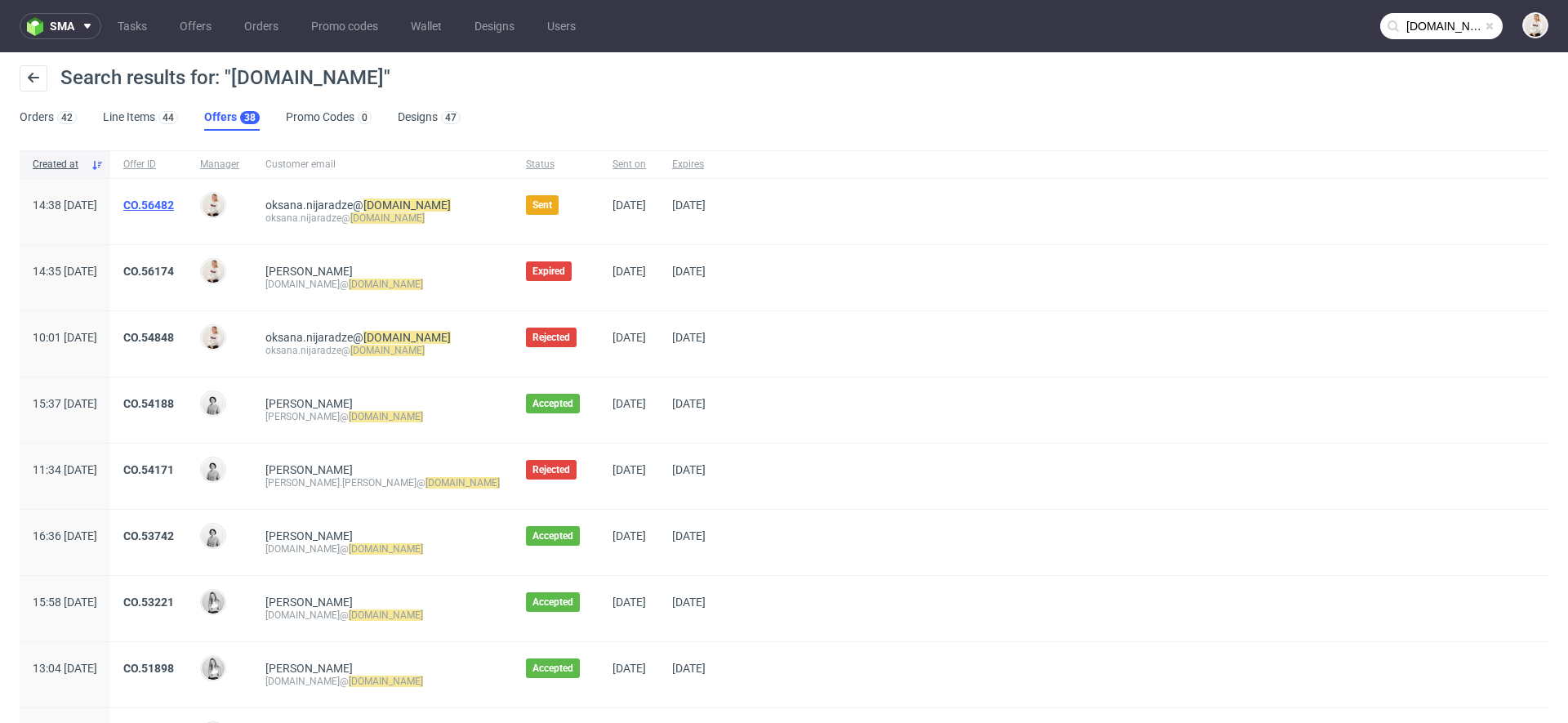
click at [174, 201] on link "CO.56482" at bounding box center [148, 205] width 50 height 13
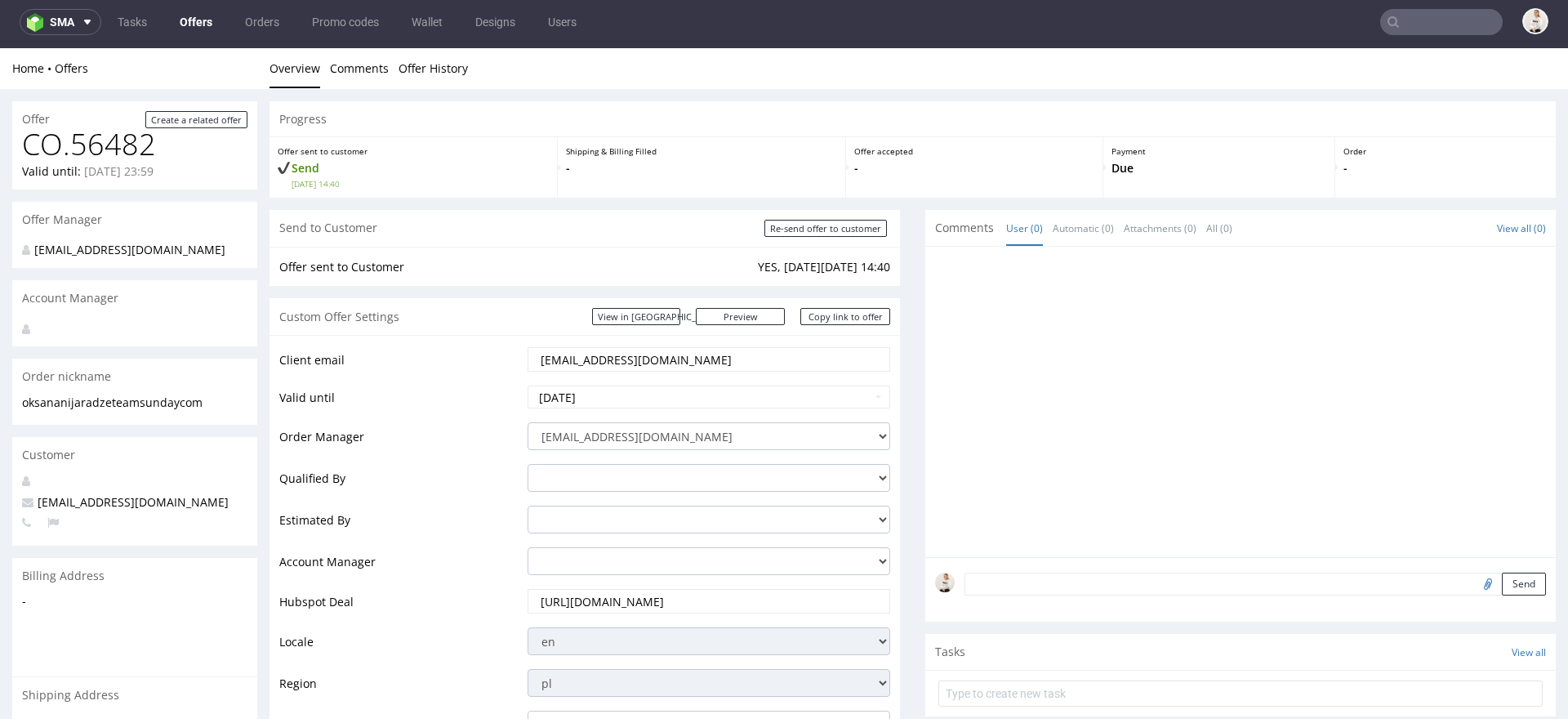
scroll to position [856, 0]
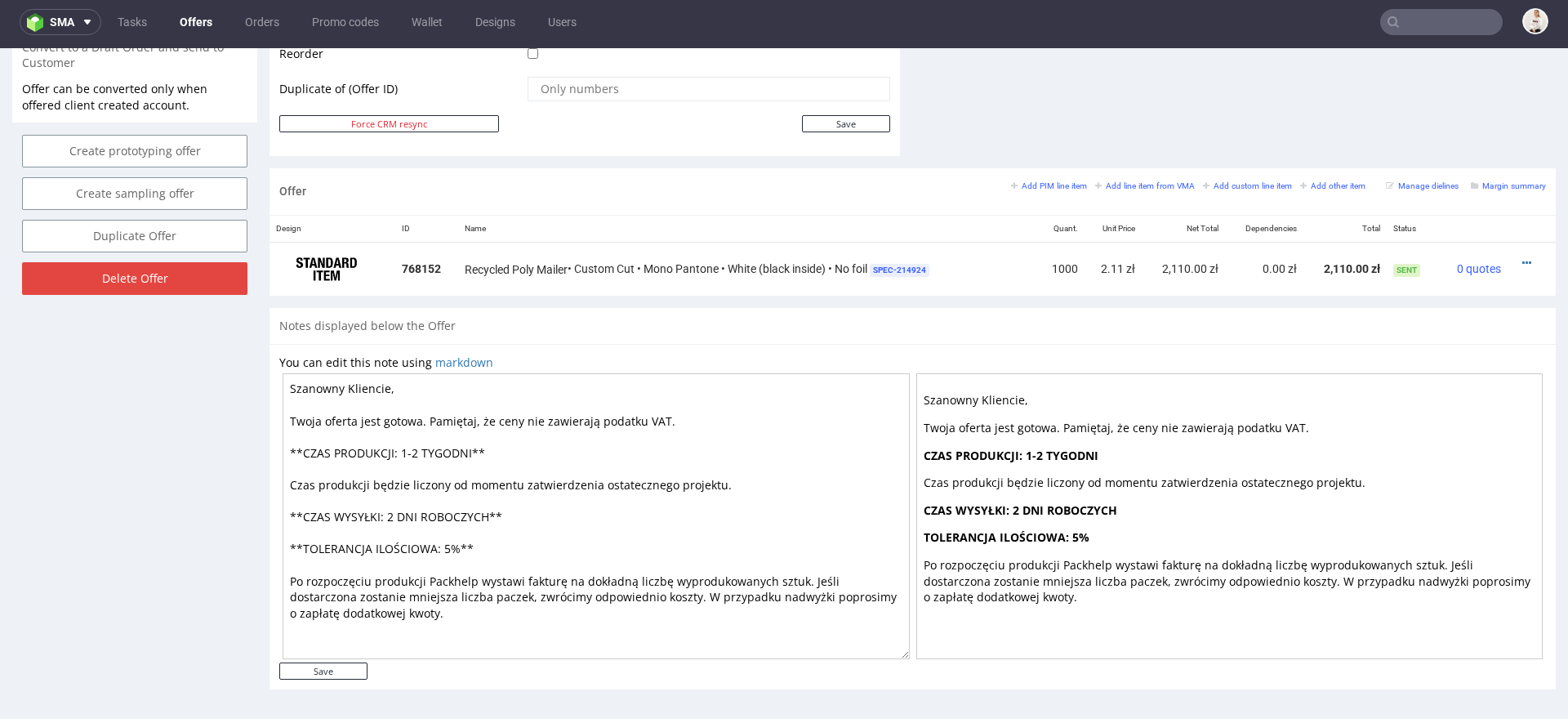
click at [1348, 6] on nav "sma Tasks Offers Orders Promo codes Wallet Designs Users" at bounding box center [784, 22] width 1568 height 52
click at [1407, 24] on input "text" at bounding box center [1442, 22] width 123 height 27
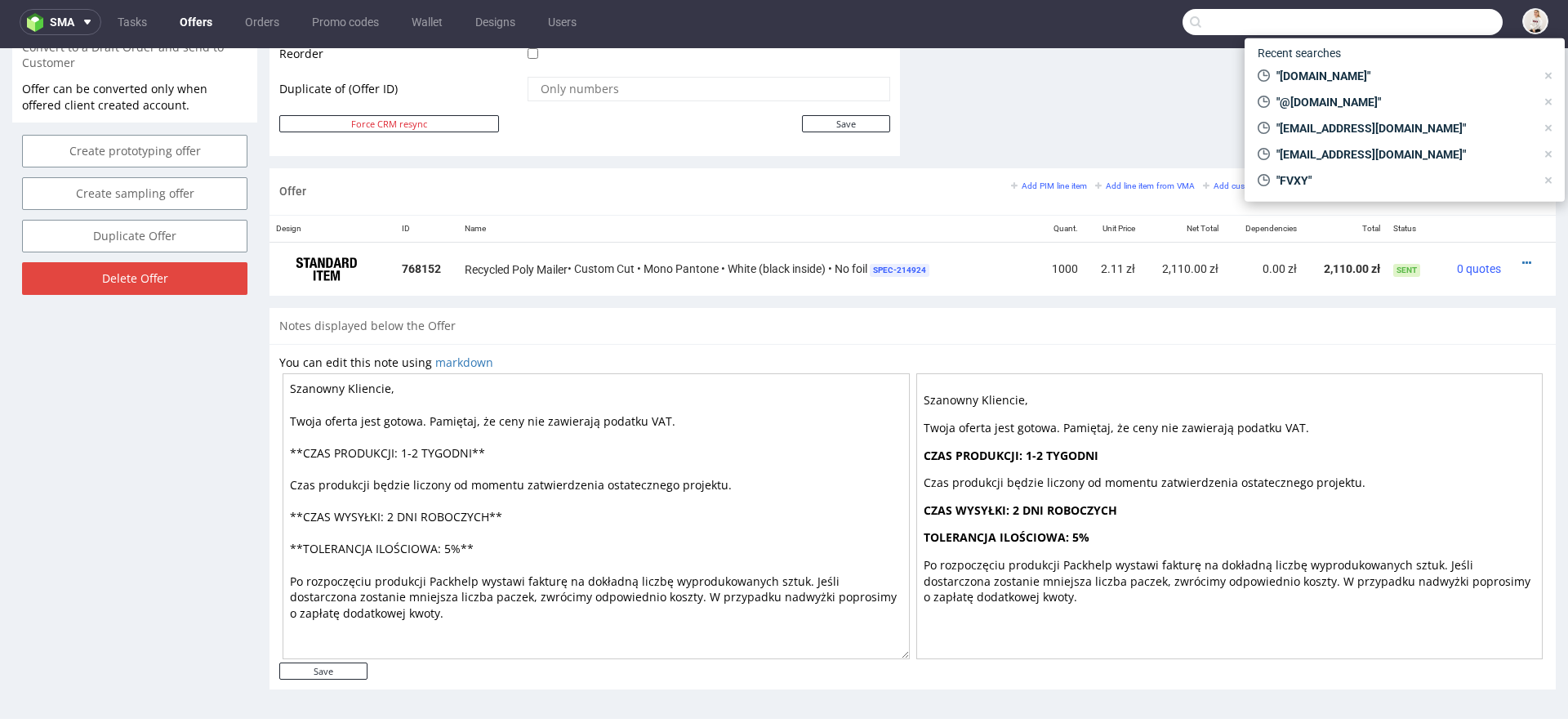
click at [186, 10] on link "Offers" at bounding box center [196, 22] width 52 height 27
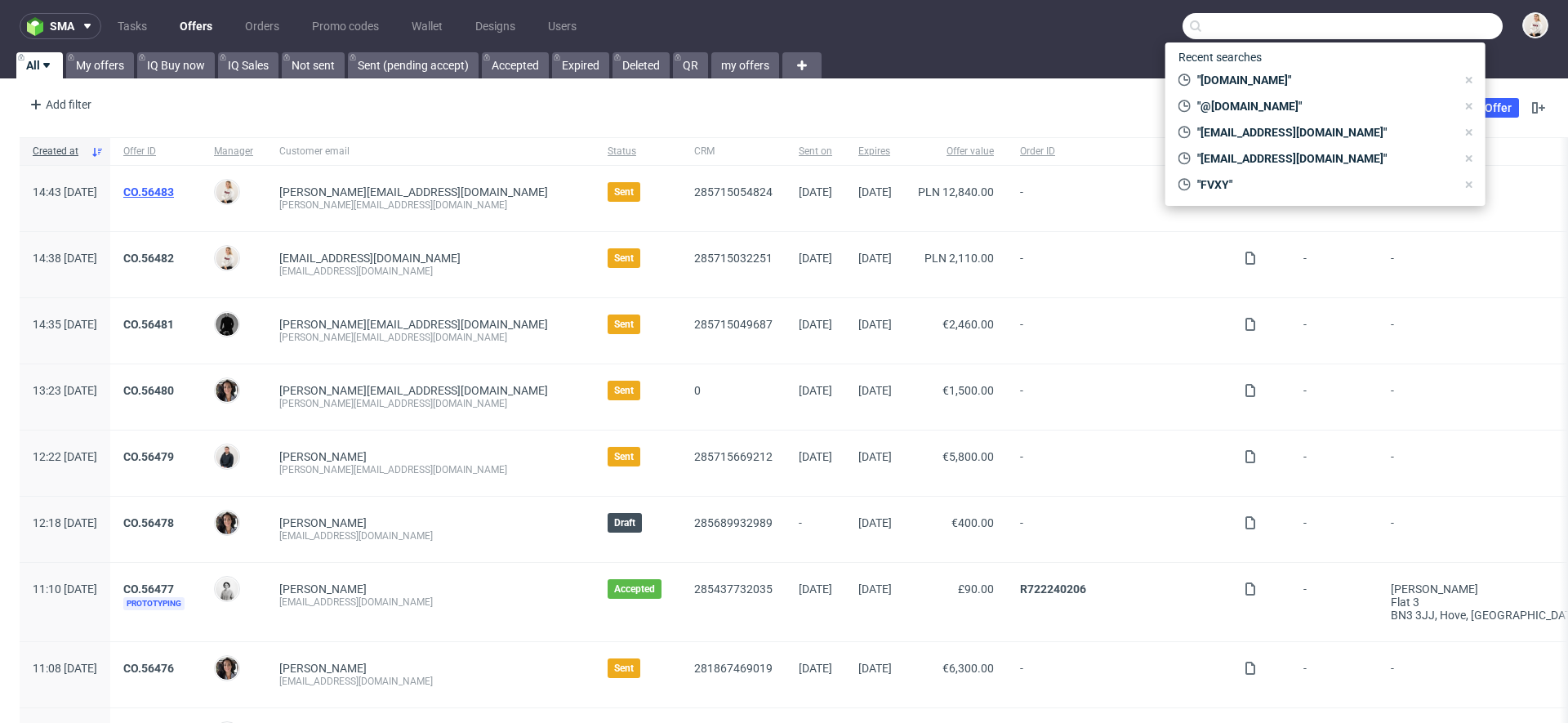
click at [174, 188] on link "CO.56483" at bounding box center [148, 192] width 50 height 13
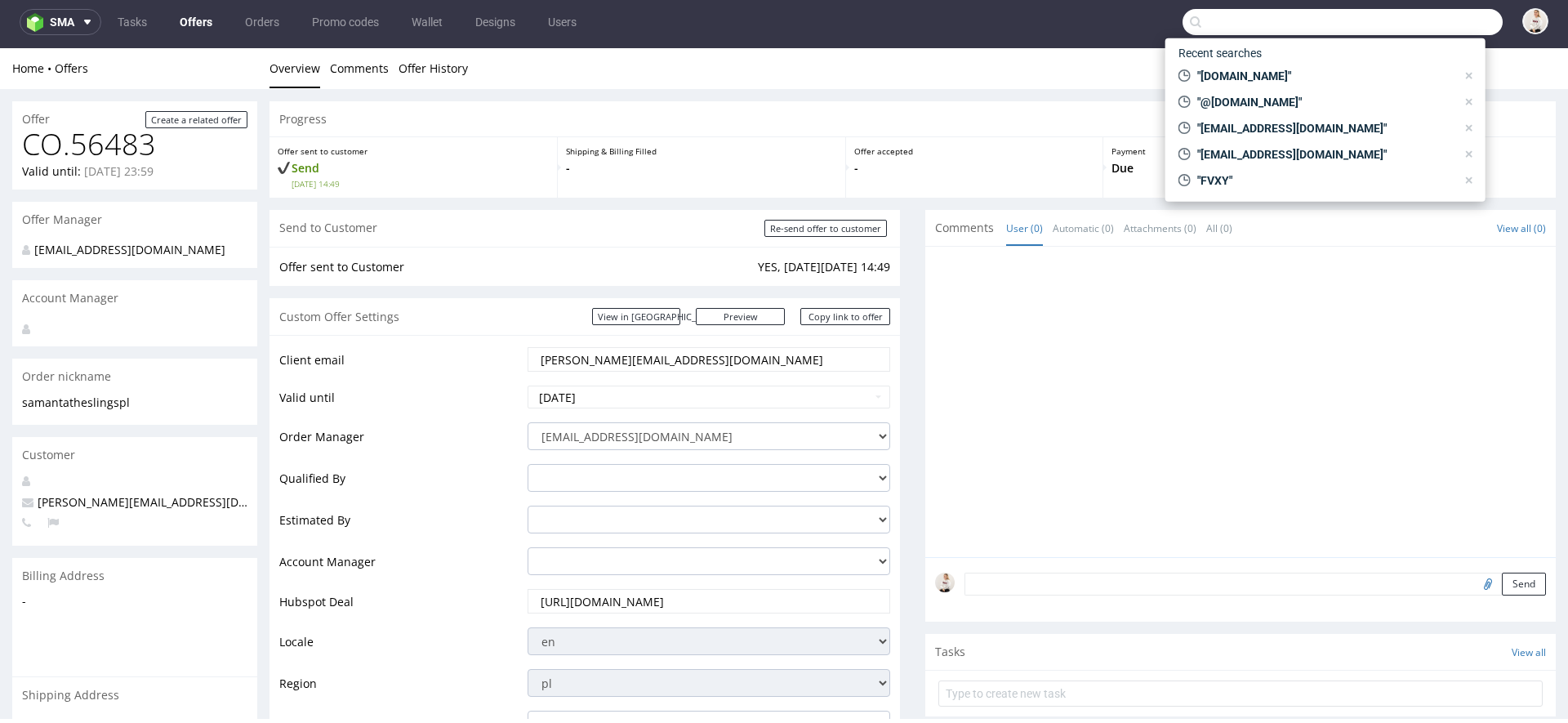
scroll to position [993, 0]
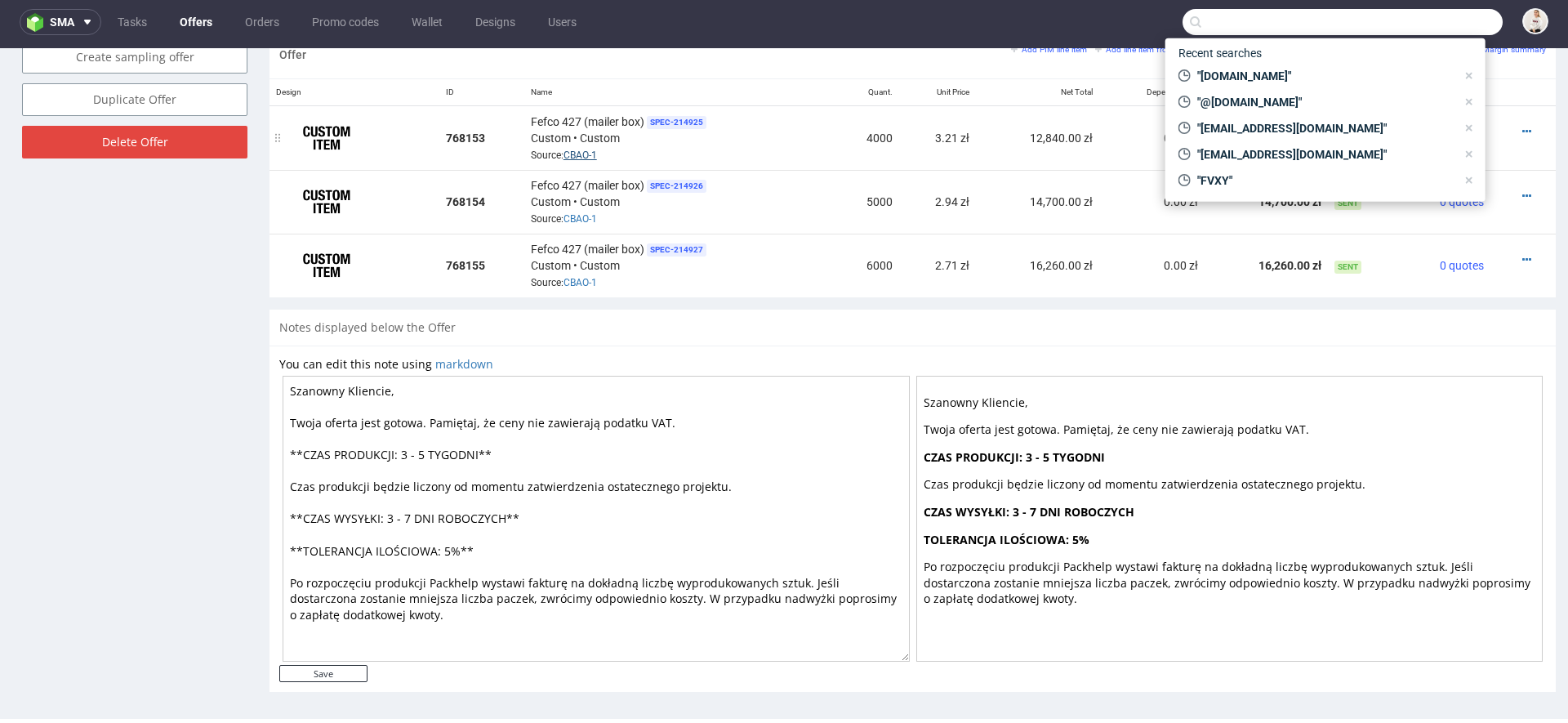
click at [569, 149] on link "CBAO-1" at bounding box center [579, 155] width 33 height 11
click at [179, 23] on link "Offers" at bounding box center [196, 22] width 52 height 27
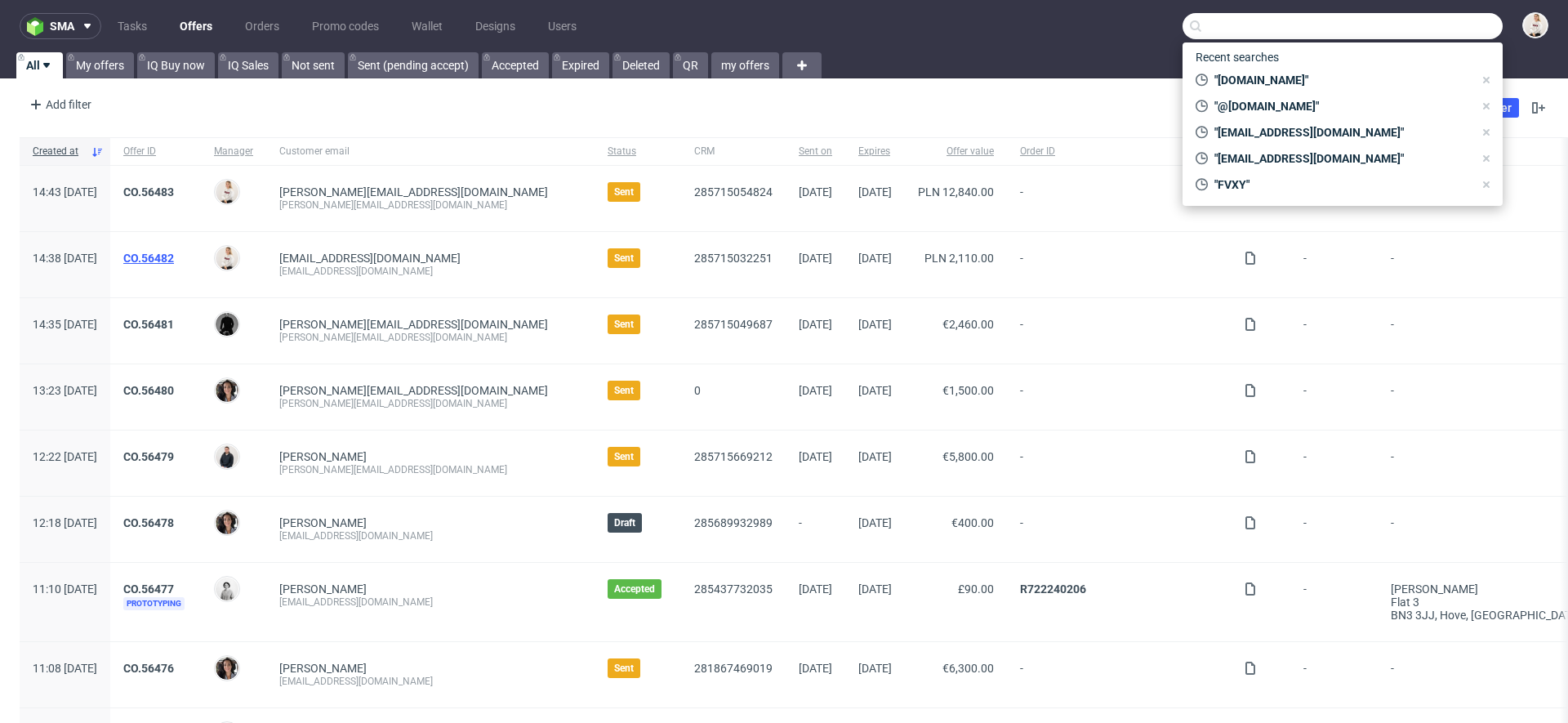
click at [174, 254] on link "CO.56482" at bounding box center [148, 258] width 50 height 13
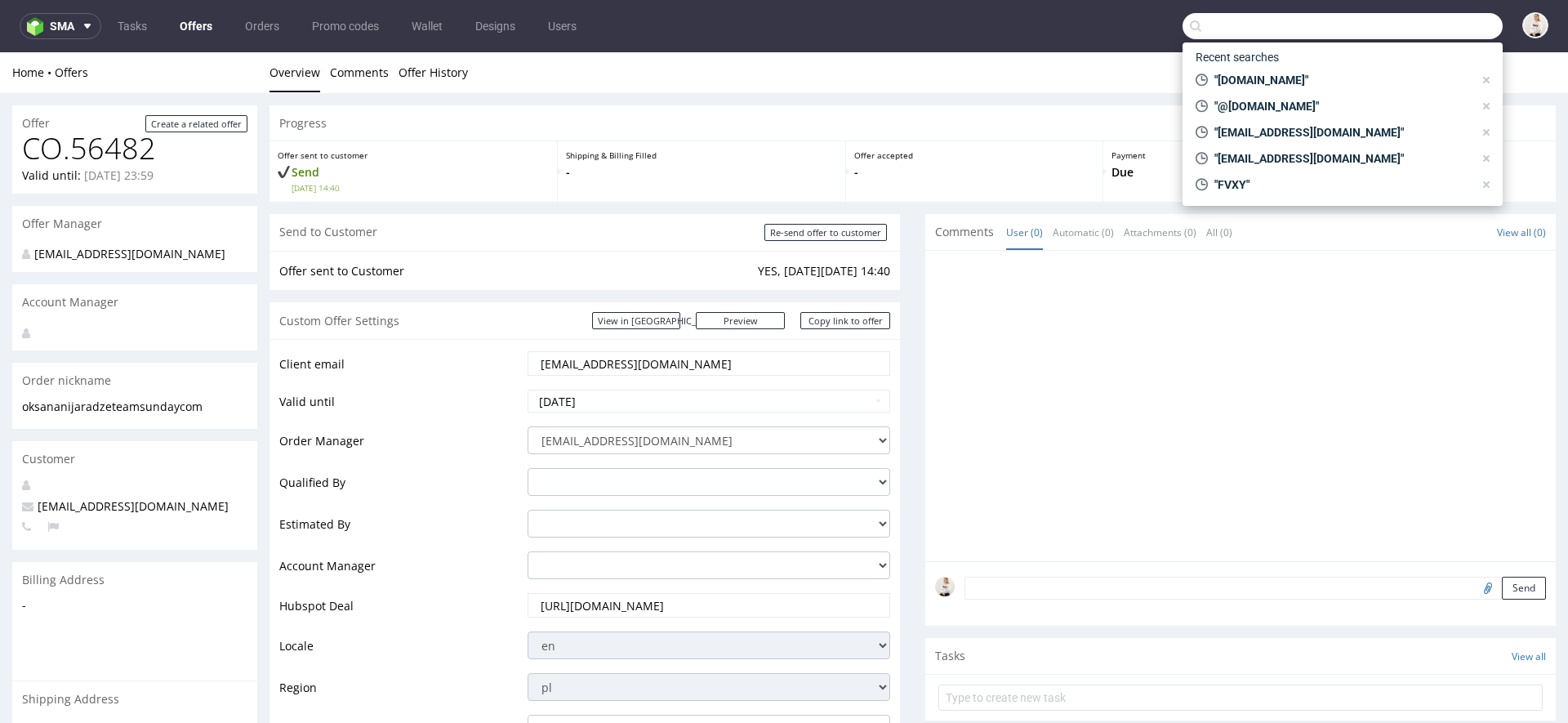
click at [676, 360] on input "oksana.nijaradze@teamsunday.com" at bounding box center [709, 364] width 340 height 23
paste input "iwona.borysiewicz"
type input "[PERSON_NAME][EMAIL_ADDRESS][PERSON_NAME][DOMAIN_NAME]"
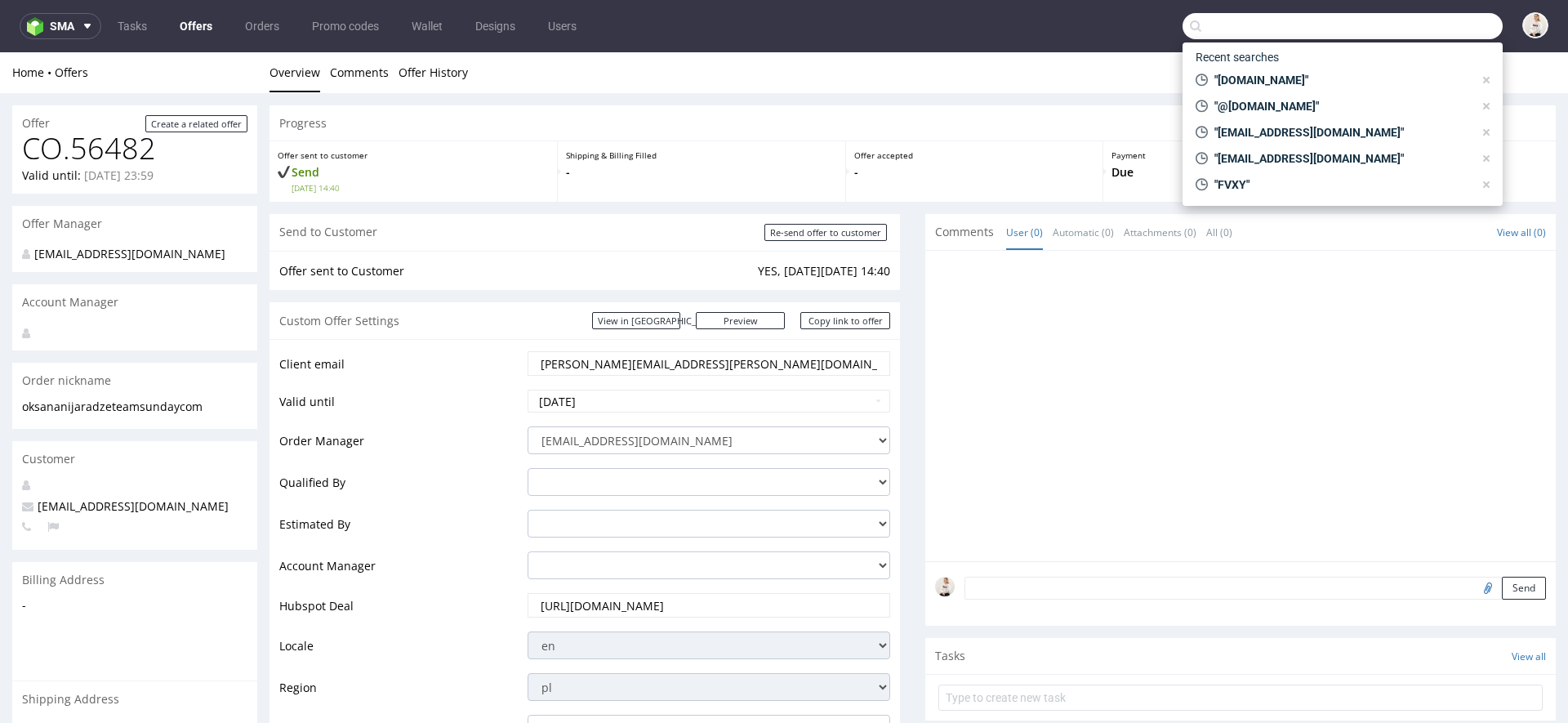
click at [882, 380] on div "Client email iwona.borysiewicz@teamsunday.com Valid until 2025-08-16 Order Mana…" at bounding box center [585, 677] width 631 height 676
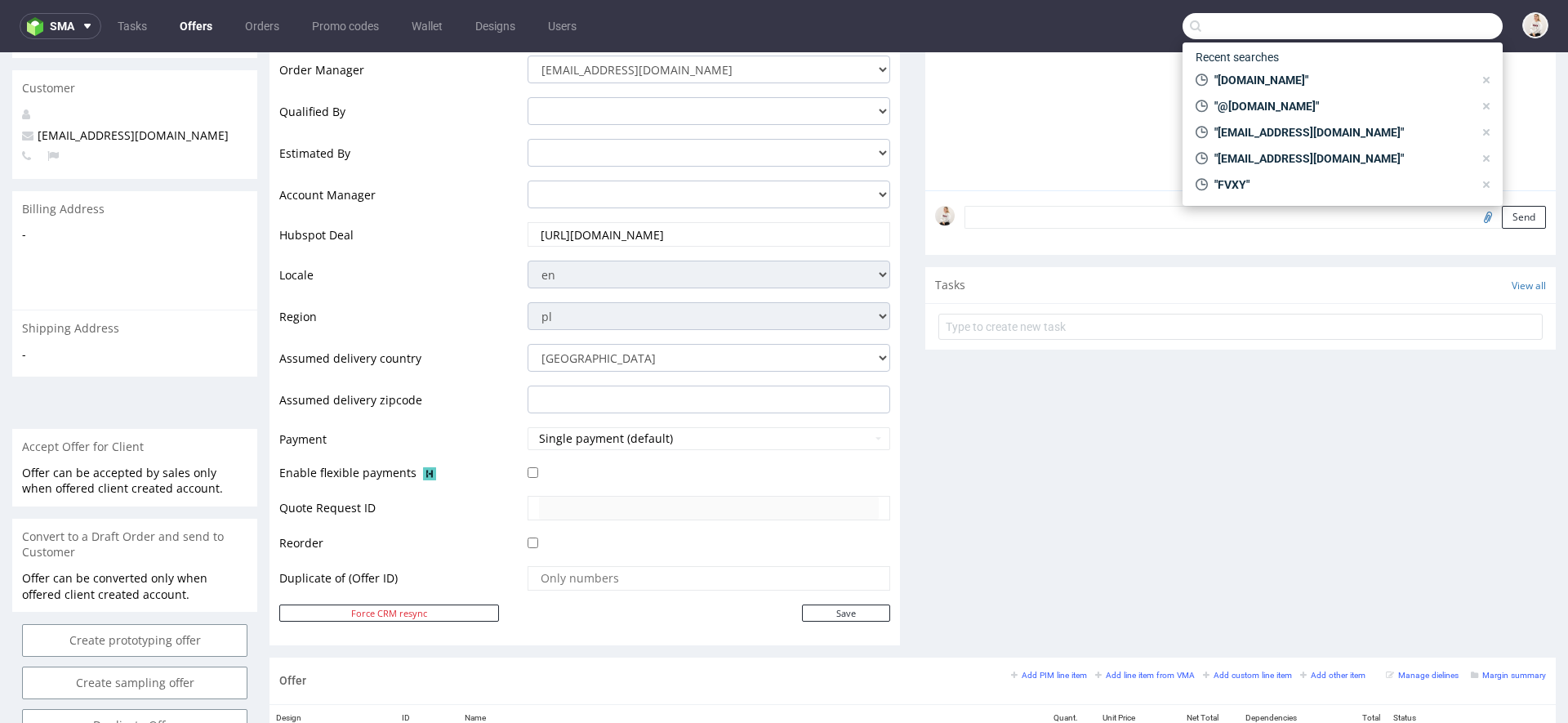
scroll to position [402, 0]
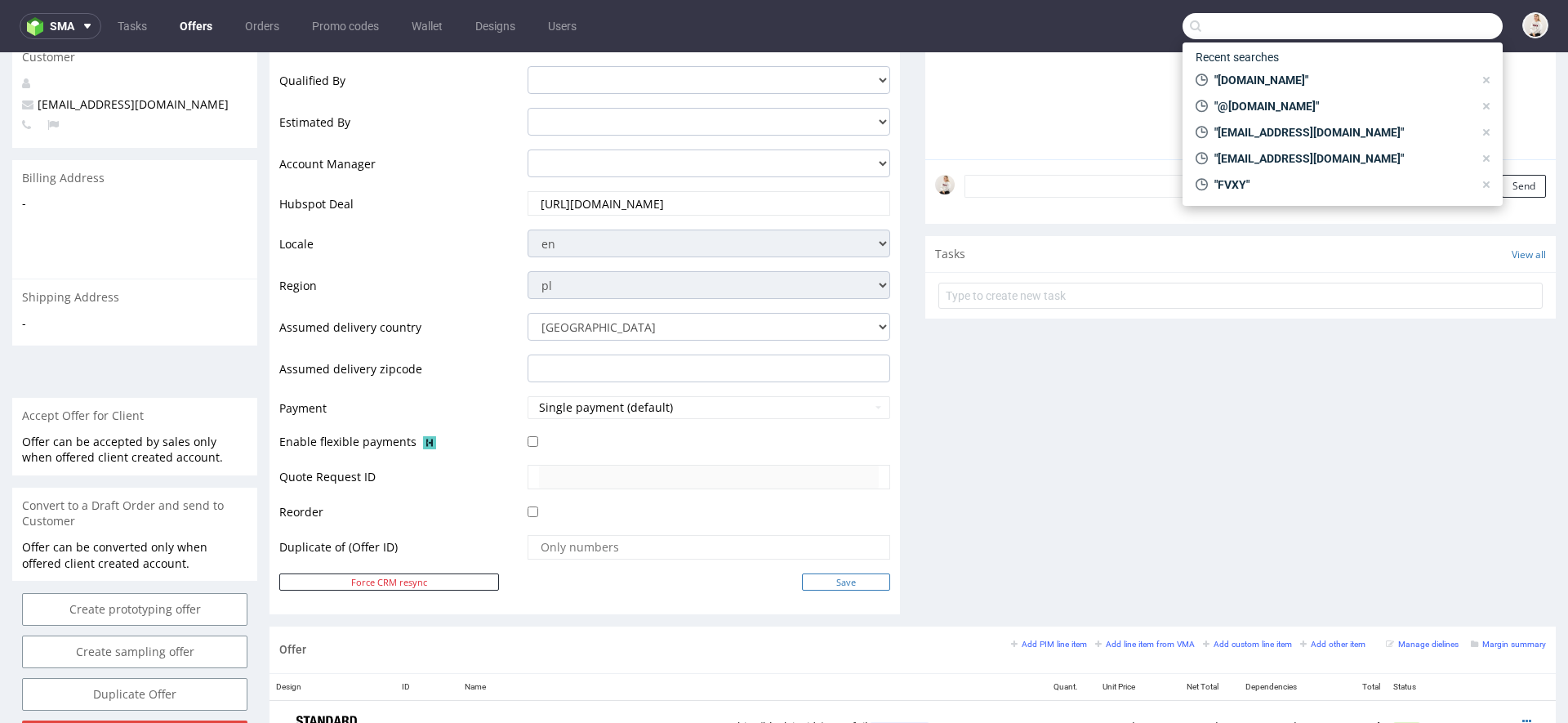
click at [865, 580] on input "Save" at bounding box center [846, 582] width 88 height 17
type input "In progress..."
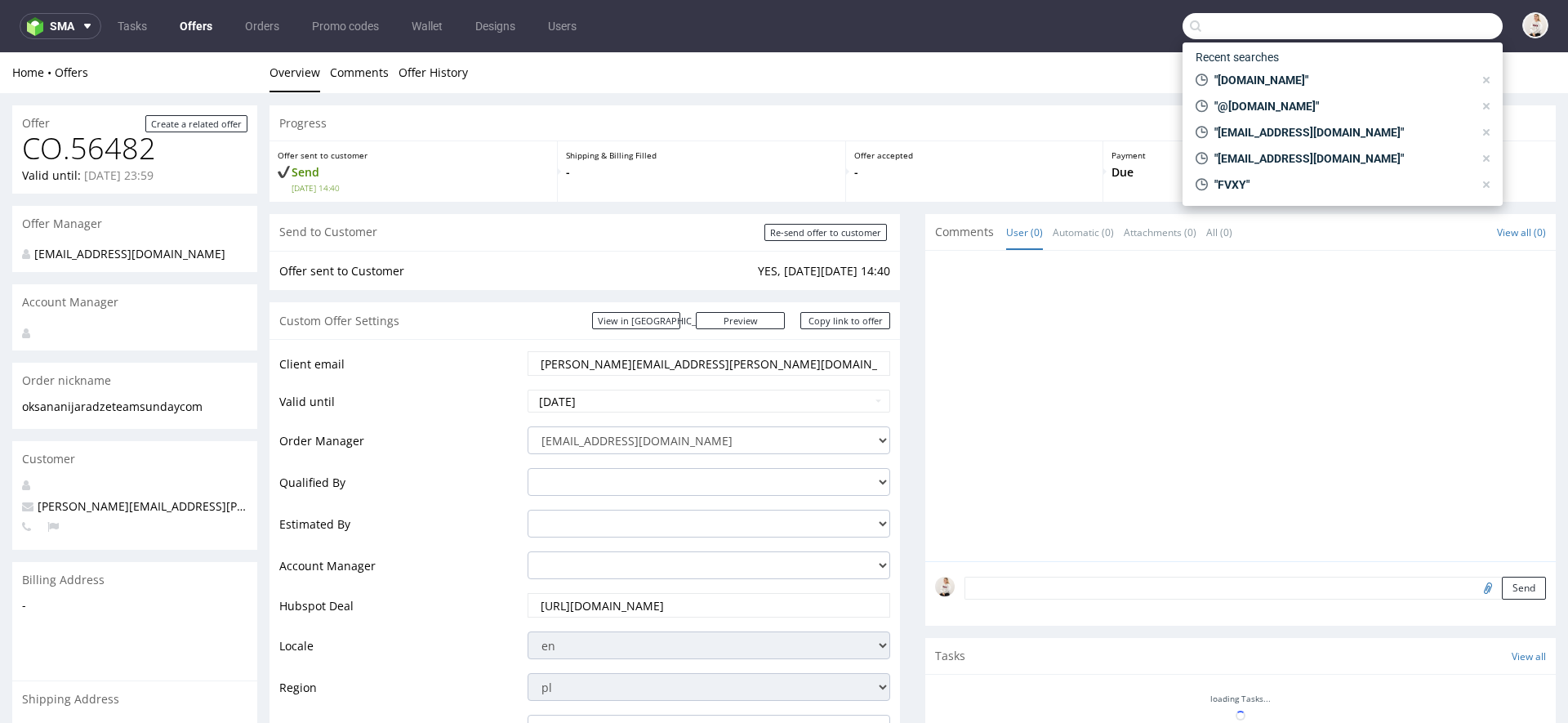
scroll to position [0, 0]
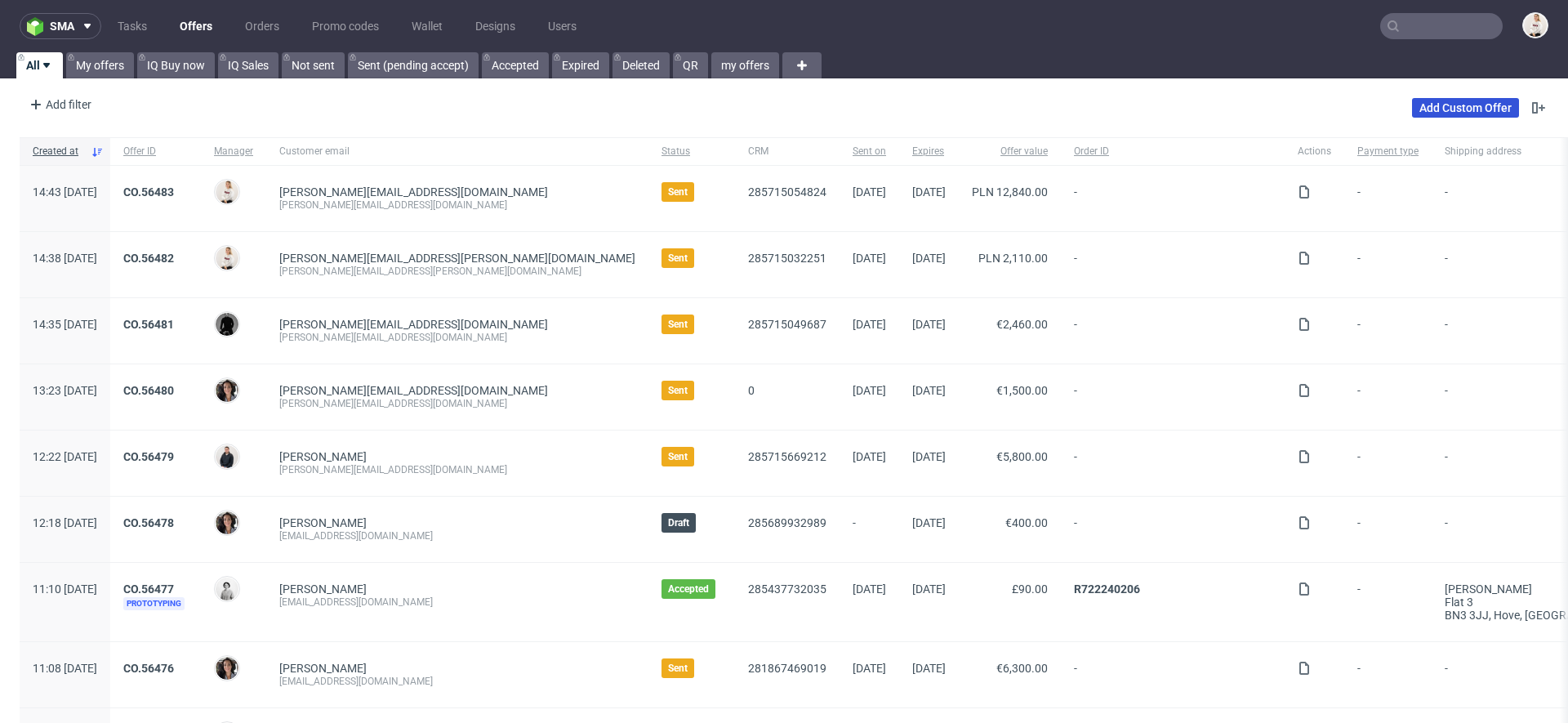
click at [1467, 105] on link "Add Custom Offer" at bounding box center [1465, 107] width 107 height 20
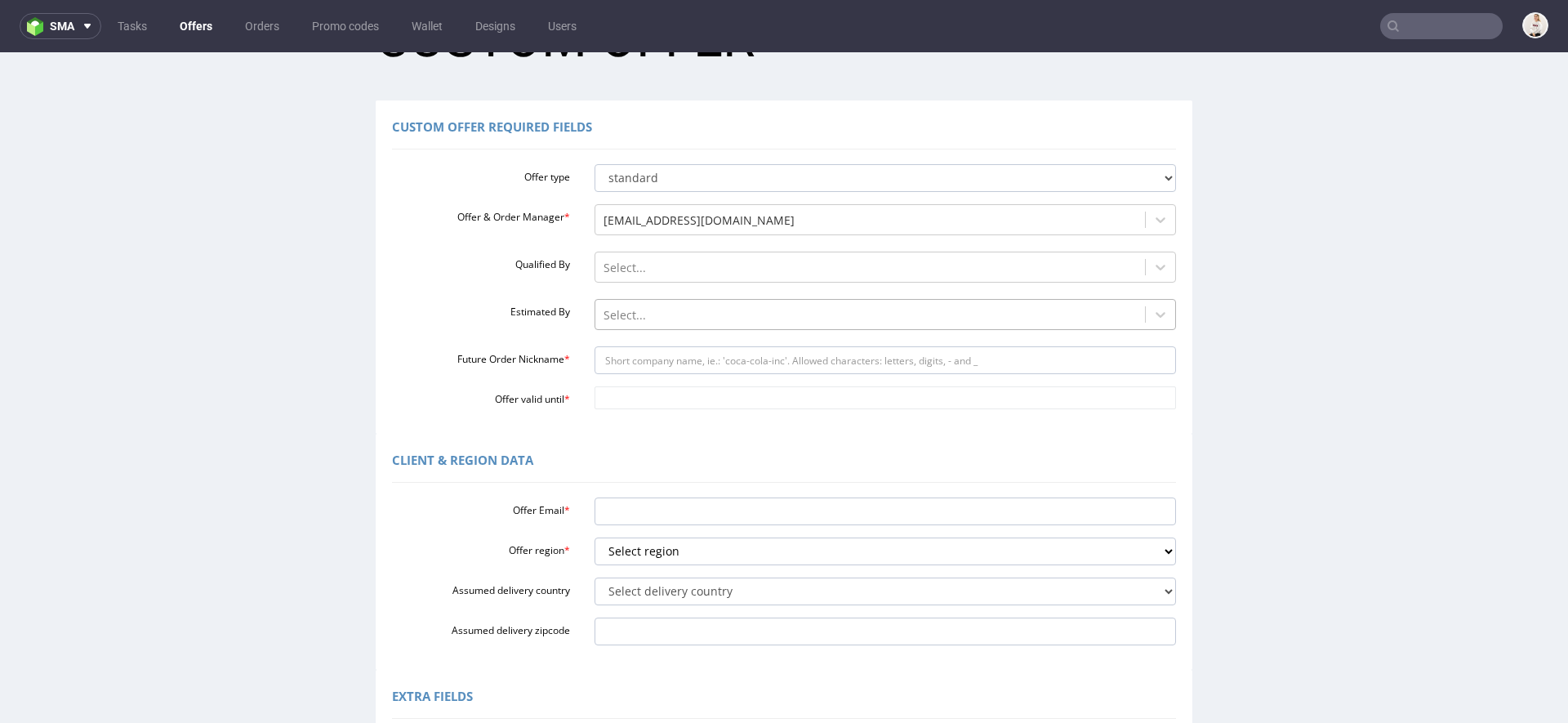
scroll to position [80, 0]
click at [669, 353] on input "Future Order Nickname *" at bounding box center [885, 359] width 582 height 28
type input "v"
paste input "buyereppicz"
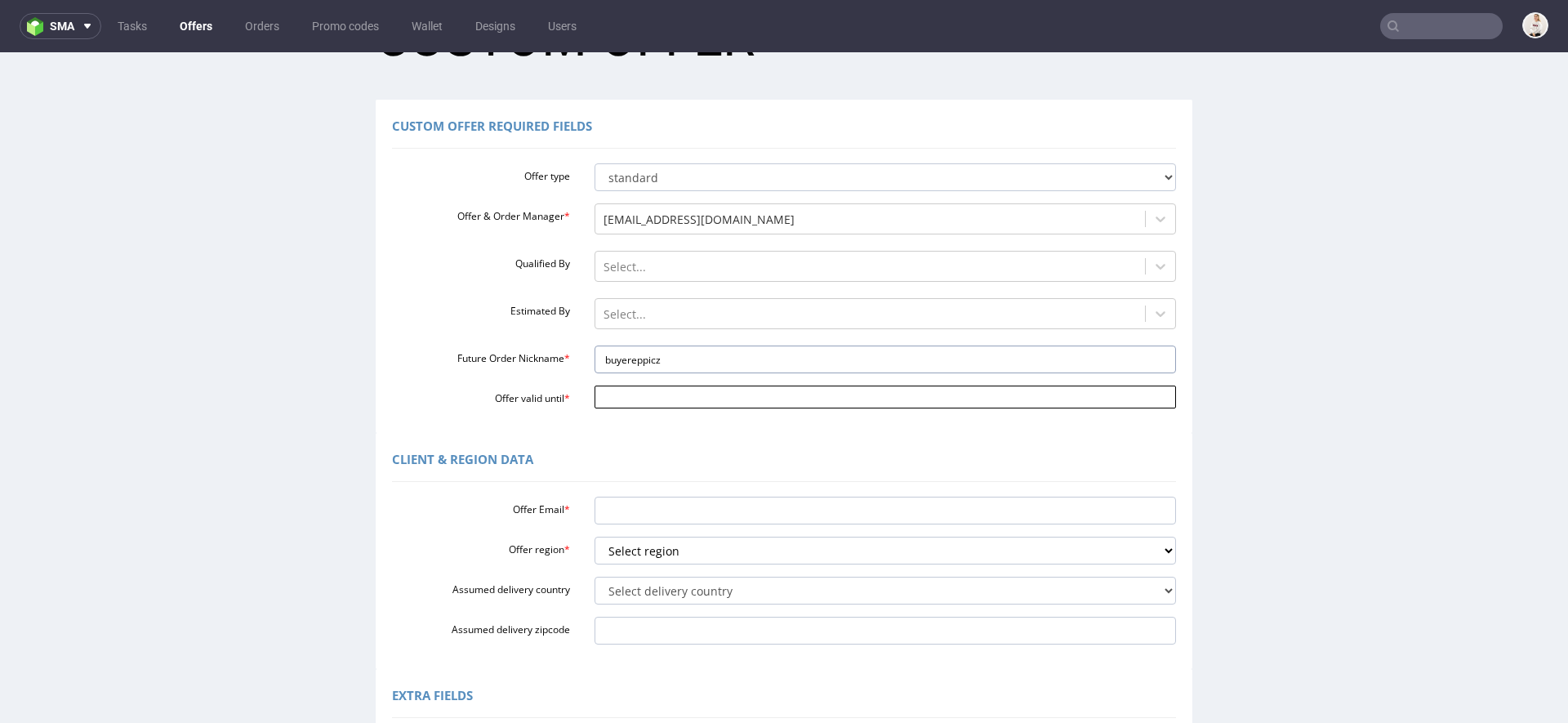
type input "buyereppicz"
click at [690, 393] on input "Offer valid until *" at bounding box center [885, 397] width 582 height 23
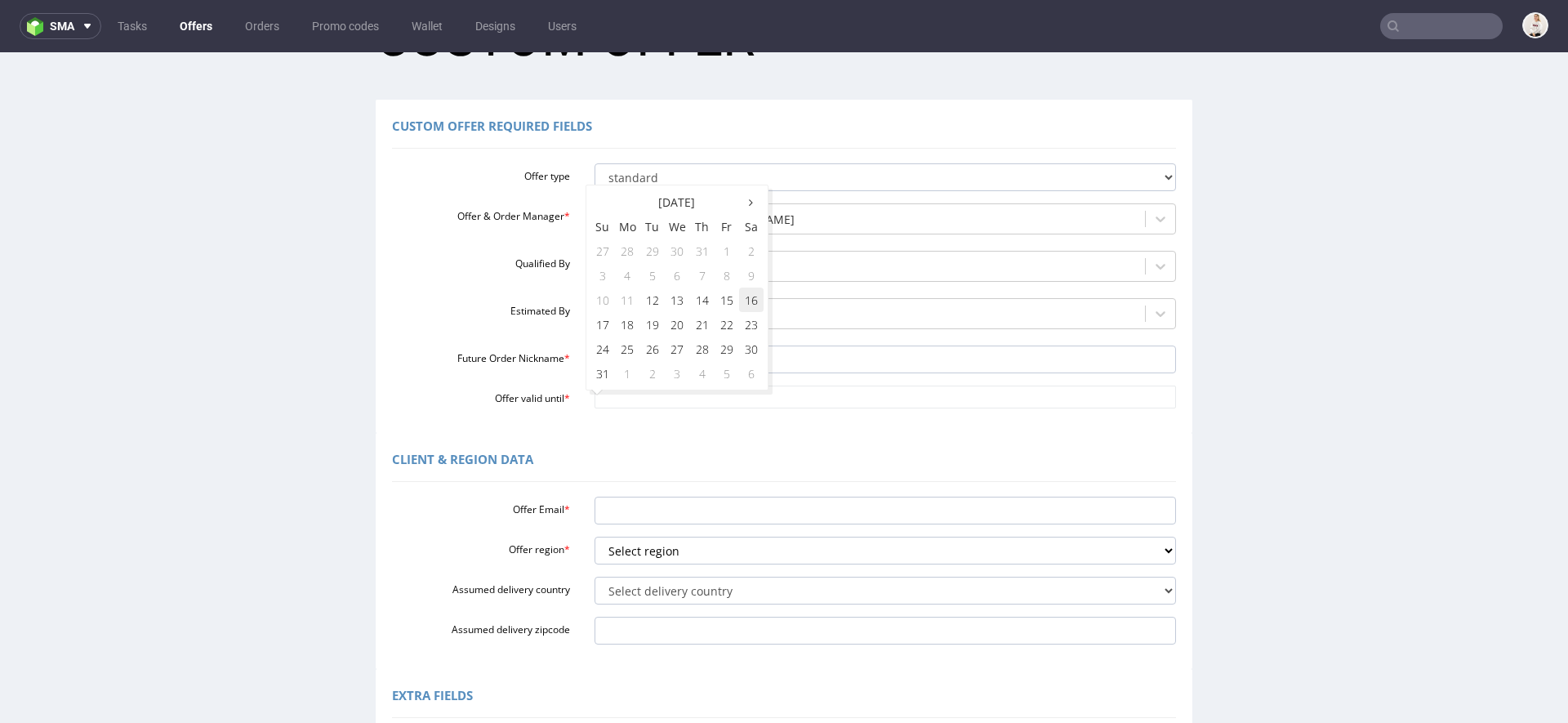
click at [753, 298] on td "16" at bounding box center [751, 300] width 25 height 25
type input "[DATE]"
click at [691, 511] on input "Offer Email *" at bounding box center [885, 510] width 582 height 28
paste input "[EMAIL_ADDRESS][DOMAIN_NAME]"
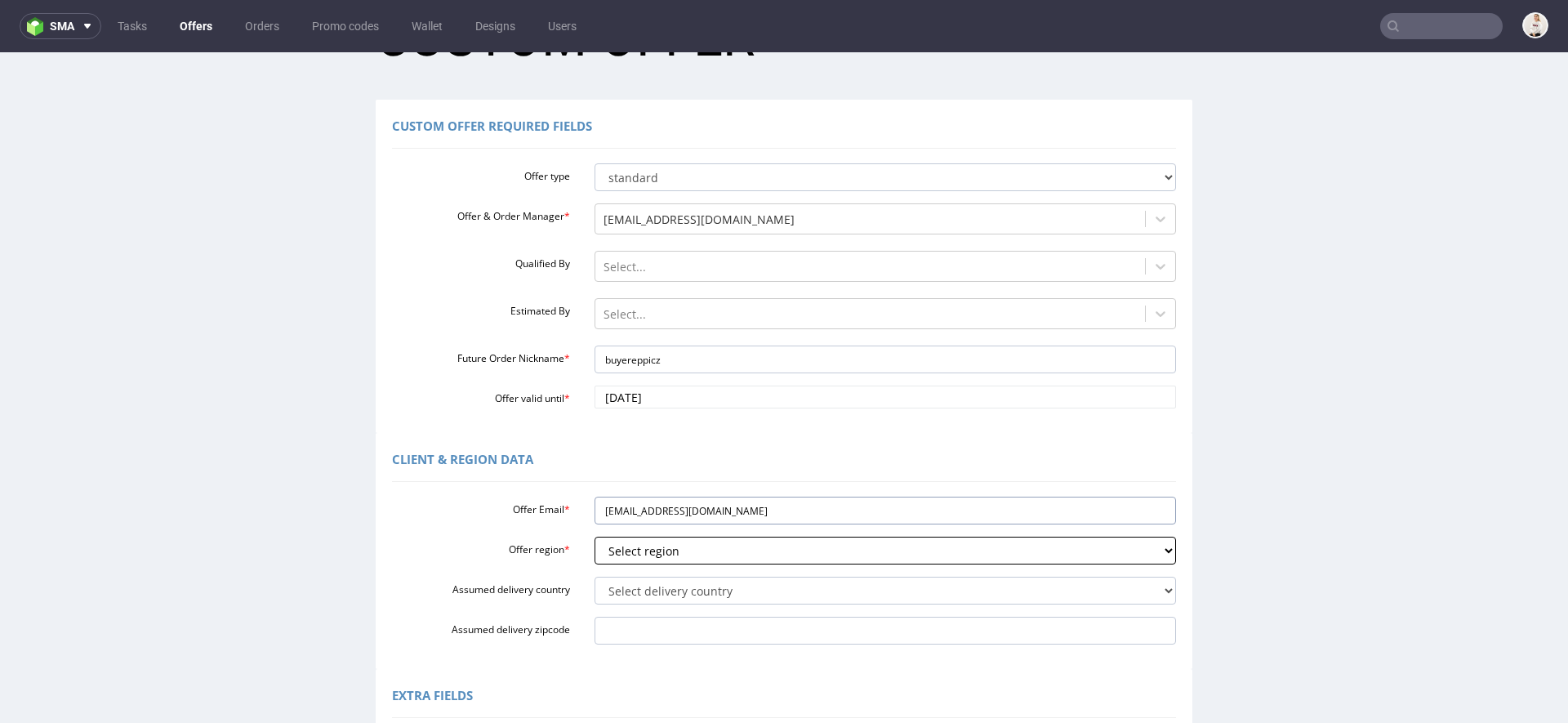
type input "[EMAIL_ADDRESS][DOMAIN_NAME]"
click at [644, 561] on select "Select region eu gb de pl fr it es" at bounding box center [885, 550] width 582 height 28
select select "eu"
click at [595, 537] on select "Select region eu gb de pl fr it es" at bounding box center [885, 550] width 582 height 28
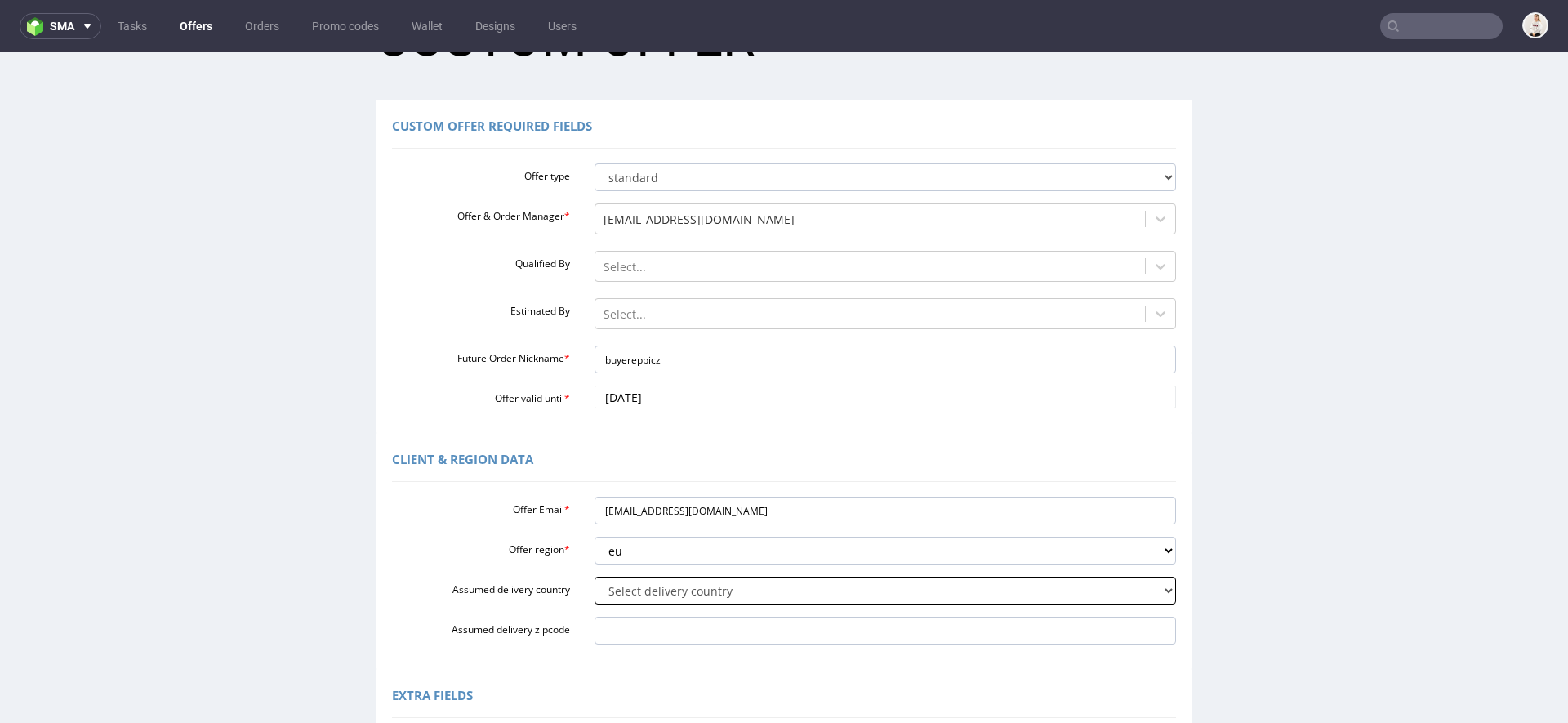
click at [628, 578] on select "Select delivery country [GEOGRAPHIC_DATA] [GEOGRAPHIC_DATA] [GEOGRAPHIC_DATA] […" at bounding box center [885, 590] width 582 height 28
click at [731, 588] on select "Select delivery country [GEOGRAPHIC_DATA] [GEOGRAPHIC_DATA] [GEOGRAPHIC_DATA] […" at bounding box center [885, 590] width 582 height 28
select select "56"
click at [595, 577] on select "Select delivery country [GEOGRAPHIC_DATA] [GEOGRAPHIC_DATA] [GEOGRAPHIC_DATA] […" at bounding box center [885, 590] width 582 height 28
click at [1202, 610] on div "Client & Region data Offer Email * [EMAIL_ADDRESS][DOMAIN_NAME] Offer region * …" at bounding box center [784, 551] width 1560 height 237
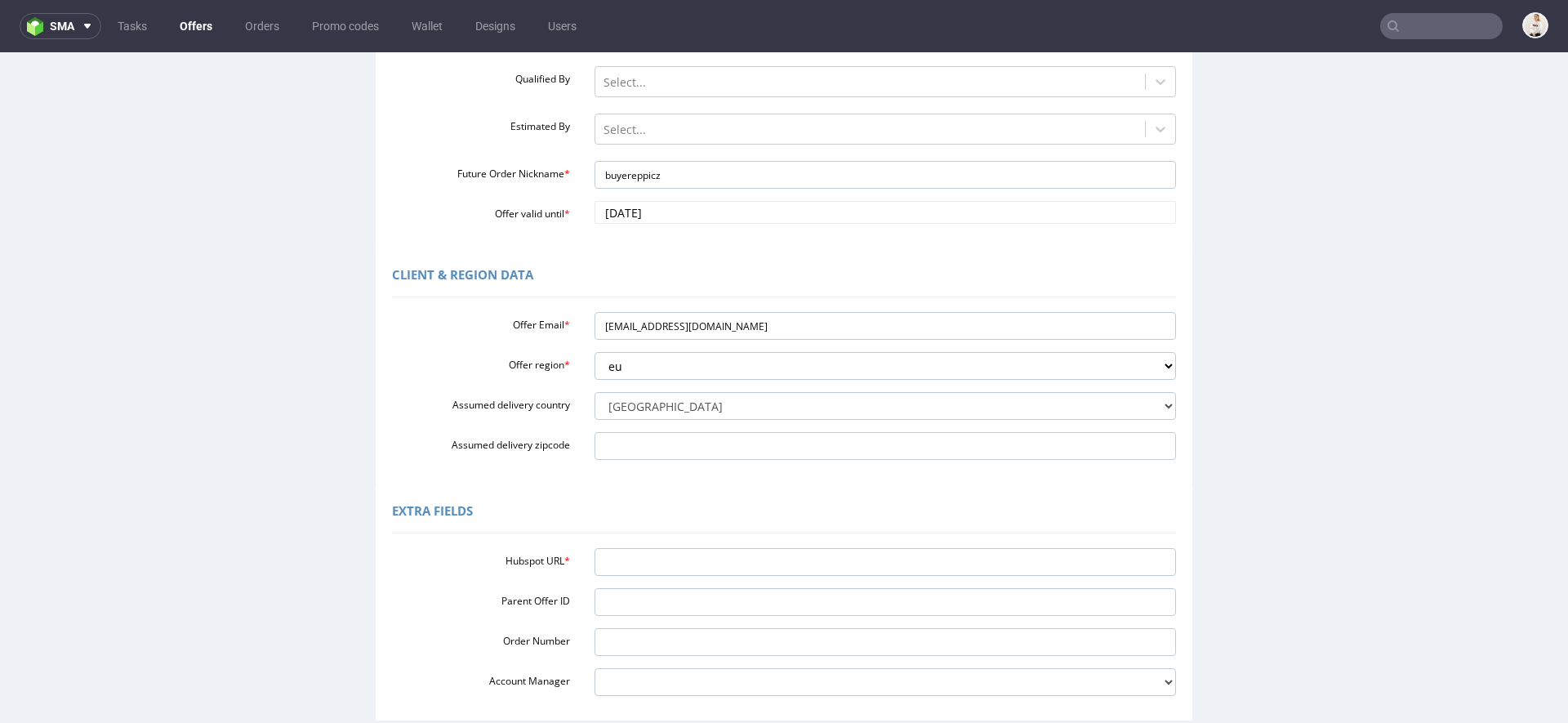
scroll to position [270, 0]
click at [697, 558] on input "Hubspot URL *" at bounding box center [885, 557] width 582 height 28
paste input "[URL][DOMAIN_NAME]"
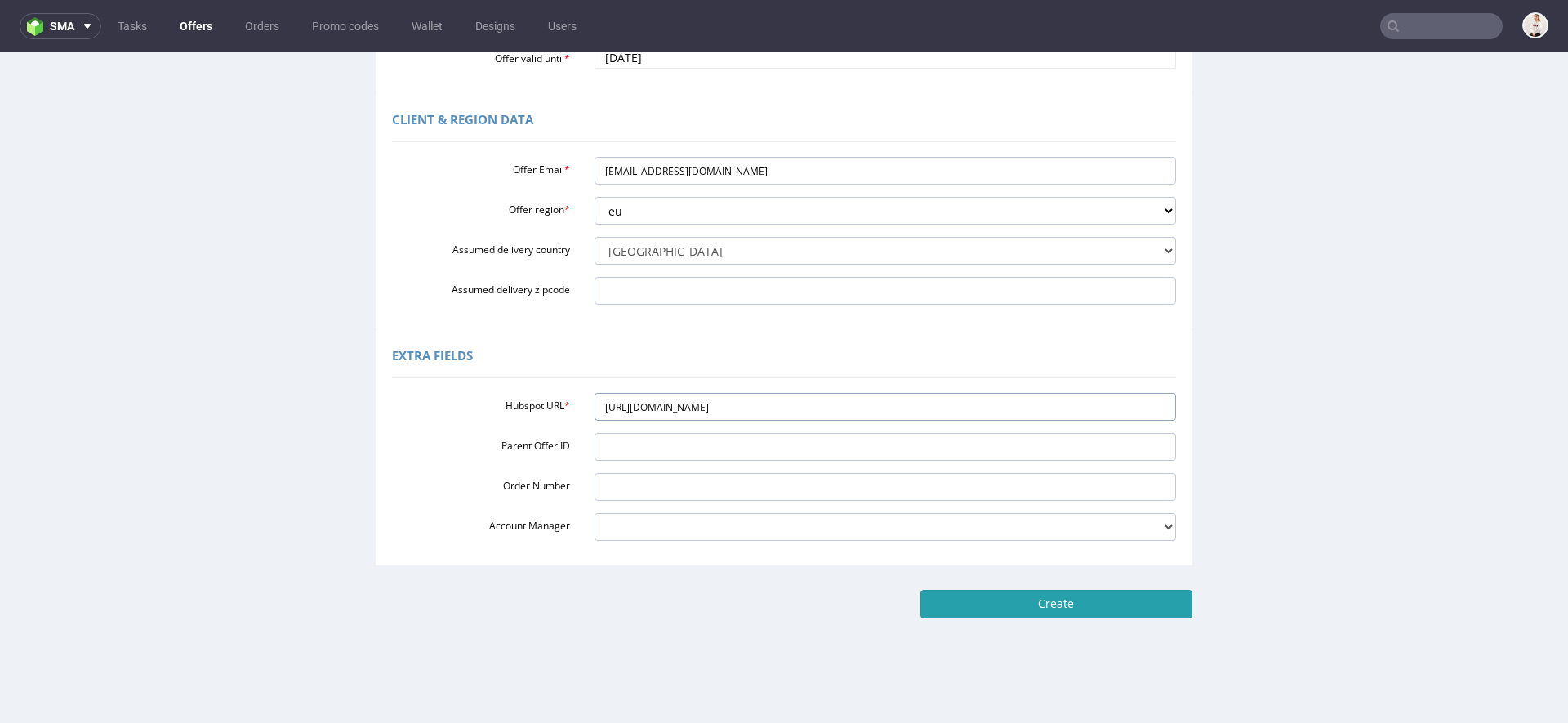
type input "[URL][DOMAIN_NAME]"
click at [1124, 593] on input "Create" at bounding box center [1056, 603] width 272 height 28
type input "Please wait..."
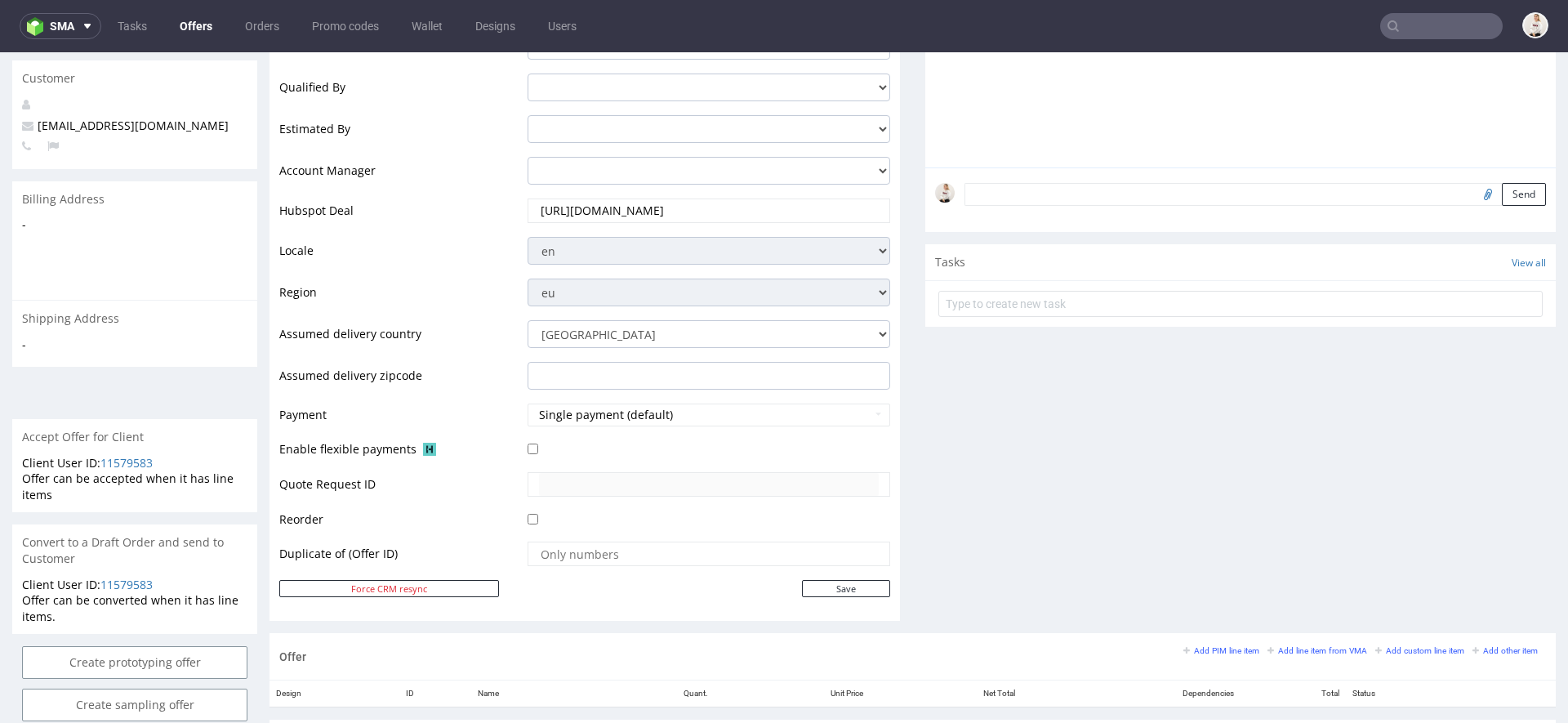
scroll to position [580, 0]
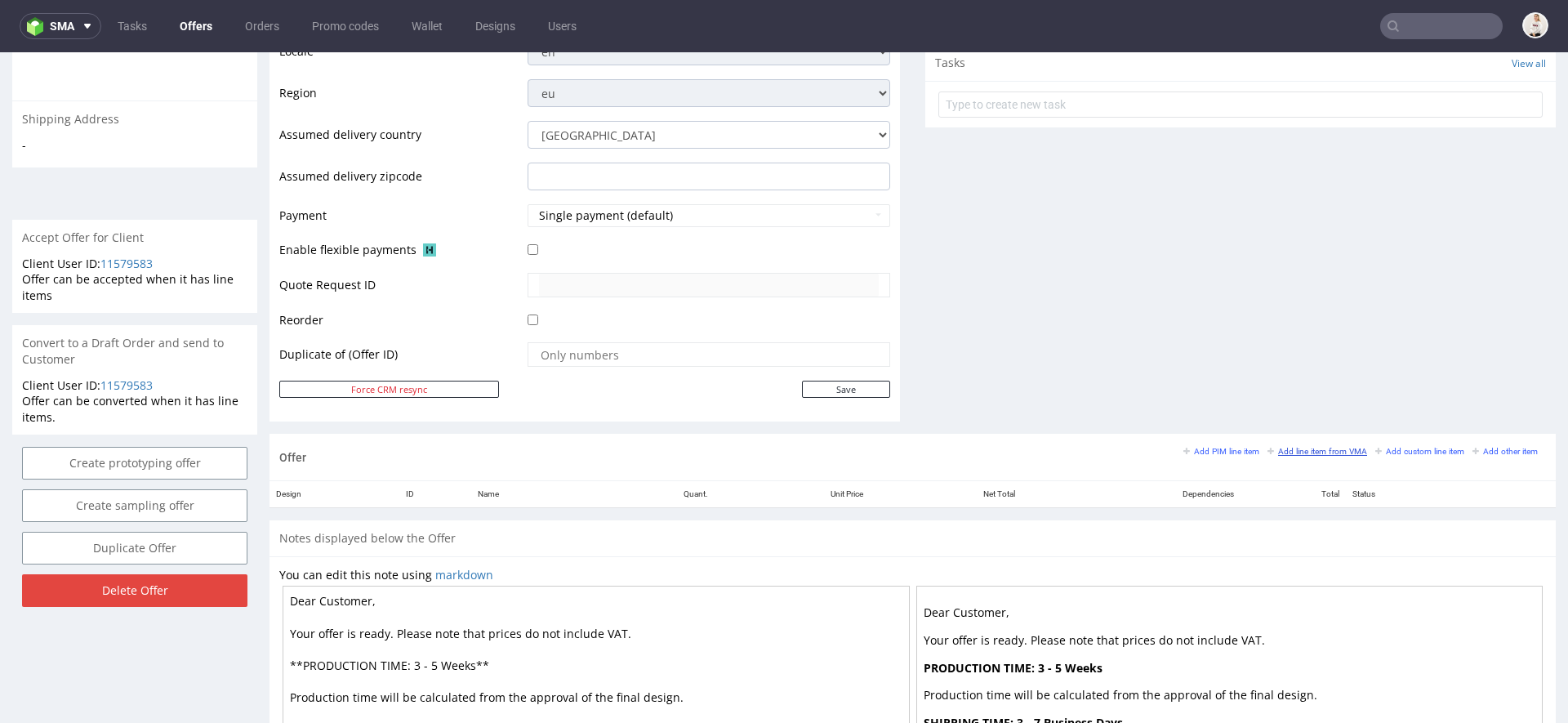
click at [1291, 452] on small "Add line item from VMA" at bounding box center [1317, 450] width 100 height 9
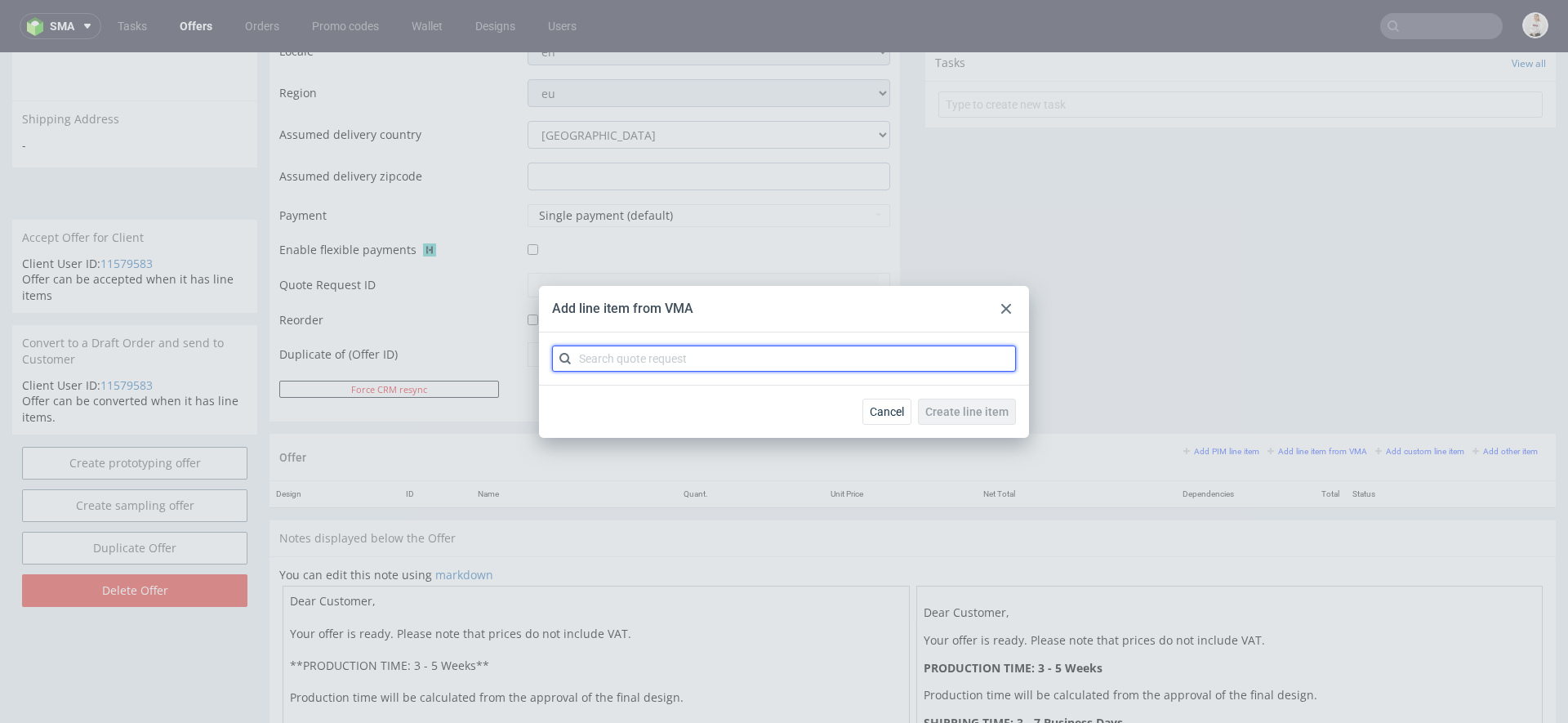
click at [856, 363] on input "text" at bounding box center [784, 359] width 464 height 27
paste input "CBAM"
type input "CBAM"
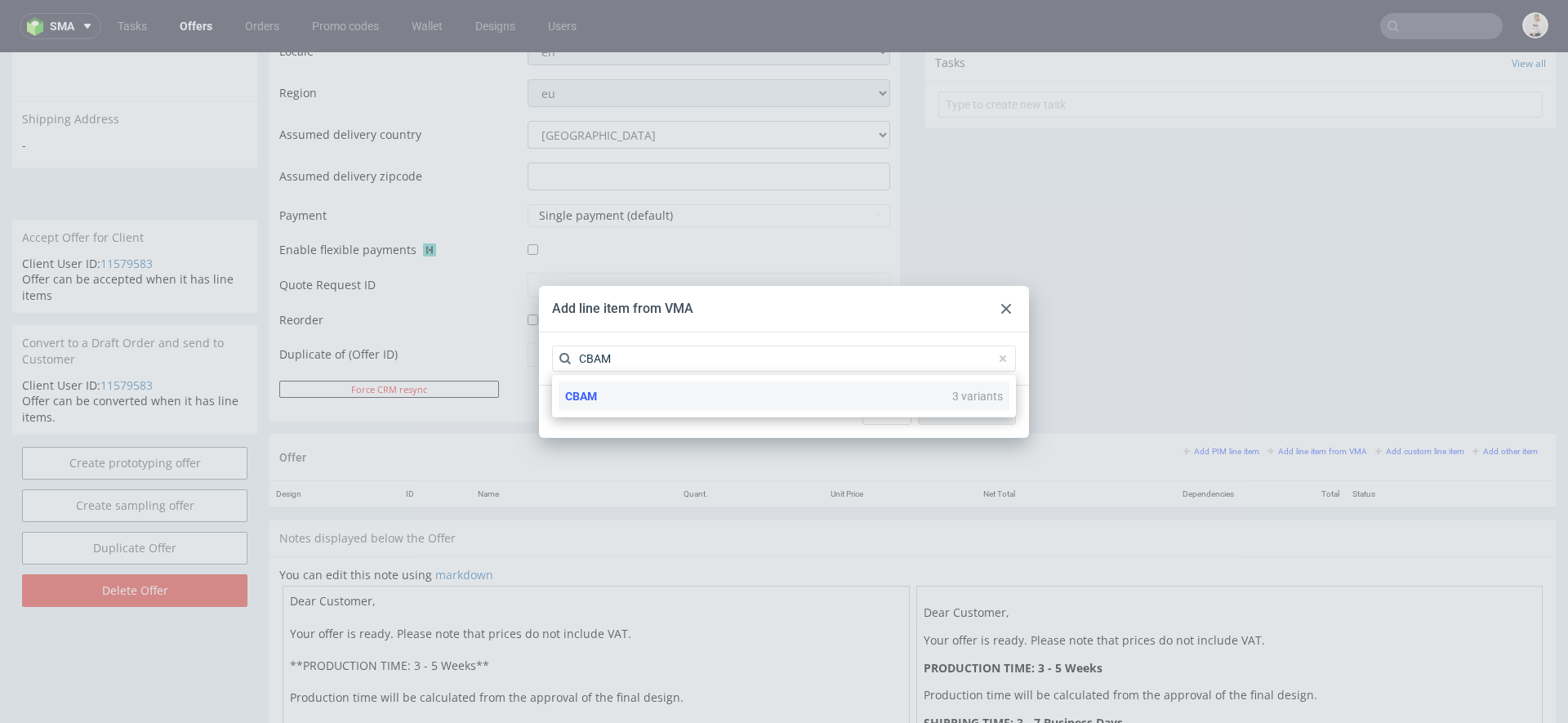
click at [749, 399] on div "CBAM 3 variants" at bounding box center [784, 396] width 451 height 29
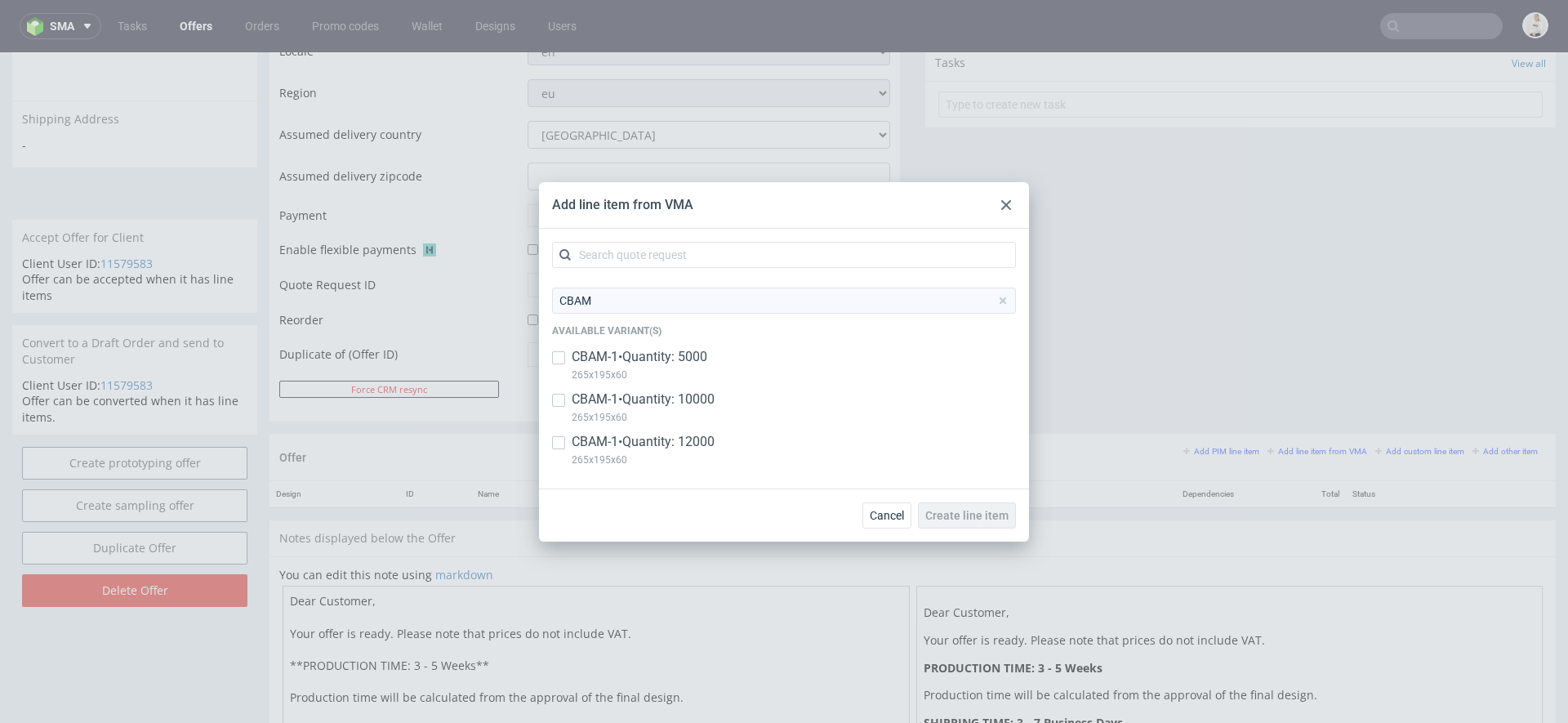
click at [708, 361] on p "CBAM-1 • Quantity: 5000" at bounding box center [639, 356] width 136 height 18
checkbox input "true"
click at [712, 391] on p "CBAM-1 • Quantity: 10000" at bounding box center [643, 399] width 143 height 18
checkbox input "true"
click at [712, 452] on p "265x195x60" at bounding box center [643, 460] width 143 height 18
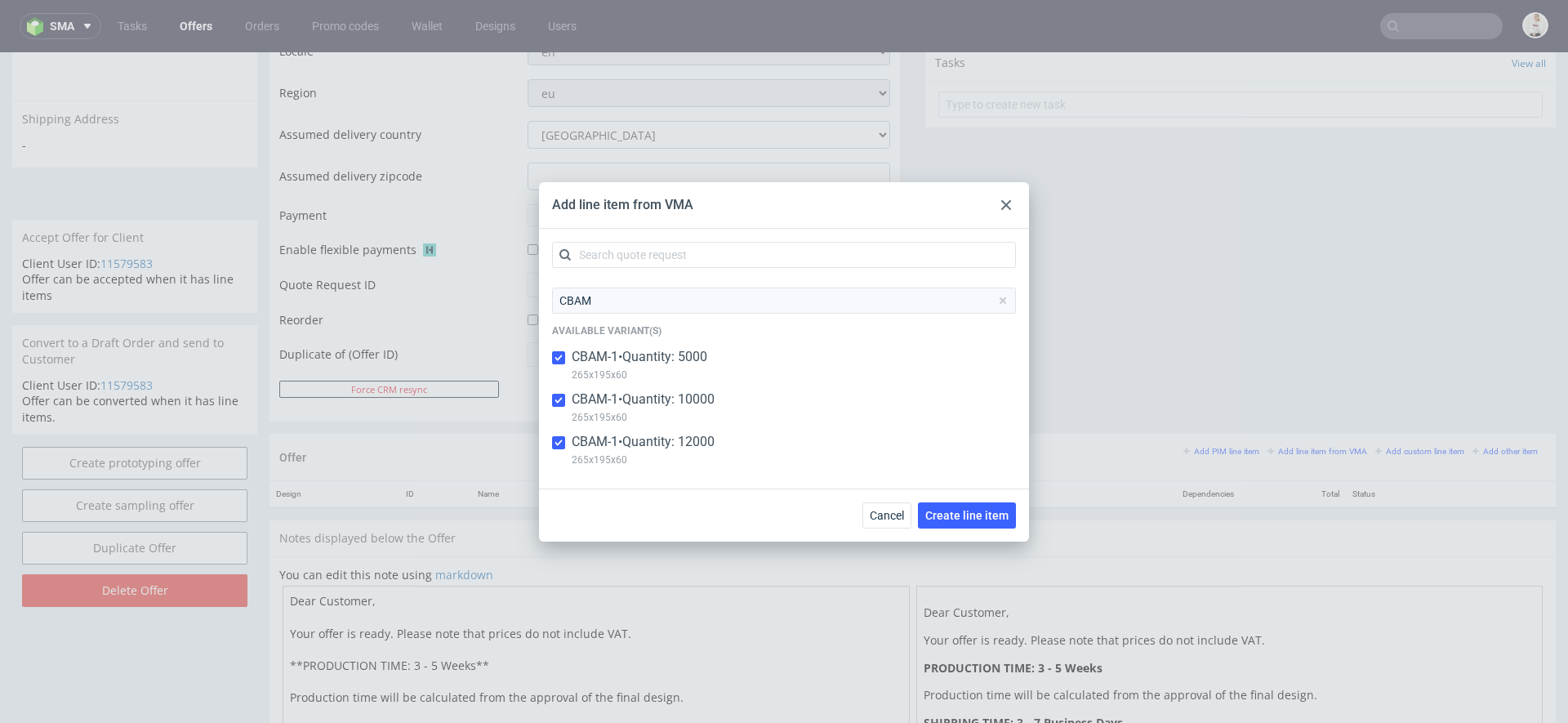
checkbox input "true"
click at [995, 519] on span "Create line item" at bounding box center [967, 516] width 84 height 11
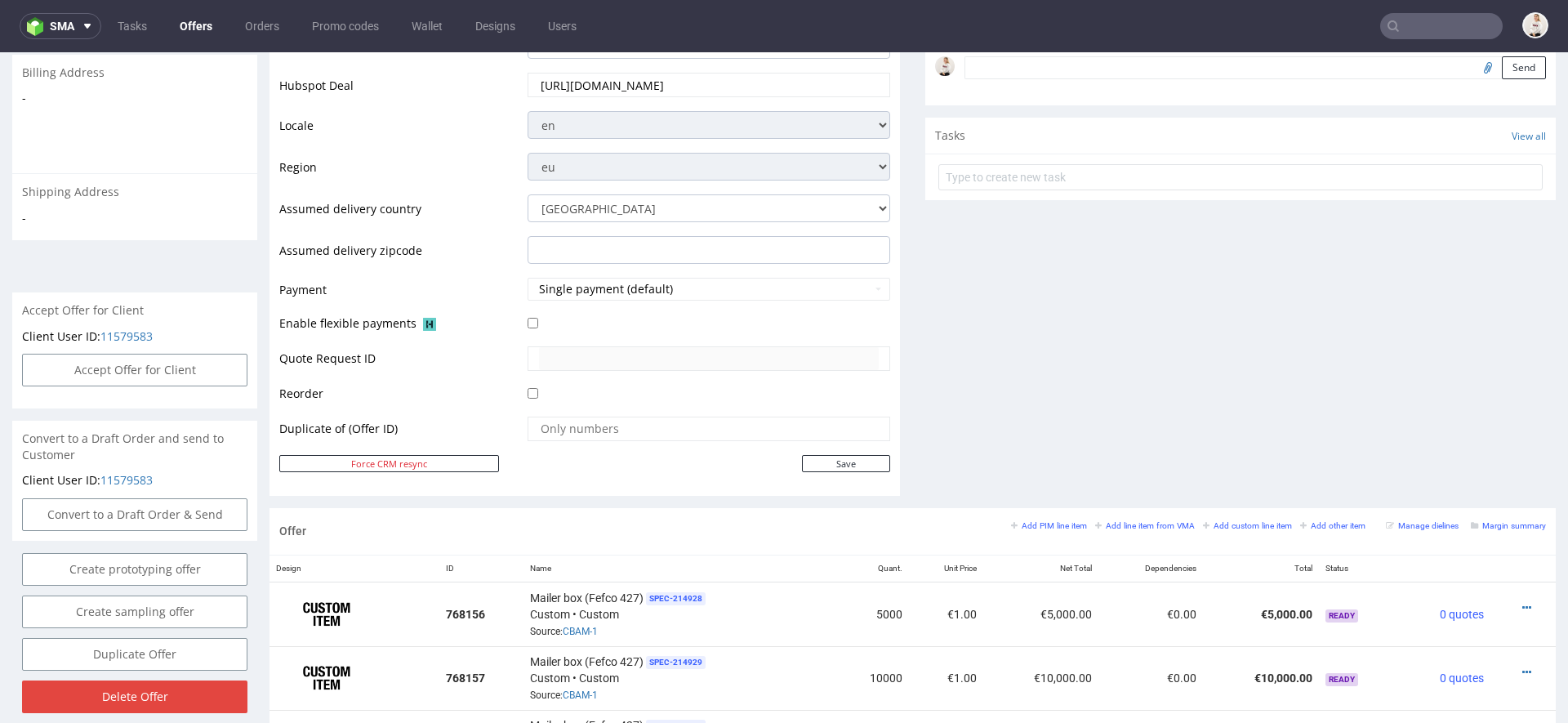
scroll to position [980, 0]
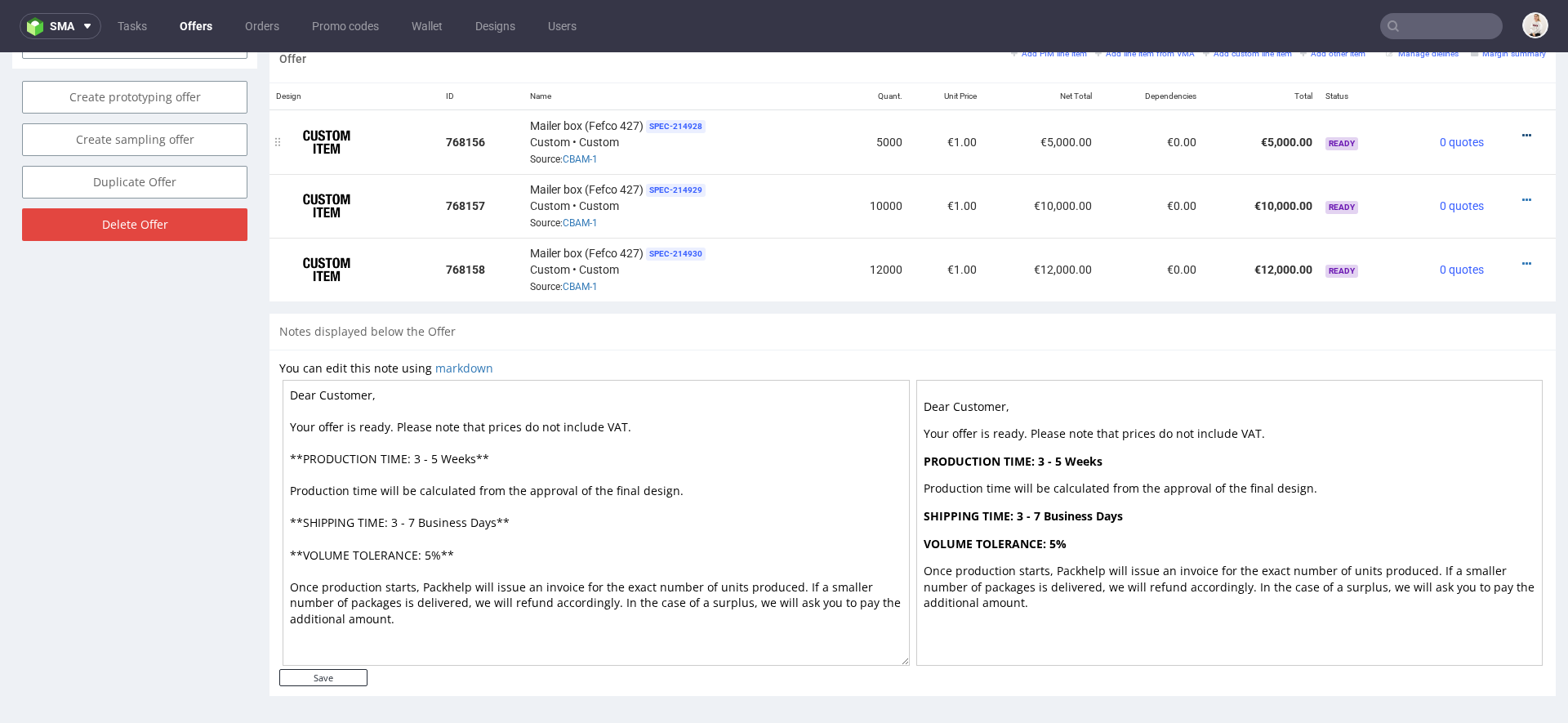
click at [1522, 130] on icon at bounding box center [1526, 136] width 9 height 11
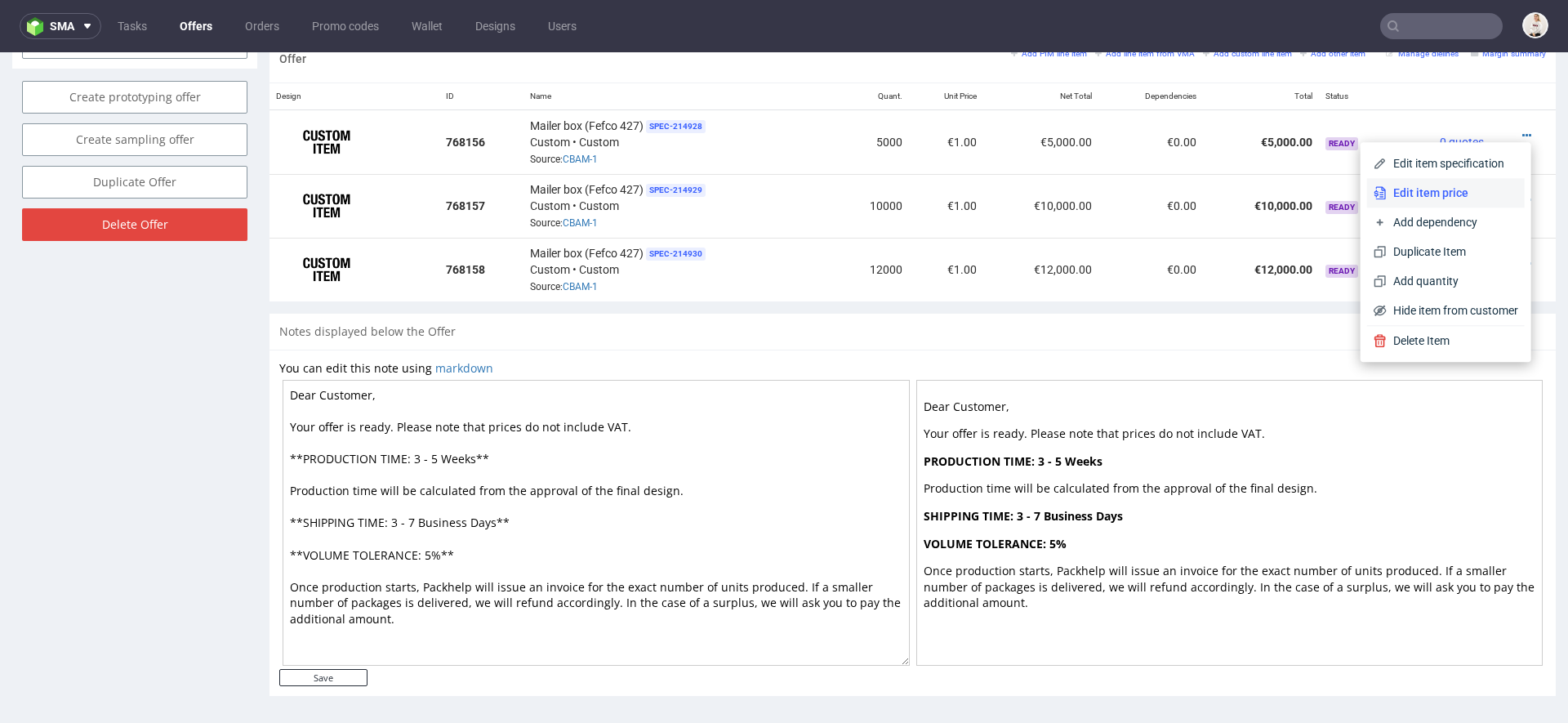
click at [1422, 186] on span "Edit item price" at bounding box center [1452, 192] width 131 height 16
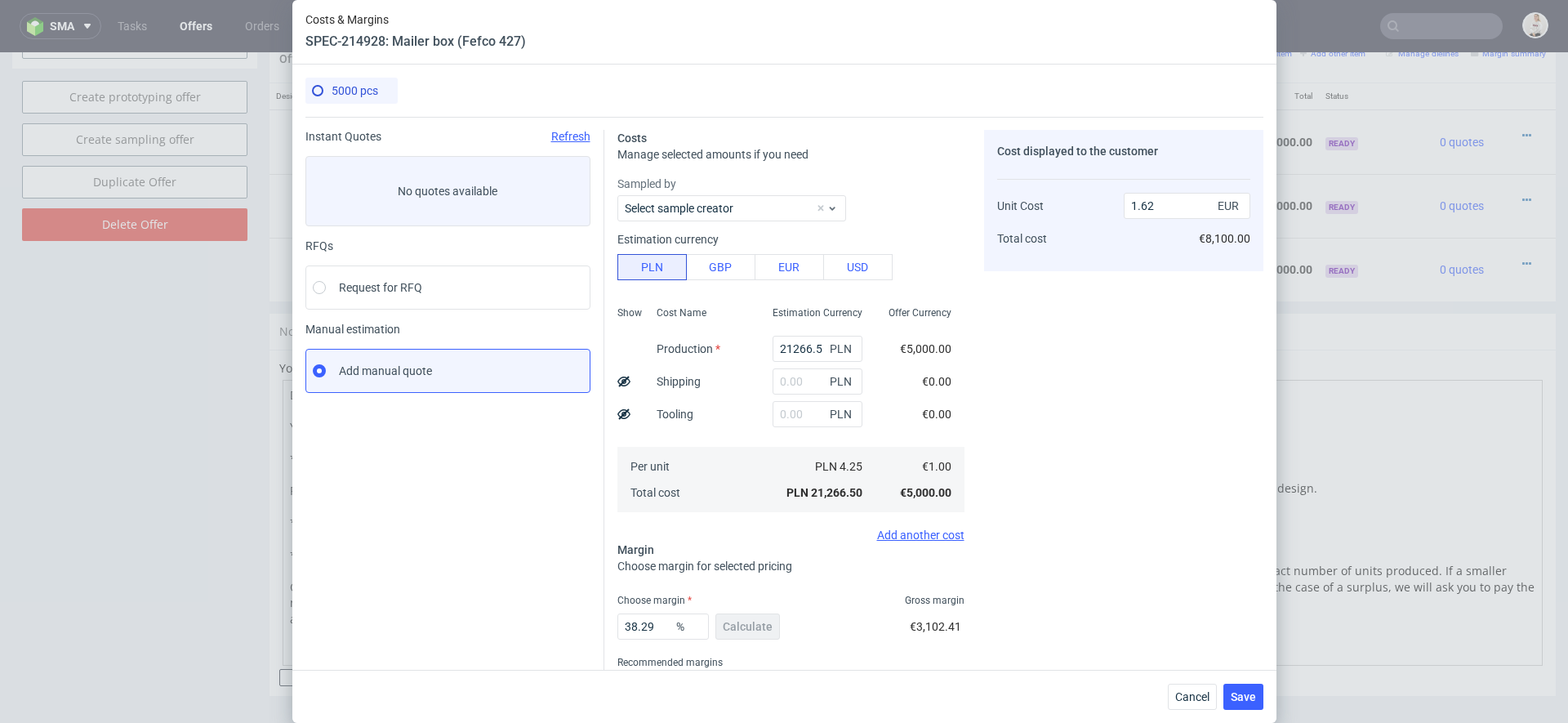
click at [802, 330] on div "Estimation Currency" at bounding box center [818, 317] width 116 height 29
click at [808, 365] on div "PLN" at bounding box center [818, 381] width 116 height 32
click at [807, 353] on input "21266.5" at bounding box center [818, 349] width 90 height 27
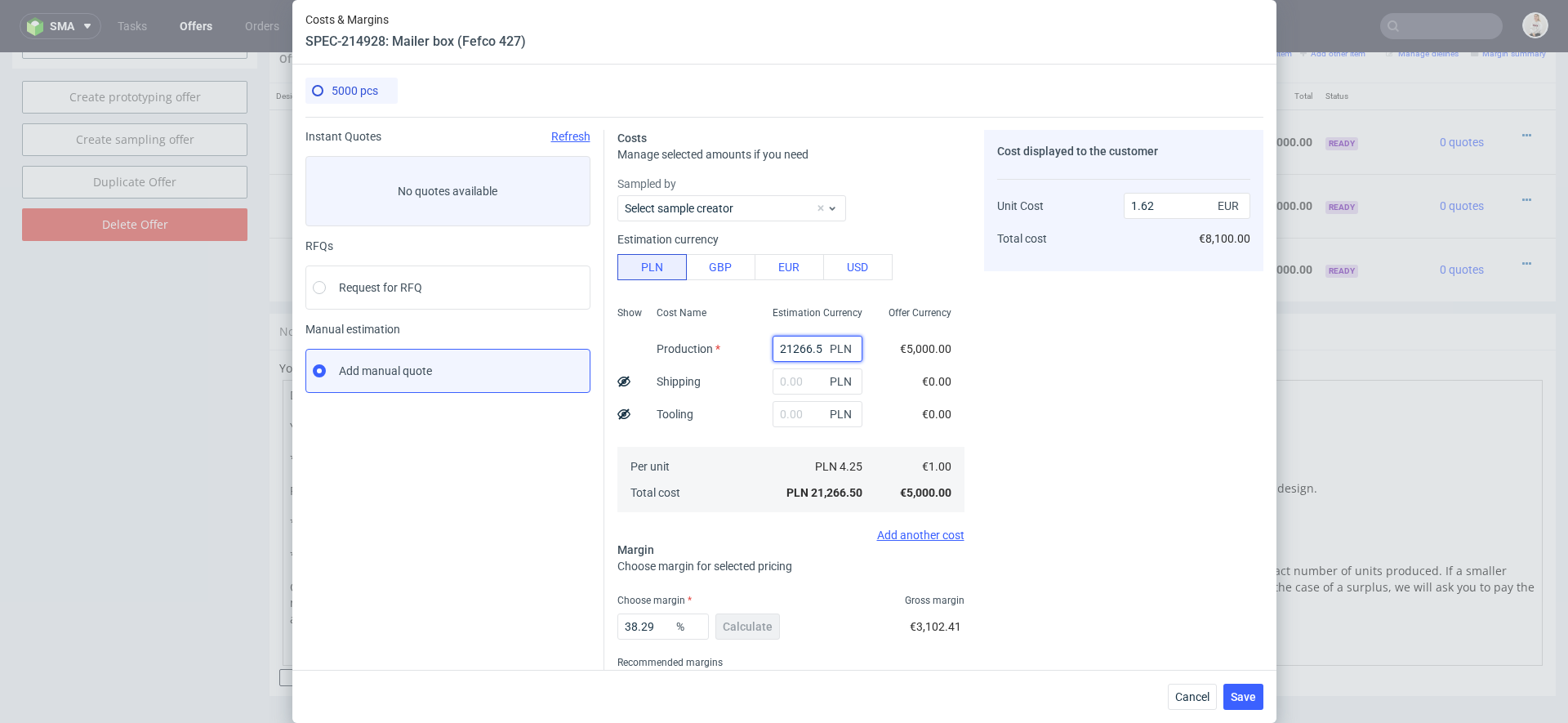
click at [807, 353] on input "21266.5" at bounding box center [818, 349] width 90 height 27
paste input "9000"
type input "9000"
type input "0.69"
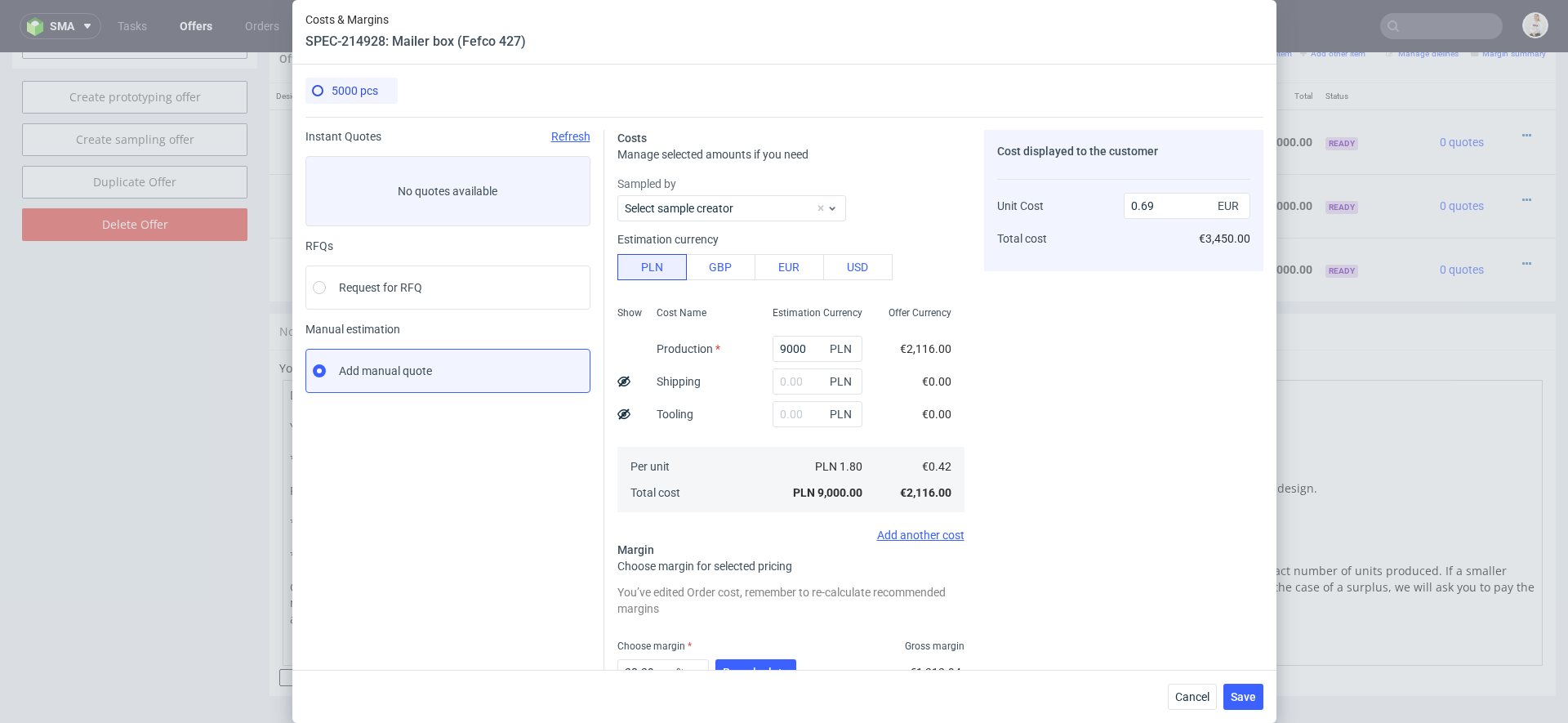
click at [998, 403] on div "Cost displayed to the customer Unit Cost Total cost 0.69 EUR €3,450.00" at bounding box center [1124, 452] width 279 height 644
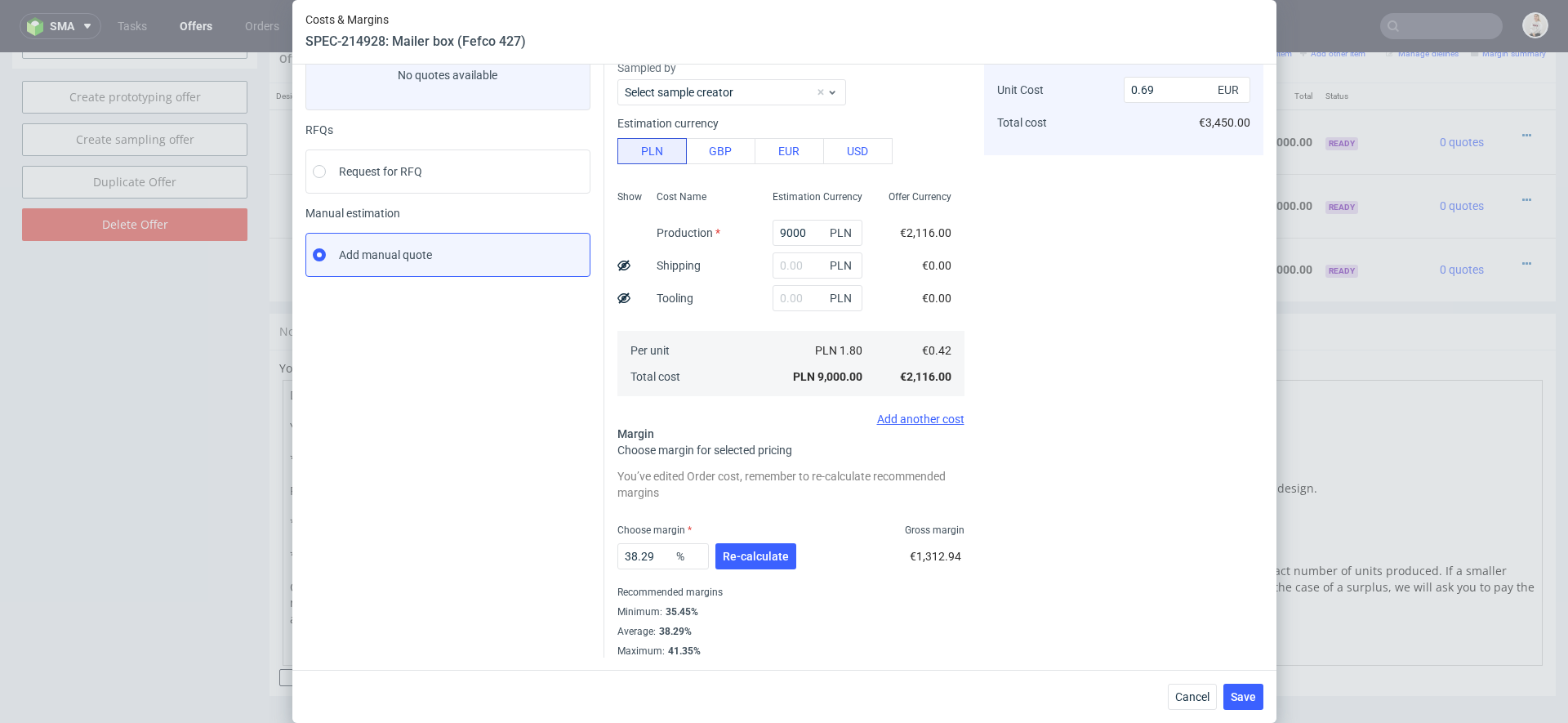
click at [765, 572] on div "38.29 % Re-calculate" at bounding box center [708, 560] width 182 height 46
click at [745, 552] on span "Re-calculate" at bounding box center [756, 557] width 66 height 11
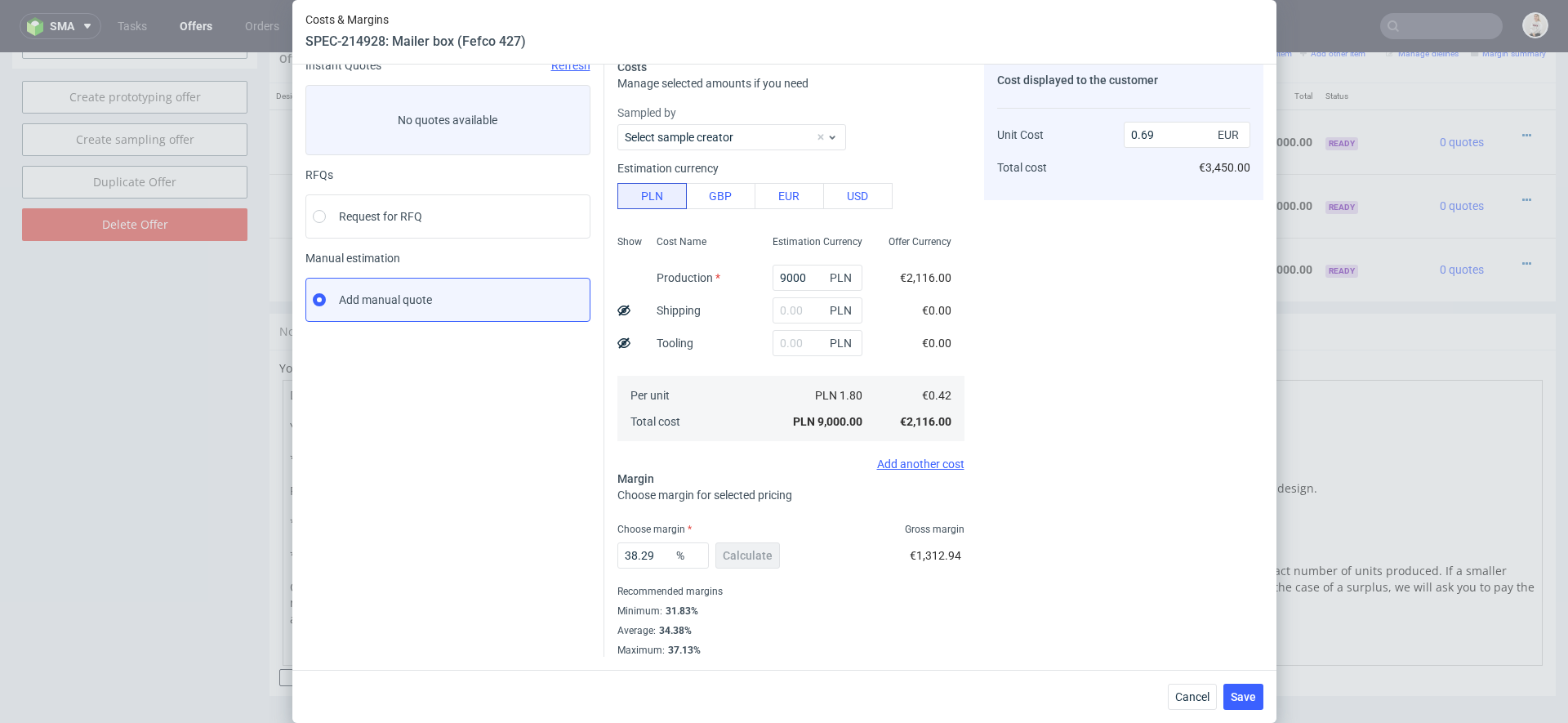
scroll to position [70, 0]
click at [1259, 703] on button "Save" at bounding box center [1243, 697] width 40 height 27
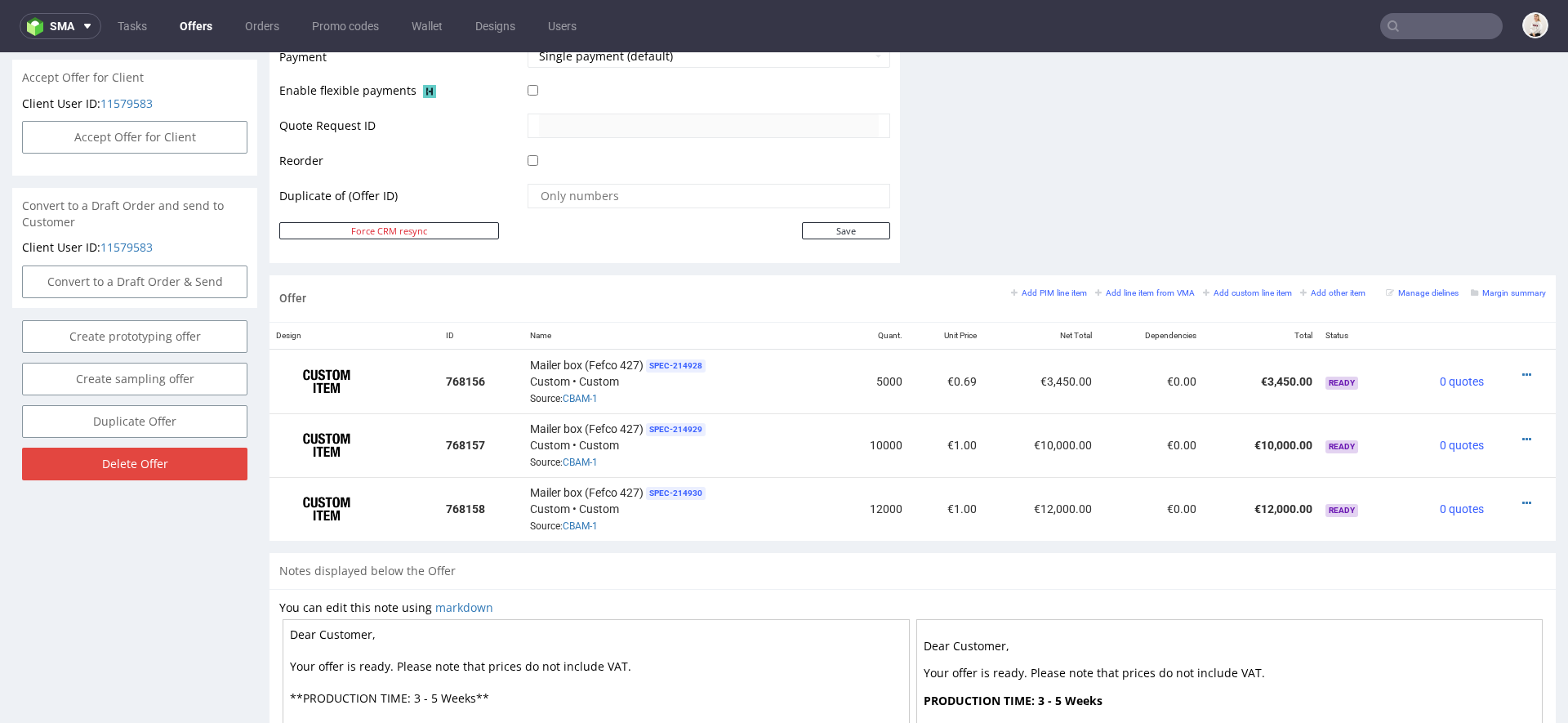
scroll to position [803, 0]
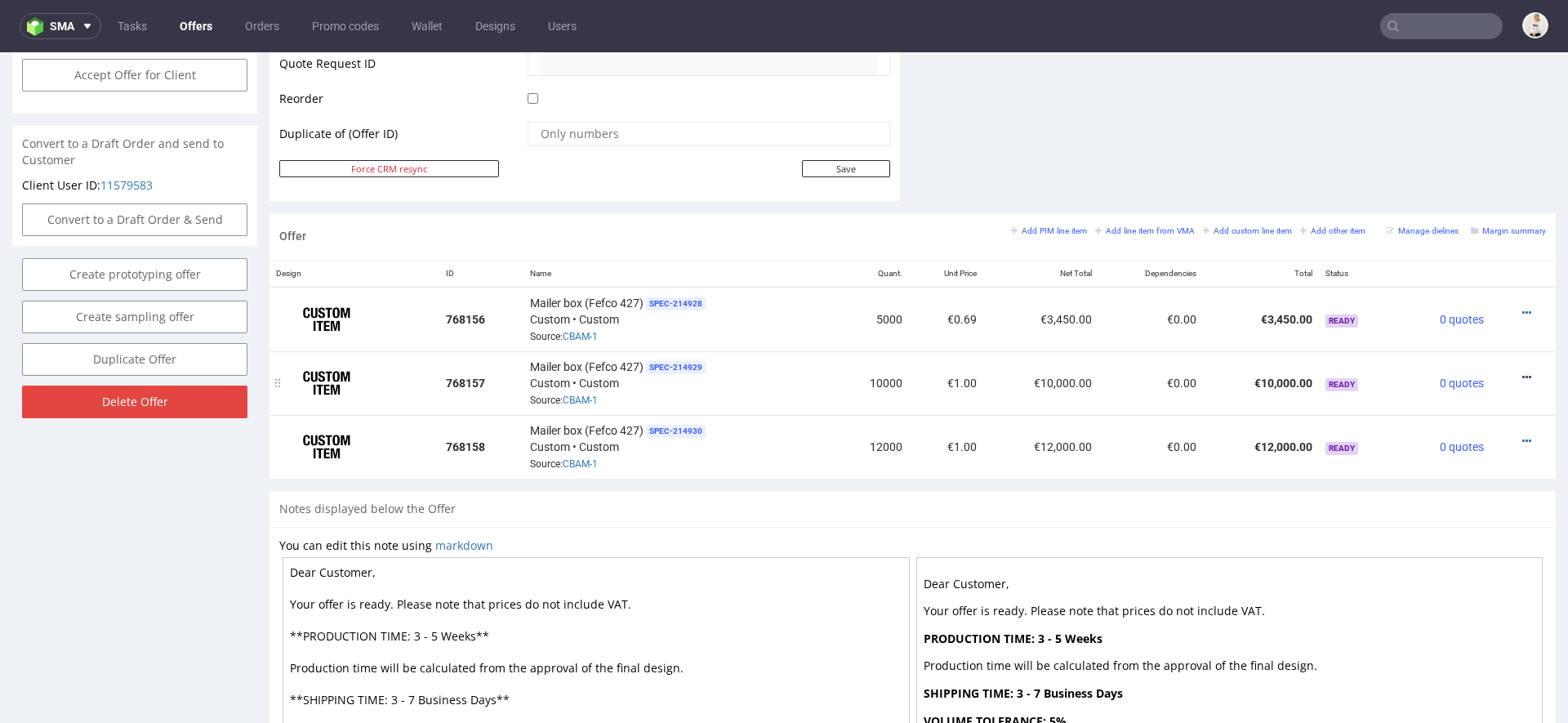
click at [1522, 371] on icon at bounding box center [1526, 377] width 9 height 11
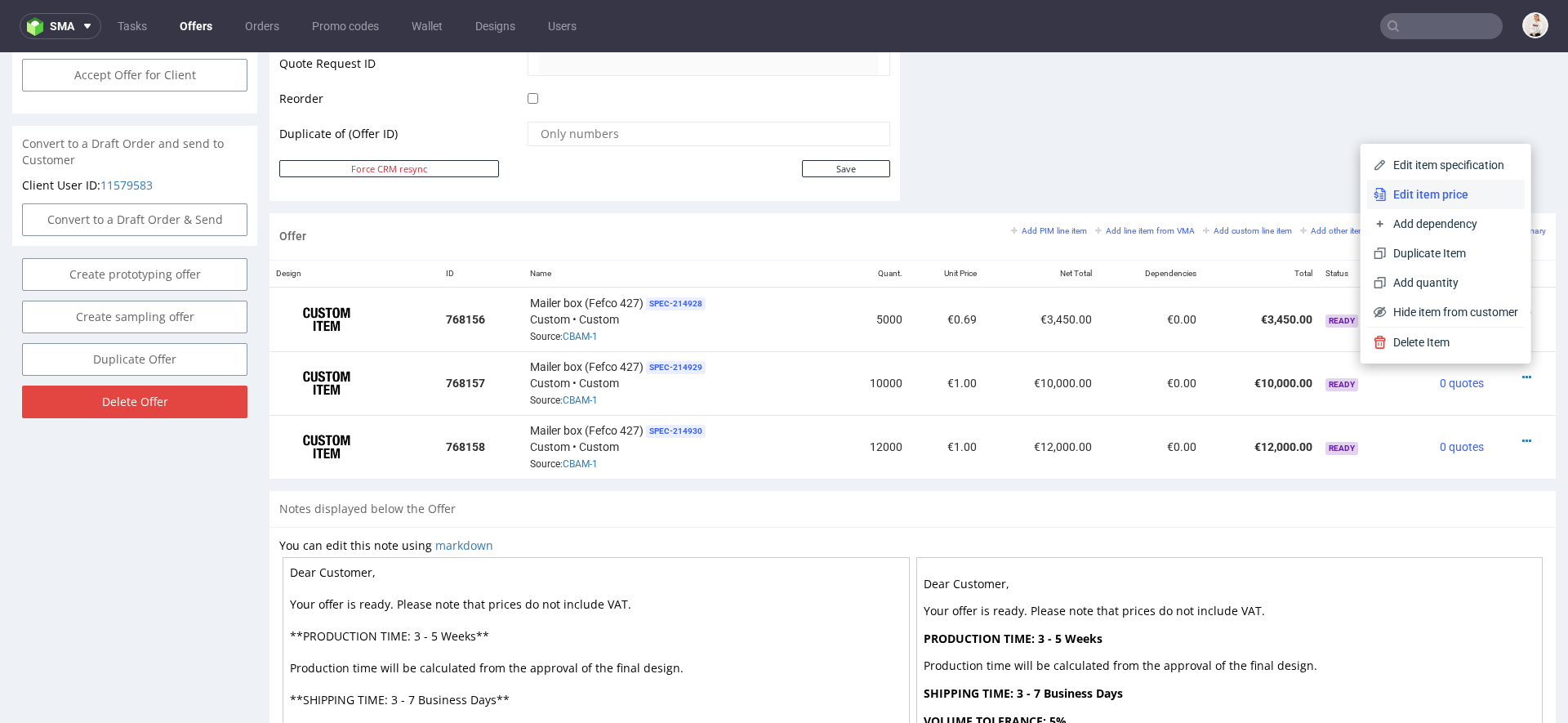
click at [1388, 181] on li "Edit item price" at bounding box center [1446, 194] width 158 height 29
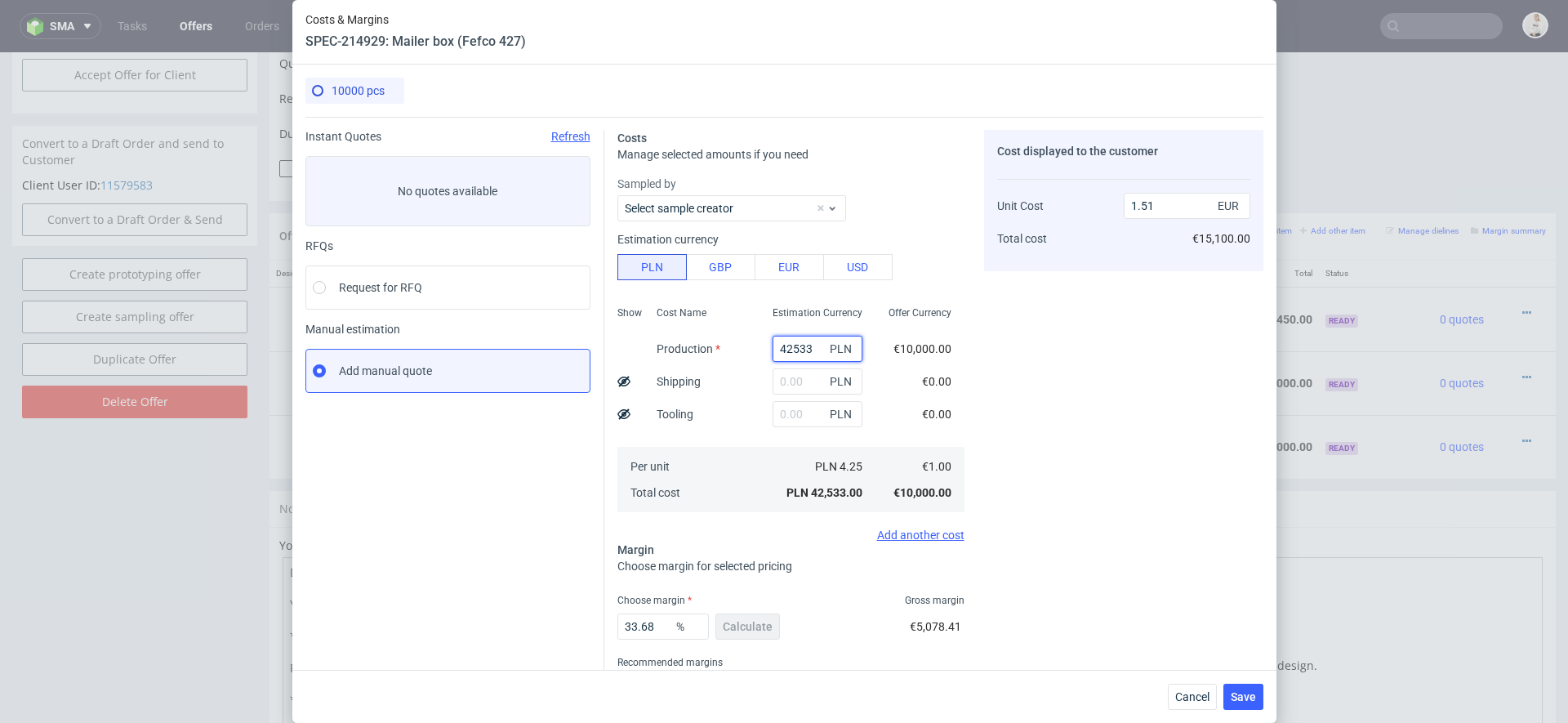
click at [800, 342] on input "42533" at bounding box center [818, 349] width 90 height 27
paste input "14700"
type input "14700"
click at [991, 425] on div "Cost displayed to the customer Unit Cost Total cost 1.51 EUR €15,100.00" at bounding box center [1124, 429] width 279 height 599
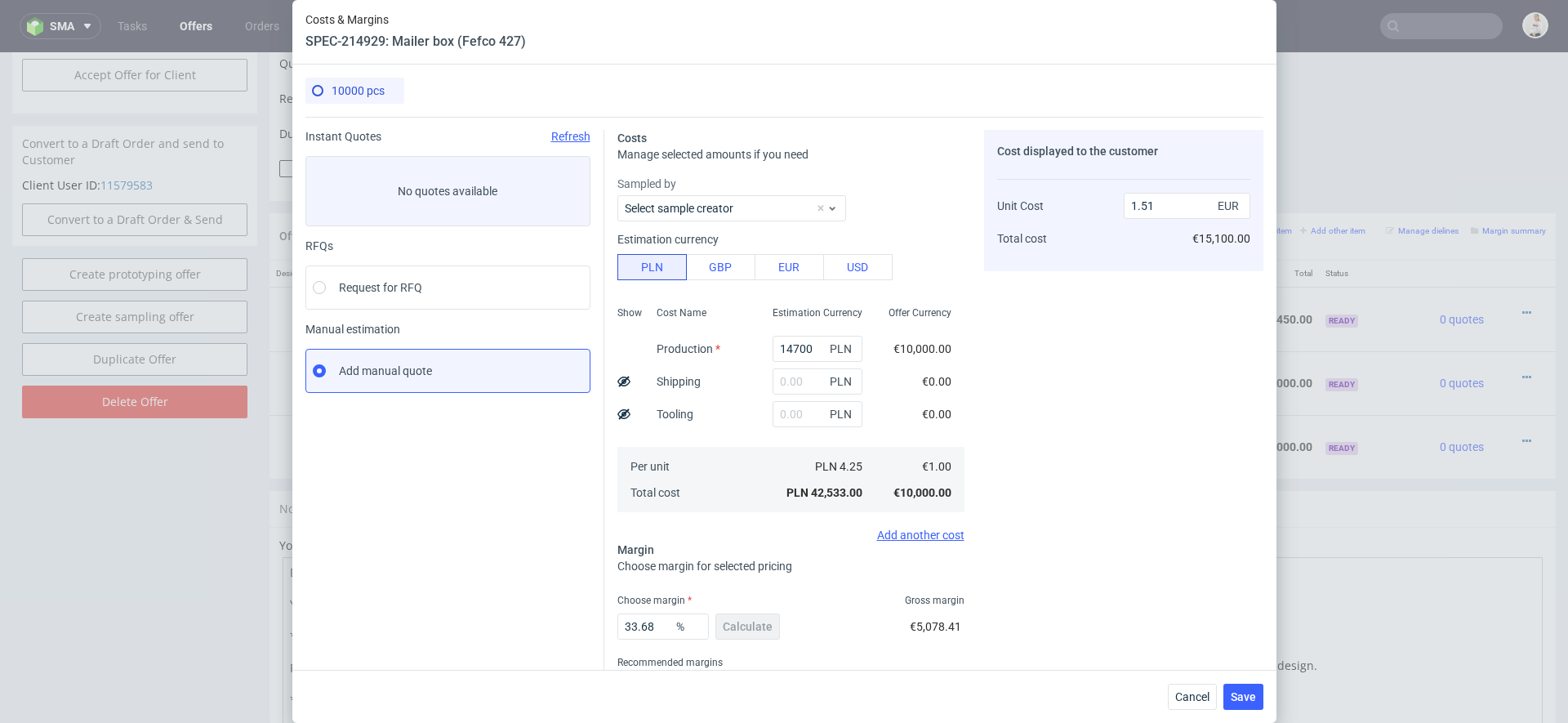
type input "0.52"
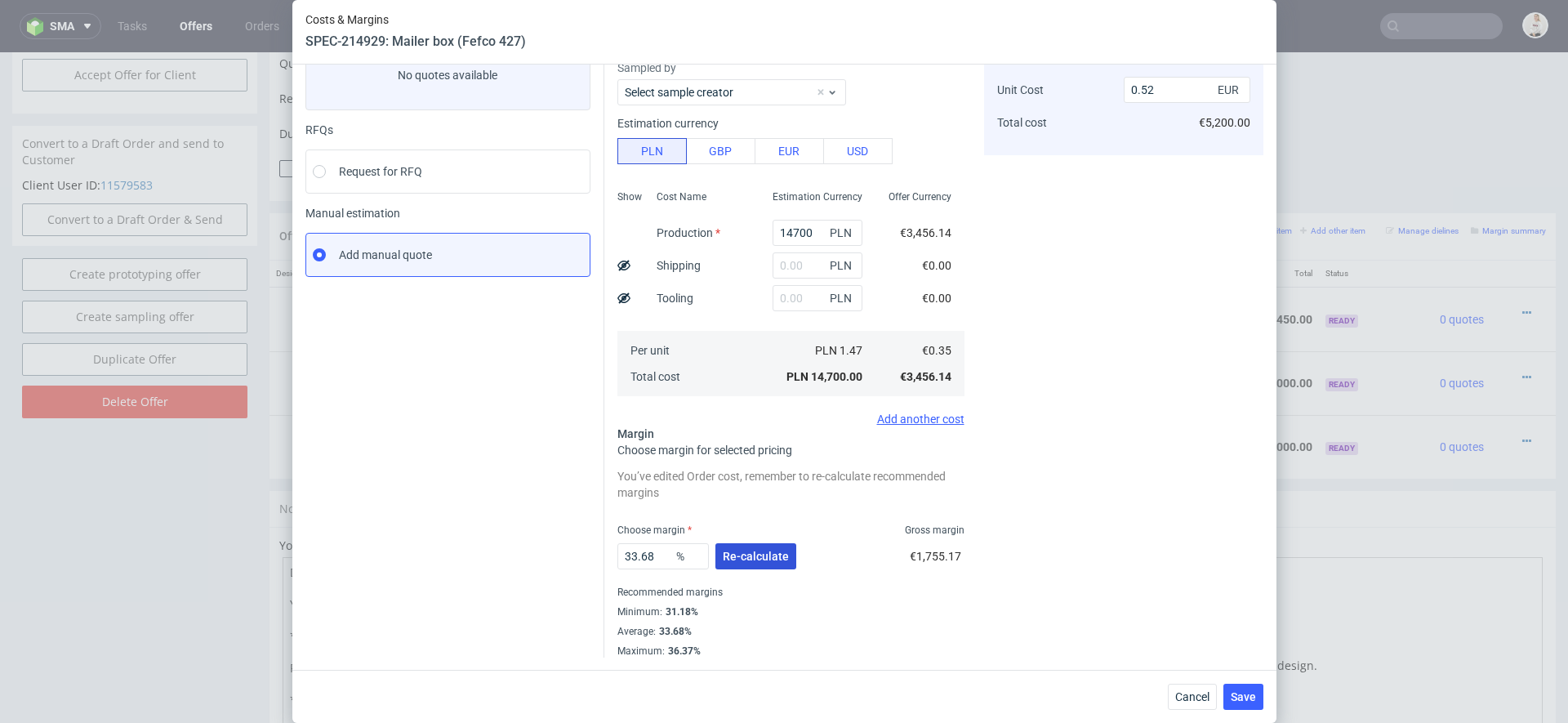
click at [752, 560] on span "Re-calculate" at bounding box center [756, 557] width 66 height 11
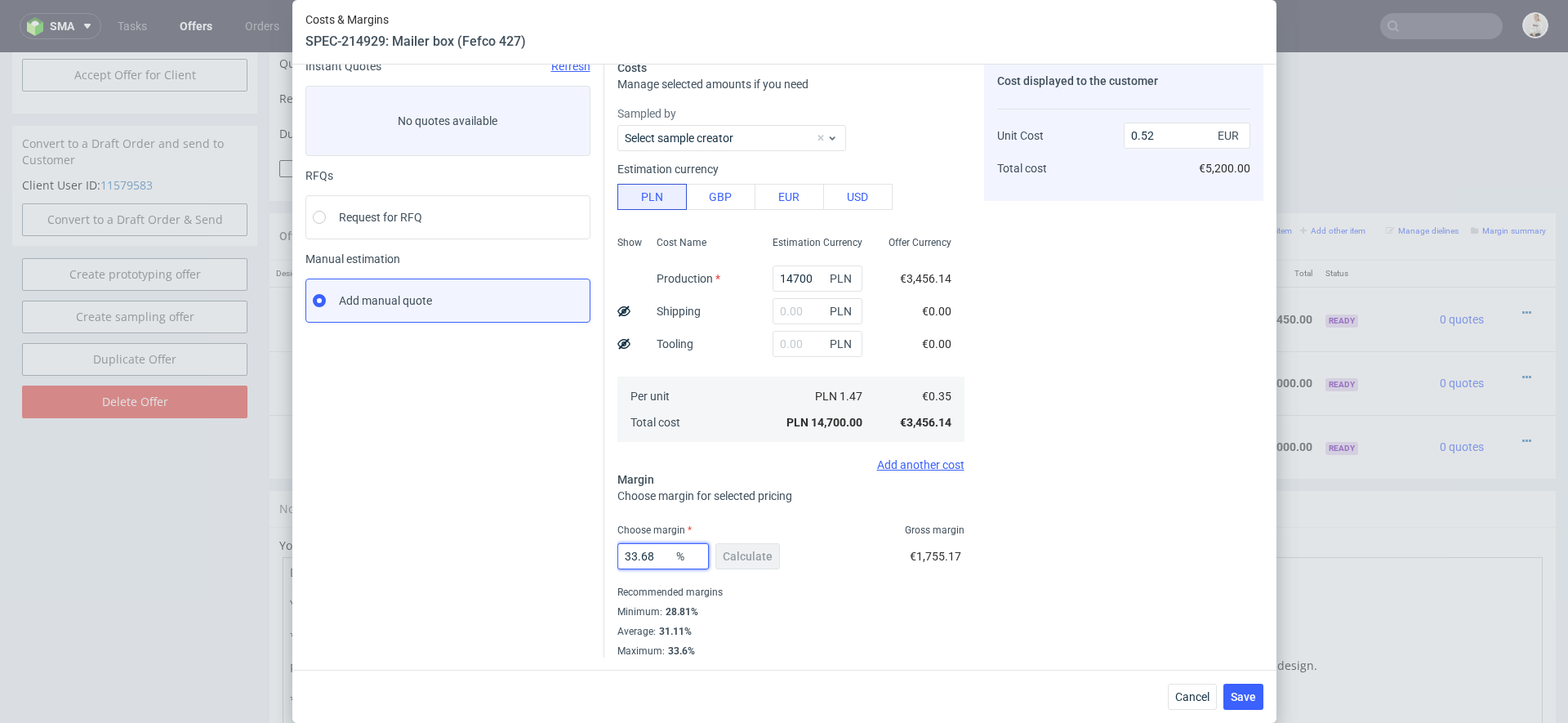
drag, startPoint x: 656, startPoint y: 555, endPoint x: 413, endPoint y: 552, distance: 243.0
click at [413, 552] on div "Instant Quotes Refresh No quotes available RFQs Request for RFQ Manual estimati…" at bounding box center [784, 352] width 958 height 611
type input "35"
type input "0.53"
type input "35"
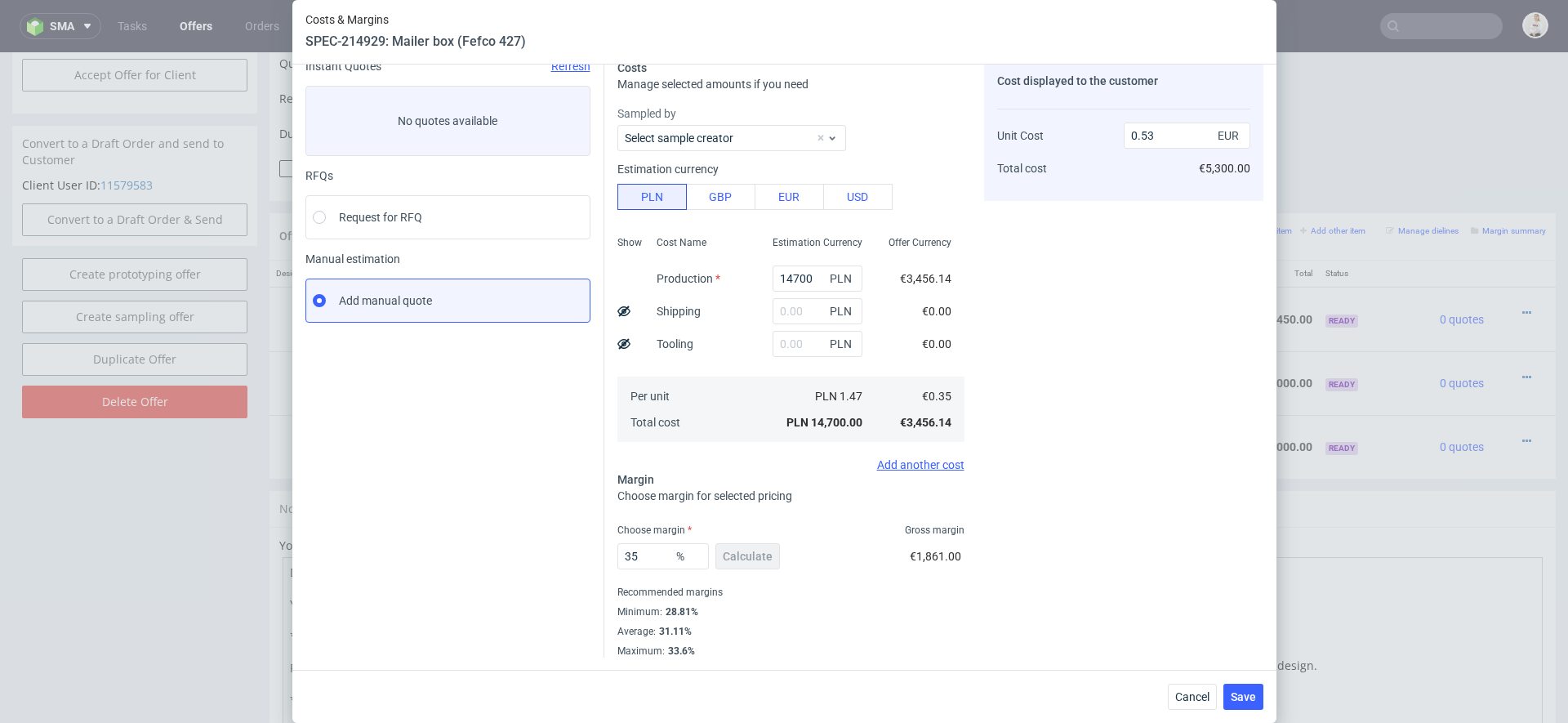
click at [1029, 578] on div "Cost displayed to the customer Unit Cost Total cost 0.53 EUR €5,300.00" at bounding box center [1124, 359] width 279 height 599
click at [1223, 688] on div "Cancel Save" at bounding box center [1216, 697] width 96 height 27
click at [1253, 700] on span "Save" at bounding box center [1243, 697] width 26 height 11
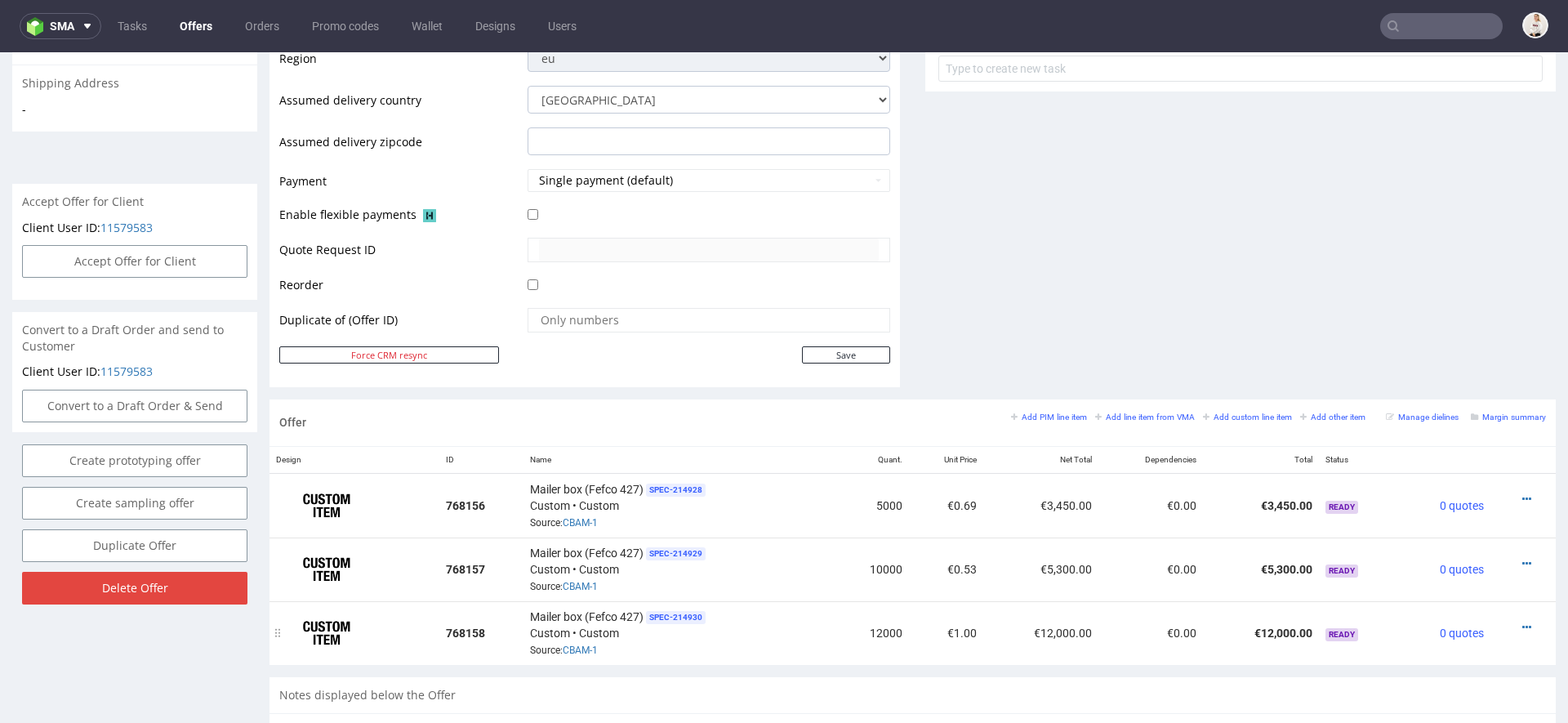
scroll to position [980, 0]
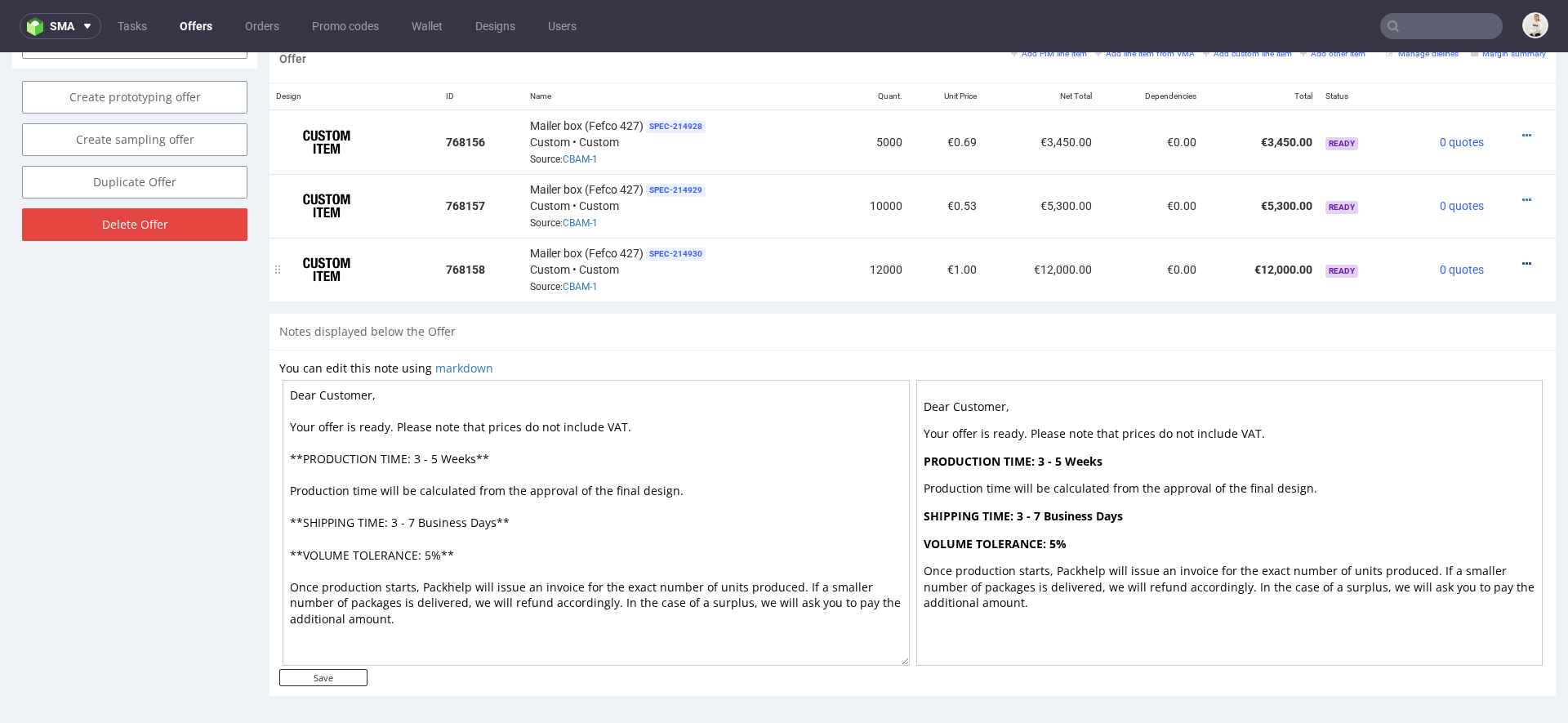
click at [1522, 258] on icon at bounding box center [1526, 264] width 9 height 11
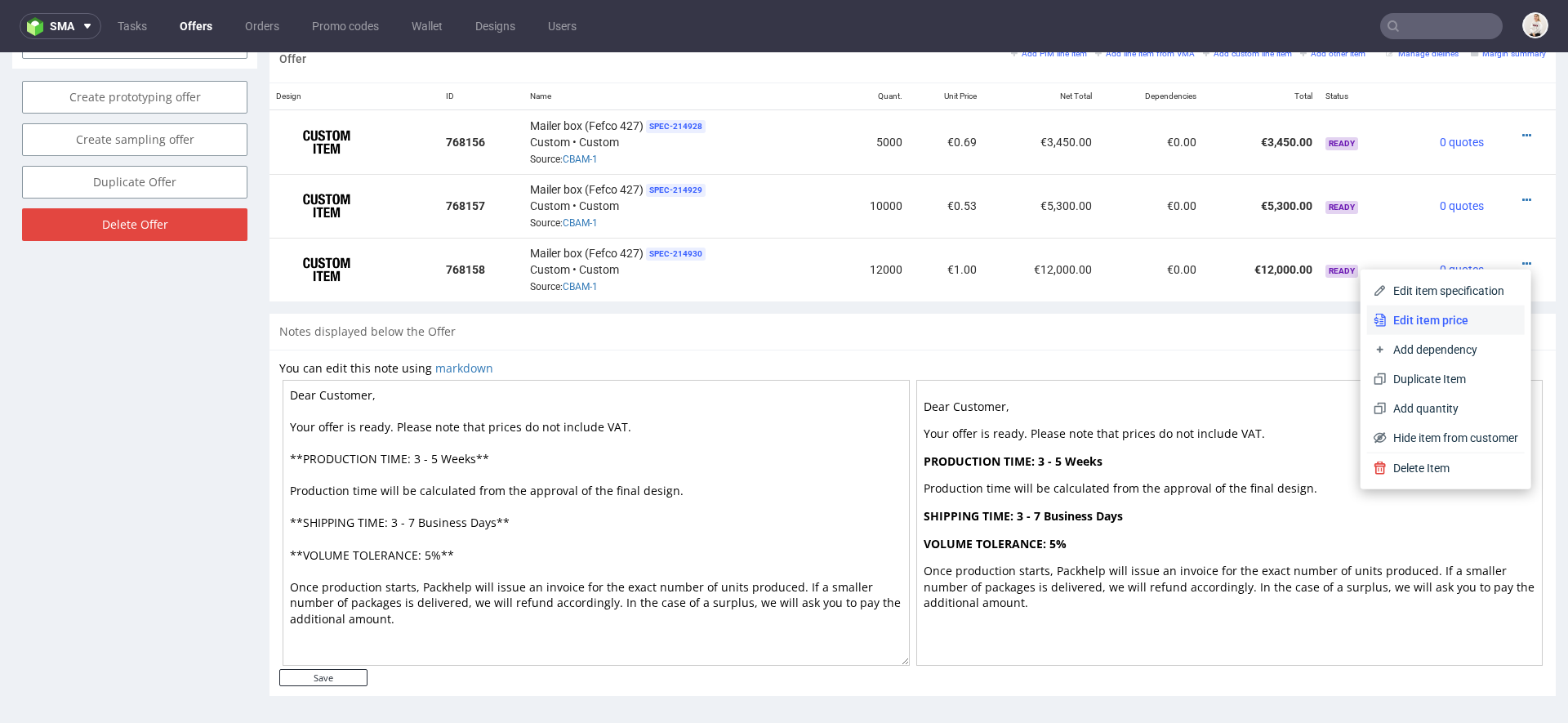
click at [1428, 318] on span "Edit item price" at bounding box center [1452, 320] width 131 height 16
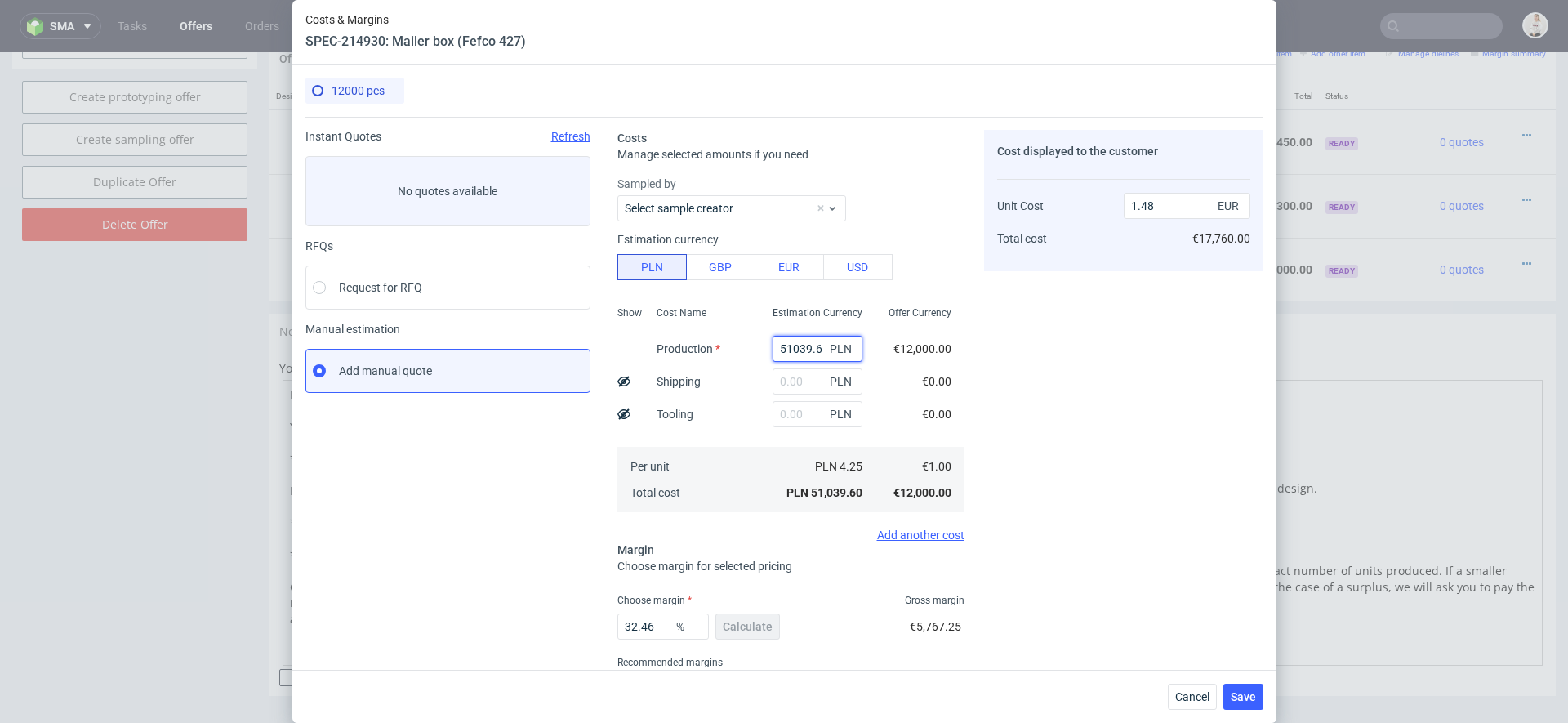
click at [803, 352] on input "51039.6" at bounding box center [818, 349] width 90 height 27
paste input "17280"
type input "17280"
click at [973, 421] on div "Costs Manage selected amounts if you need Sampled by Select sample creator Esti…" at bounding box center [934, 422] width 659 height 611
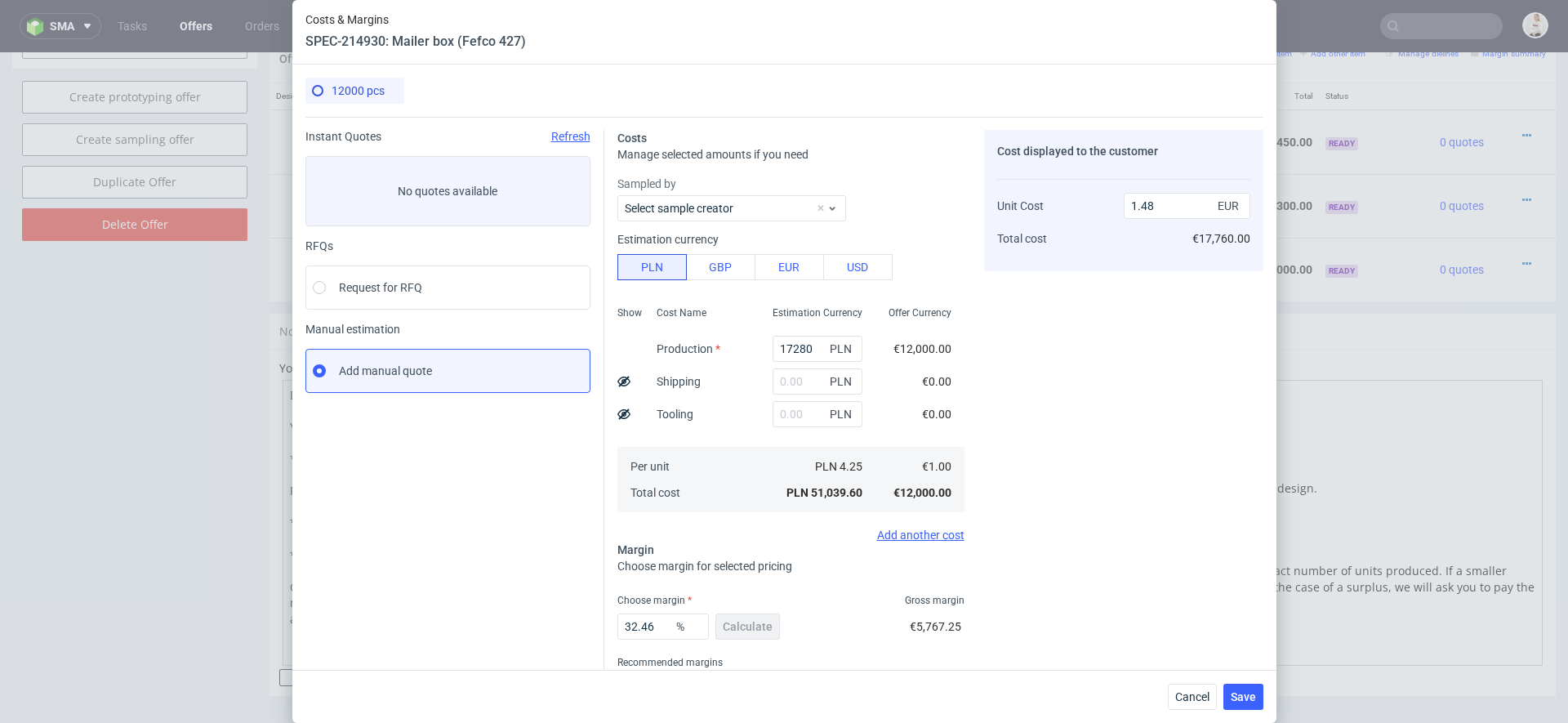
type input "0.5"
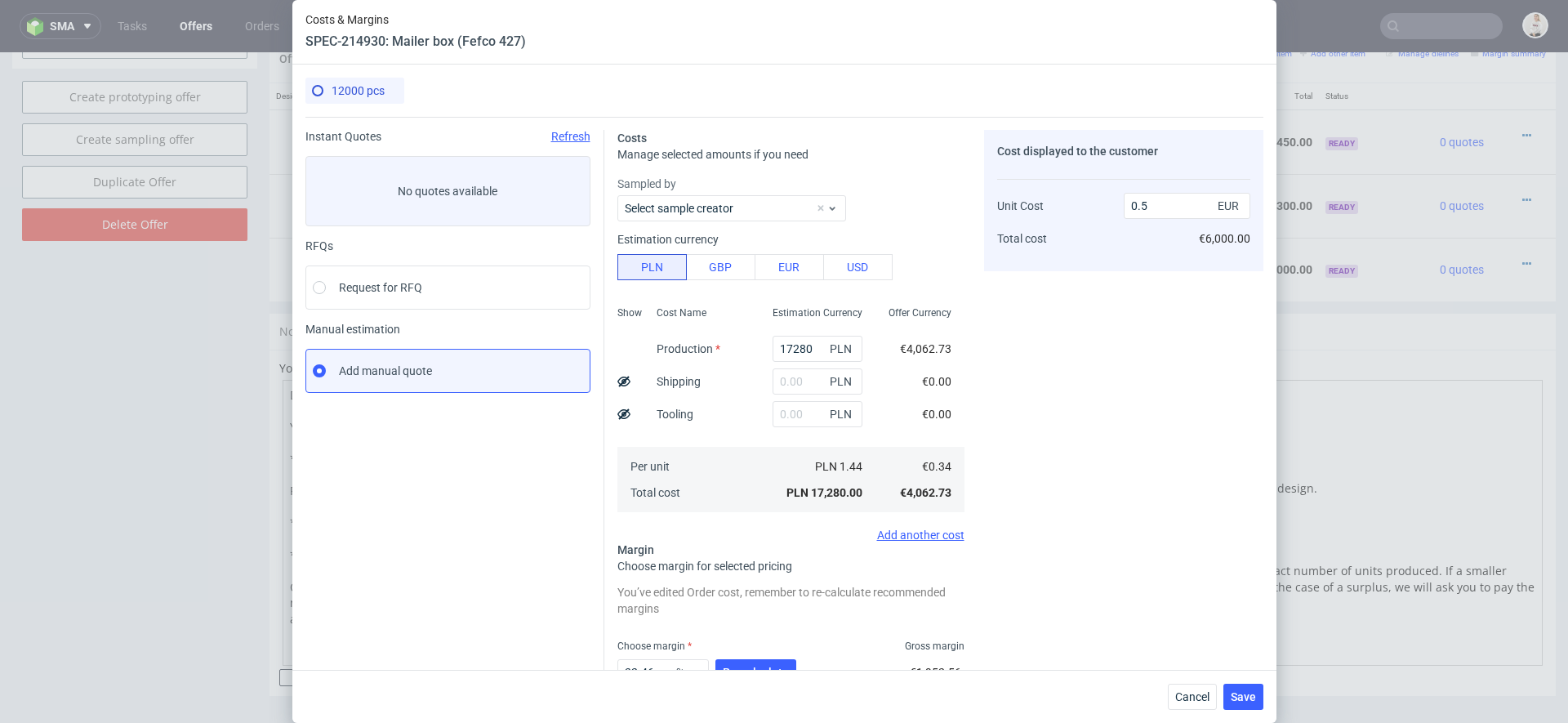
scroll to position [116, 0]
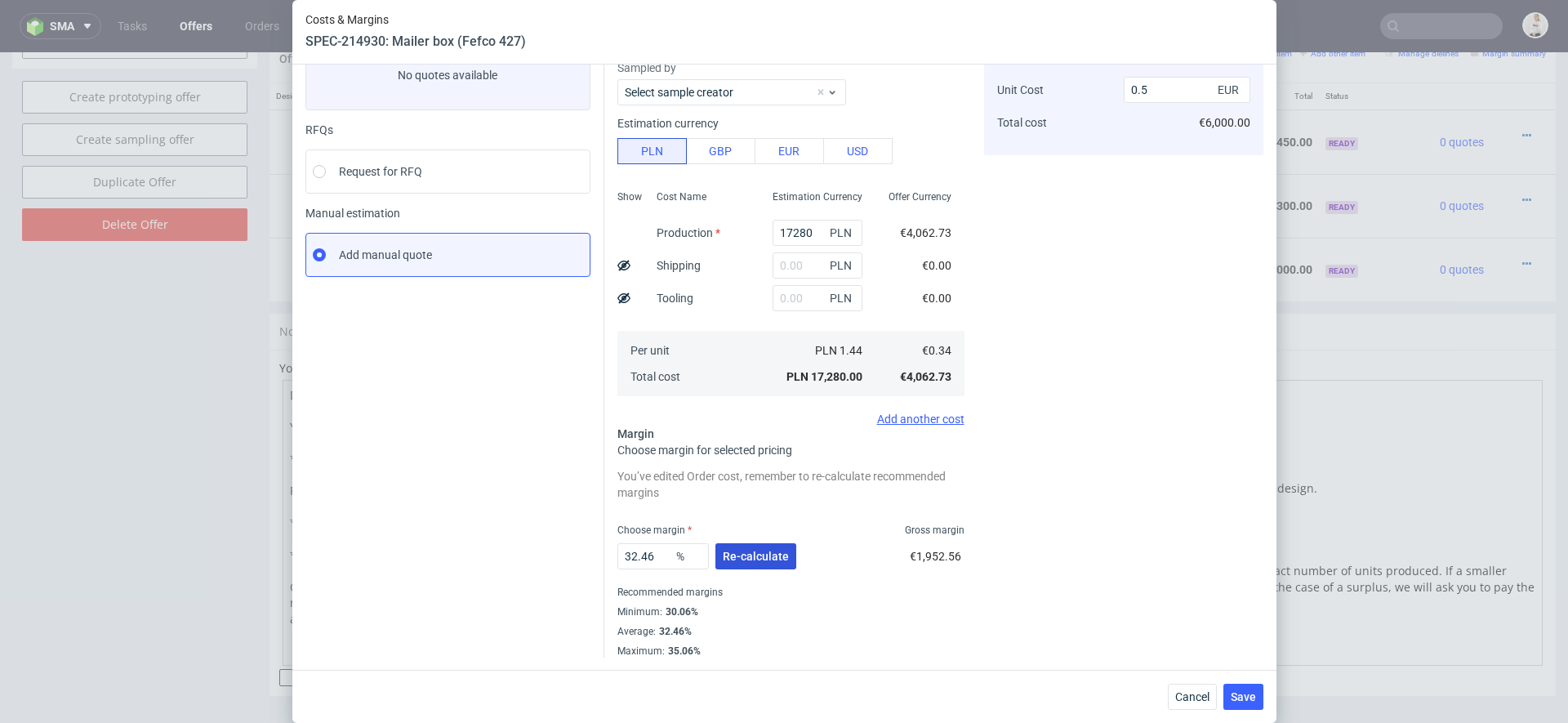
click at [774, 553] on span "Re-calculate" at bounding box center [756, 557] width 66 height 11
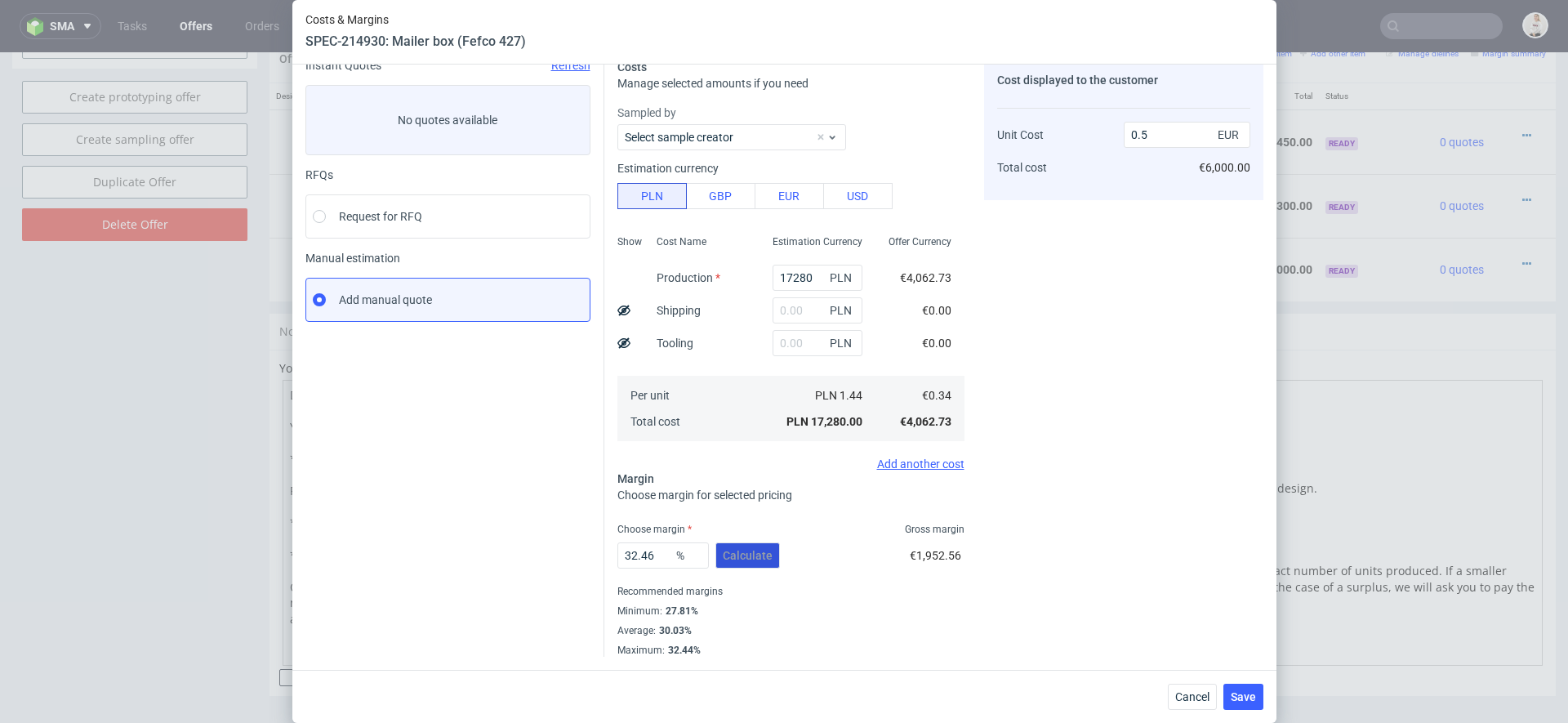
scroll to position [70, 0]
drag, startPoint x: 662, startPoint y: 552, endPoint x: 370, endPoint y: 556, distance: 292.0
click at [370, 556] on div "Instant Quotes Refresh No quotes available RFQs Request for RFQ Manual estimati…" at bounding box center [784, 352] width 958 height 611
type input "35"
type input "0.52"
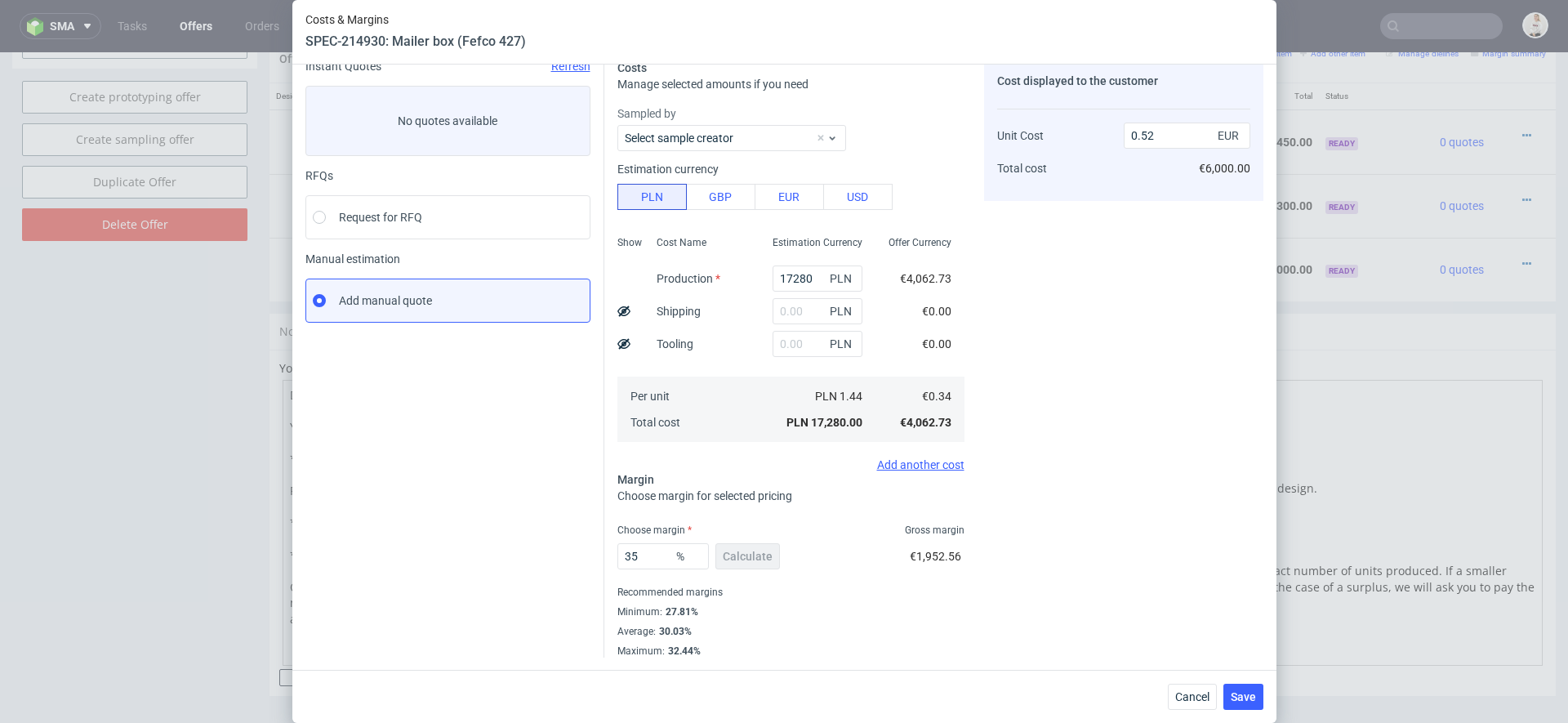
click at [1019, 615] on div "Cost displayed to the customer Unit Cost Total cost 0.52 EUR €6,000.00" at bounding box center [1124, 359] width 279 height 599
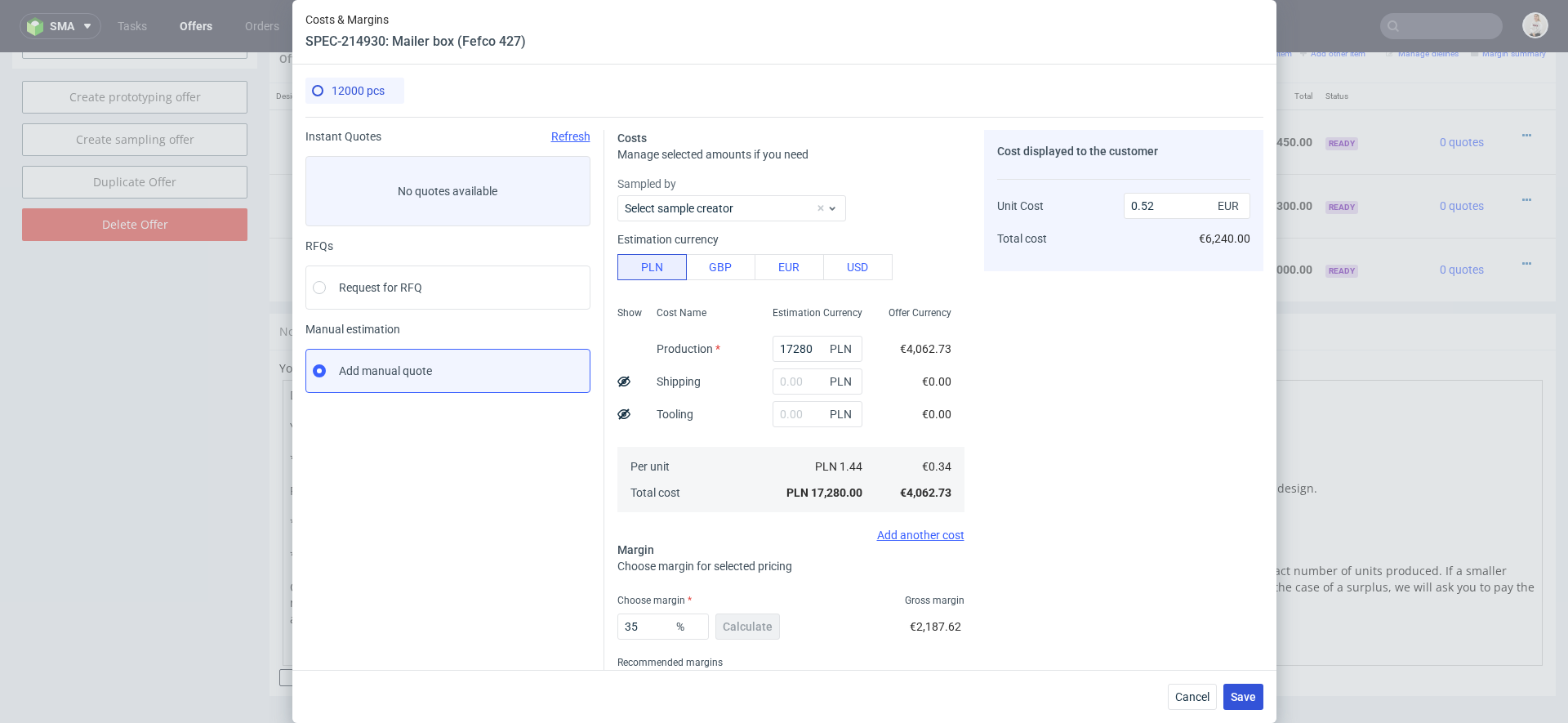
click at [1252, 700] on span "Save" at bounding box center [1243, 697] width 26 height 11
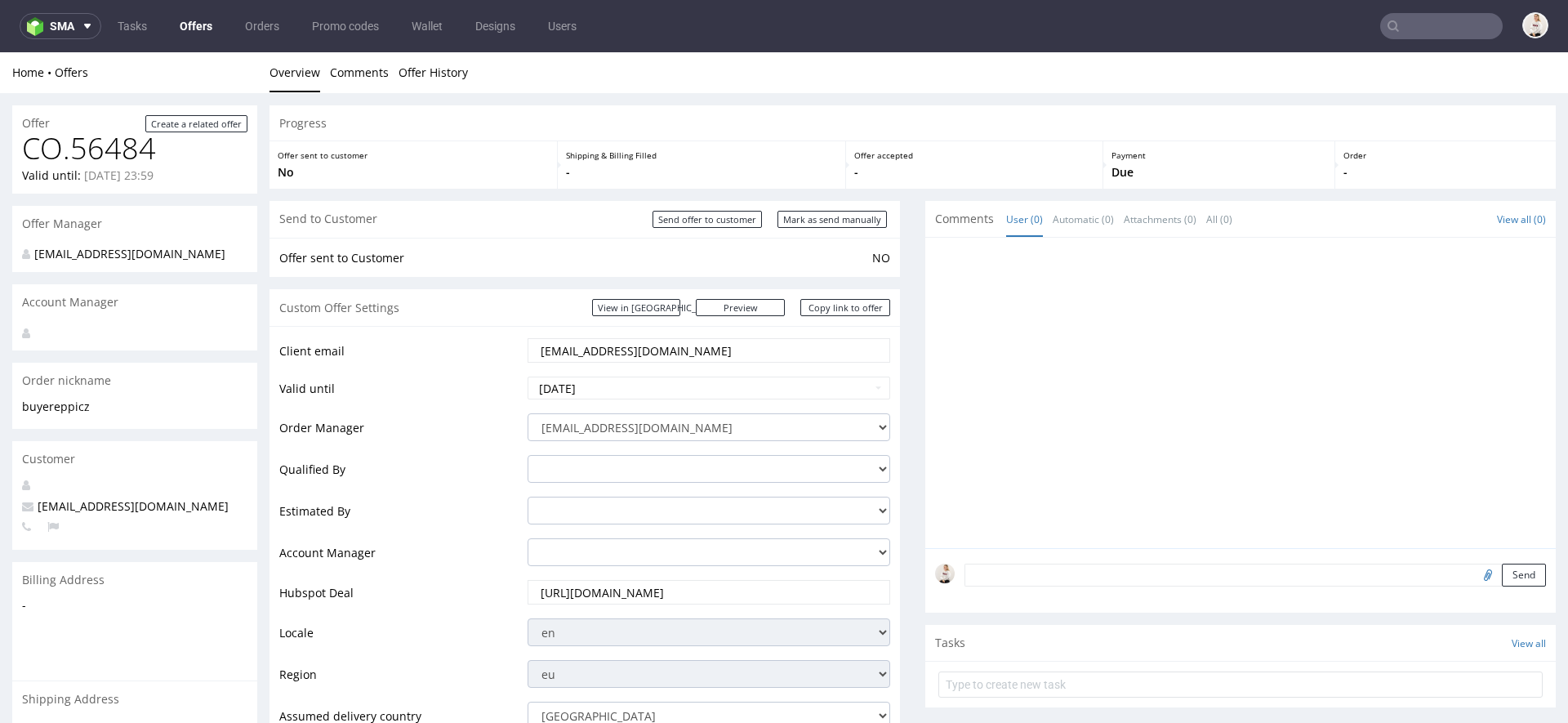
scroll to position [980, 0]
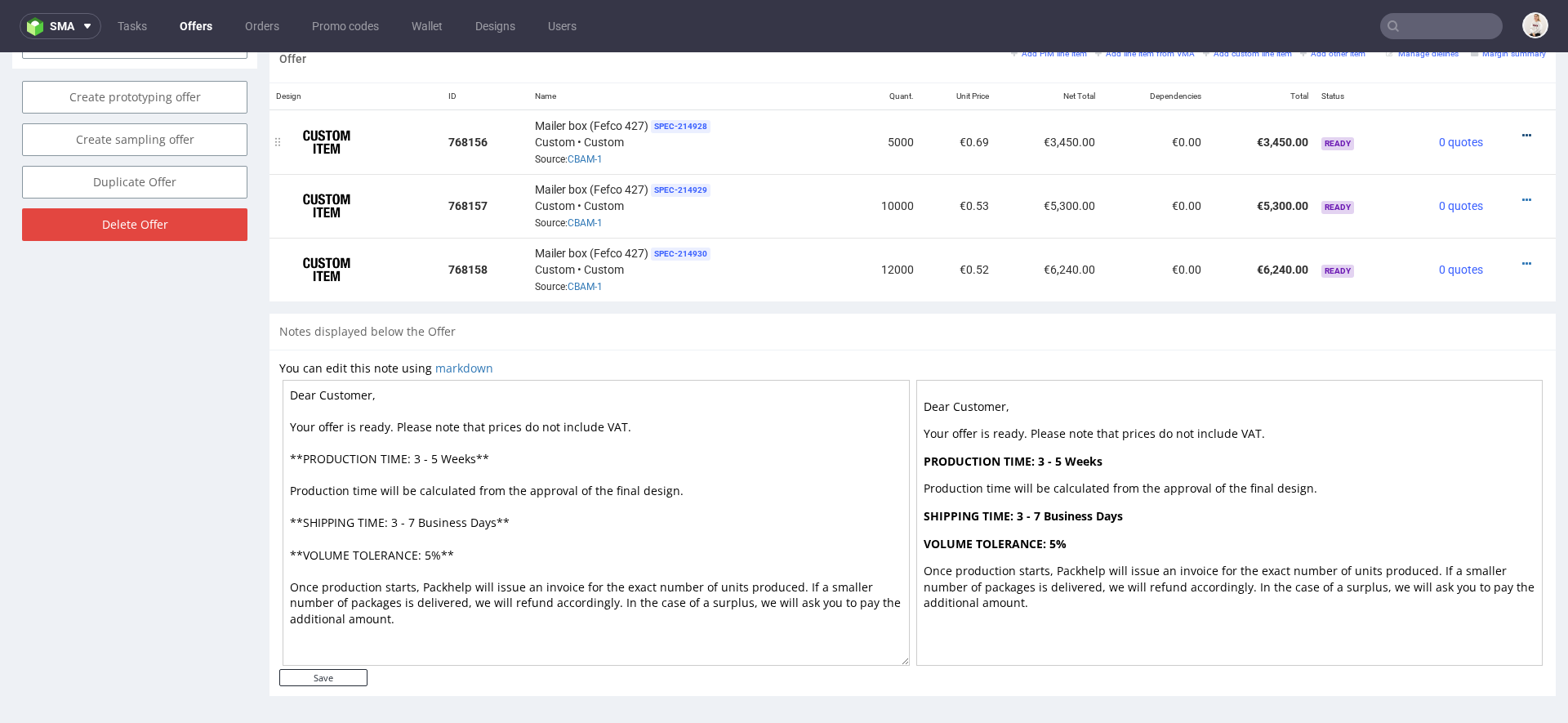
click at [1522, 130] on icon at bounding box center [1526, 136] width 9 height 11
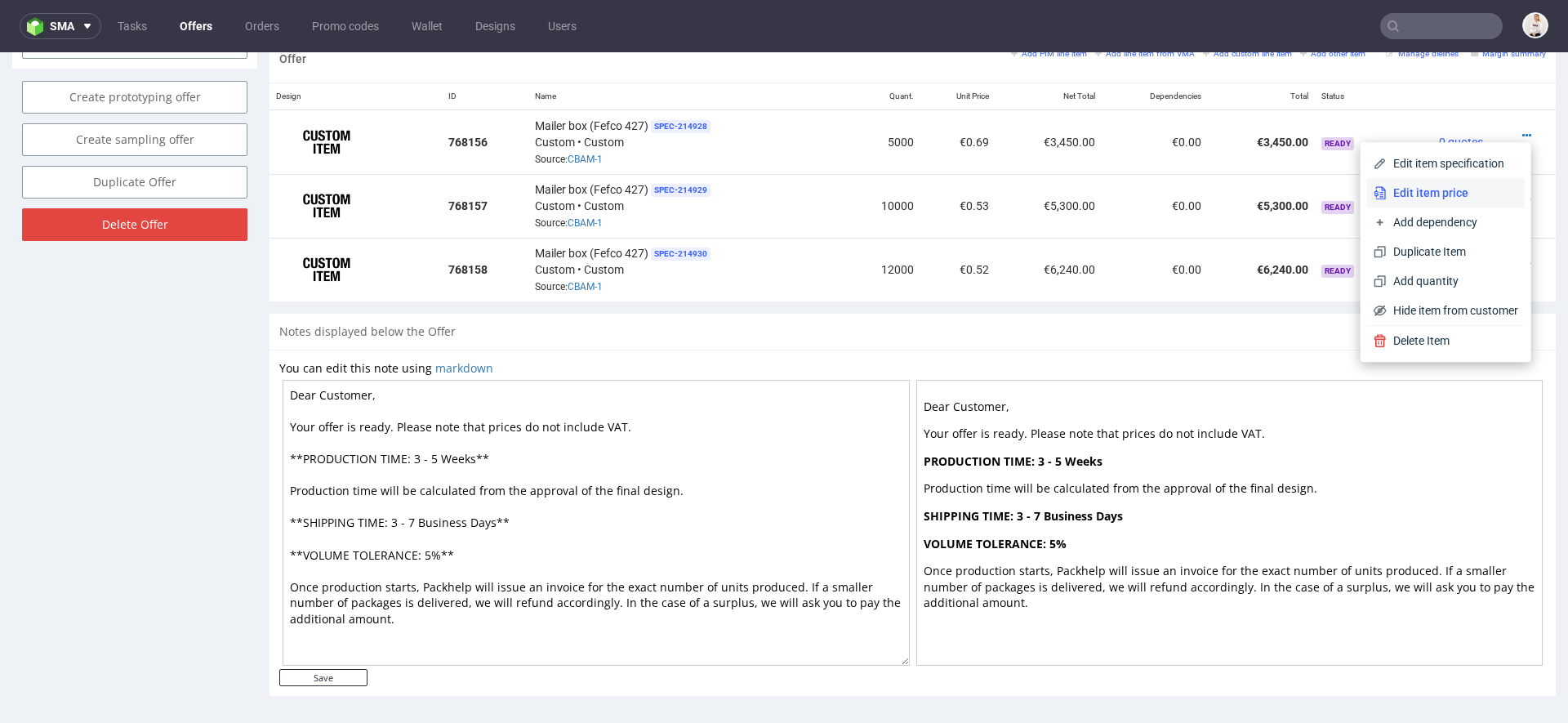
click at [1451, 198] on span "Edit item price" at bounding box center [1452, 192] width 131 height 16
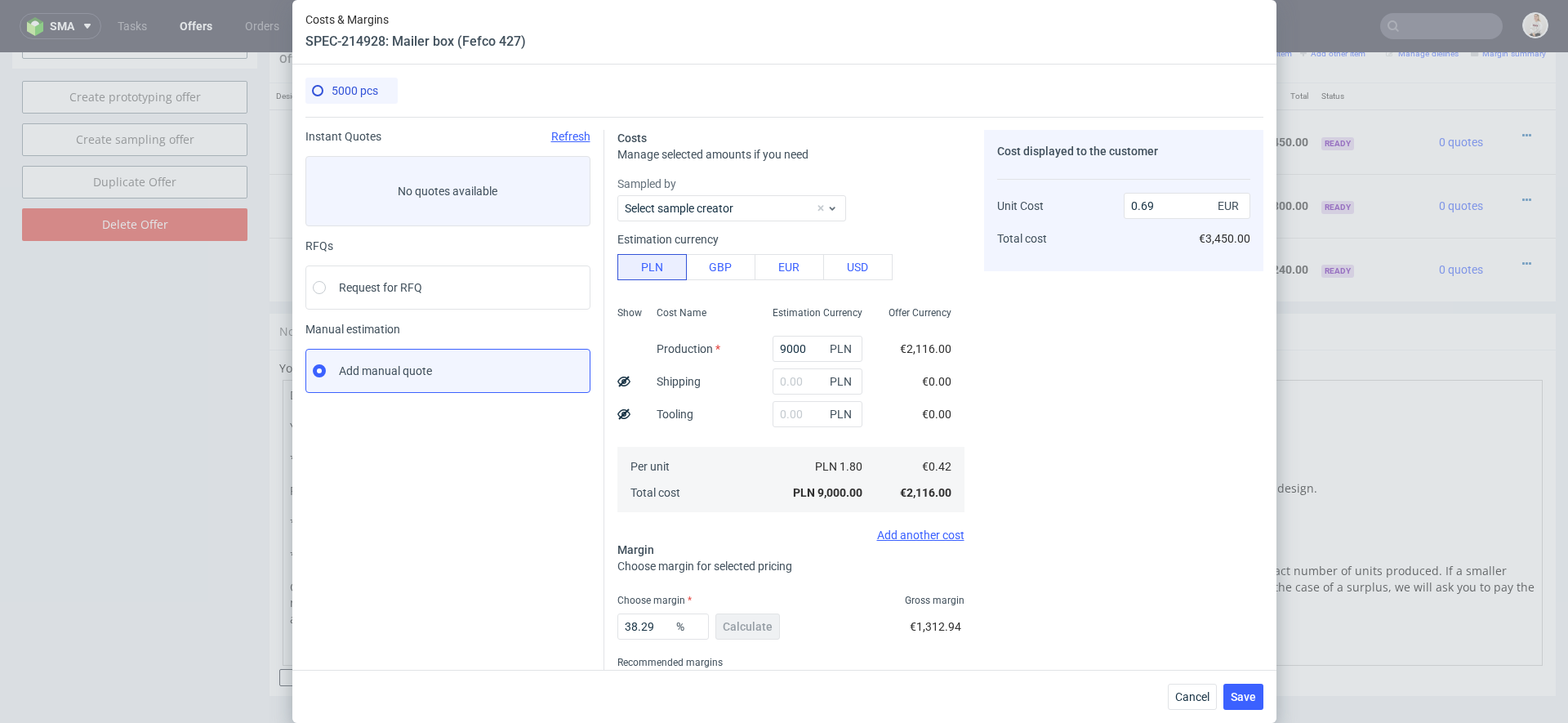
scroll to position [70, 0]
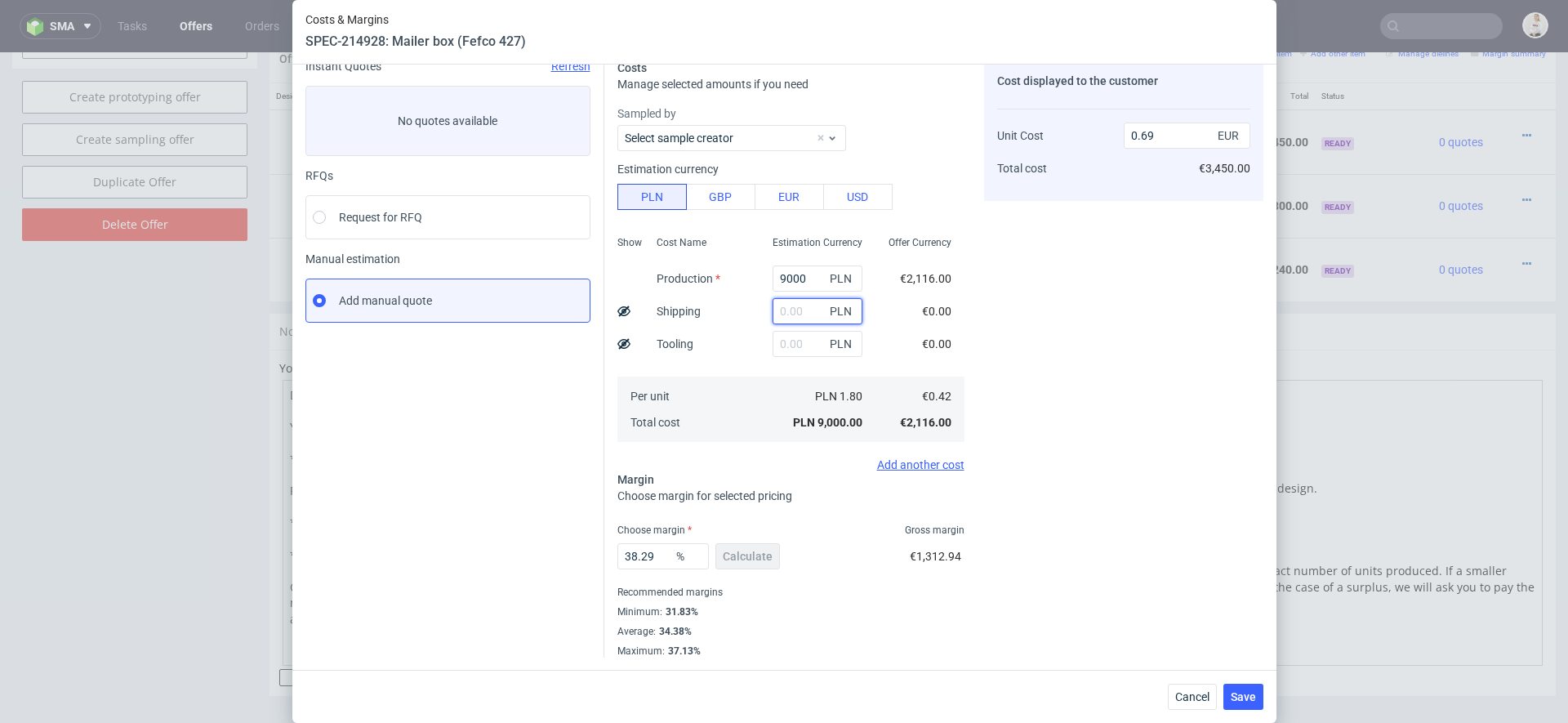
click at [787, 309] on input "text" at bounding box center [818, 312] width 90 height 27
type input "690"
type input "0.74"
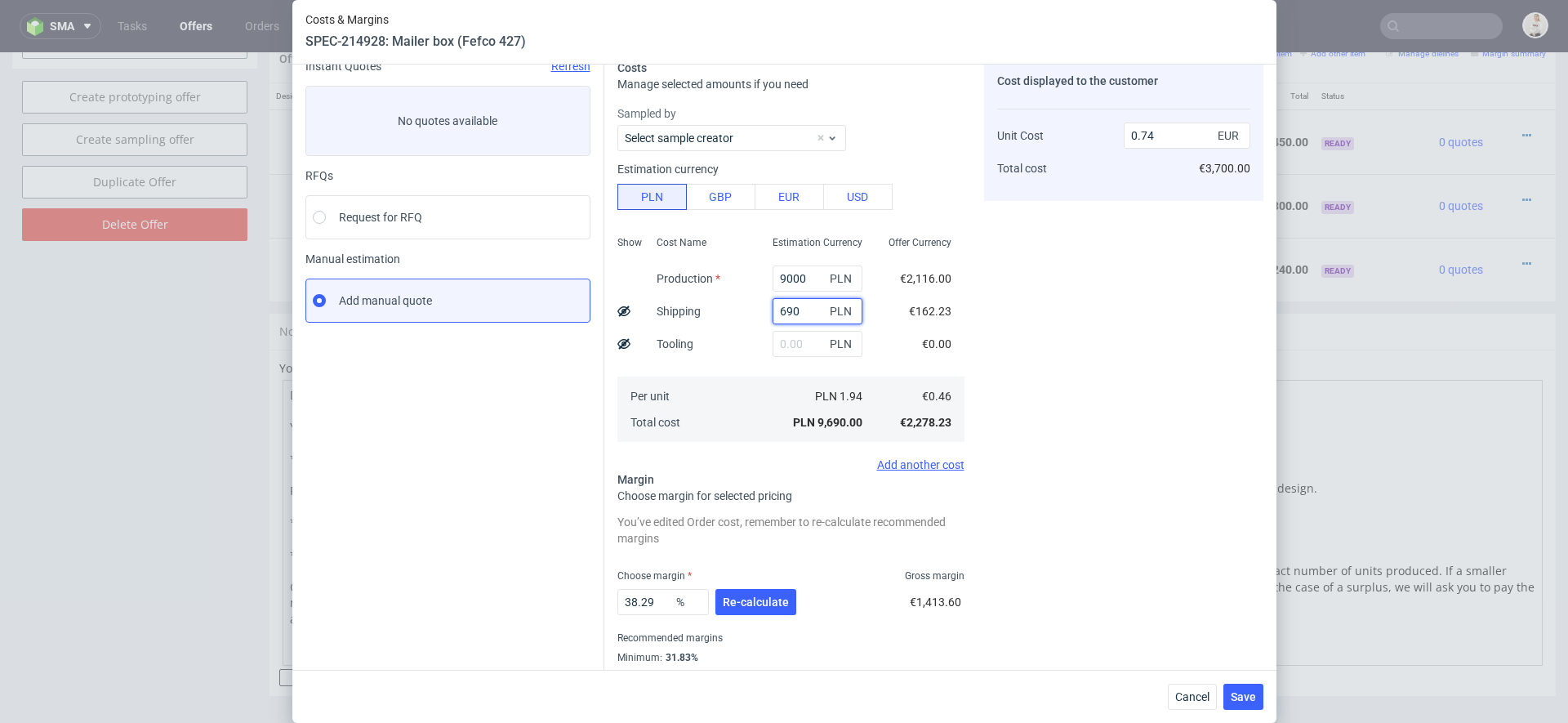
type input "690"
click at [1071, 361] on div "Cost displayed to the customer Unit Cost Total cost 0.74 EUR €3,700.00" at bounding box center [1124, 382] width 279 height 644
click at [745, 600] on span "Re-calculate" at bounding box center [756, 602] width 66 height 11
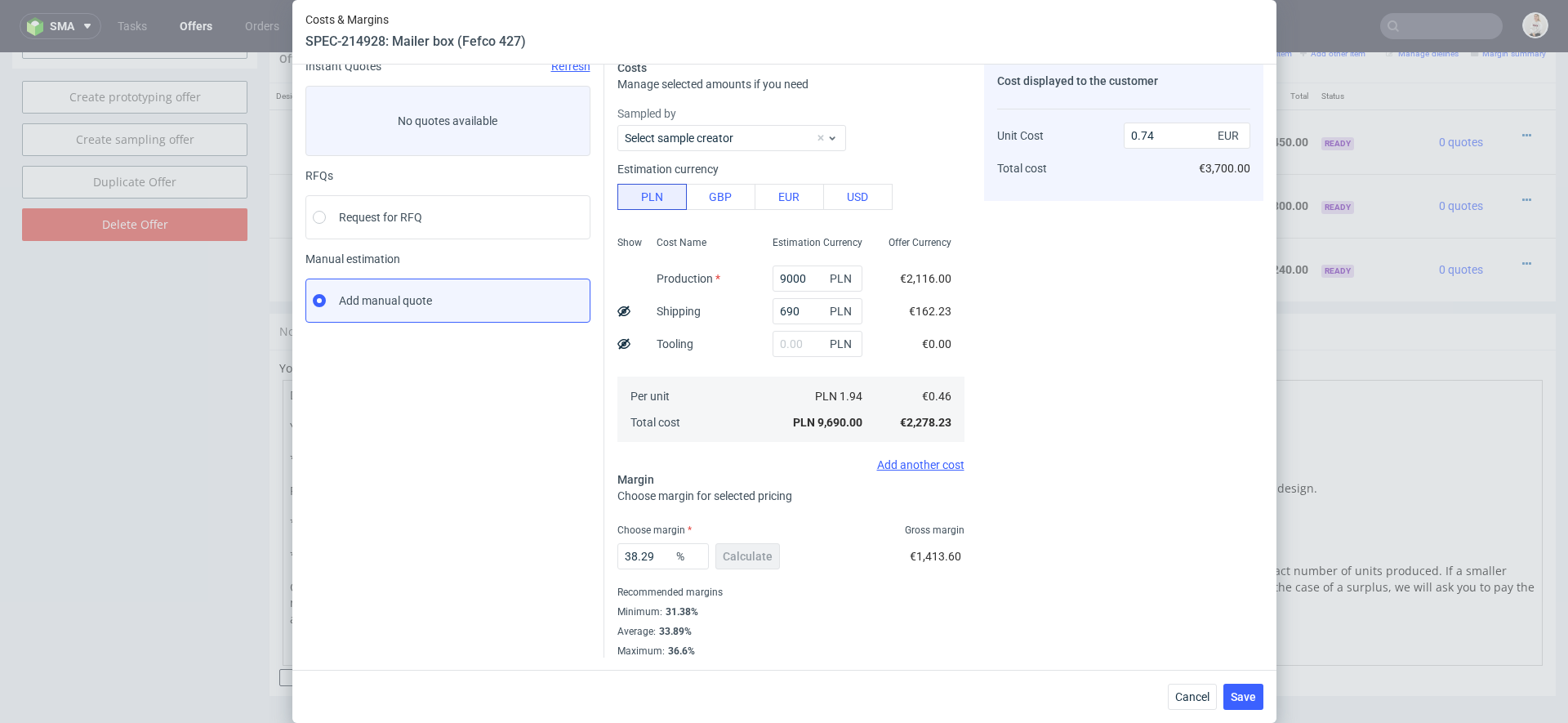
scroll to position [0, 0]
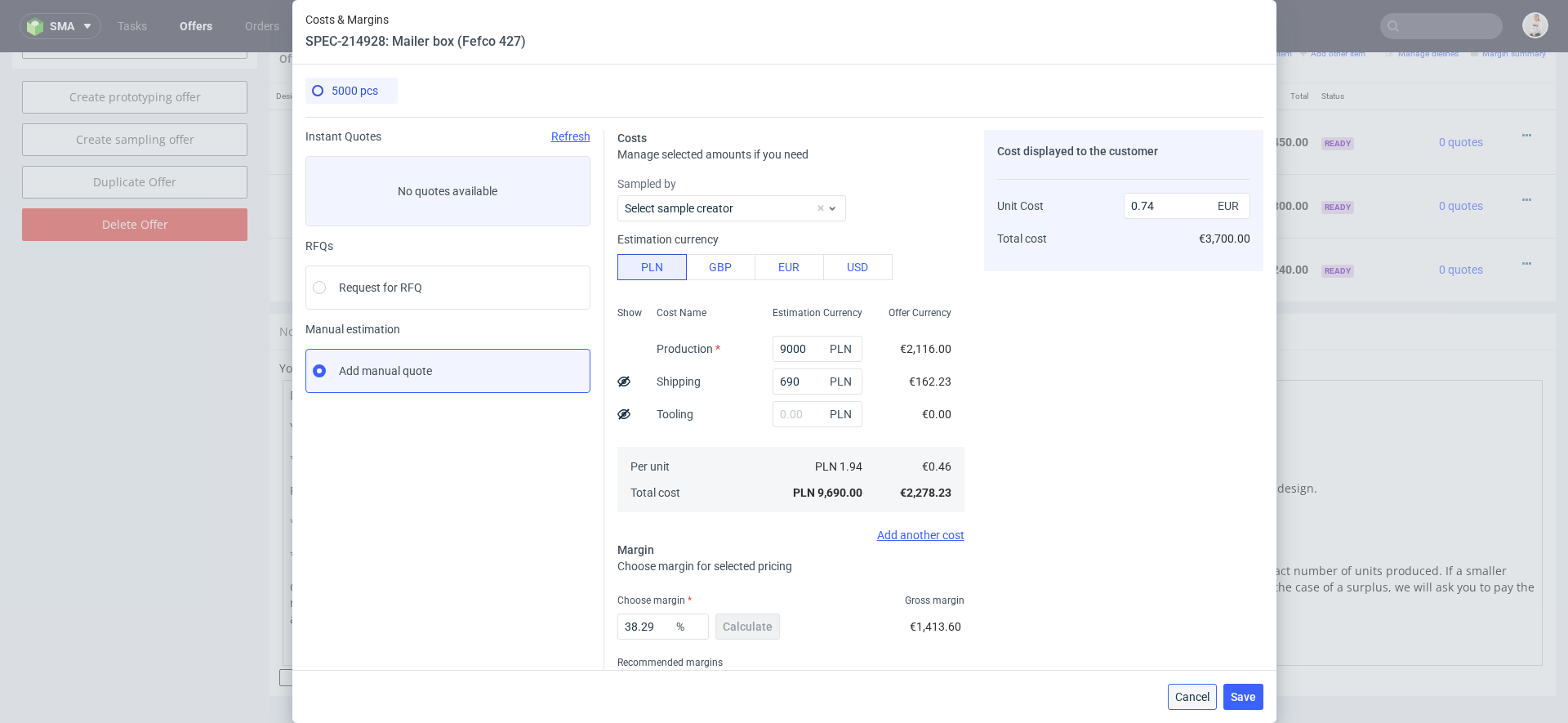
click at [1197, 694] on span "Cancel" at bounding box center [1193, 697] width 34 height 11
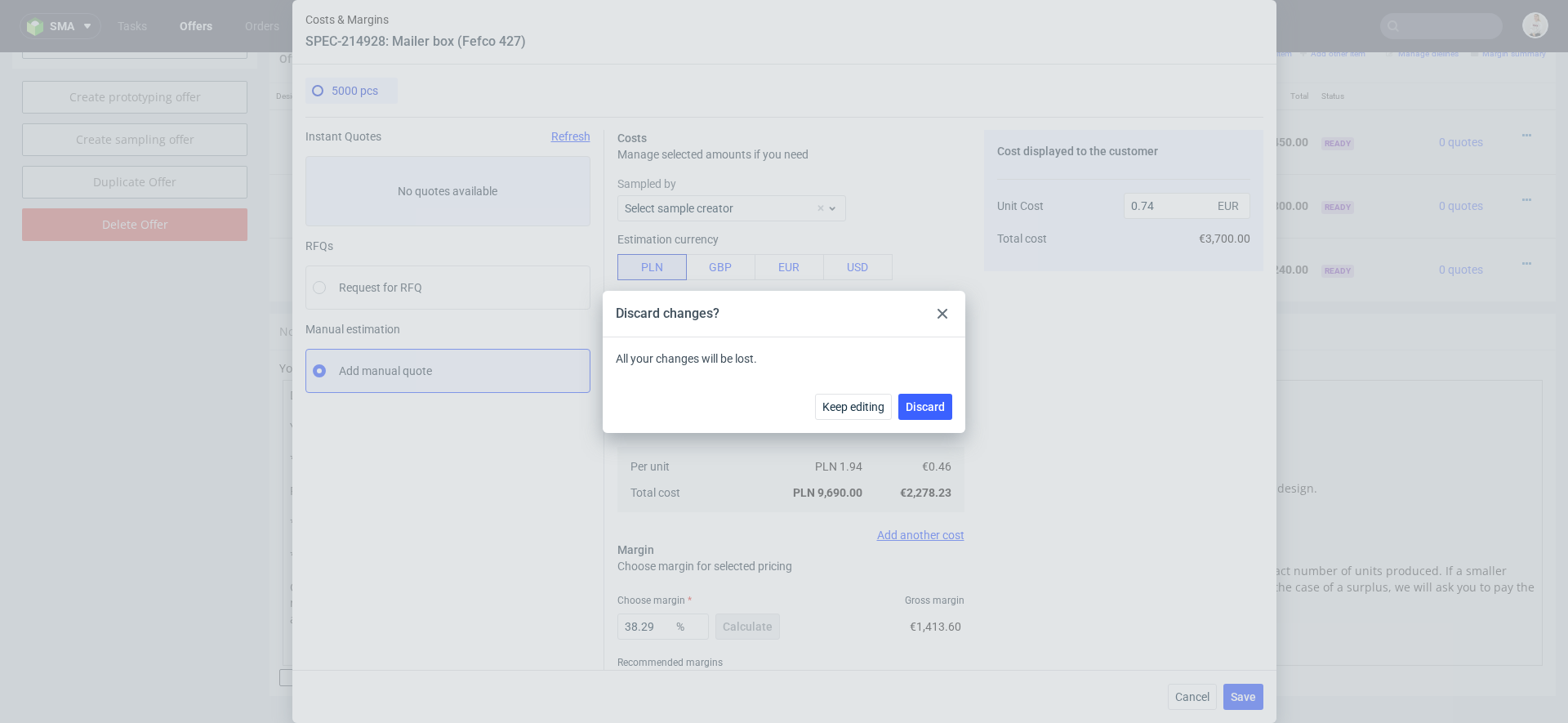
click at [943, 310] on icon at bounding box center [942, 314] width 9 height 10
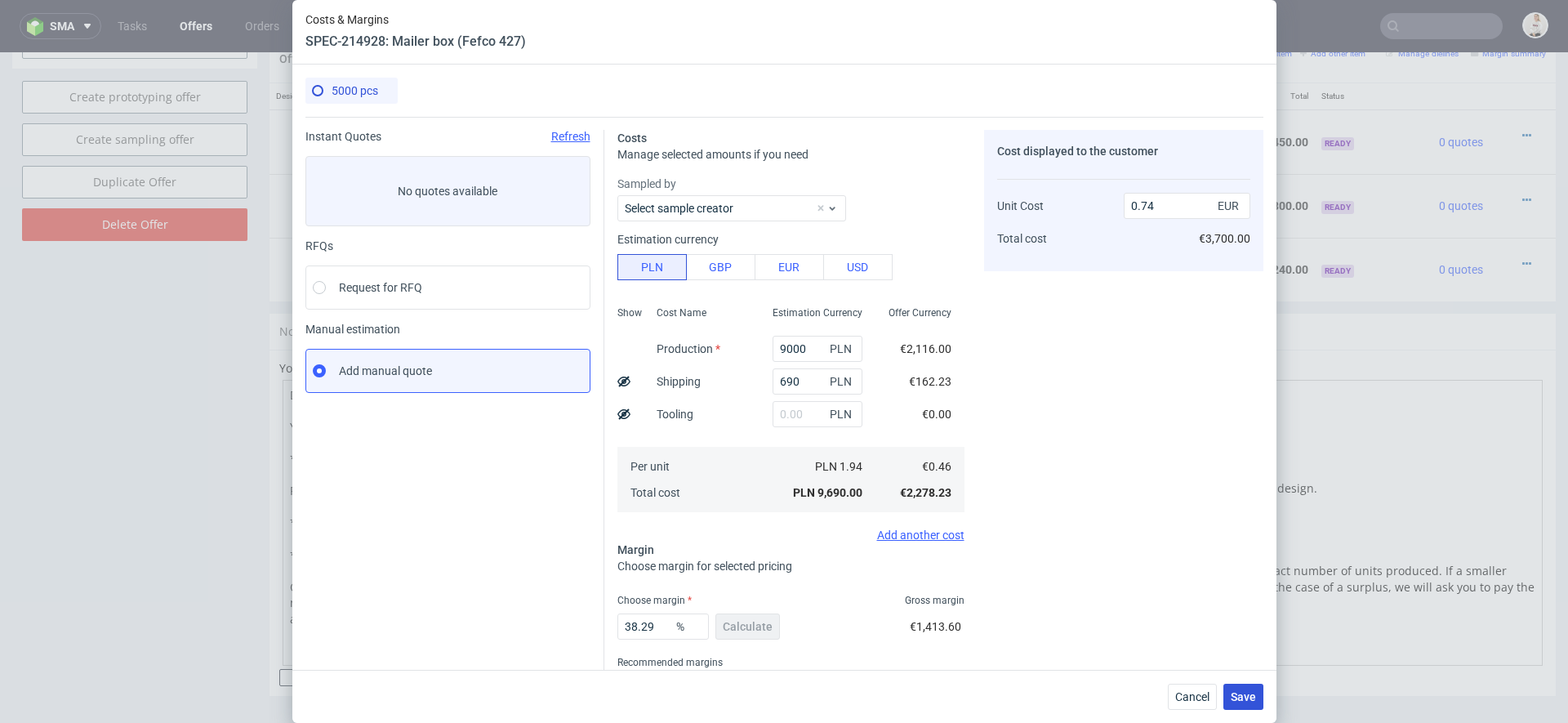
click at [1251, 695] on span "Save" at bounding box center [1243, 697] width 26 height 11
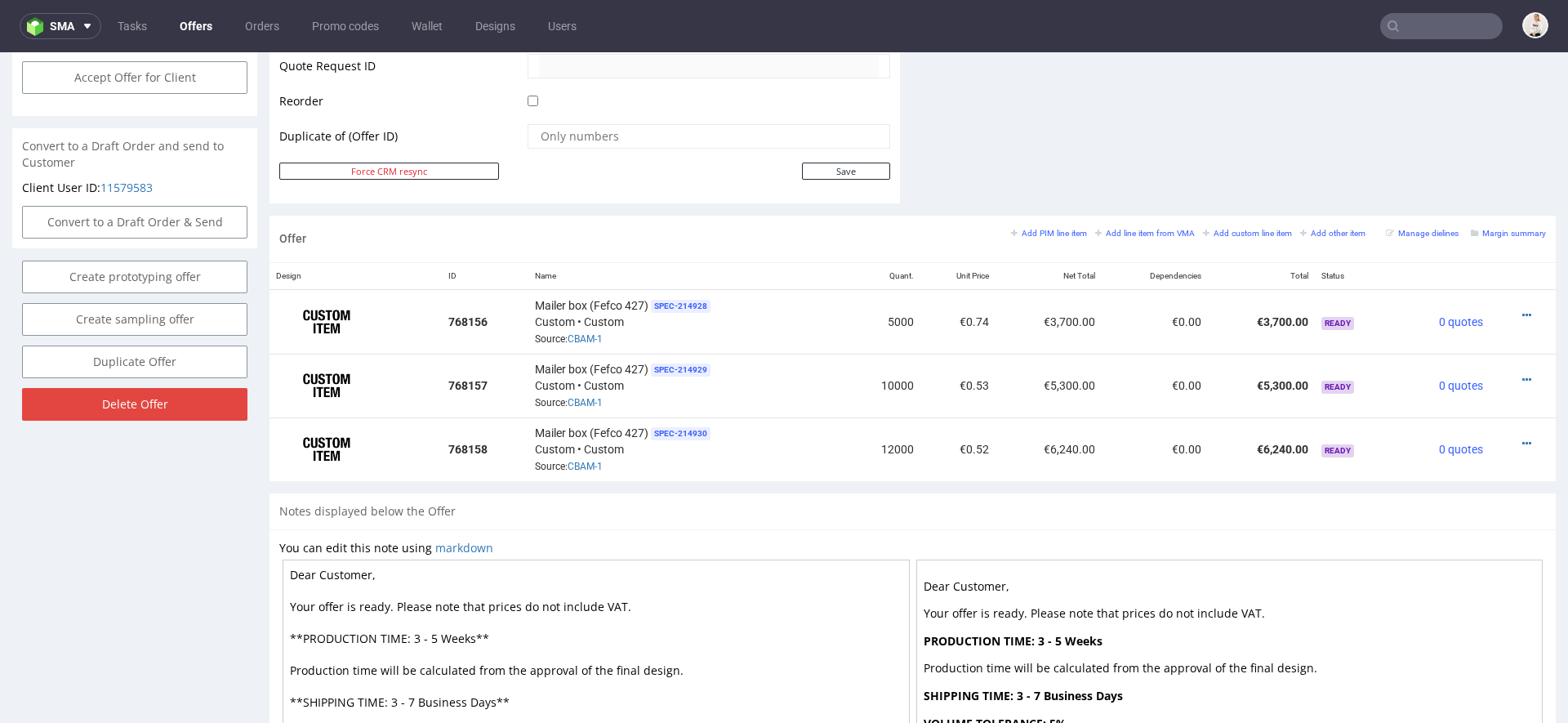
scroll to position [816, 0]
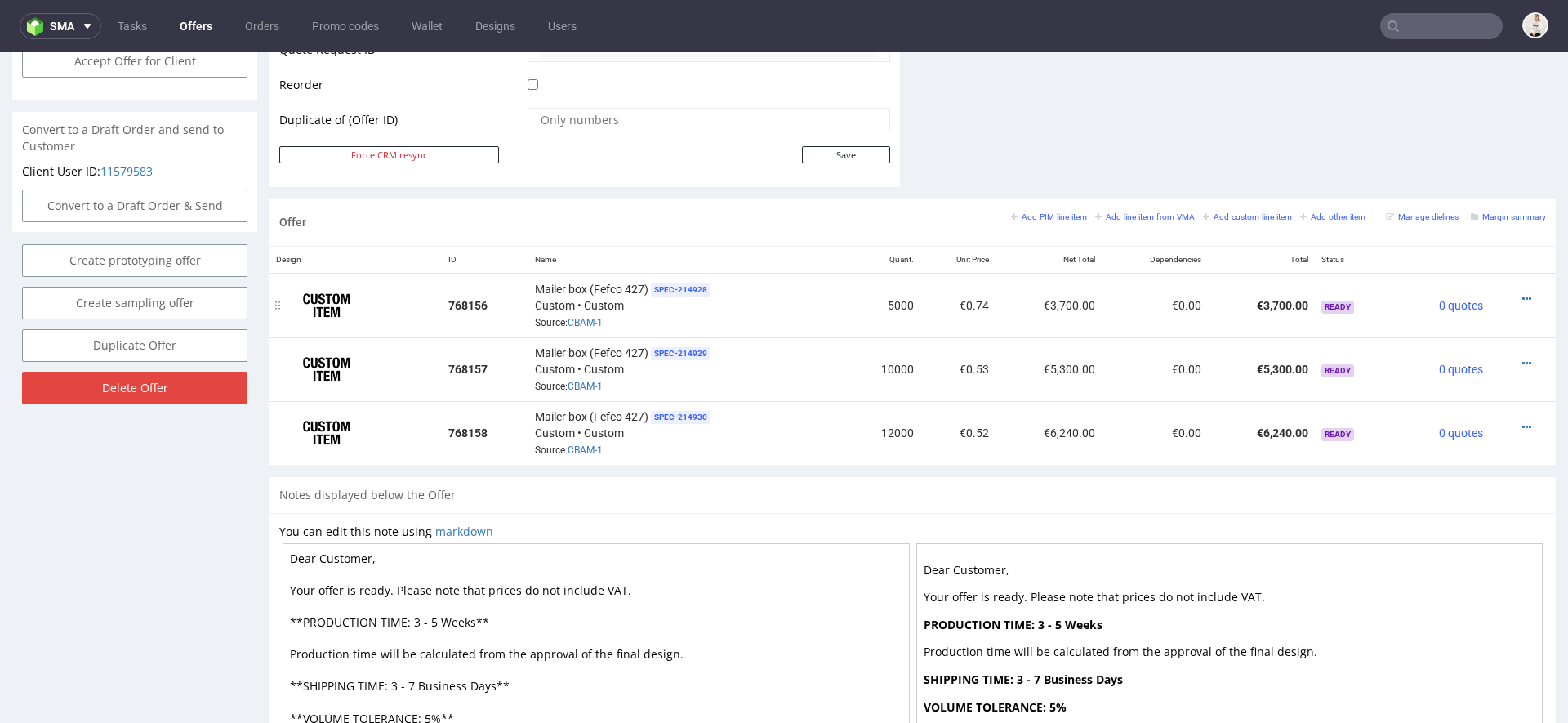
click at [1517, 303] on div at bounding box center [1519, 298] width 44 height 16
click at [1522, 296] on icon at bounding box center [1526, 299] width 9 height 11
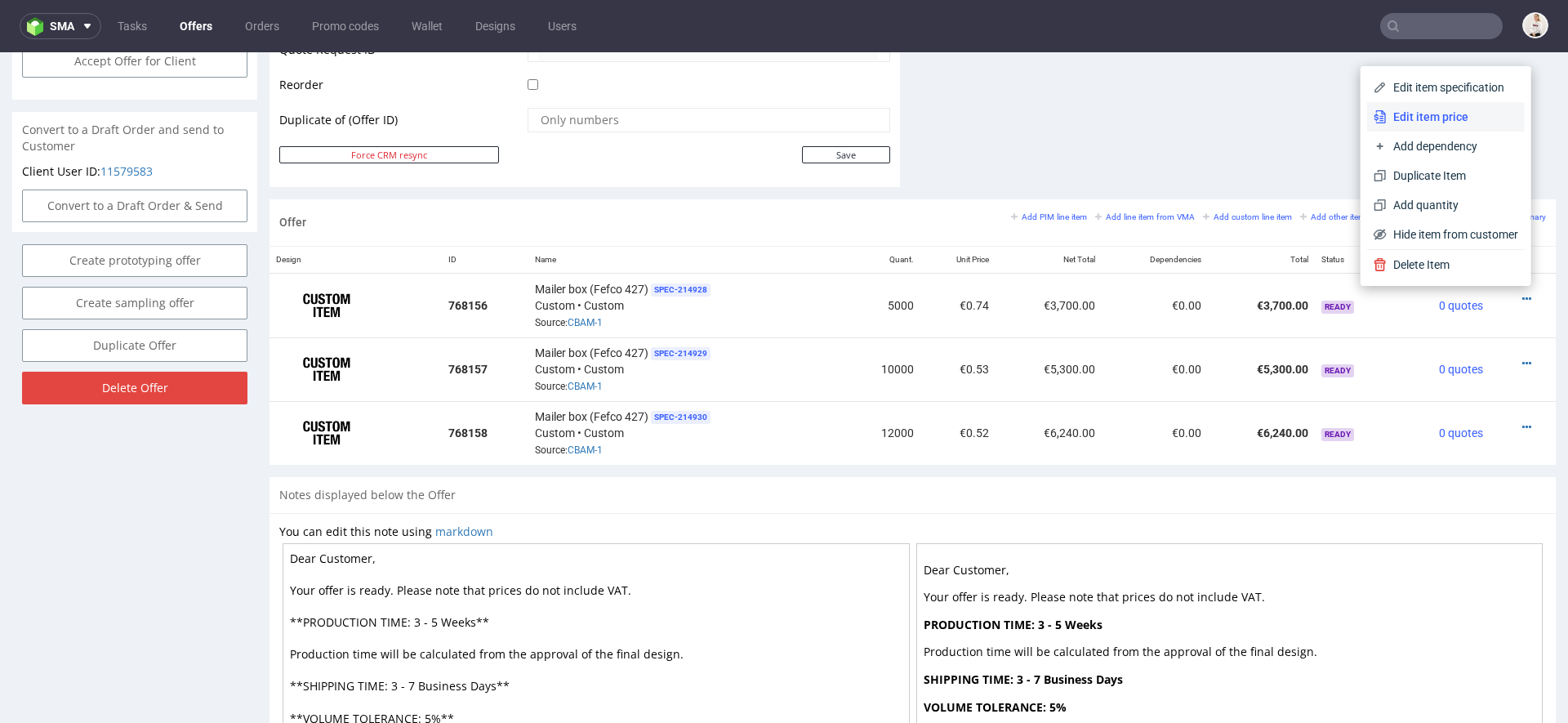
click at [1392, 113] on span "Edit item price" at bounding box center [1452, 116] width 131 height 16
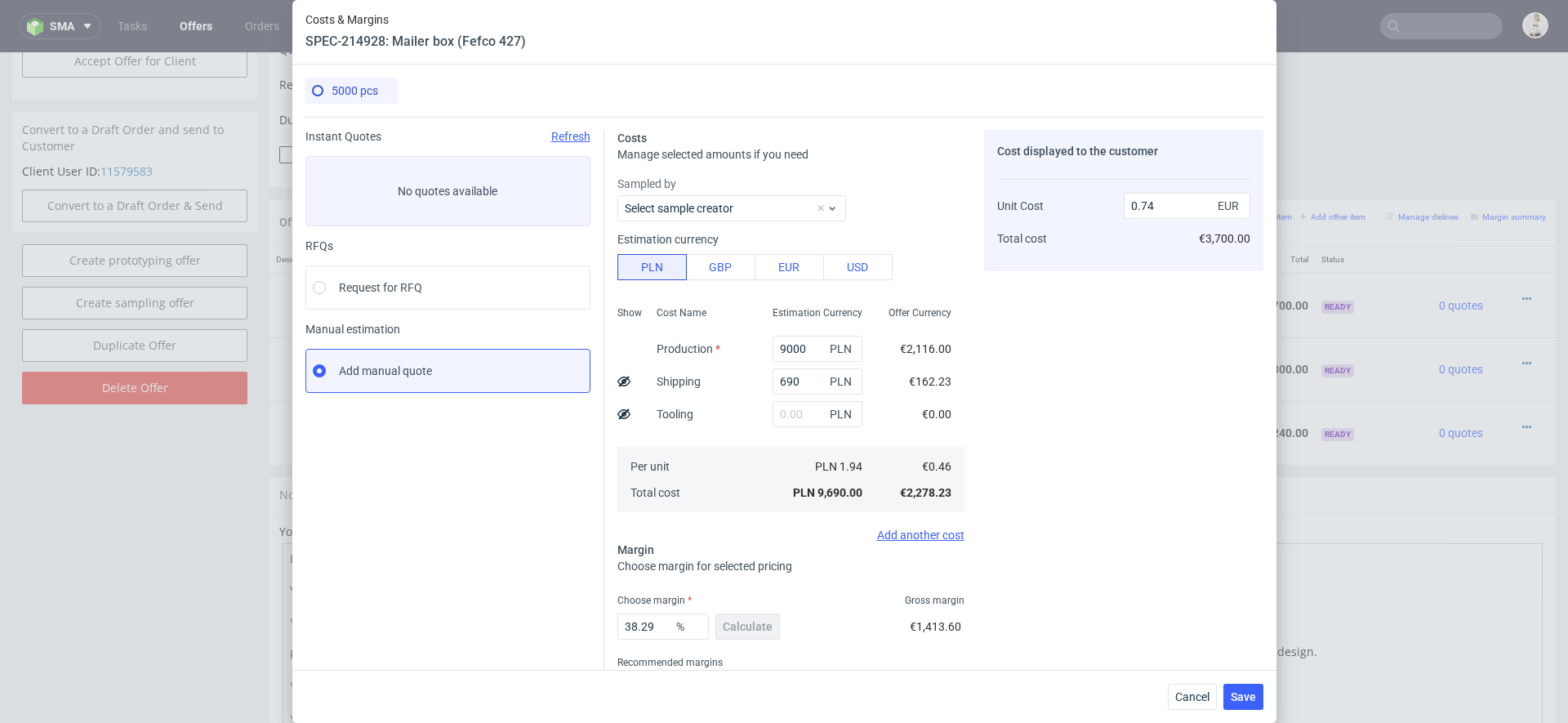
click at [1150, 392] on div "Cost displayed to the customer Unit Cost Total cost 0.74 EUR €3,700.00" at bounding box center [1124, 429] width 279 height 599
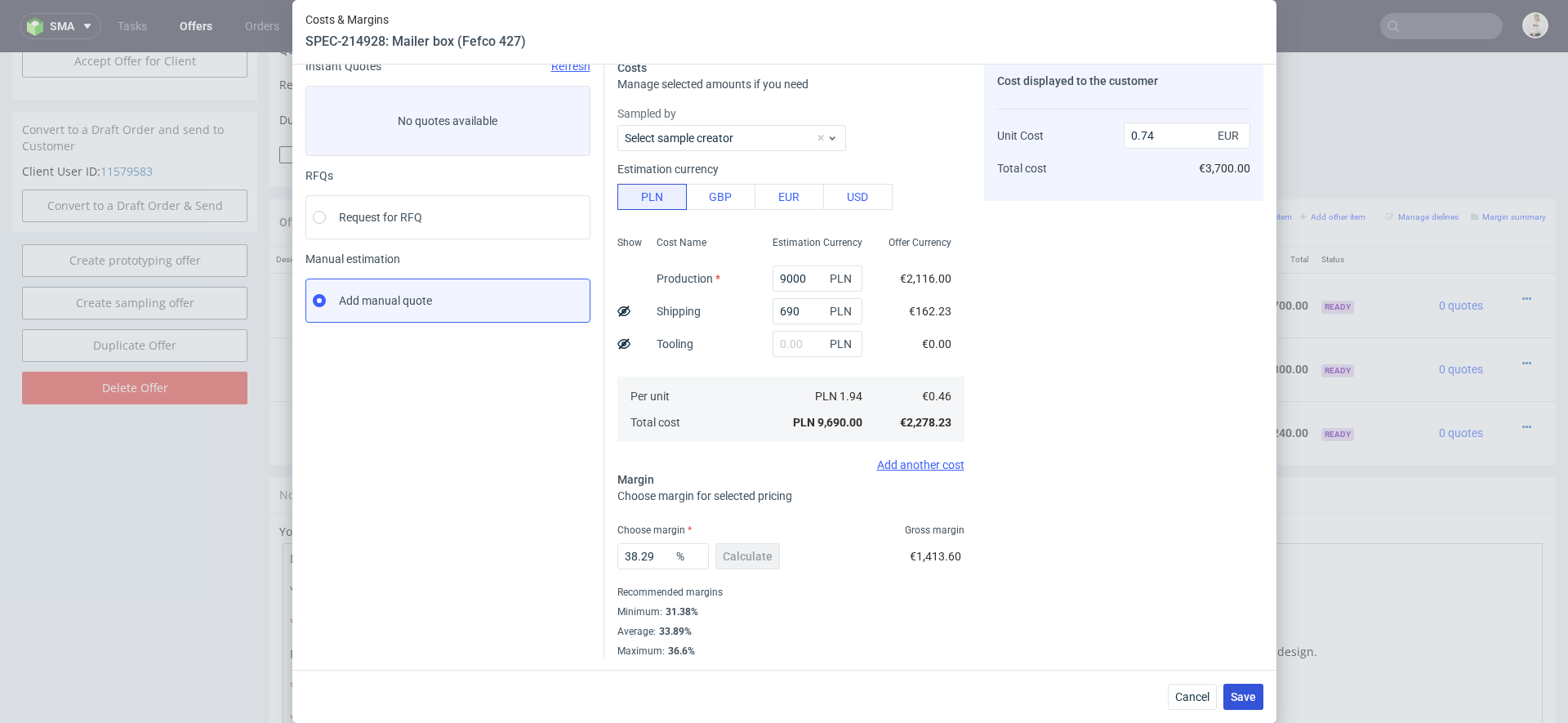
click at [1252, 696] on span "Save" at bounding box center [1243, 697] width 26 height 11
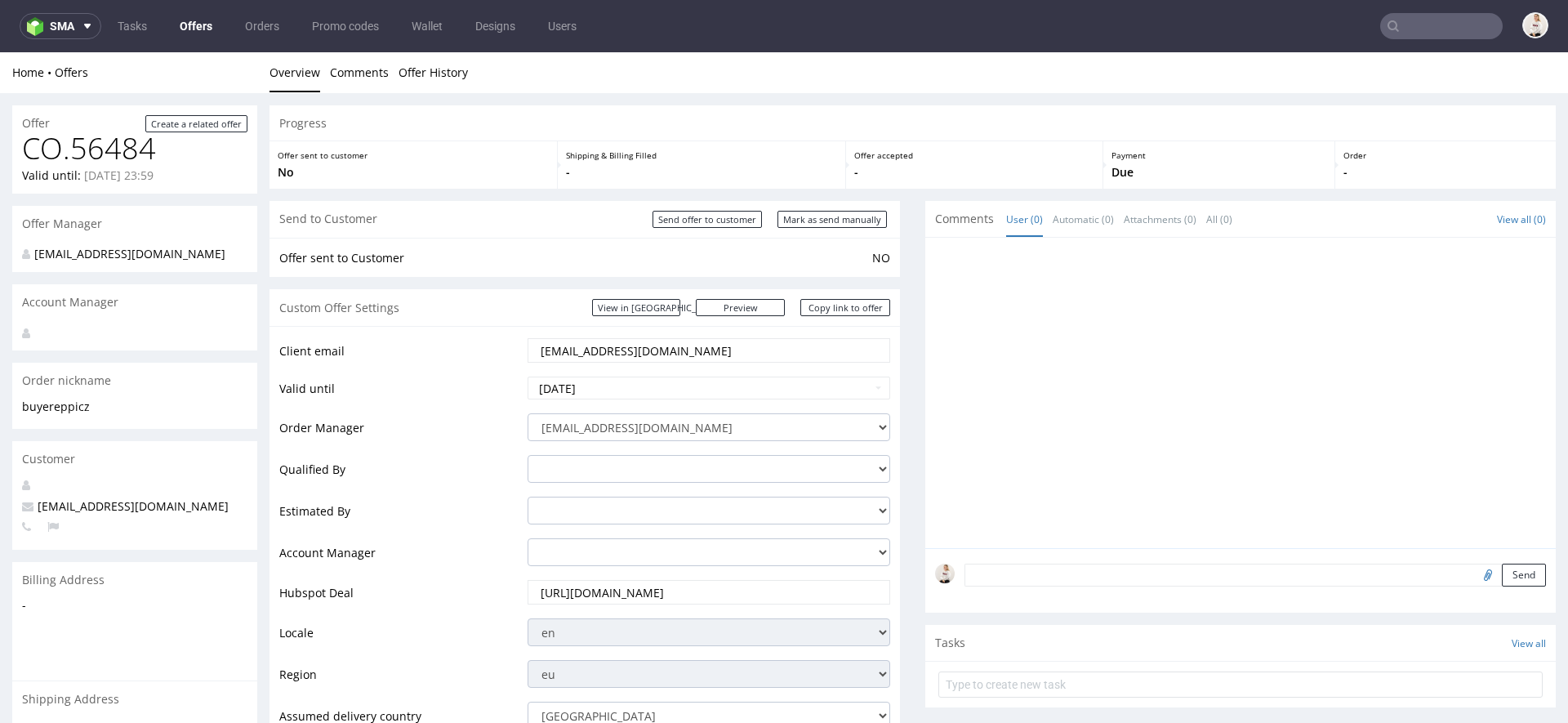
scroll to position [980, 0]
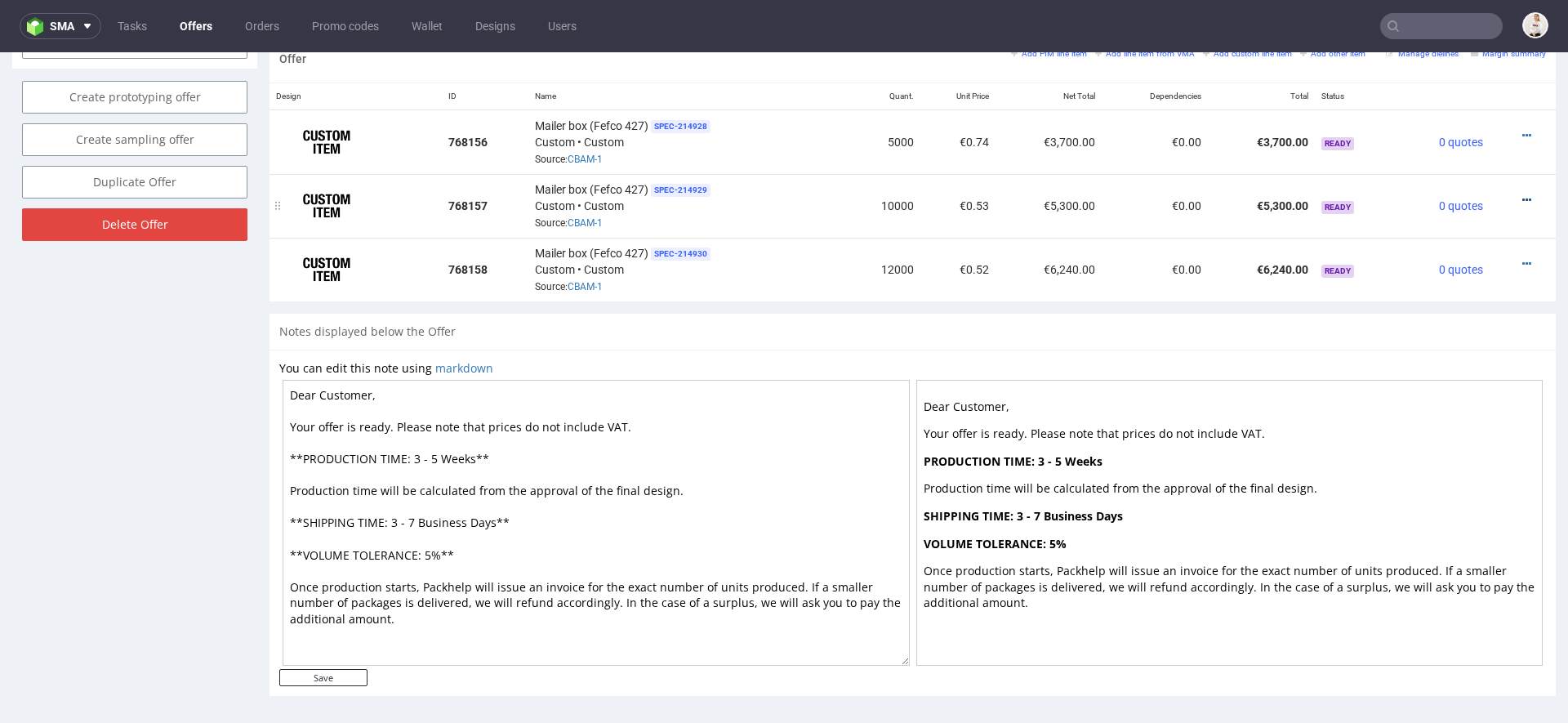
click at [1522, 195] on icon at bounding box center [1526, 200] width 9 height 11
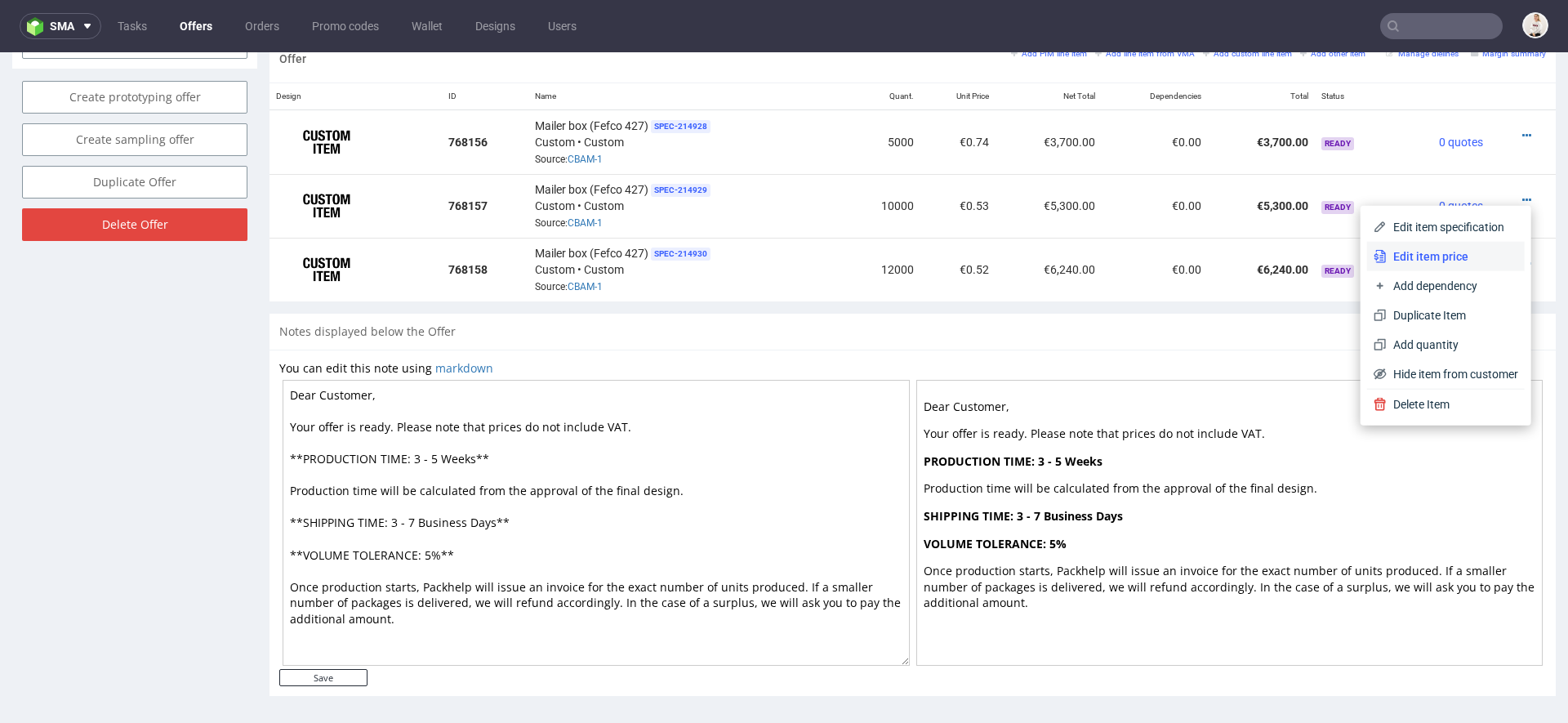
click at [1426, 245] on li "Edit item price" at bounding box center [1446, 257] width 158 height 29
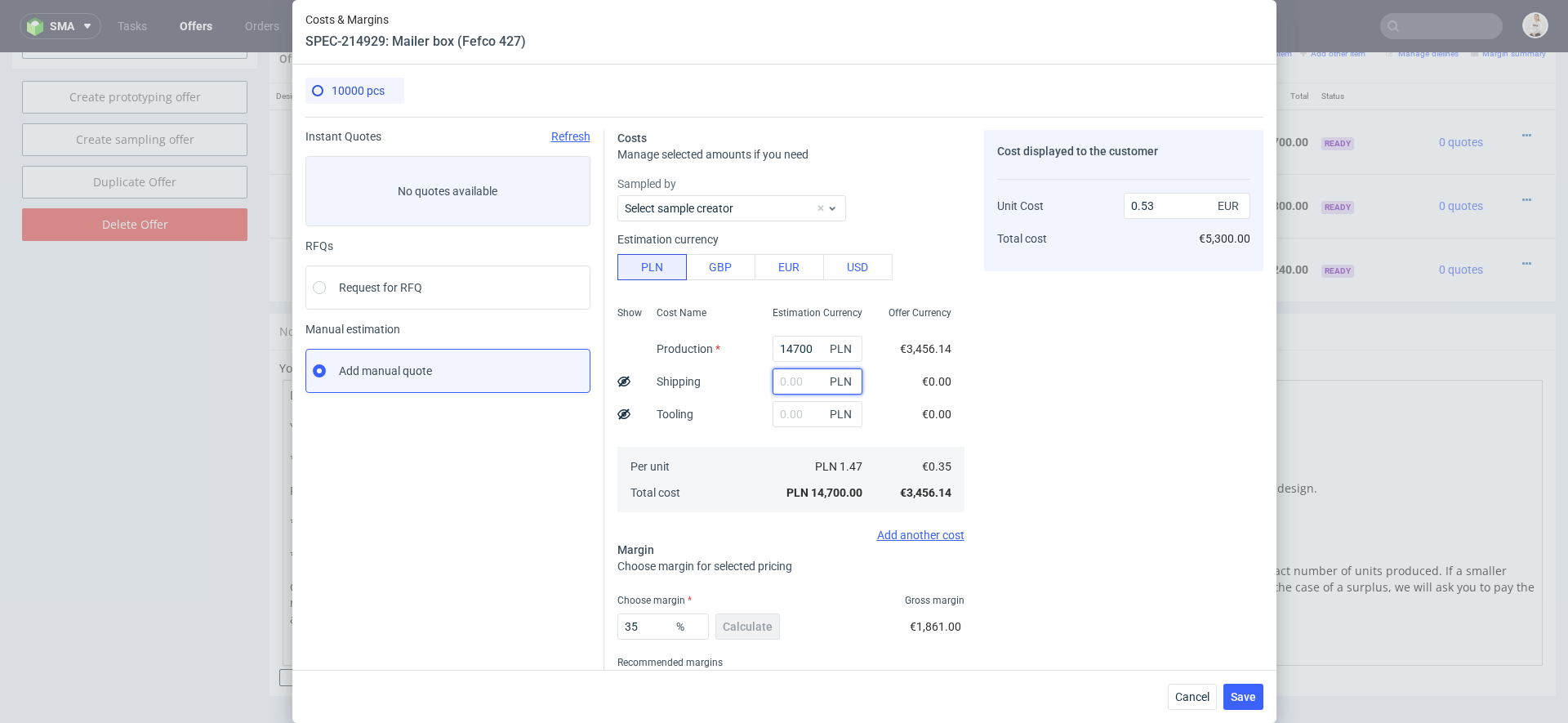
click at [796, 383] on input "text" at bounding box center [818, 382] width 90 height 27
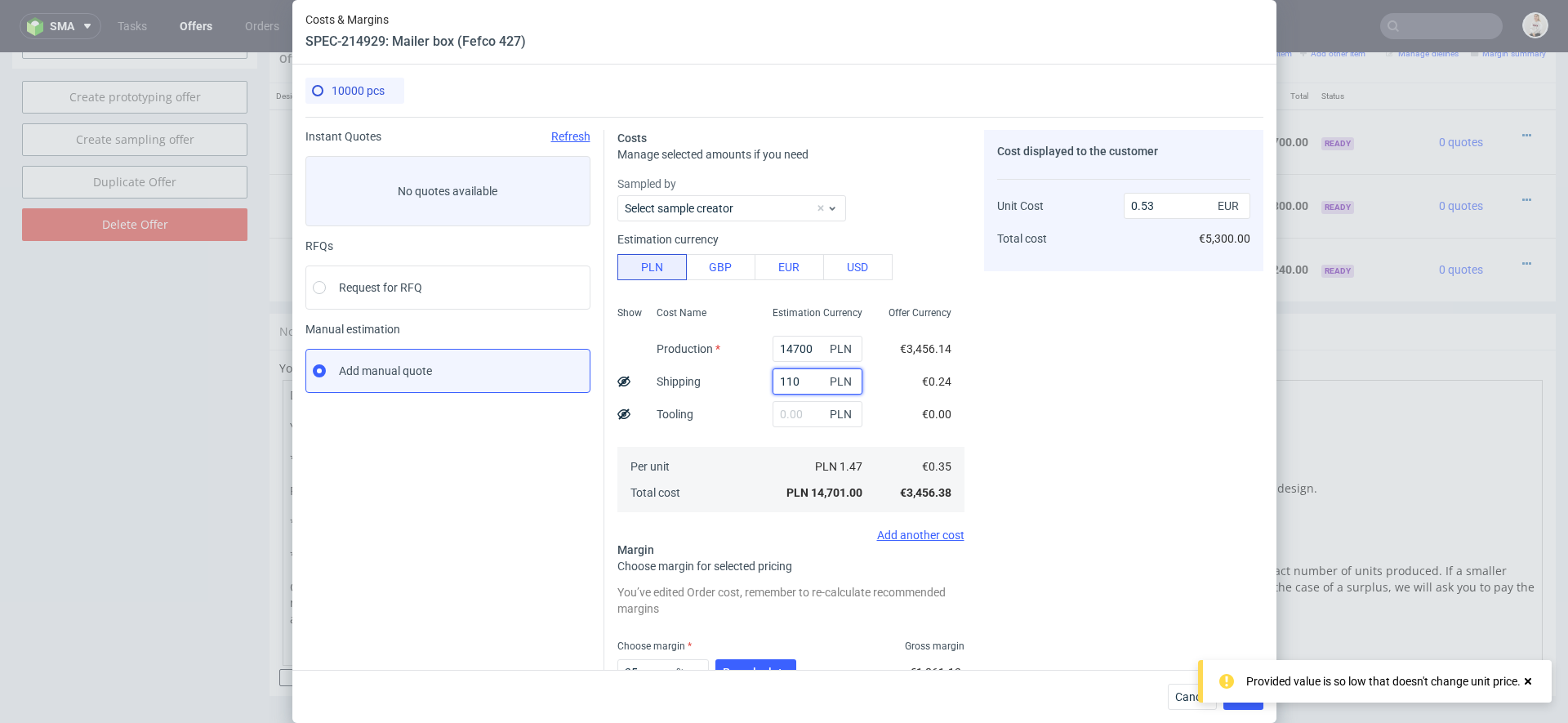
type input "1100"
type input "0.58"
type input "1100"
click at [1025, 415] on div "Cost displayed to the customer Unit Cost Total cost 0.58 EUR €5,800.00" at bounding box center [1124, 452] width 279 height 644
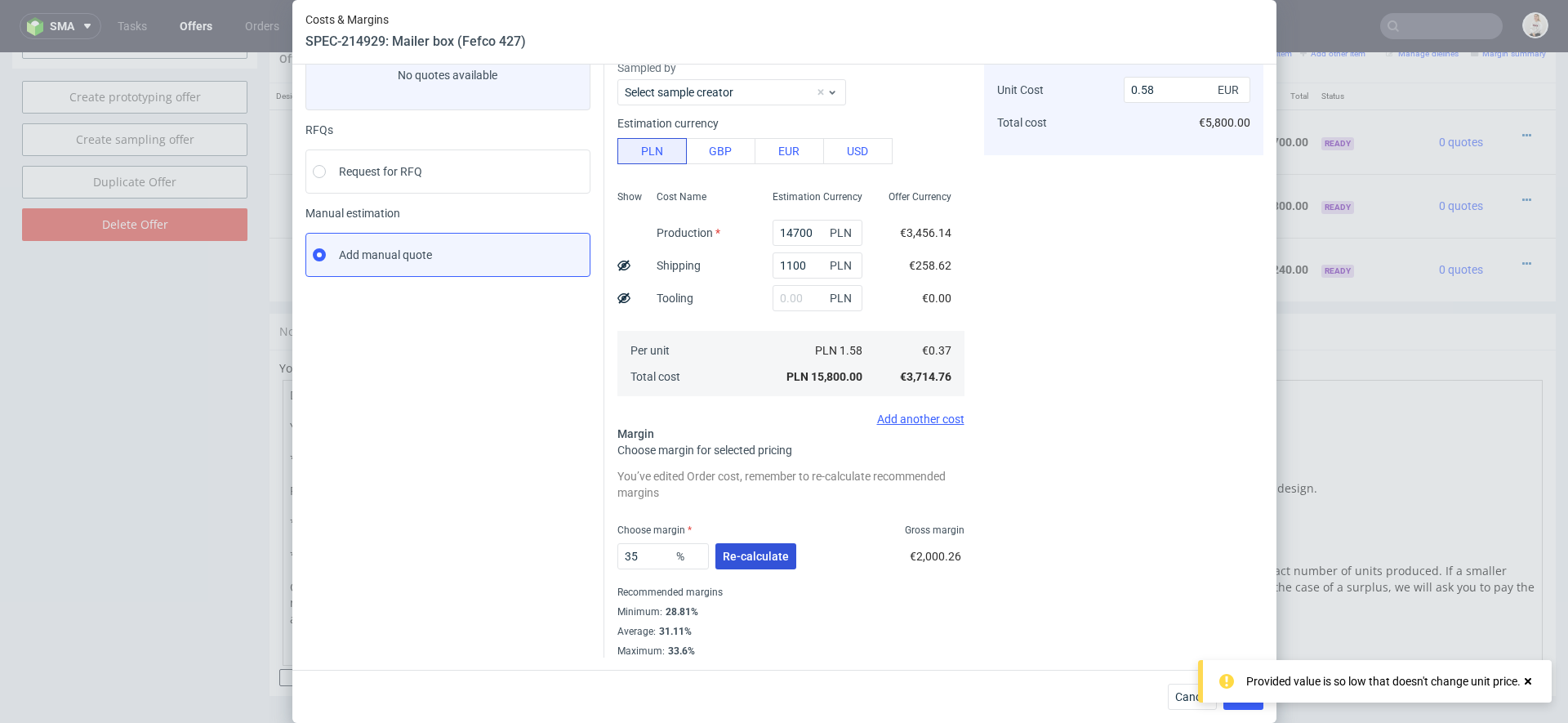
click at [758, 559] on span "Re-calculate" at bounding box center [756, 557] width 66 height 11
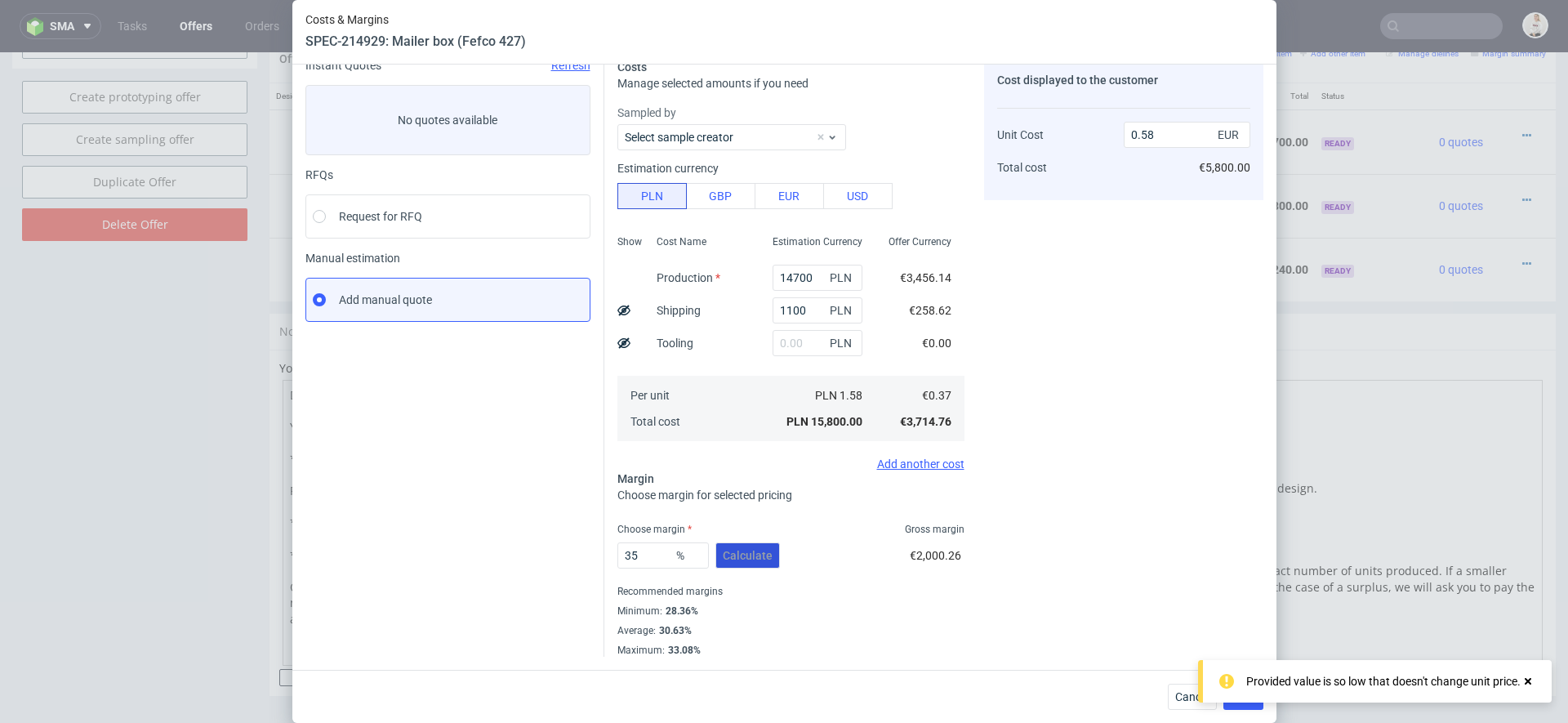
scroll to position [70, 0]
click at [1240, 708] on button "Save" at bounding box center [1243, 697] width 40 height 27
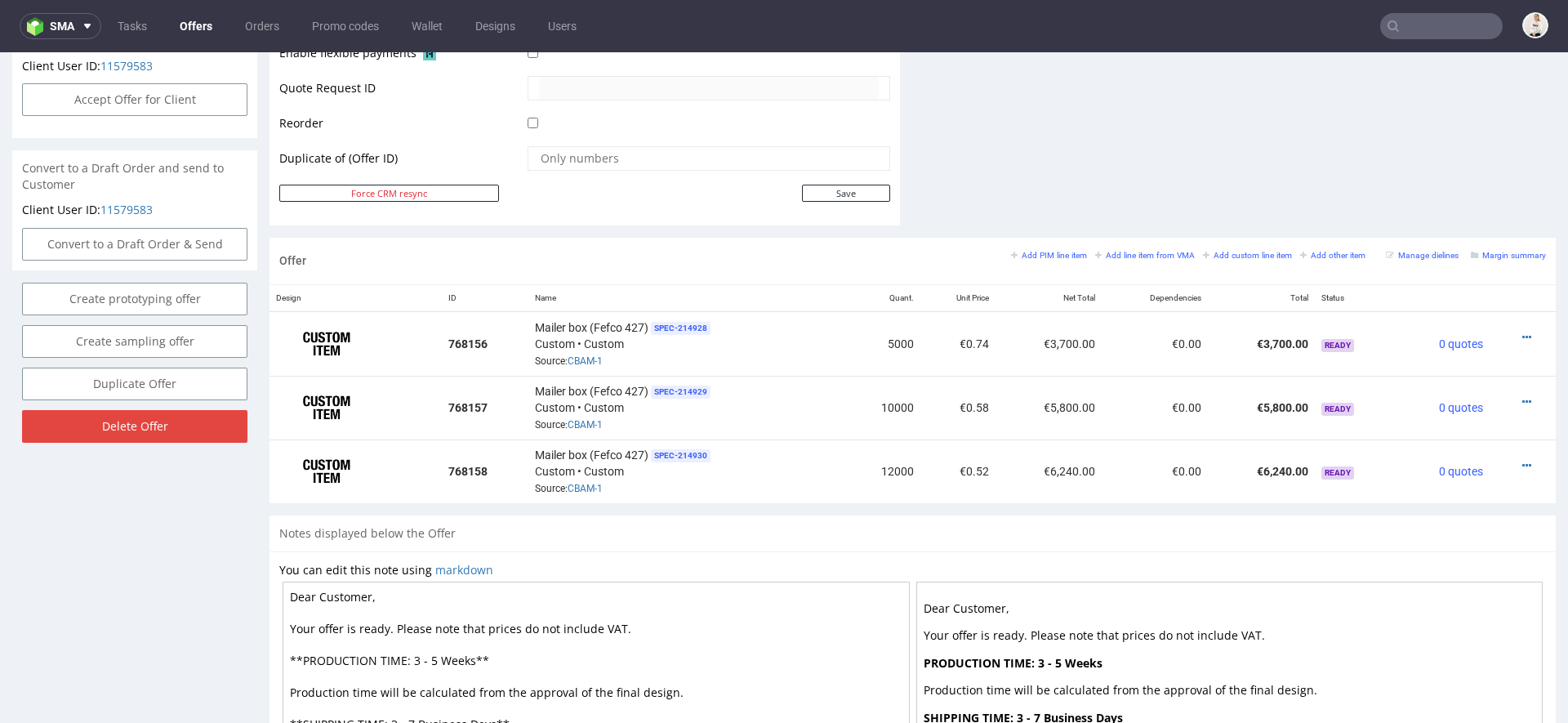
scroll to position [980, 0]
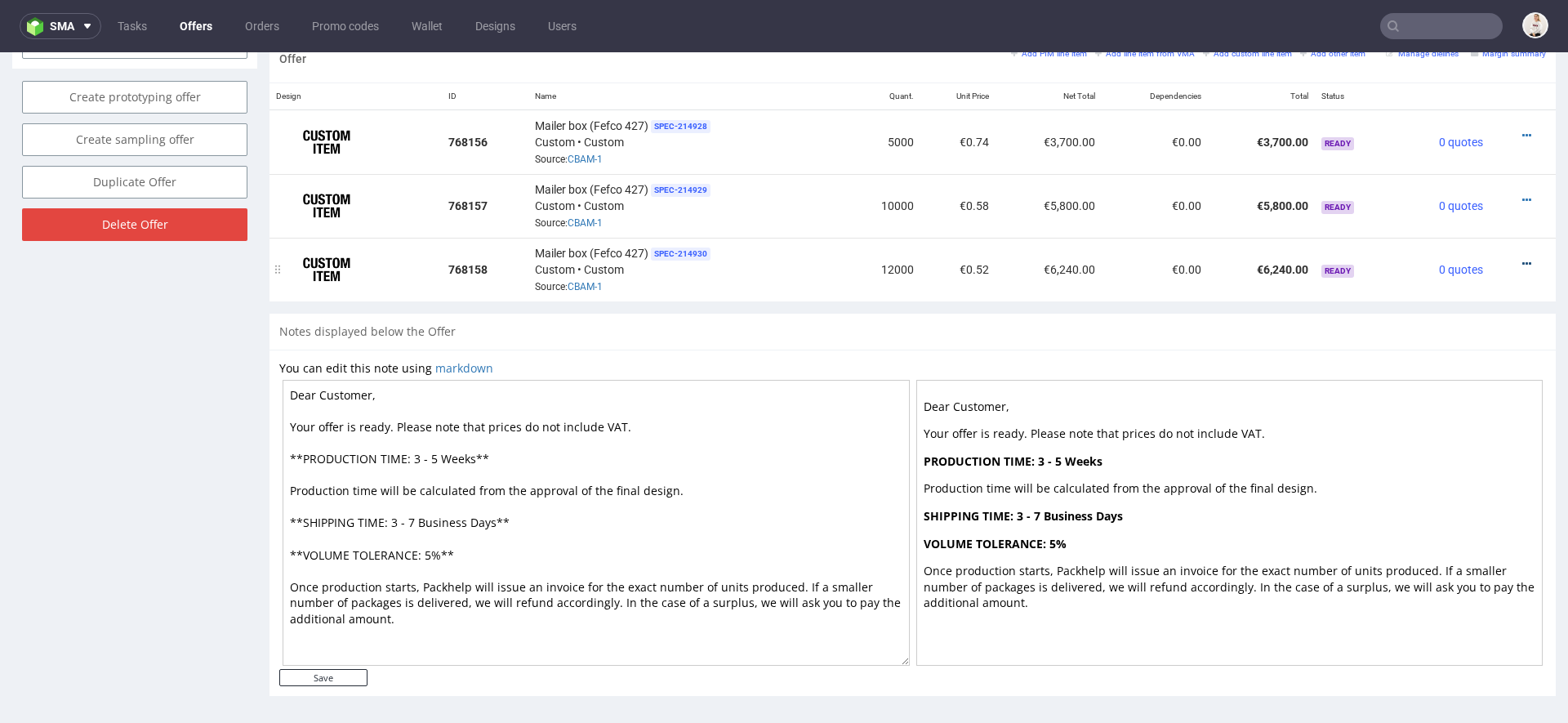
click at [1522, 258] on icon at bounding box center [1526, 264] width 9 height 11
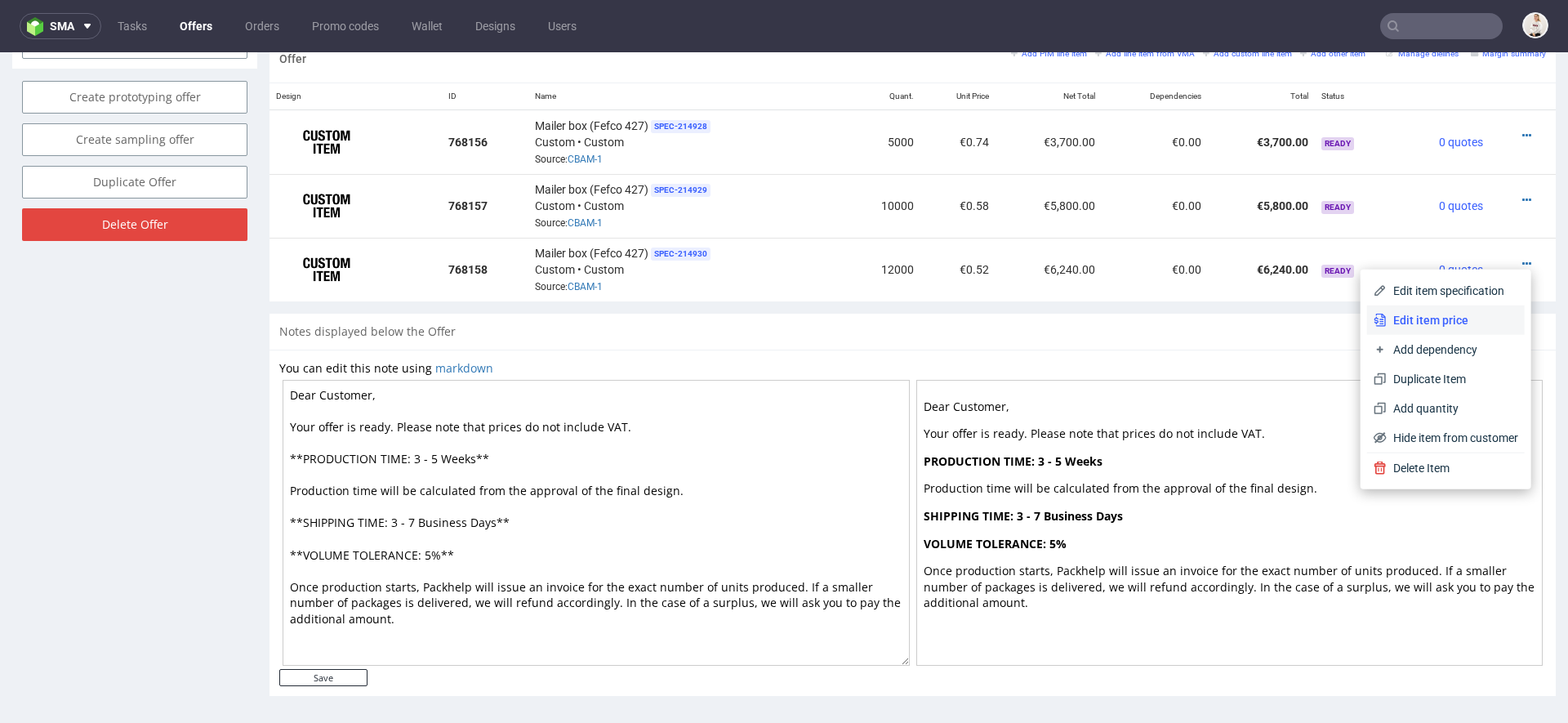
click at [1410, 314] on span "Edit item price" at bounding box center [1452, 320] width 131 height 16
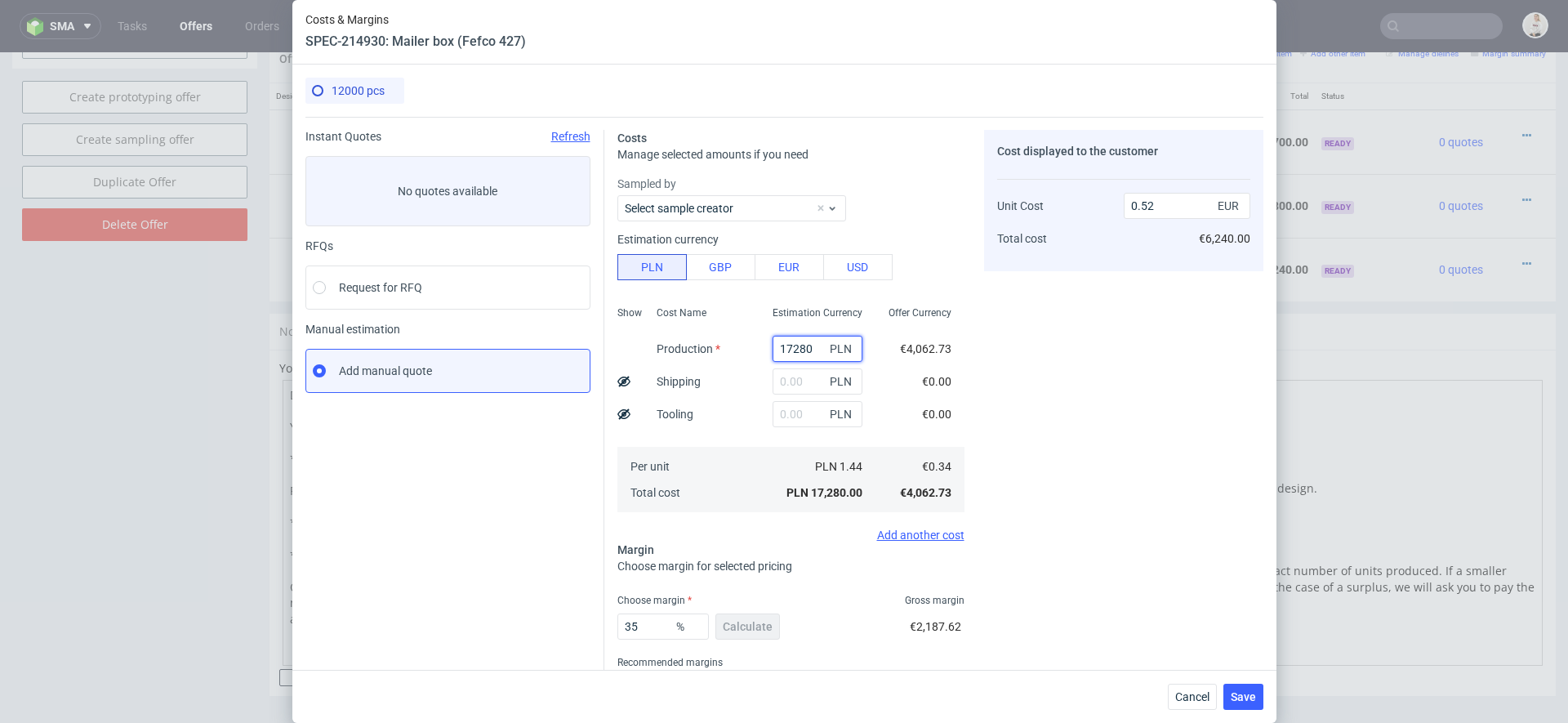
click at [798, 343] on input "17280" at bounding box center [818, 349] width 90 height 27
click at [1042, 423] on div "Cost displayed to the customer Unit Cost Total cost 0.52 EUR €6,240.00" at bounding box center [1124, 429] width 279 height 599
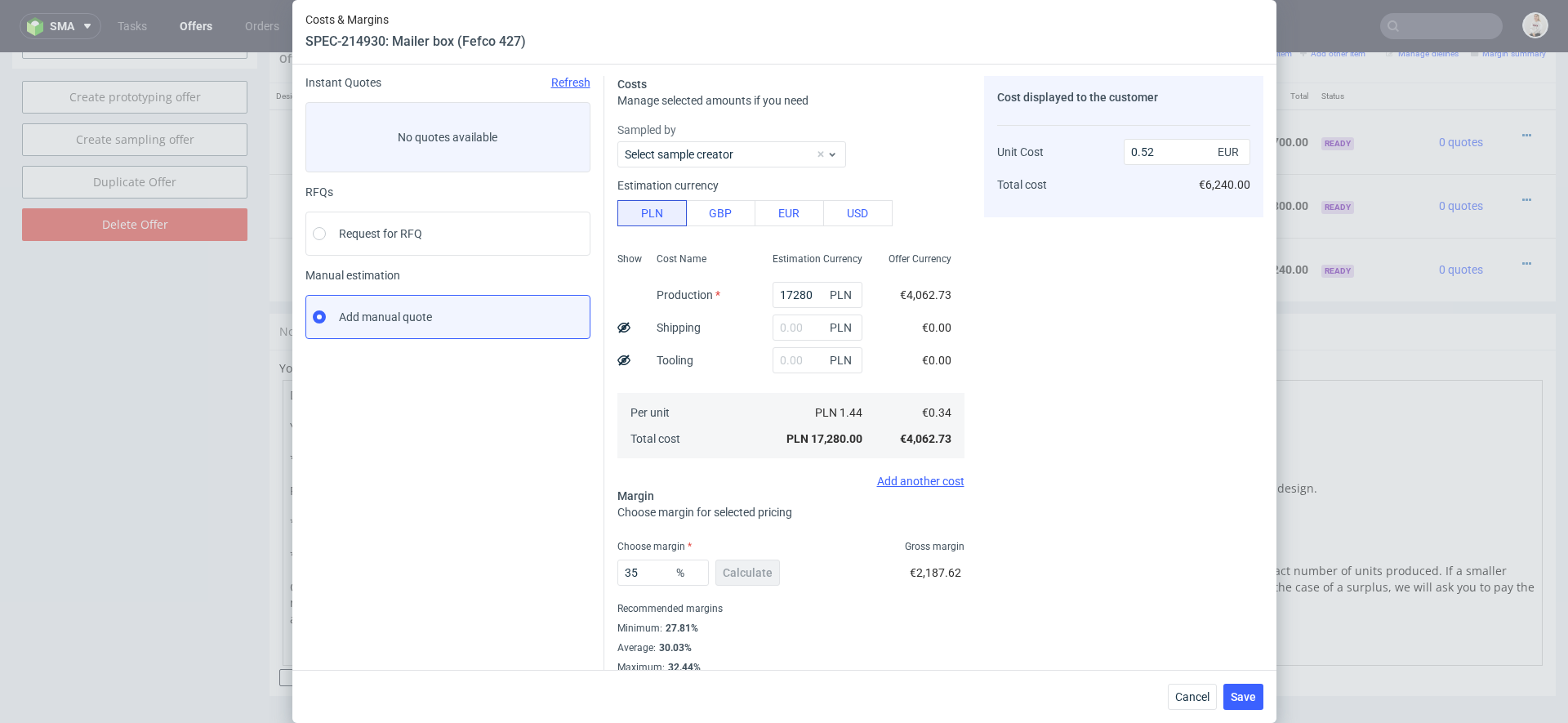
scroll to position [55, 0]
click at [800, 337] on input "text" at bounding box center [818, 326] width 90 height 27
type input "1100"
type input "0.55"
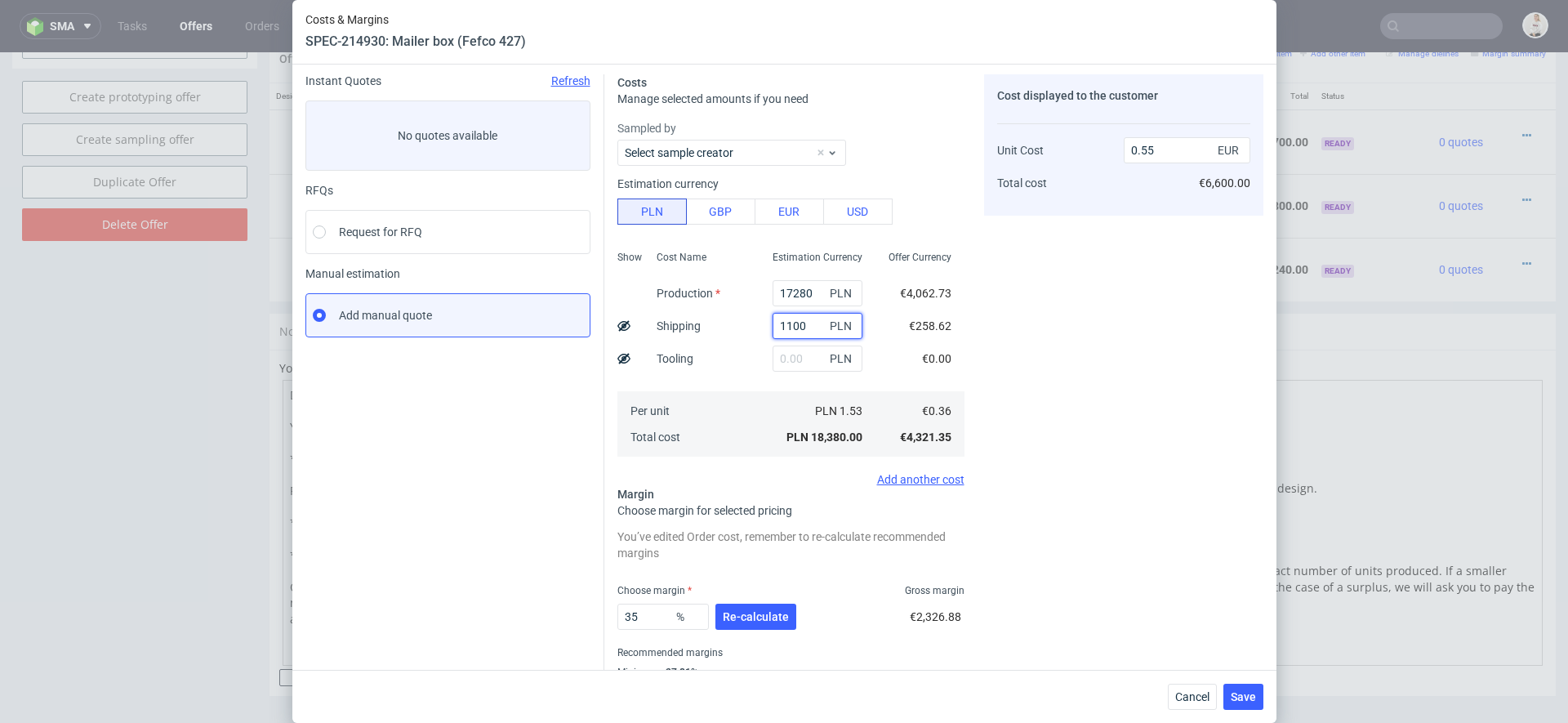
type input "1100"
click at [1012, 514] on div "Cost displayed to the customer Unit Cost Total cost 0.55 EUR €6,600.00" at bounding box center [1124, 396] width 279 height 644
click at [750, 628] on button "Re-calculate" at bounding box center [755, 618] width 81 height 27
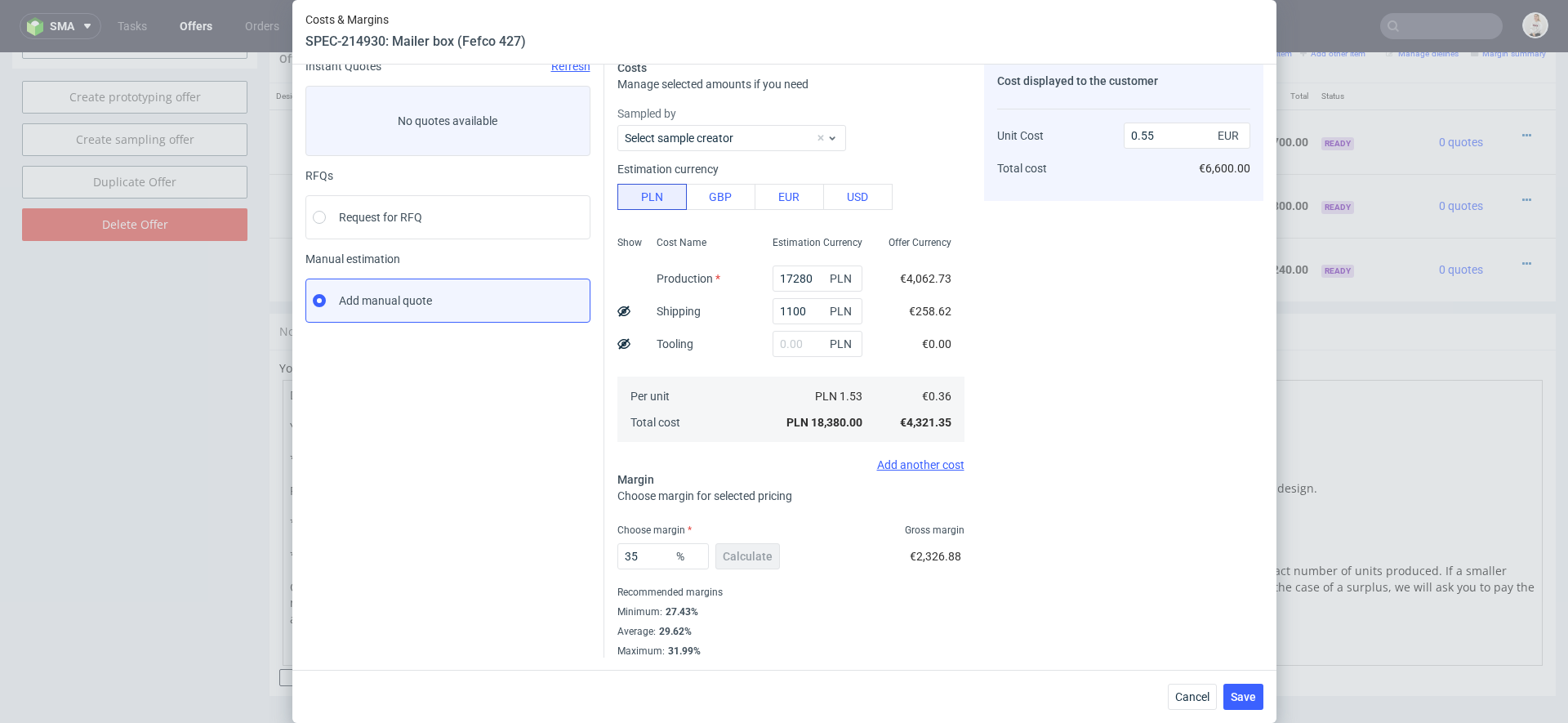
scroll to position [0, 0]
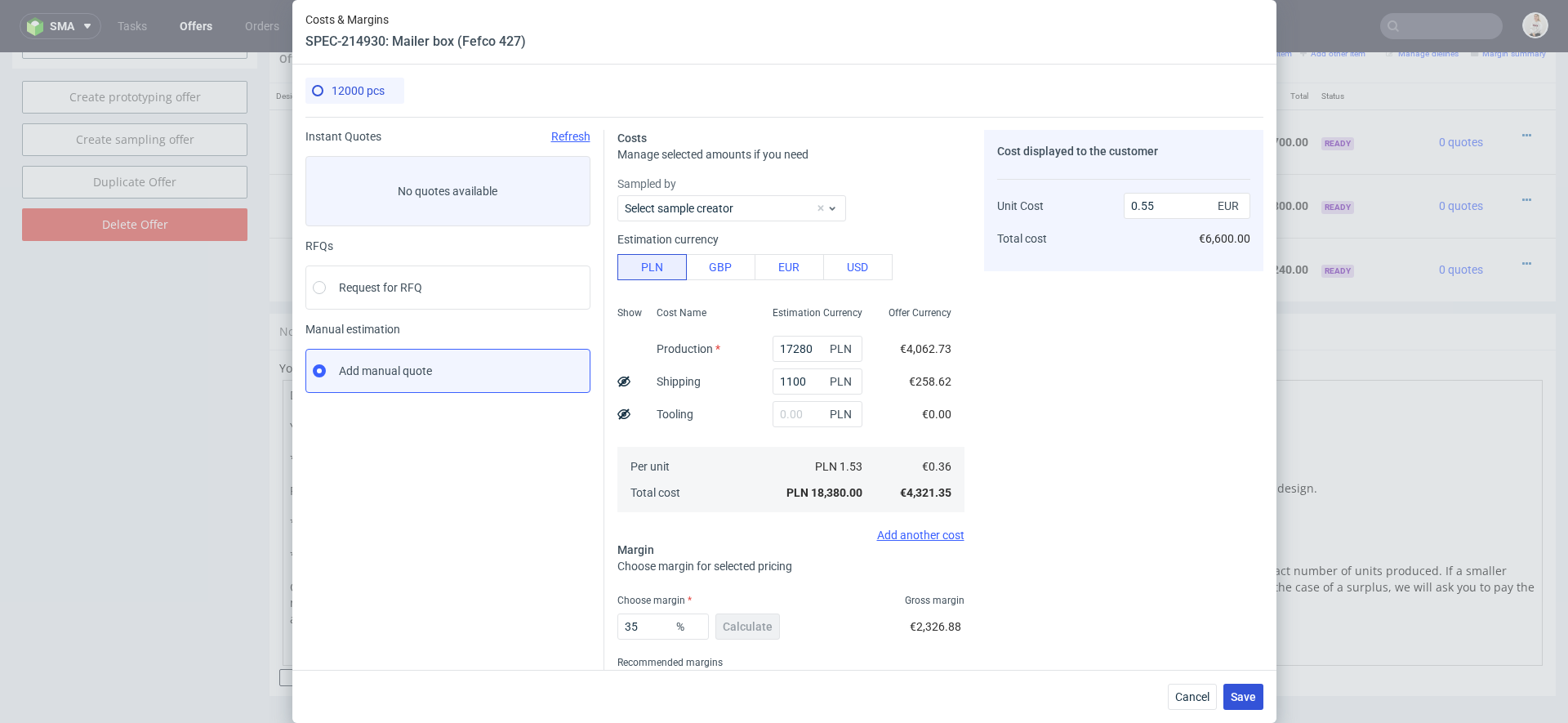
click at [1243, 699] on span "Save" at bounding box center [1243, 697] width 26 height 11
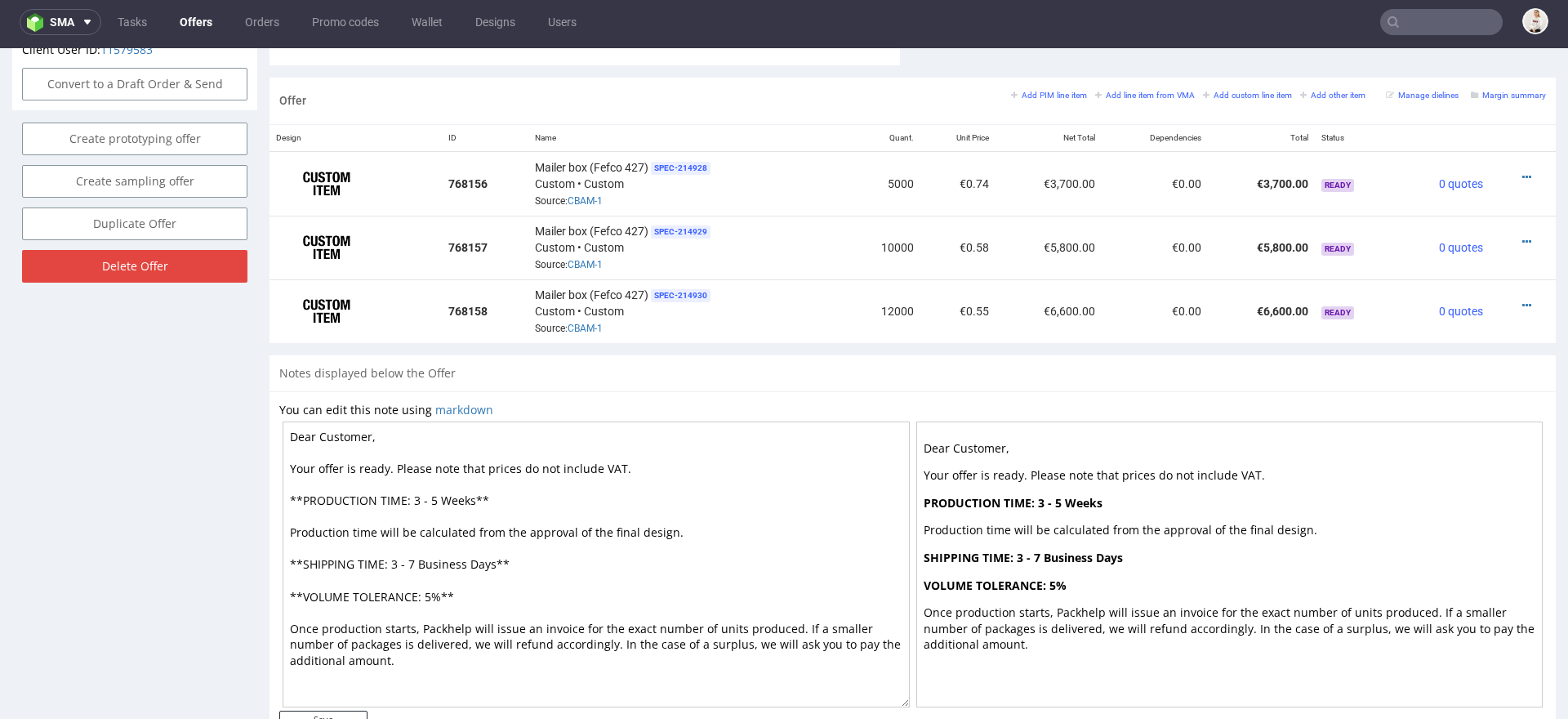
scroll to position [925, 0]
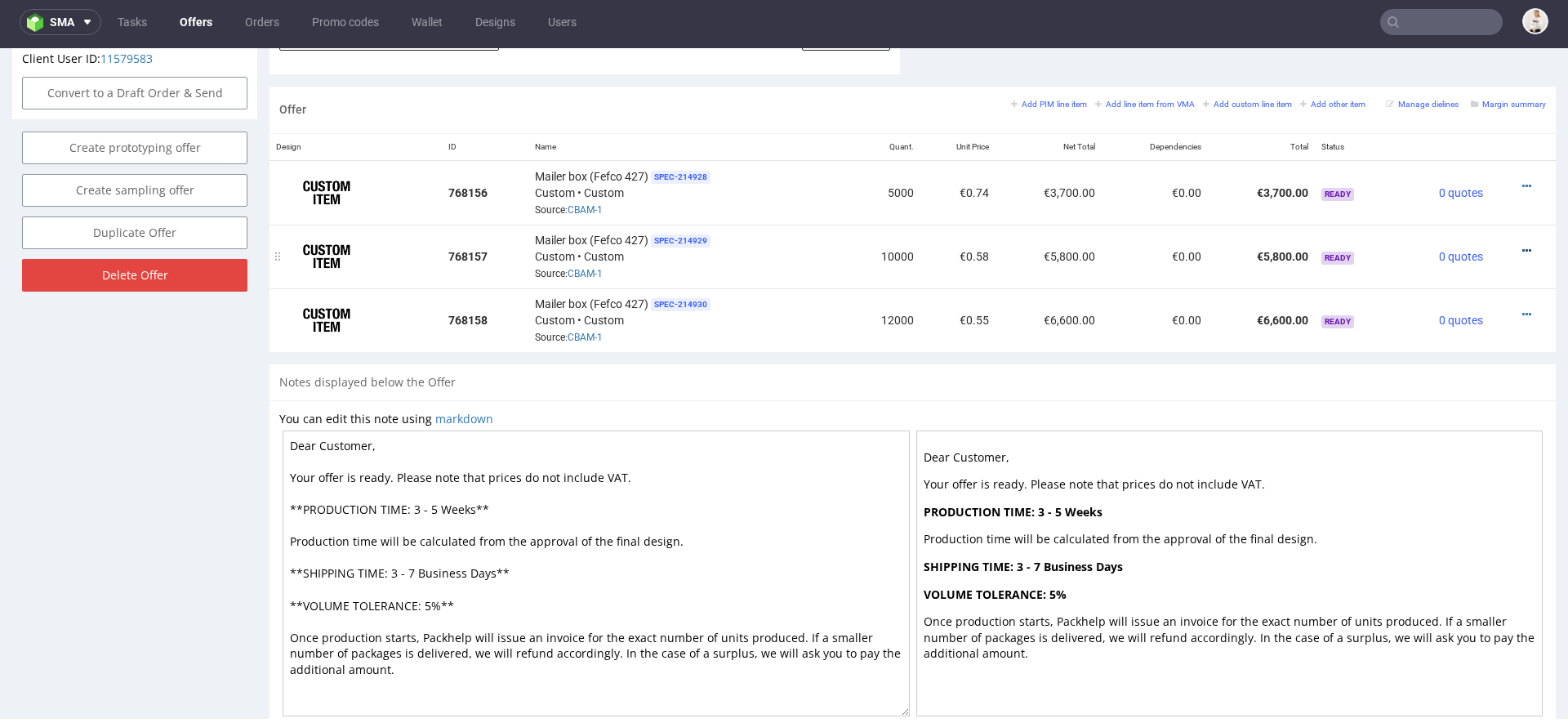
click at [1522, 245] on icon at bounding box center [1526, 251] width 9 height 11
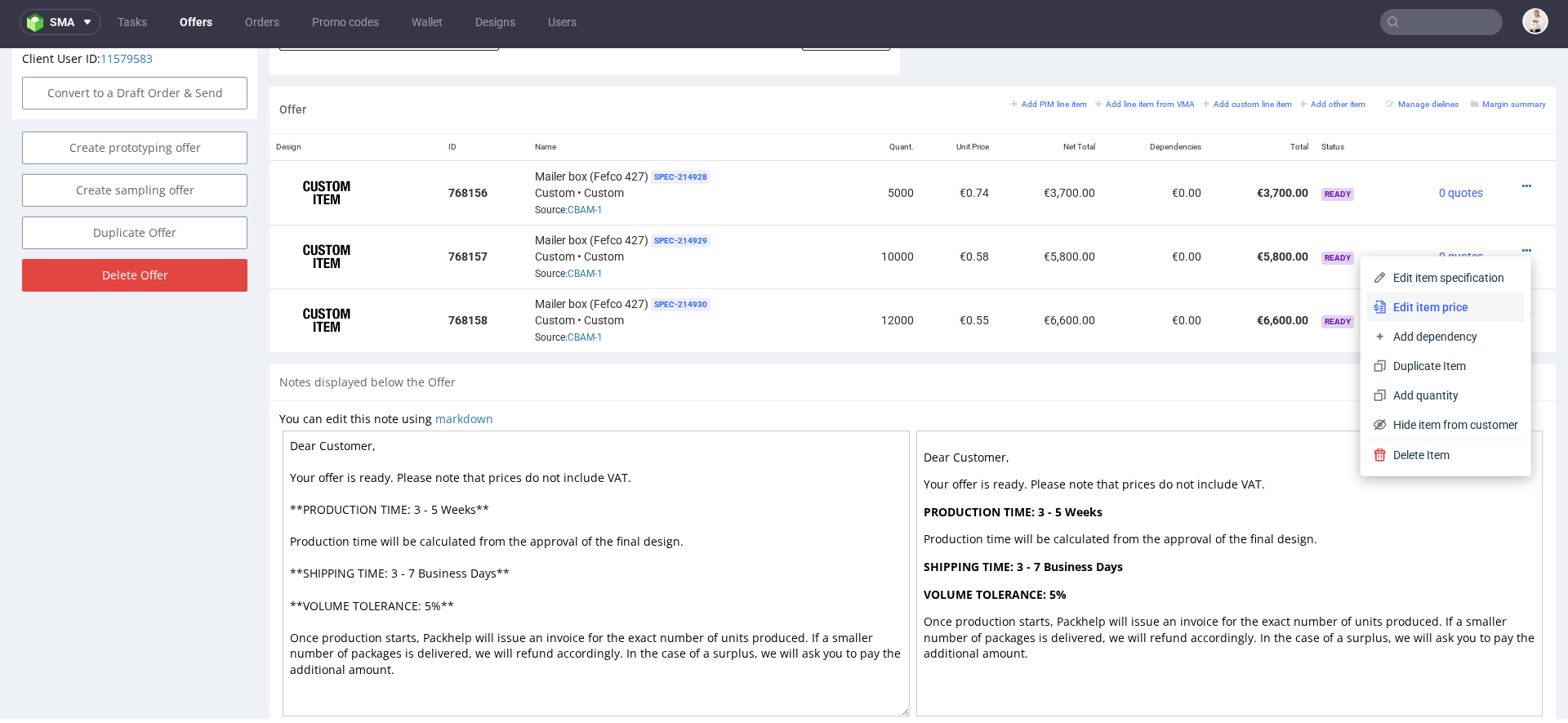
click at [1420, 301] on span "Edit item price" at bounding box center [1452, 307] width 131 height 16
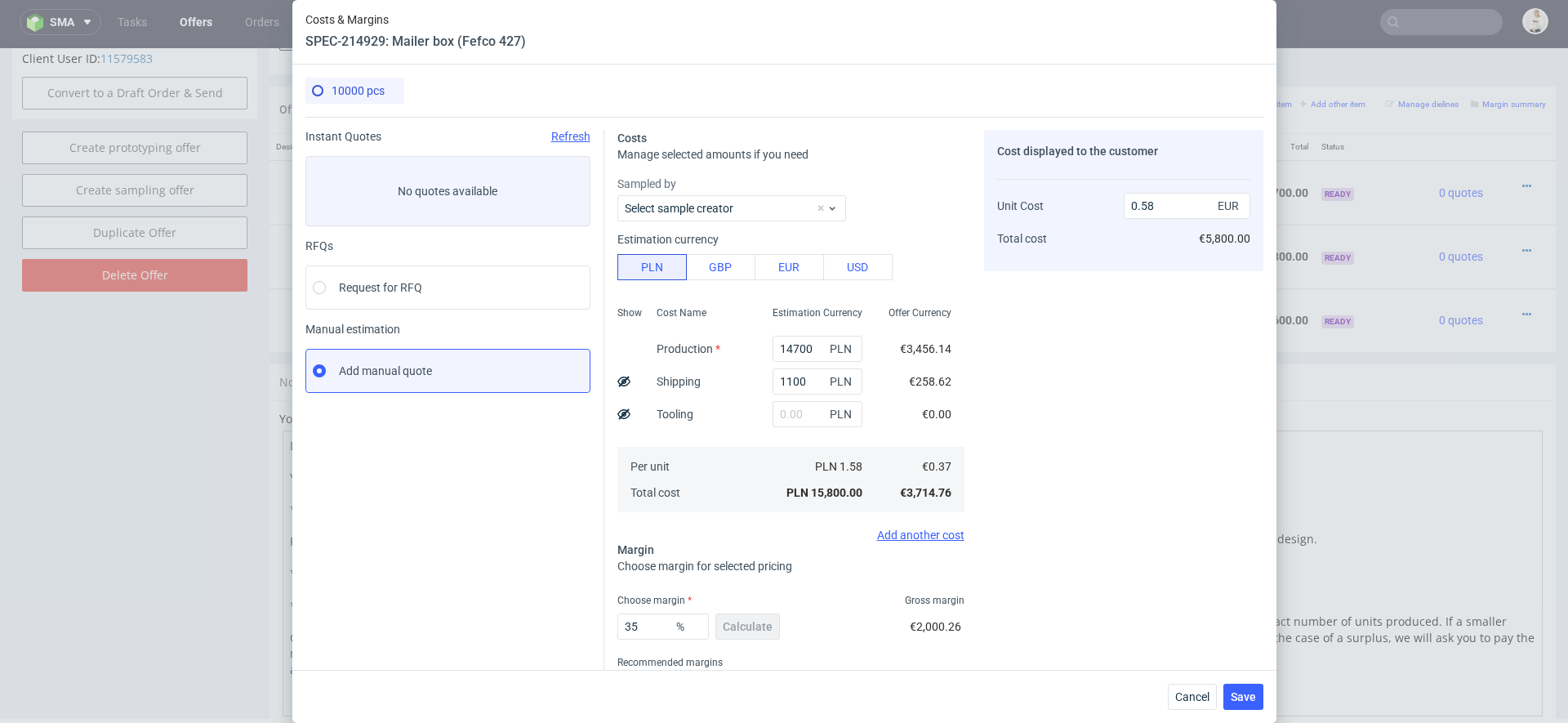
scroll to position [70, 0]
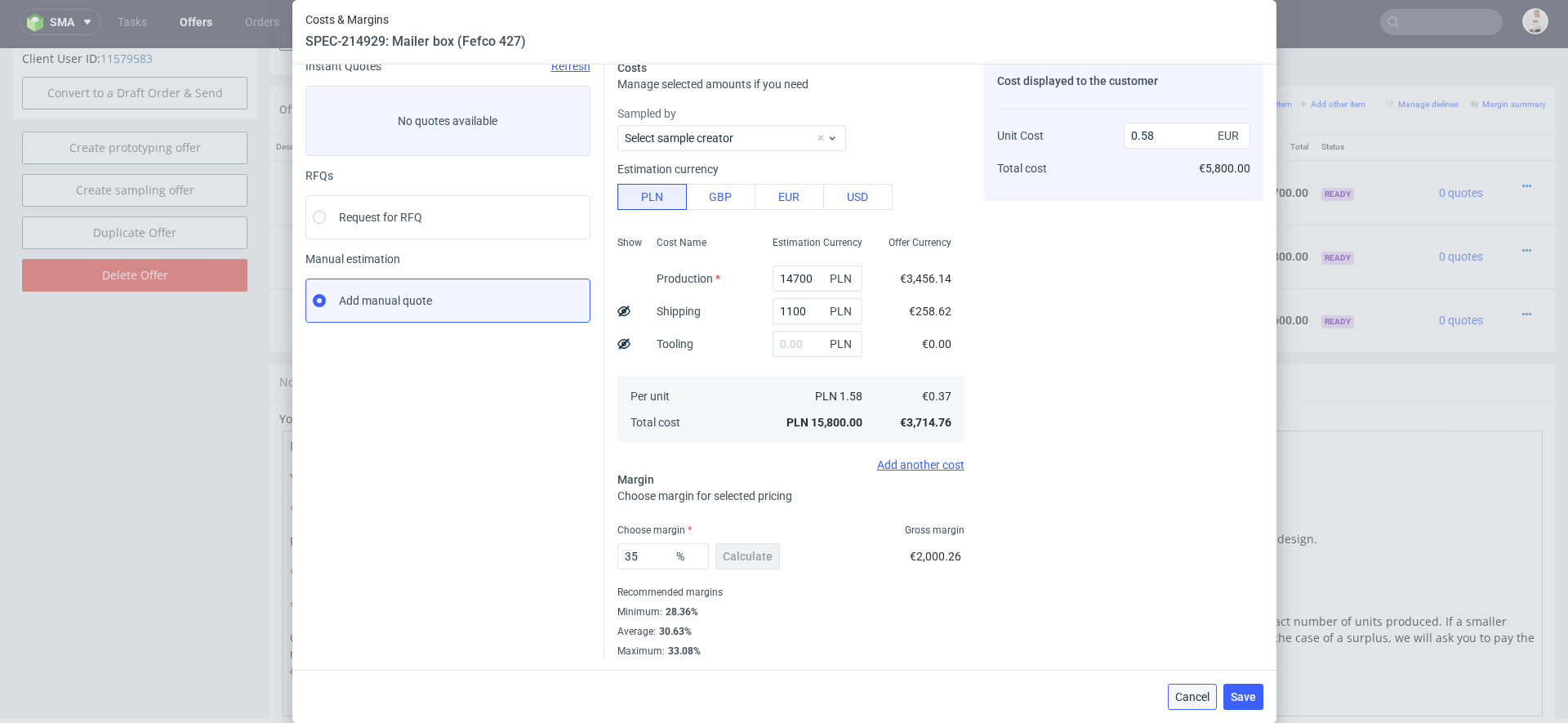
click at [1188, 687] on button "Cancel" at bounding box center [1193, 697] width 49 height 27
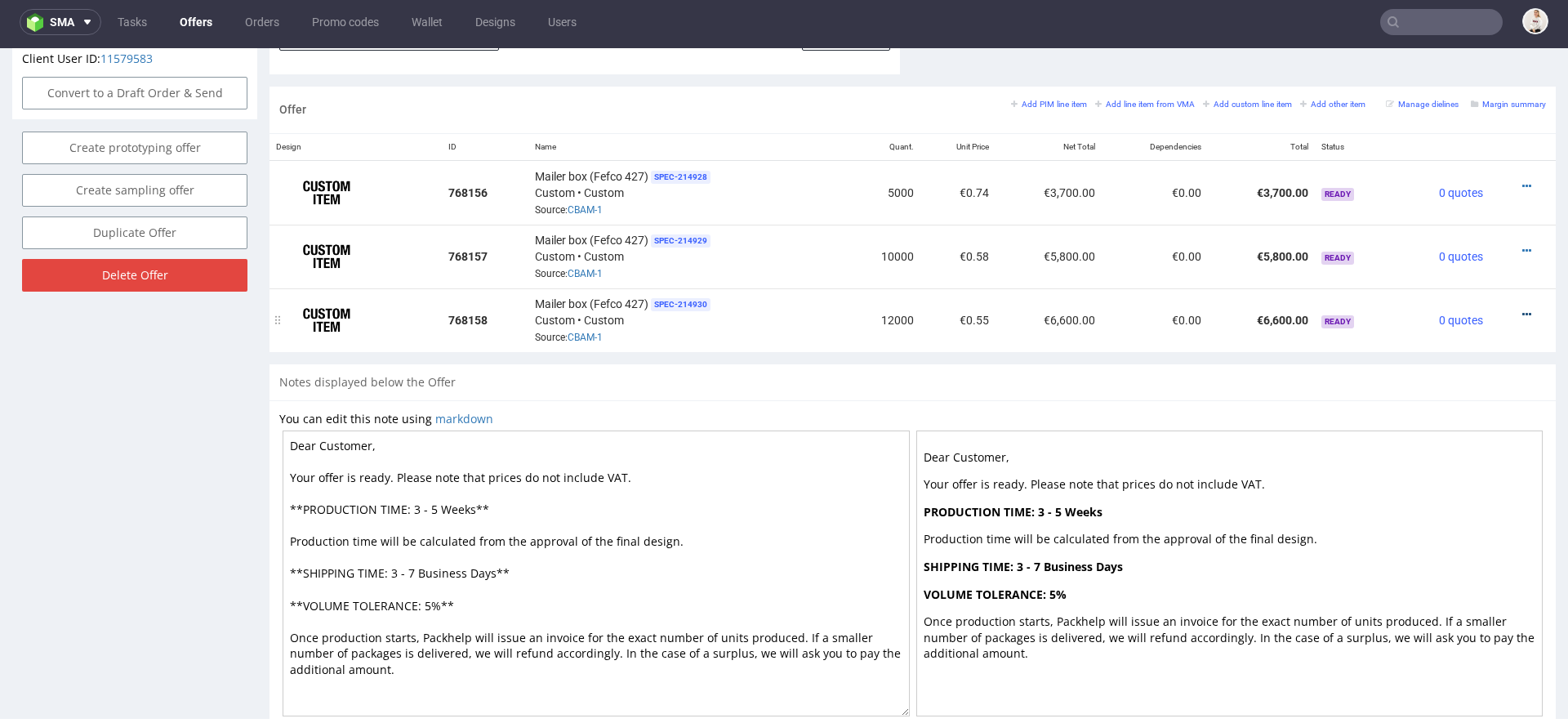
click at [1522, 309] on icon at bounding box center [1526, 314] width 9 height 11
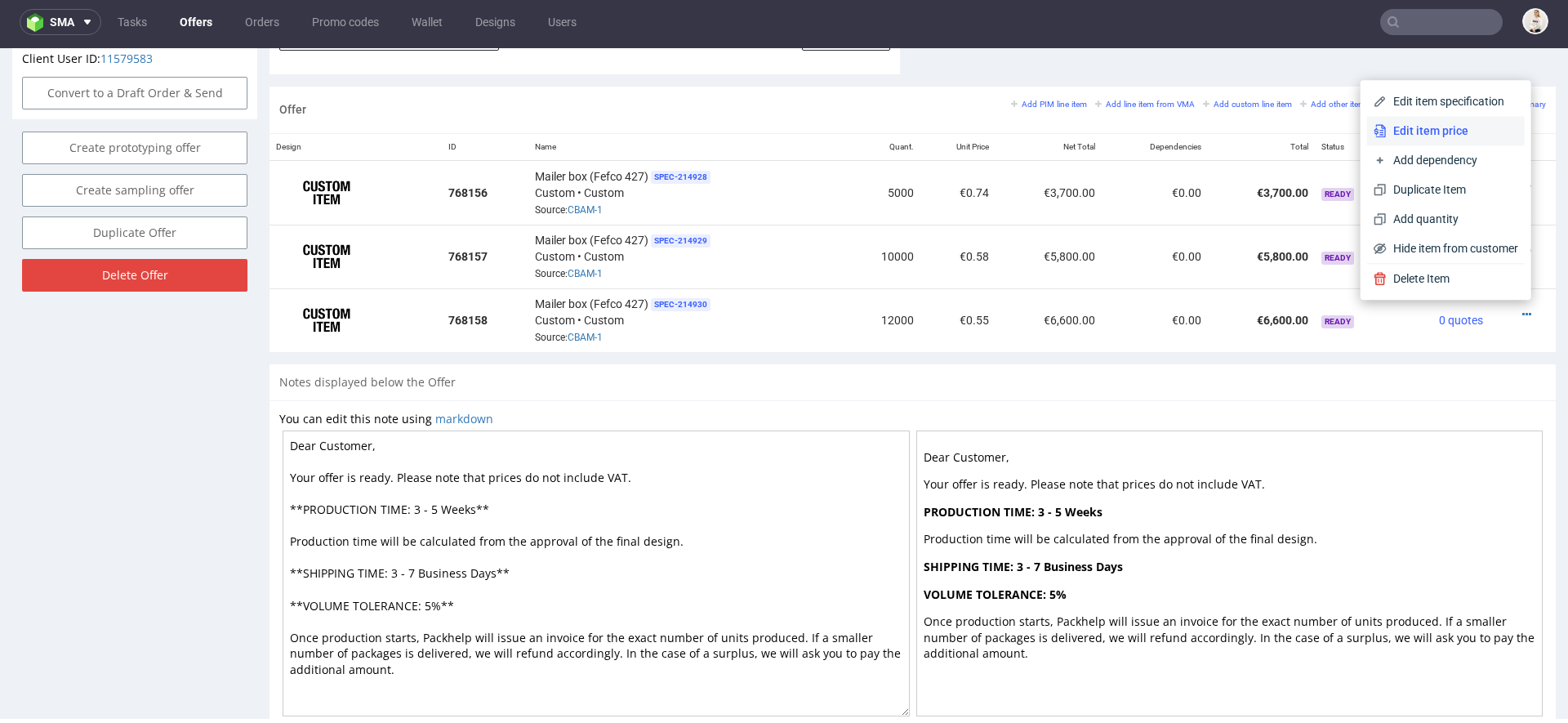
click at [1428, 126] on span "Edit item price" at bounding box center [1452, 130] width 131 height 16
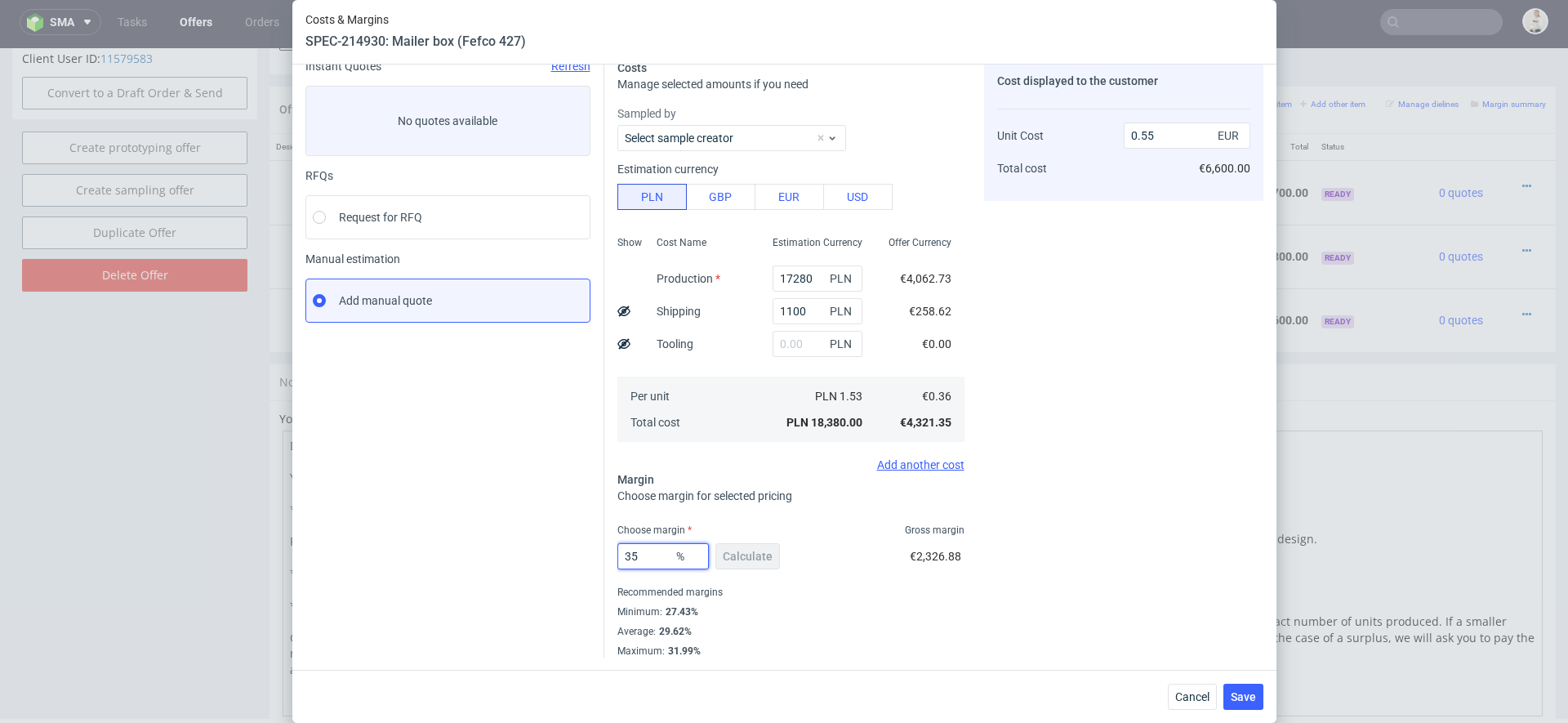
click at [655, 552] on input "35" at bounding box center [663, 557] width 91 height 27
type input "34"
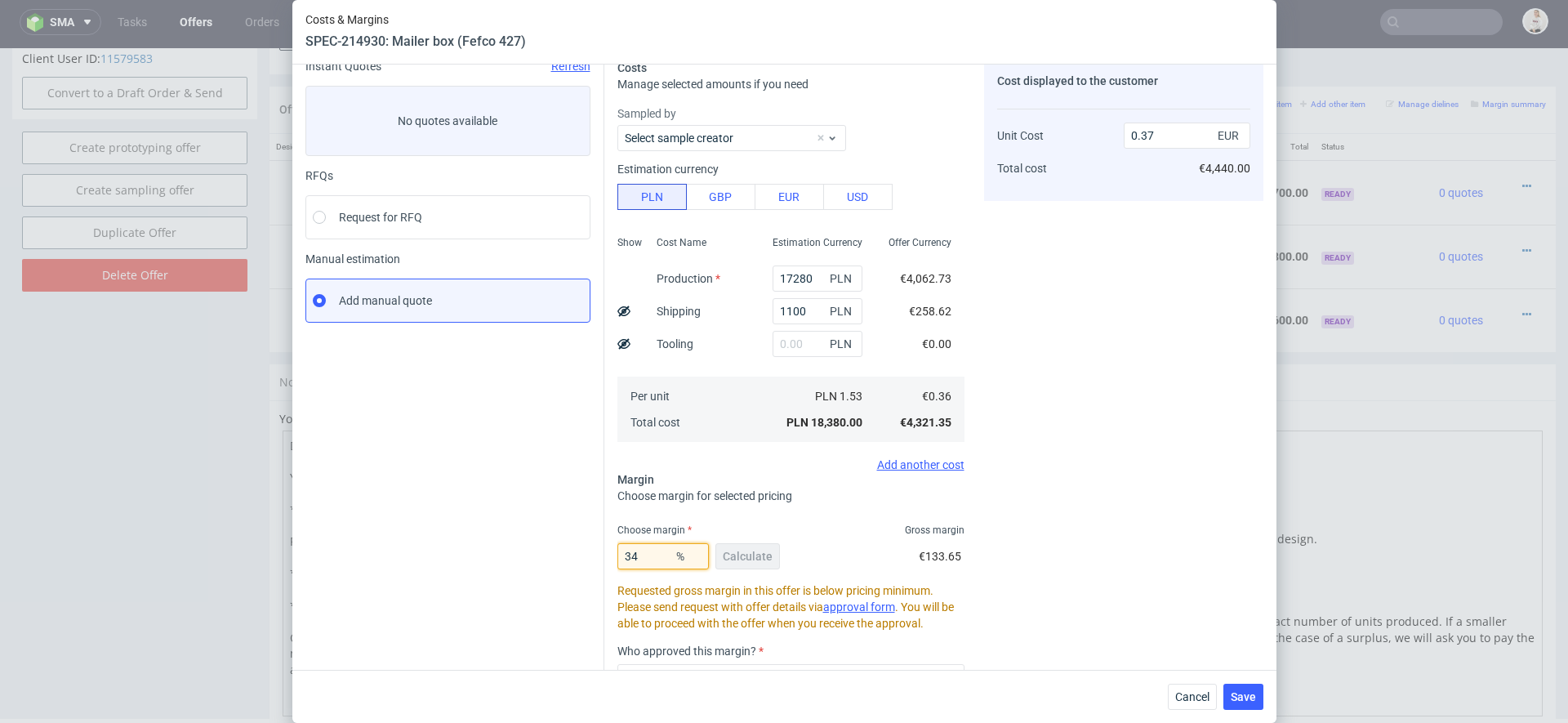
type input "0.54"
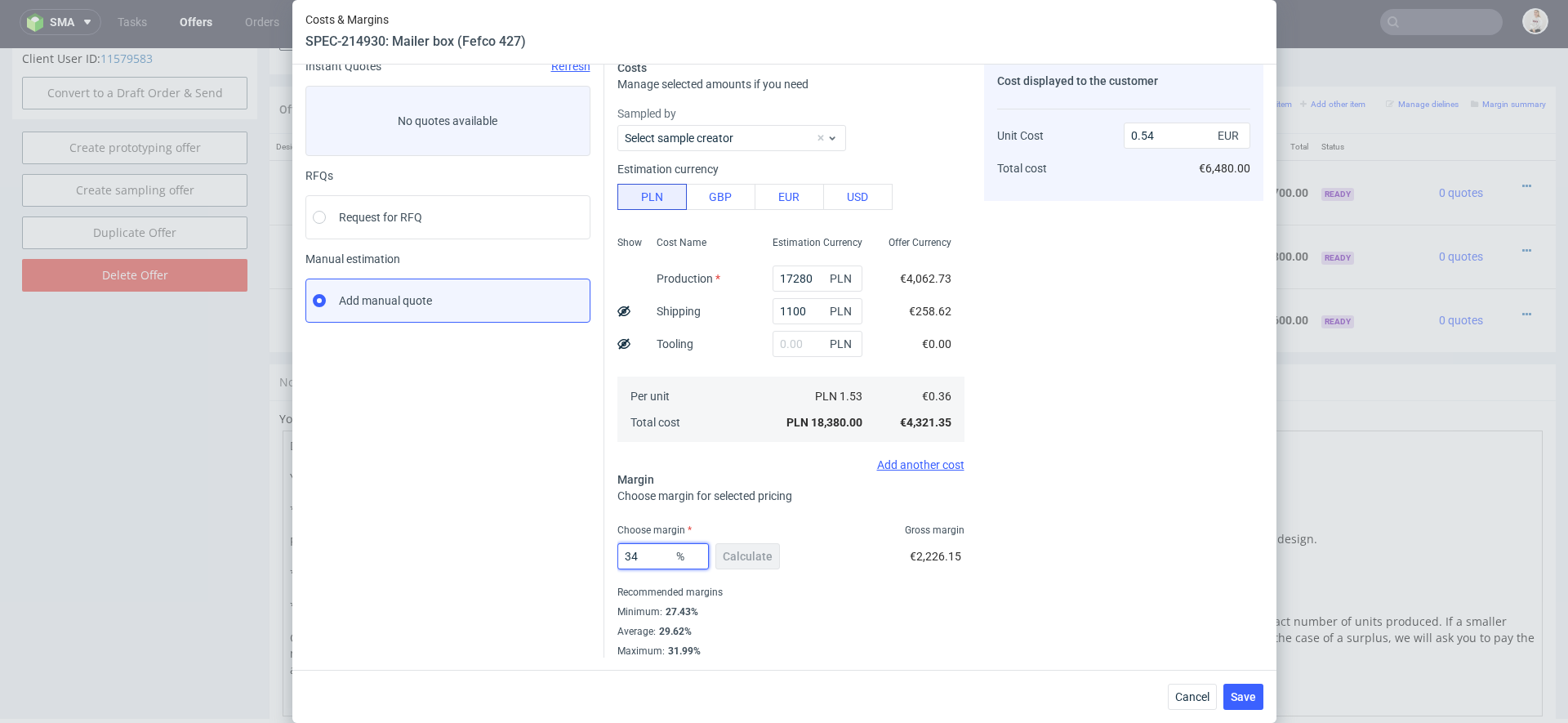
type input "34"
click at [1136, 510] on div "Cost displayed to the customer Unit Cost Total cost 0.54 EUR €6,480.00" at bounding box center [1124, 359] width 279 height 599
click at [1249, 693] on span "Save" at bounding box center [1243, 697] width 26 height 11
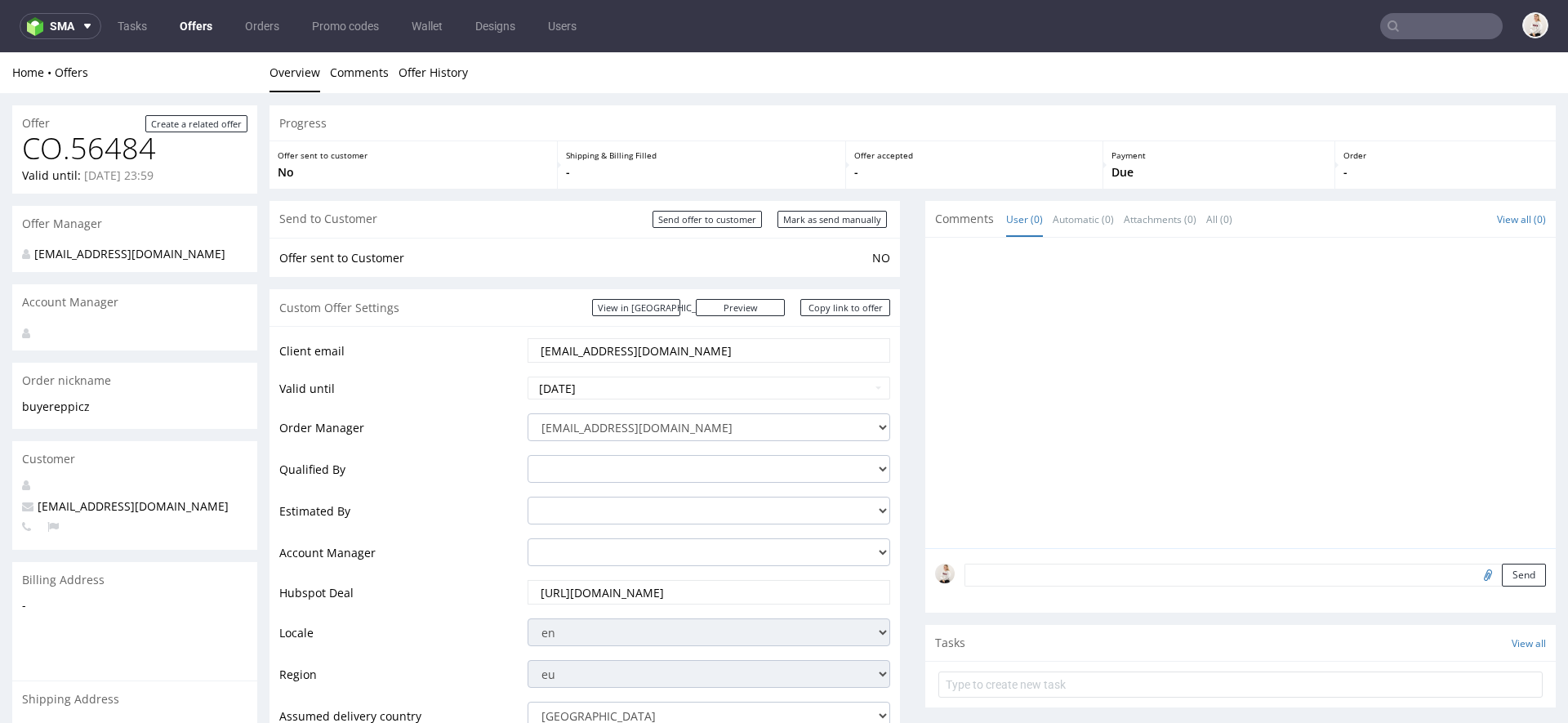
scroll to position [0, 0]
click at [826, 214] on input "Mark as send manually" at bounding box center [832, 219] width 109 height 17
type input "In progress..."
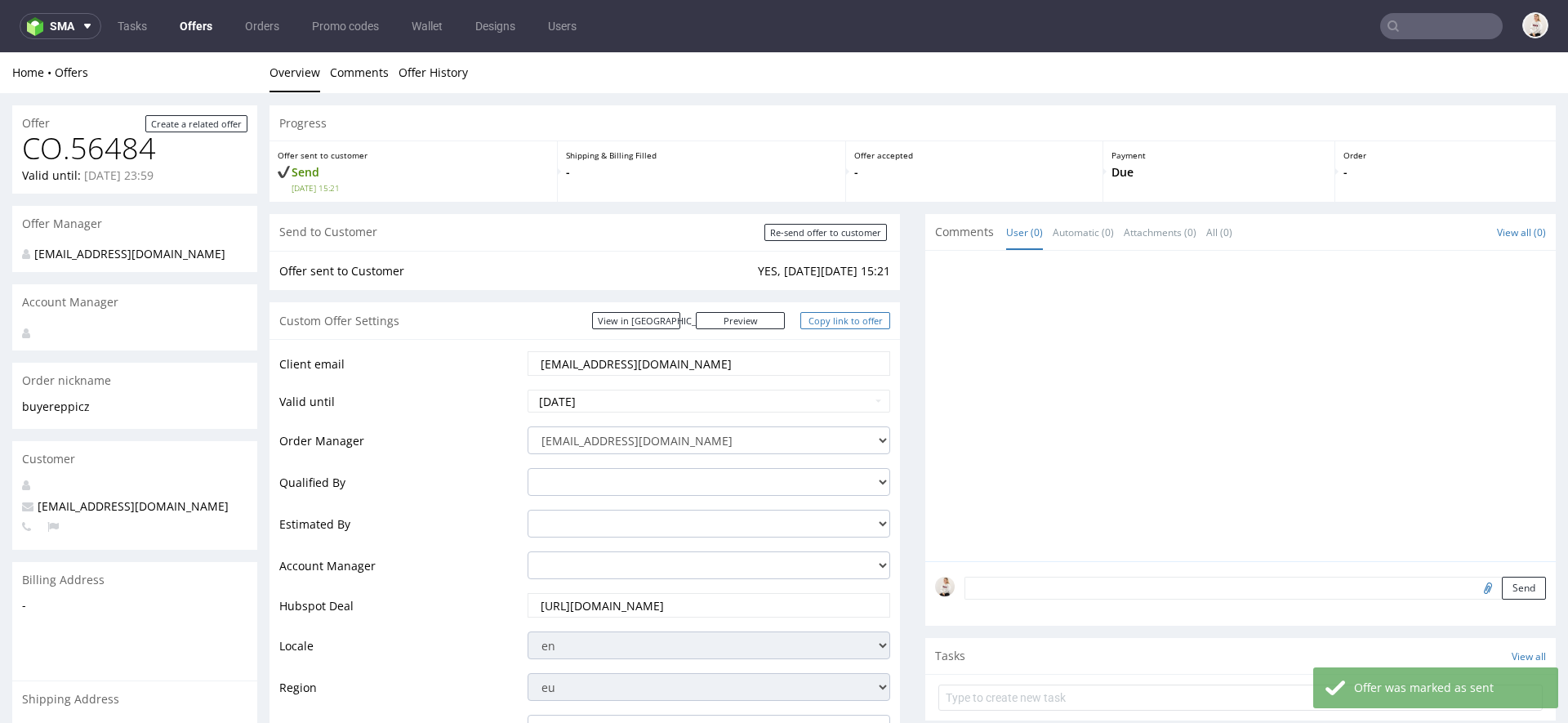
click at [849, 318] on link "Copy link to offer" at bounding box center [845, 321] width 90 height 17
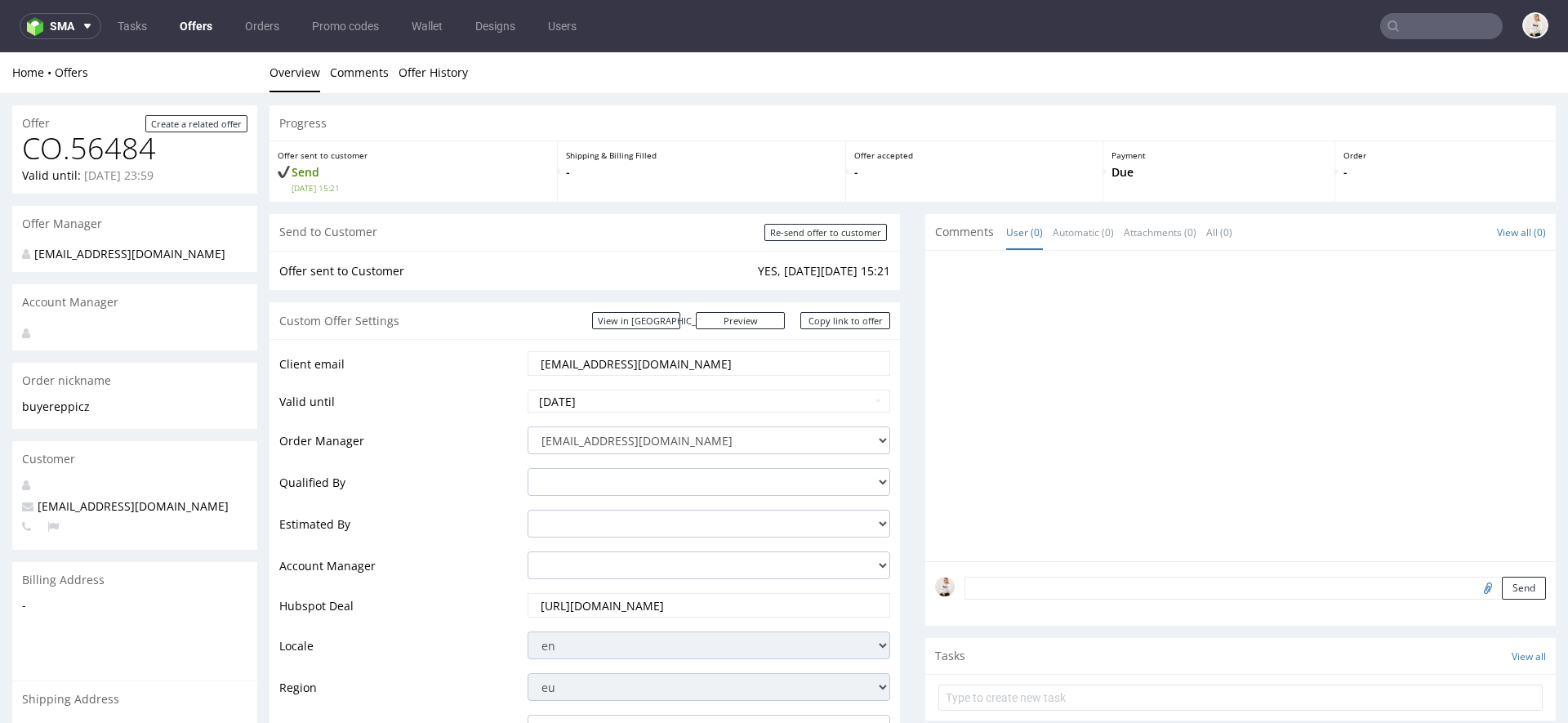
click at [204, 29] on link "Offers" at bounding box center [196, 27] width 52 height 27
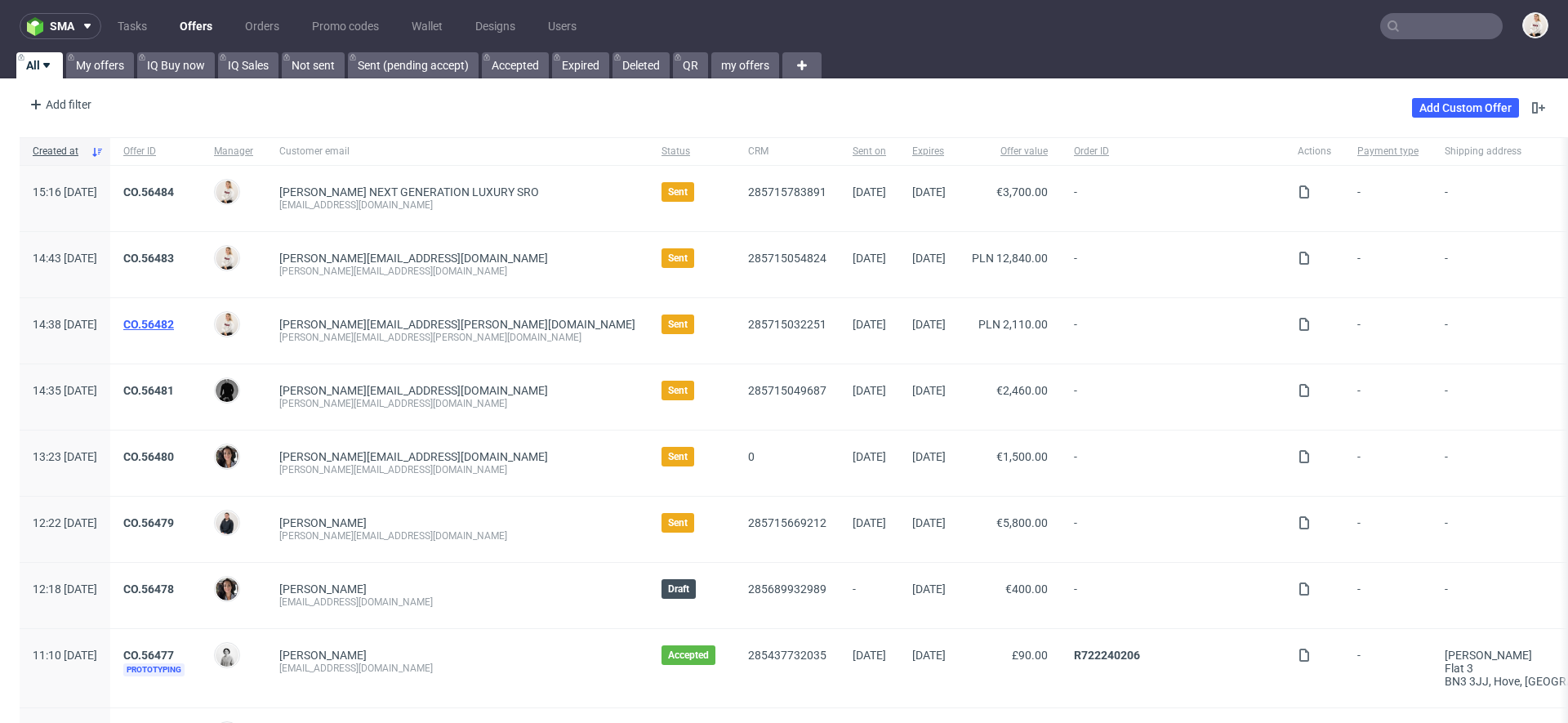
click at [174, 320] on link "CO.56482" at bounding box center [148, 325] width 50 height 13
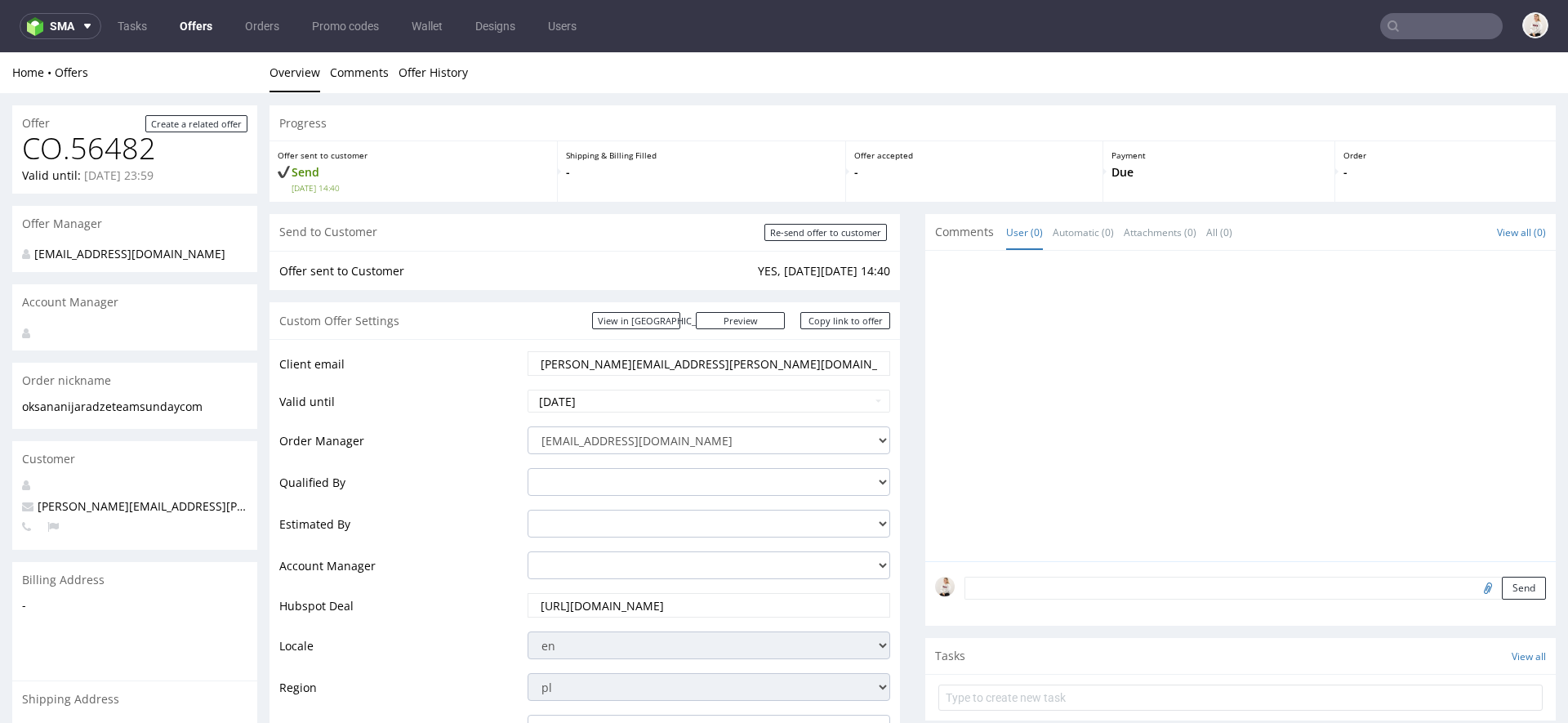
click at [663, 354] on input "iwona.borysiewicz@teamsunday.com" at bounding box center [709, 364] width 340 height 23
paste input "text"
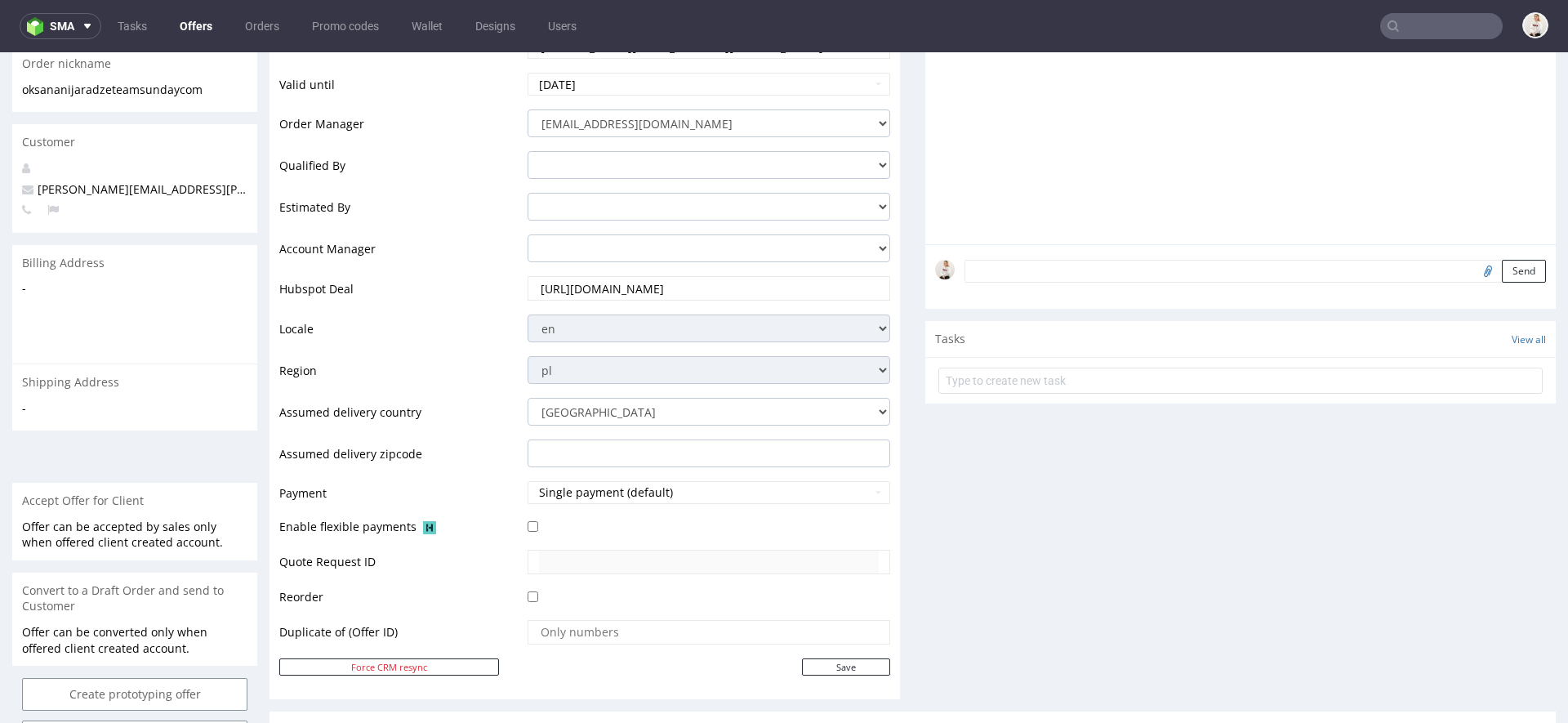
scroll to position [384, 0]
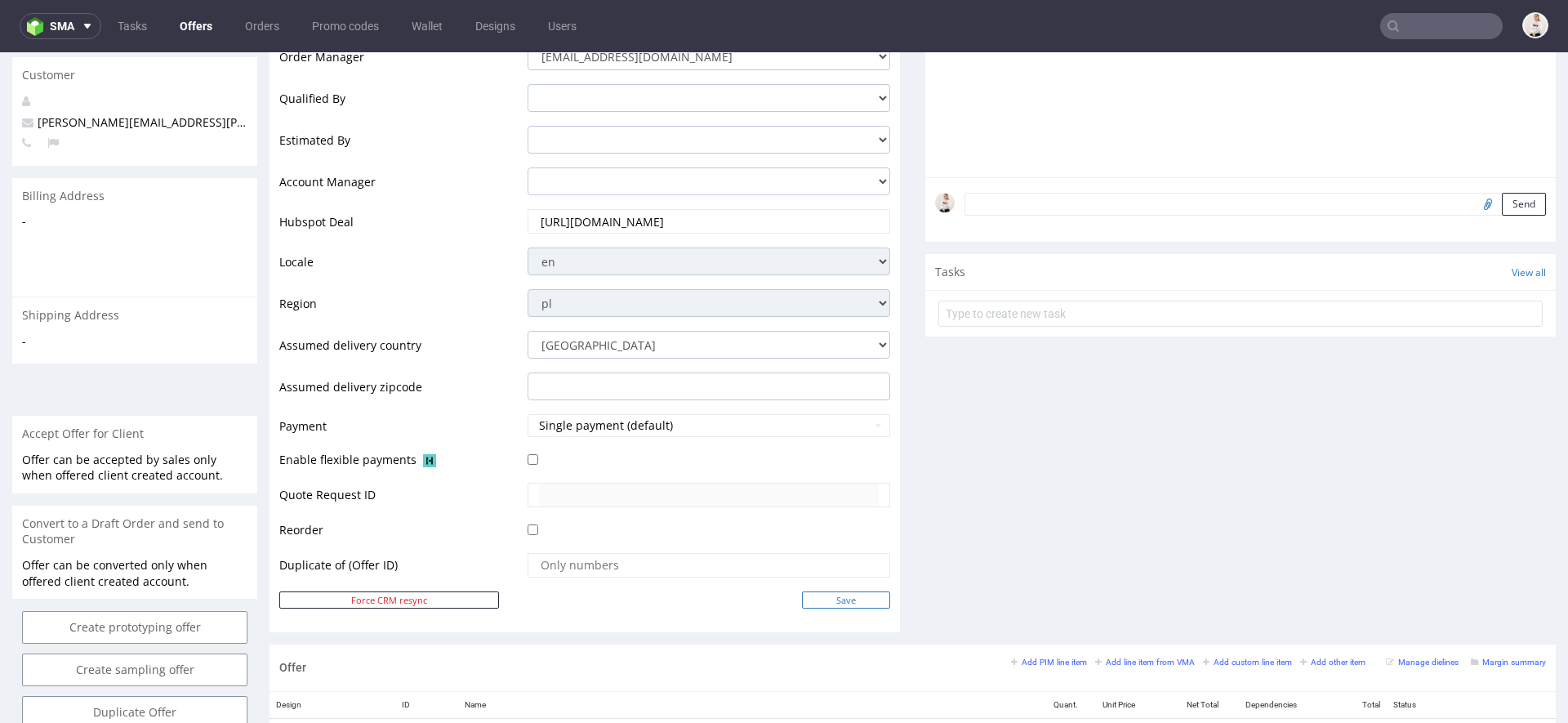
type input "[PERSON_NAME][EMAIL_ADDRESS][DOMAIN_NAME]"
click at [858, 592] on input "Save" at bounding box center [846, 600] width 88 height 17
type input "In progress..."
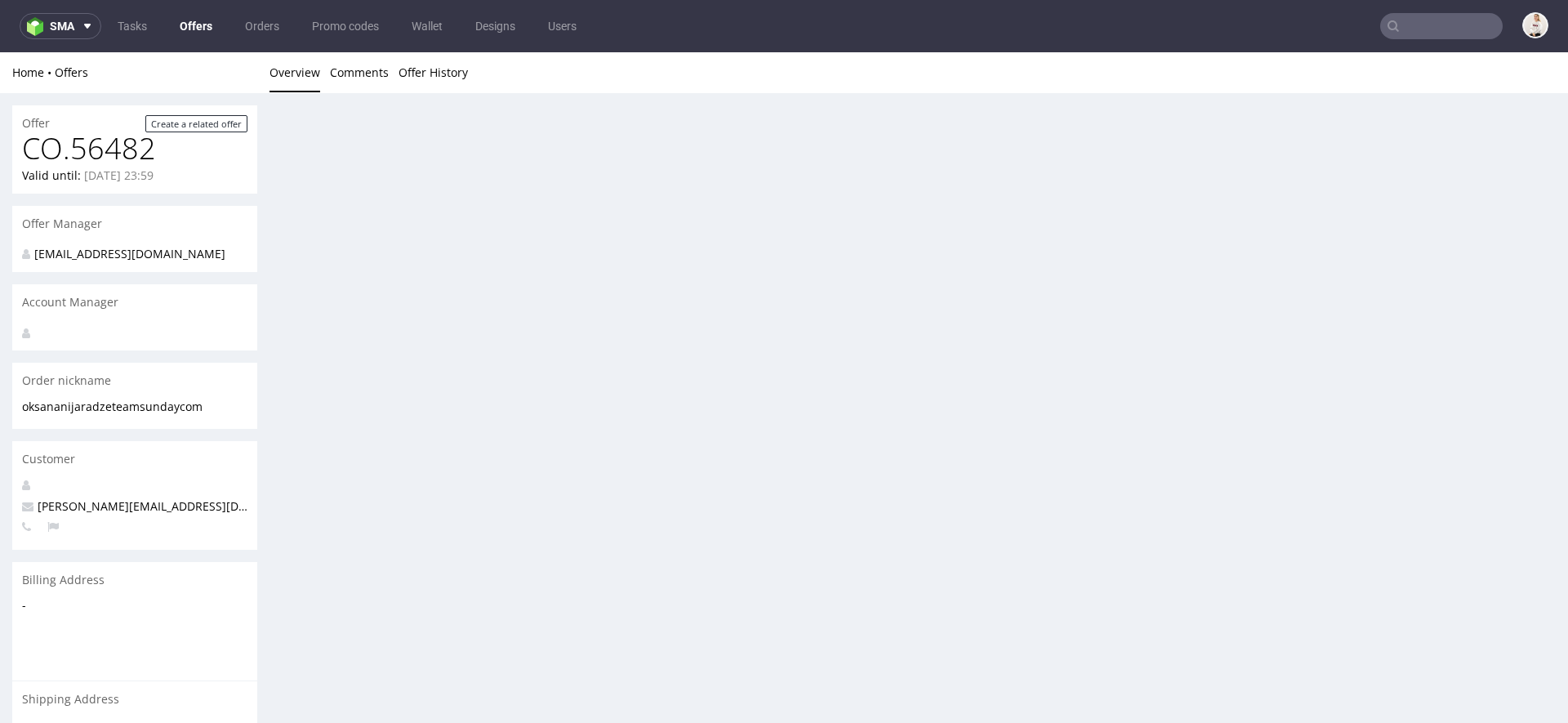
scroll to position [0, 0]
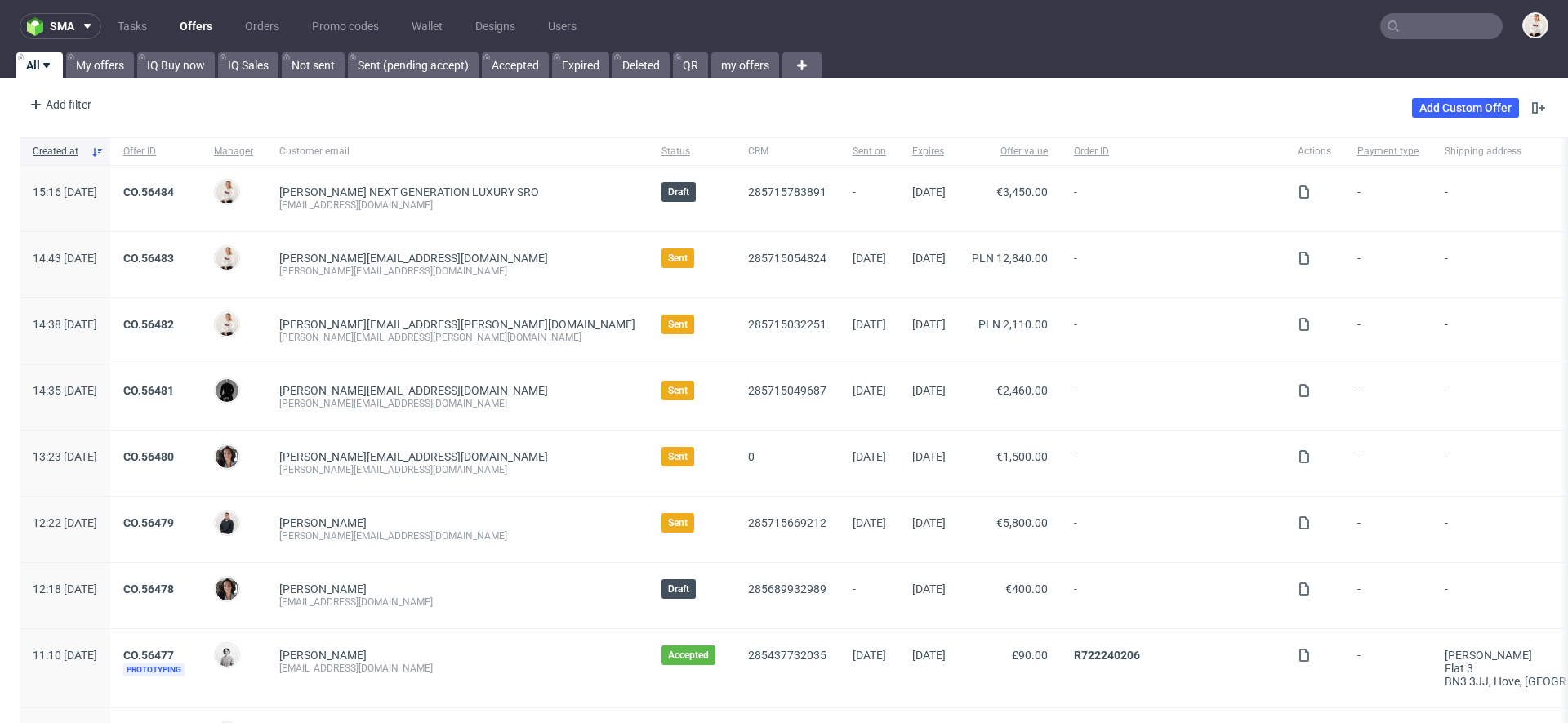
click at [1461, 13] on input "text" at bounding box center [1442, 27] width 123 height 27
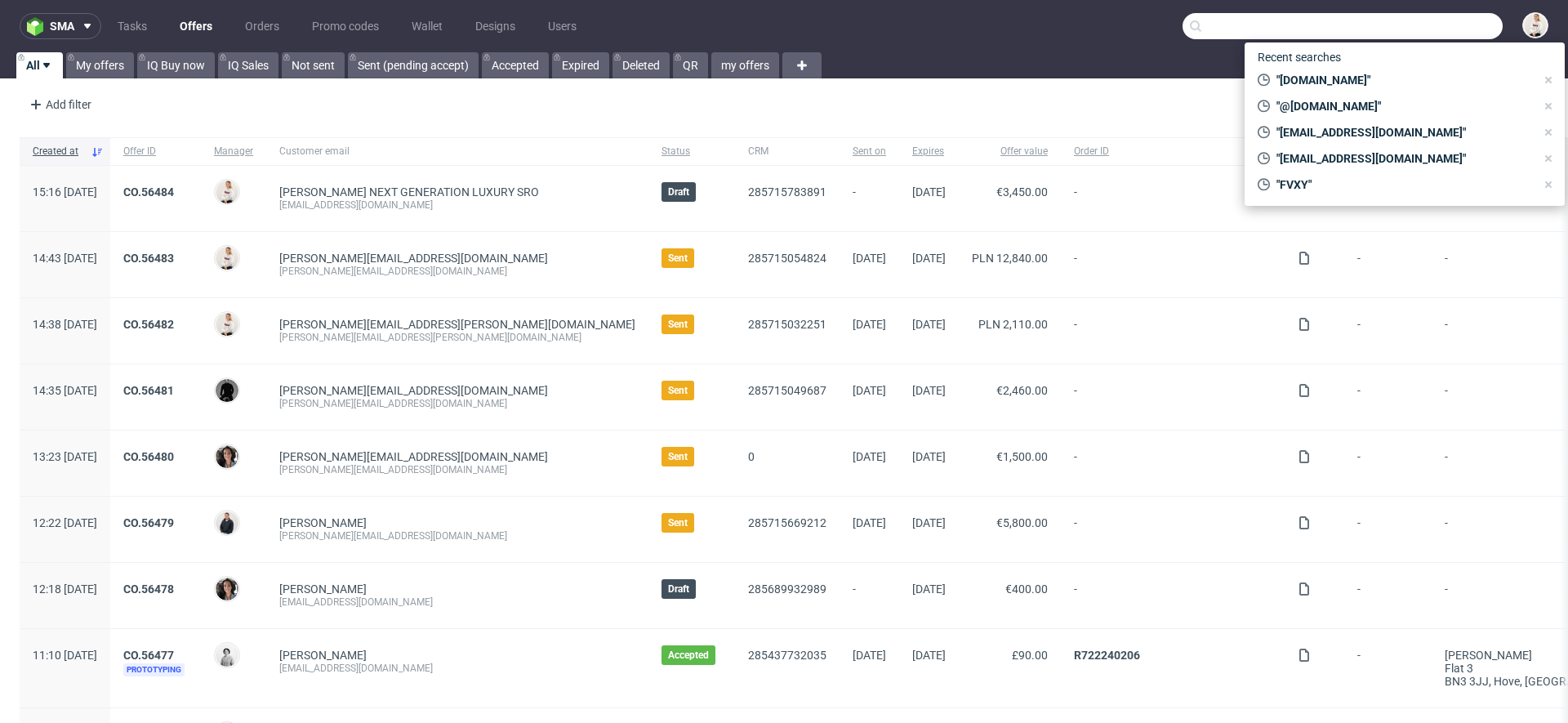
paste input "[EMAIL_ADDRESS][DOMAIN_NAME]"
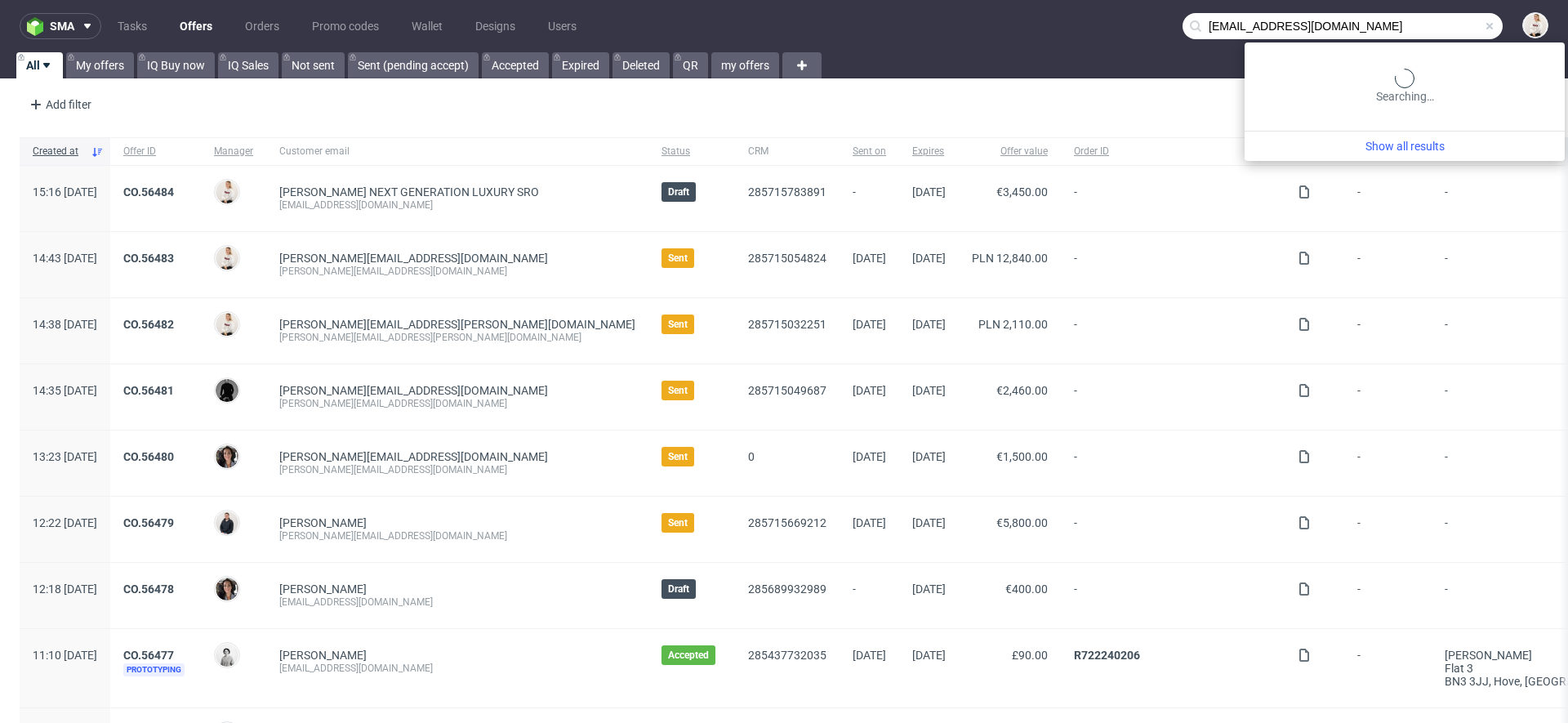
type input "[EMAIL_ADDRESS][DOMAIN_NAME]"
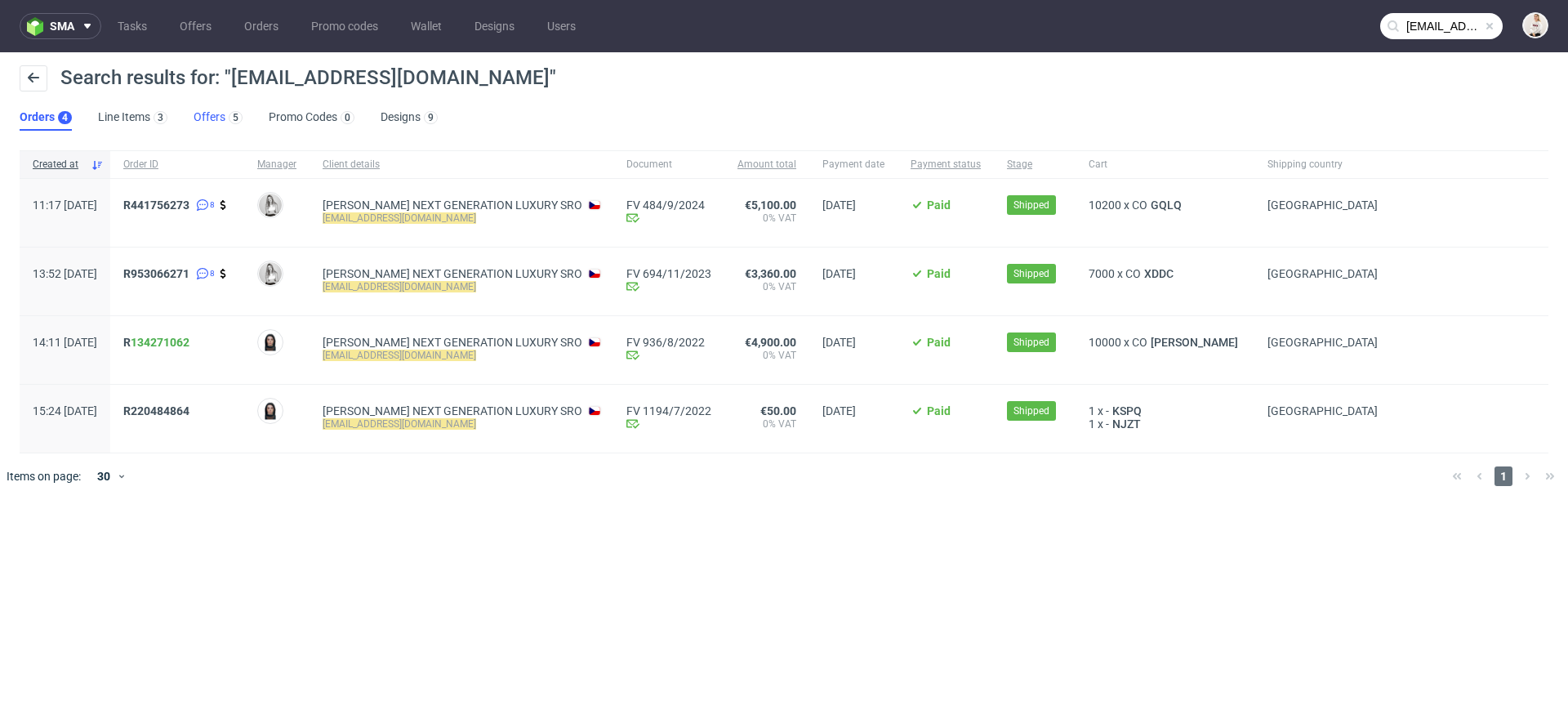
click at [218, 111] on link "Offers 5" at bounding box center [218, 118] width 49 height 27
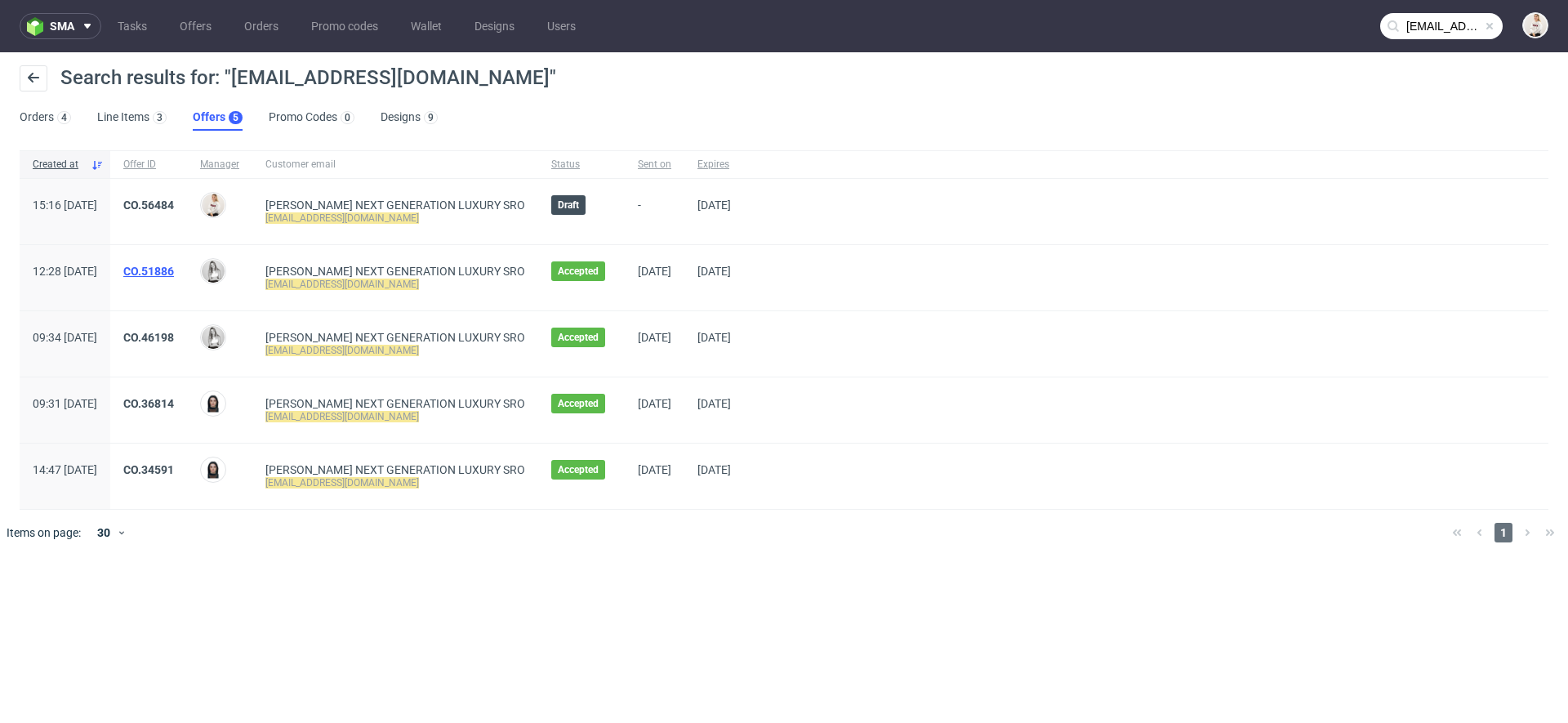
click at [174, 272] on link "CO.51886" at bounding box center [148, 272] width 50 height 13
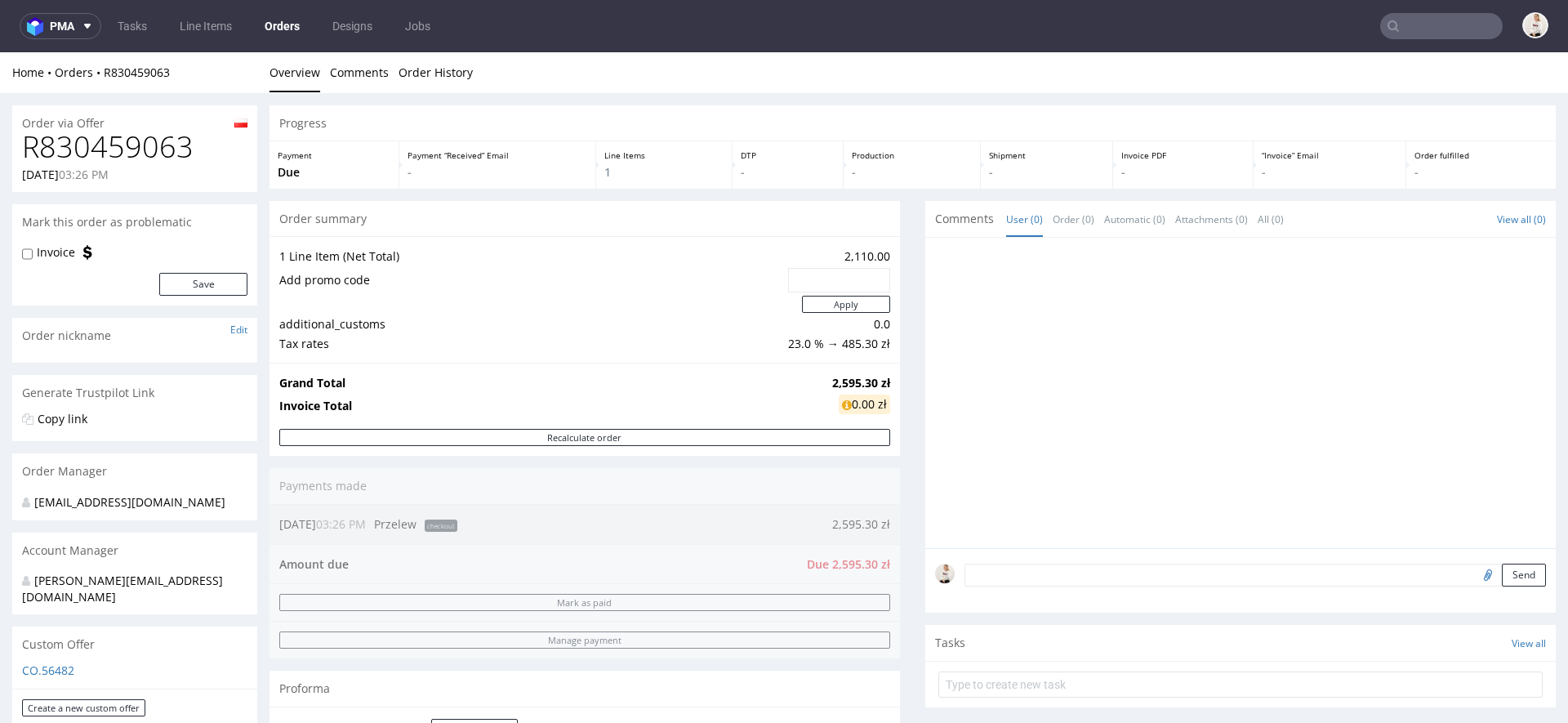
click at [116, 154] on h1 "R830459063" at bounding box center [134, 147] width 225 height 32
copy h1 "R830459063"
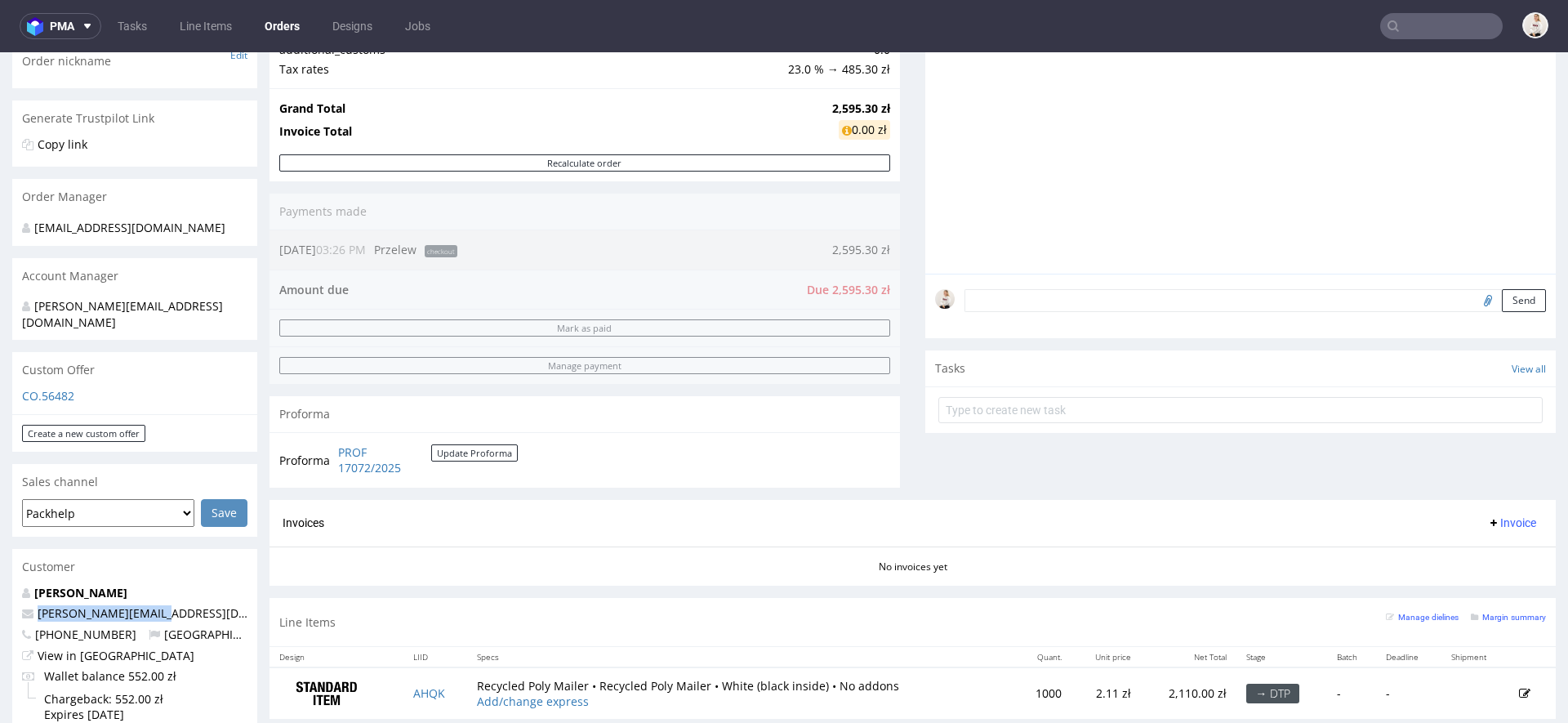
drag, startPoint x: 172, startPoint y: 593, endPoint x: 32, endPoint y: 599, distance: 140.1
click at [32, 605] on p "[PERSON_NAME][EMAIL_ADDRESS][DOMAIN_NAME]" at bounding box center [134, 613] width 225 height 16
copy span "[PERSON_NAME][EMAIL_ADDRESS][DOMAIN_NAME]"
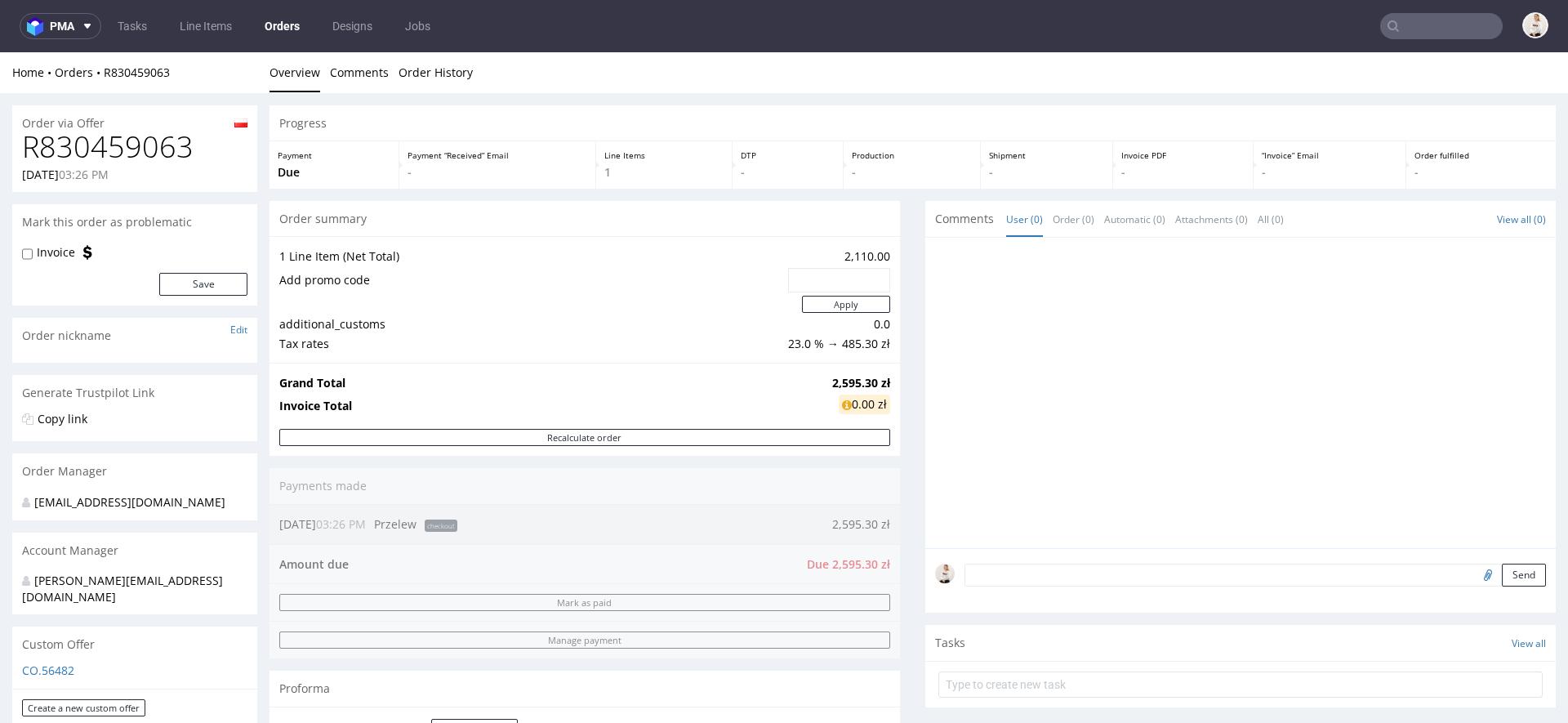
click at [137, 167] on div "12.08.2025 03:26 PM" at bounding box center [134, 174] width 225 height 16
click at [117, 150] on h1 "R830459063" at bounding box center [134, 147] width 225 height 32
copy h1 "R830459063"
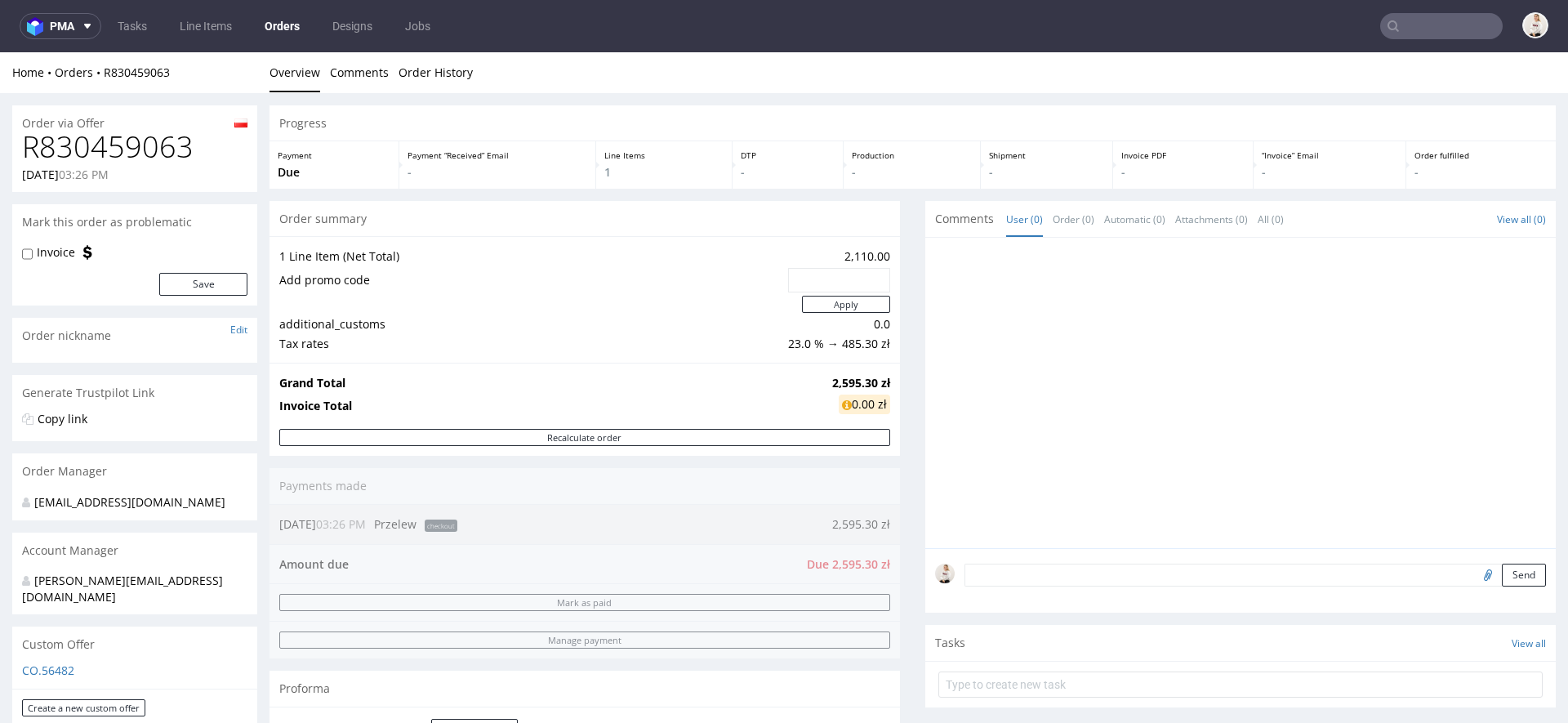
click at [837, 373] on td "2,595.30 zł" at bounding box center [859, 383] width 62 height 20
copy strong "2,595.30 zł"
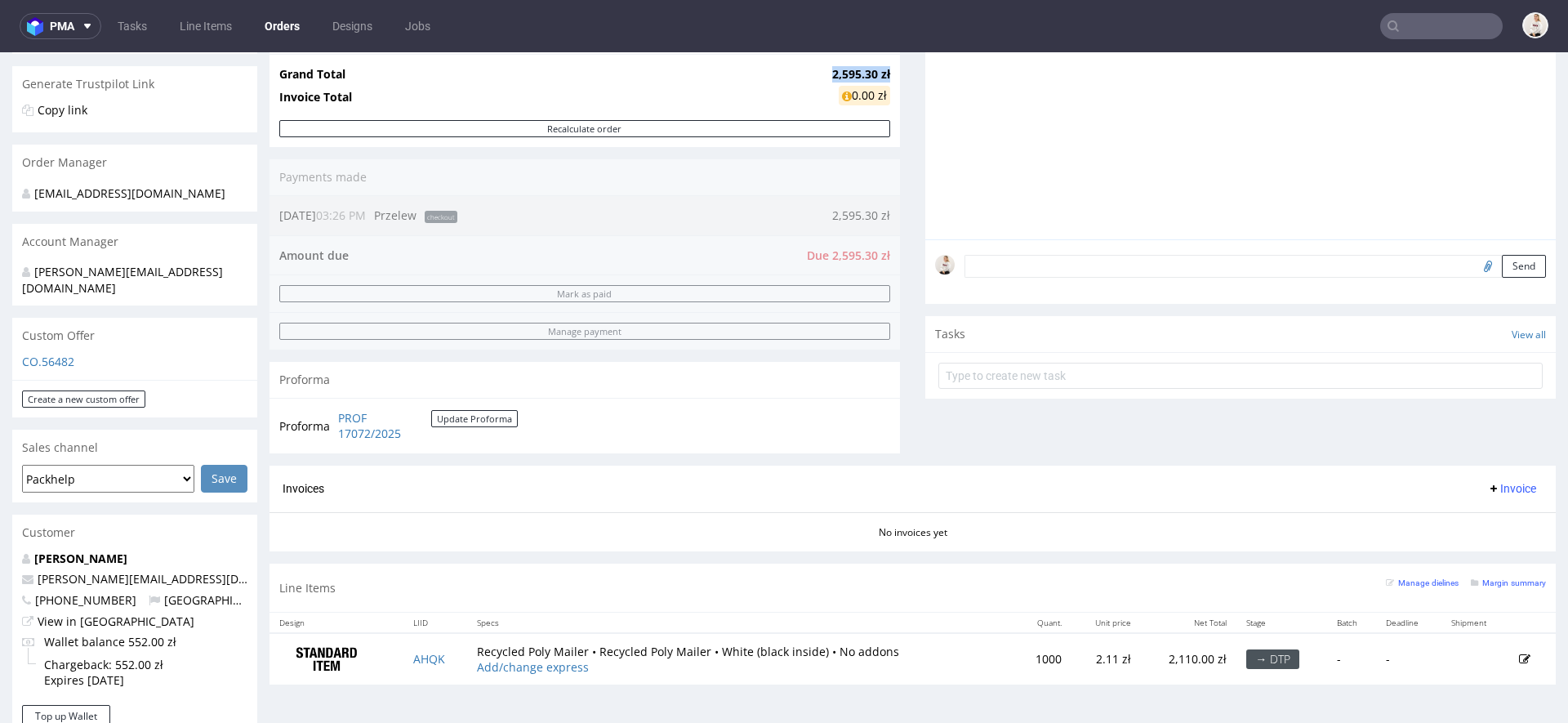
scroll to position [330, 0]
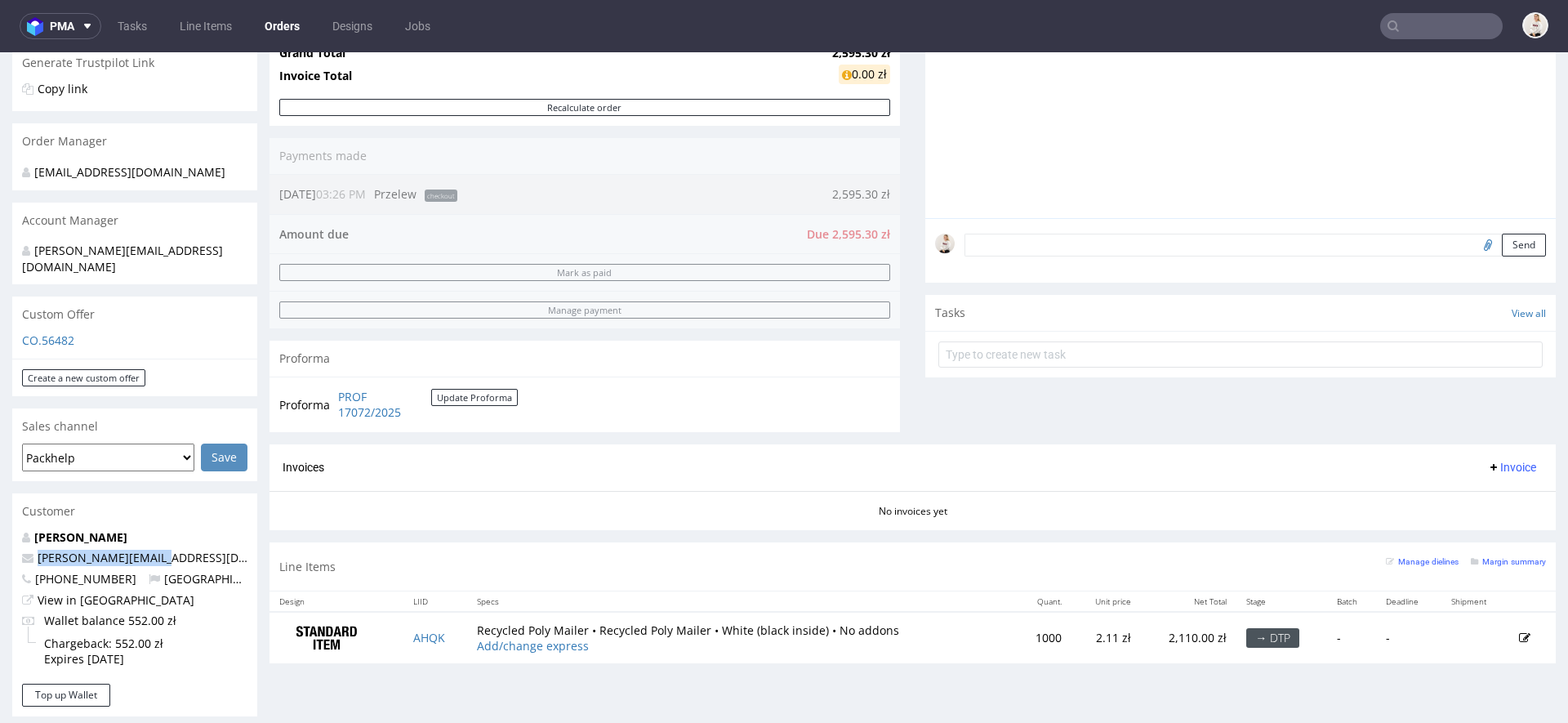
drag, startPoint x: 189, startPoint y: 543, endPoint x: 13, endPoint y: 543, distance: 176.0
click at [13, 543] on div "Iwona Borysiewicz iwona@teamsunday.com +48512792092 Poland View in Hubspot Wall…" at bounding box center [135, 606] width 245 height 155
copy span "[PERSON_NAME][EMAIL_ADDRESS][DOMAIN_NAME]"
click at [1474, 242] on input "file" at bounding box center [1485, 244] width 23 height 21
click at [966, 419] on div "Comments User (0) Order (0) Automatic (0) Attachments (0) All (0) View all (0) …" at bounding box center [1240, 158] width 631 height 574
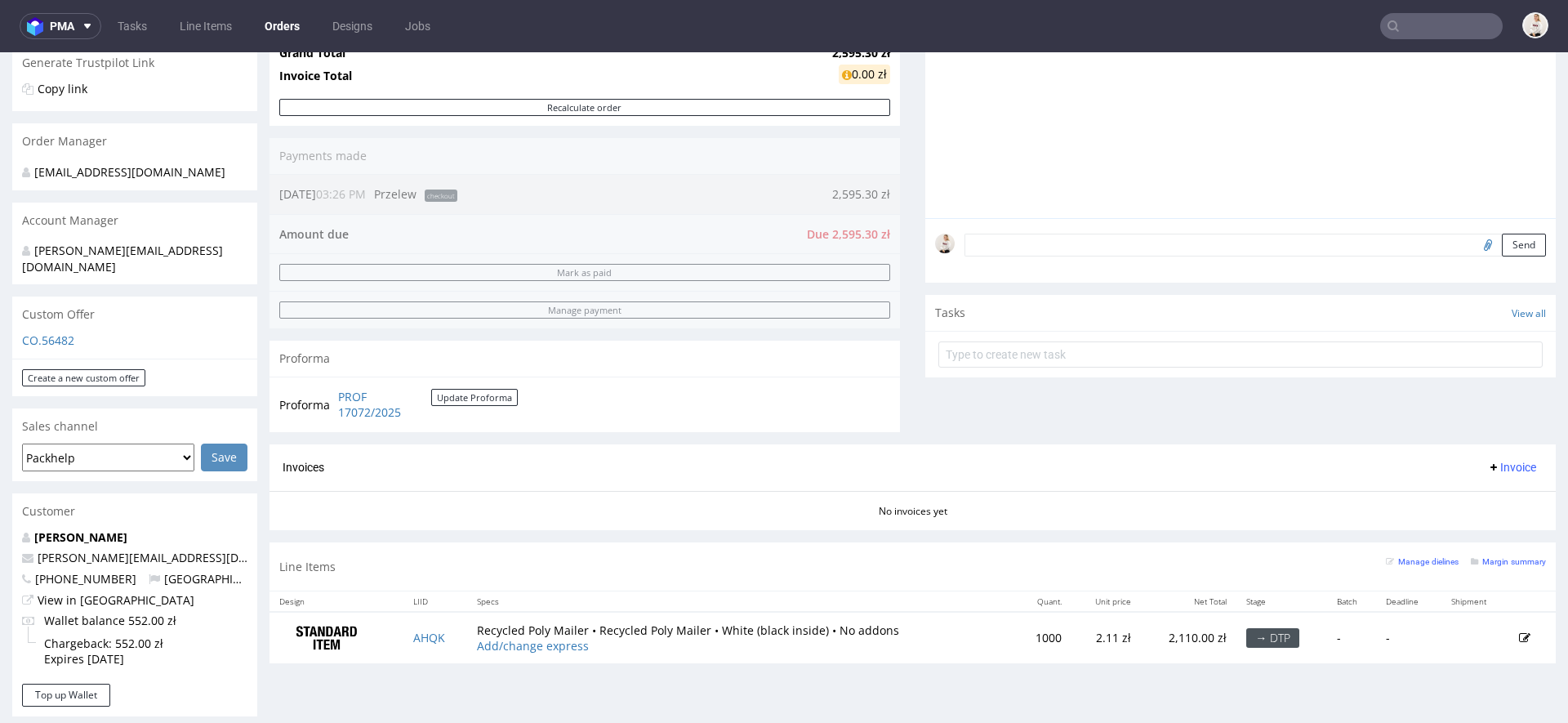
click at [1474, 248] on input "file" at bounding box center [1485, 244] width 23 height 21
type input "C:\fakepath\Request for Quotation - P07743_25-9516-1.pdf"
click at [1516, 243] on button "Send" at bounding box center [1524, 245] width 44 height 23
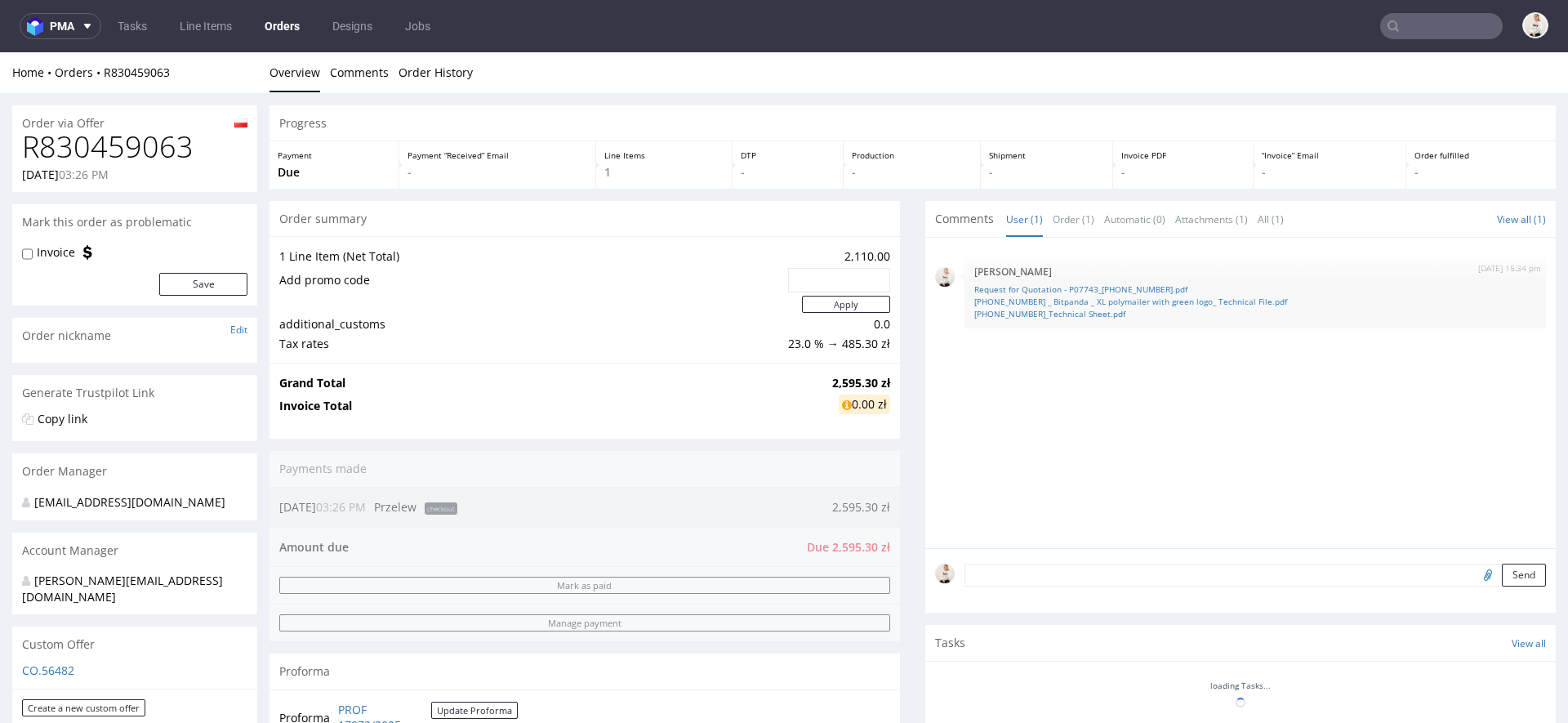
scroll to position [0, 0]
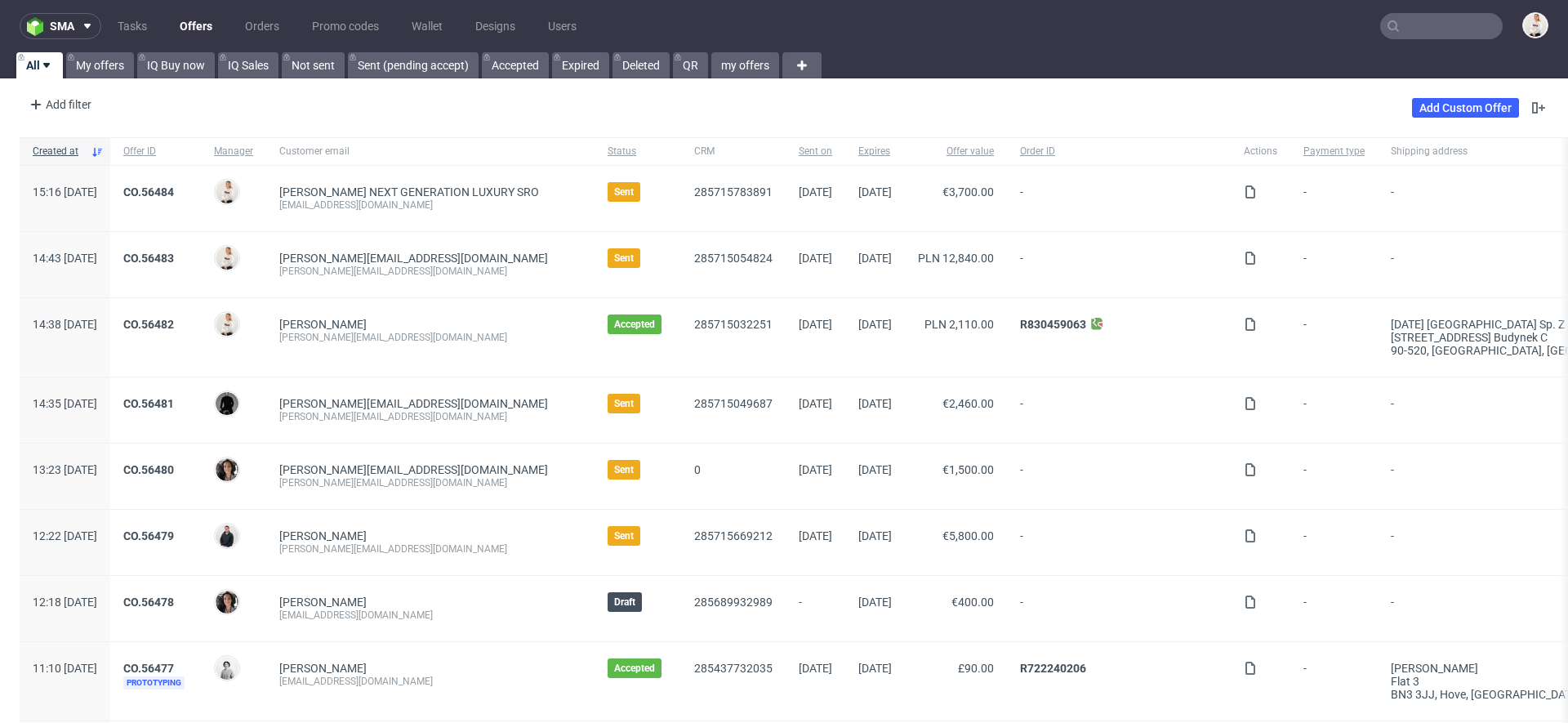
click at [195, 25] on link "Offers" at bounding box center [196, 27] width 52 height 27
click at [93, 71] on link "My offers" at bounding box center [100, 66] width 67 height 27
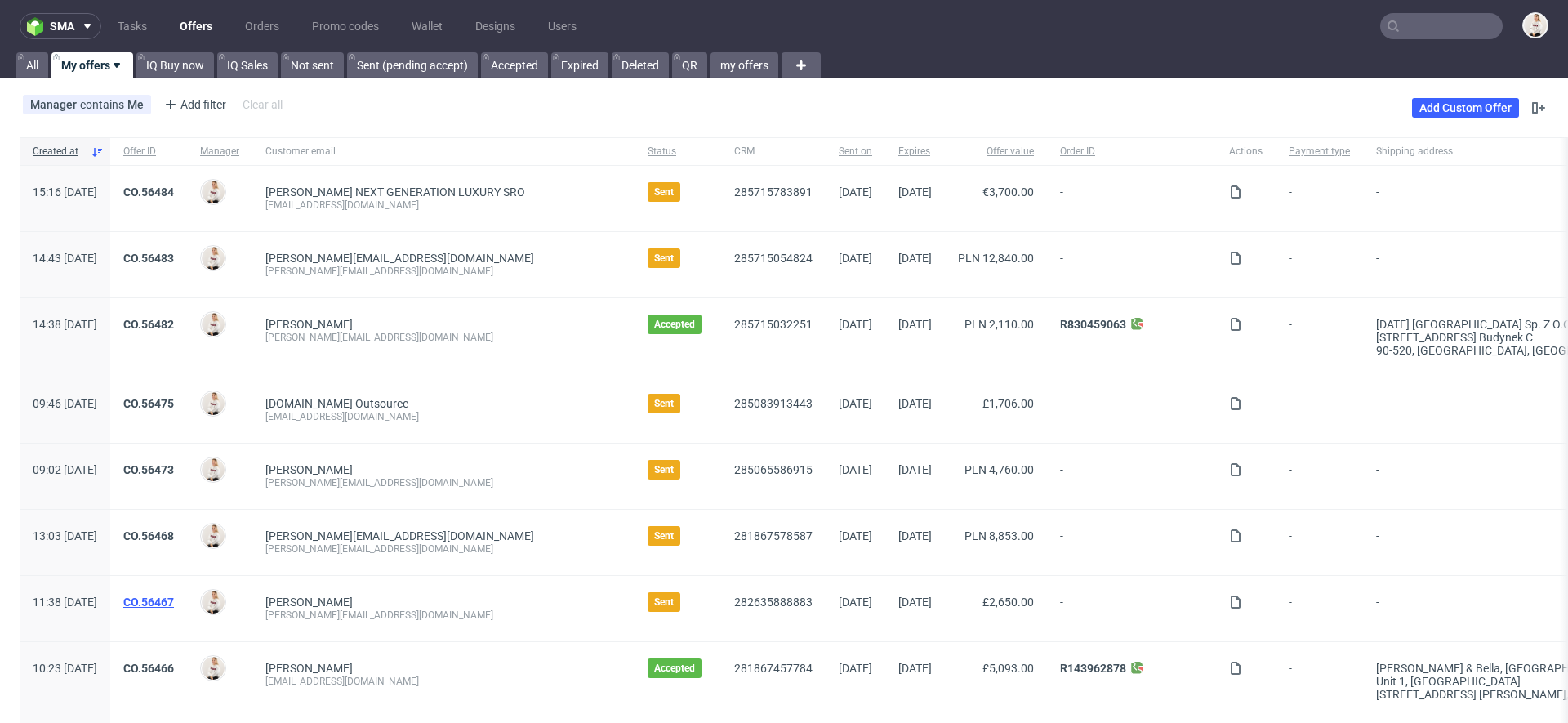
click at [174, 599] on link "CO.56467" at bounding box center [148, 602] width 50 height 13
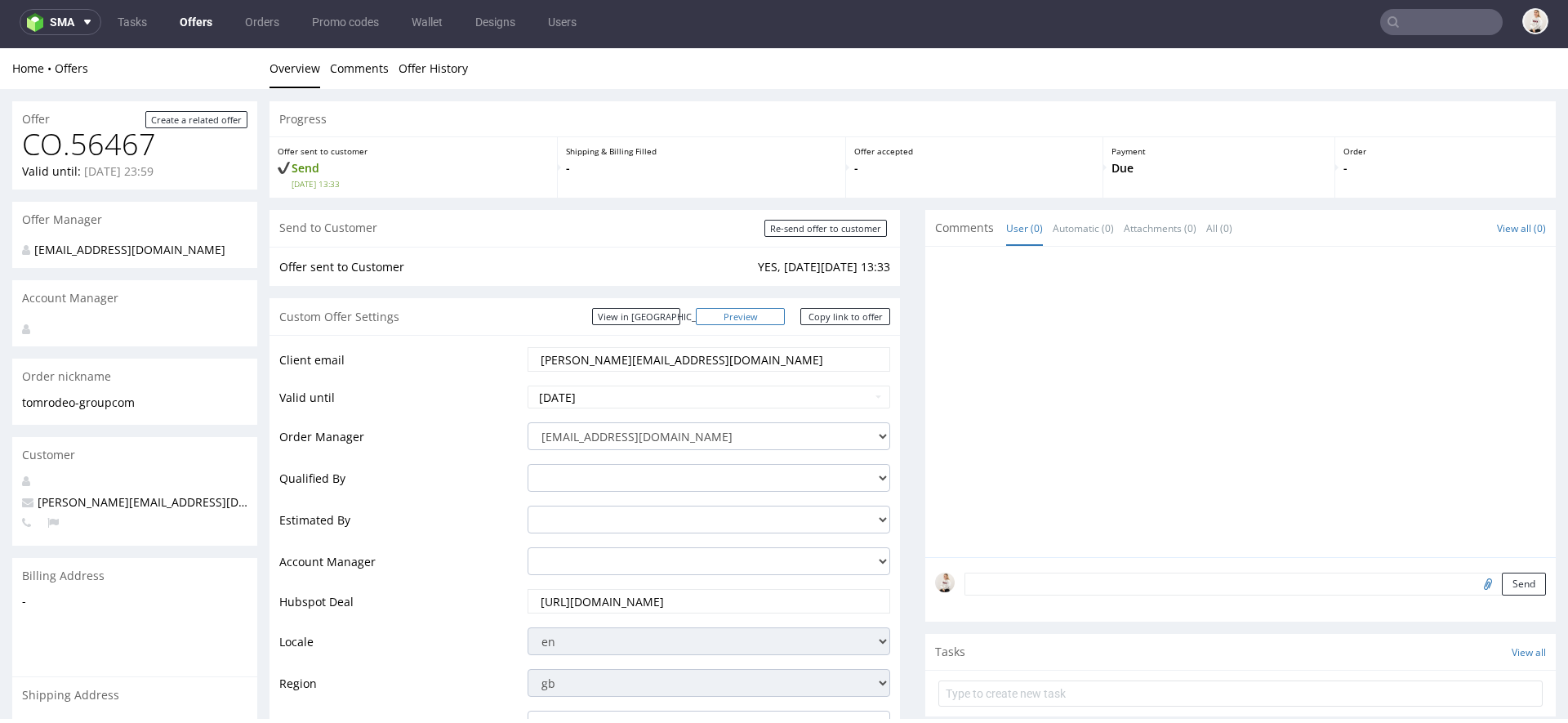
click at [755, 312] on link "Preview" at bounding box center [741, 316] width 90 height 17
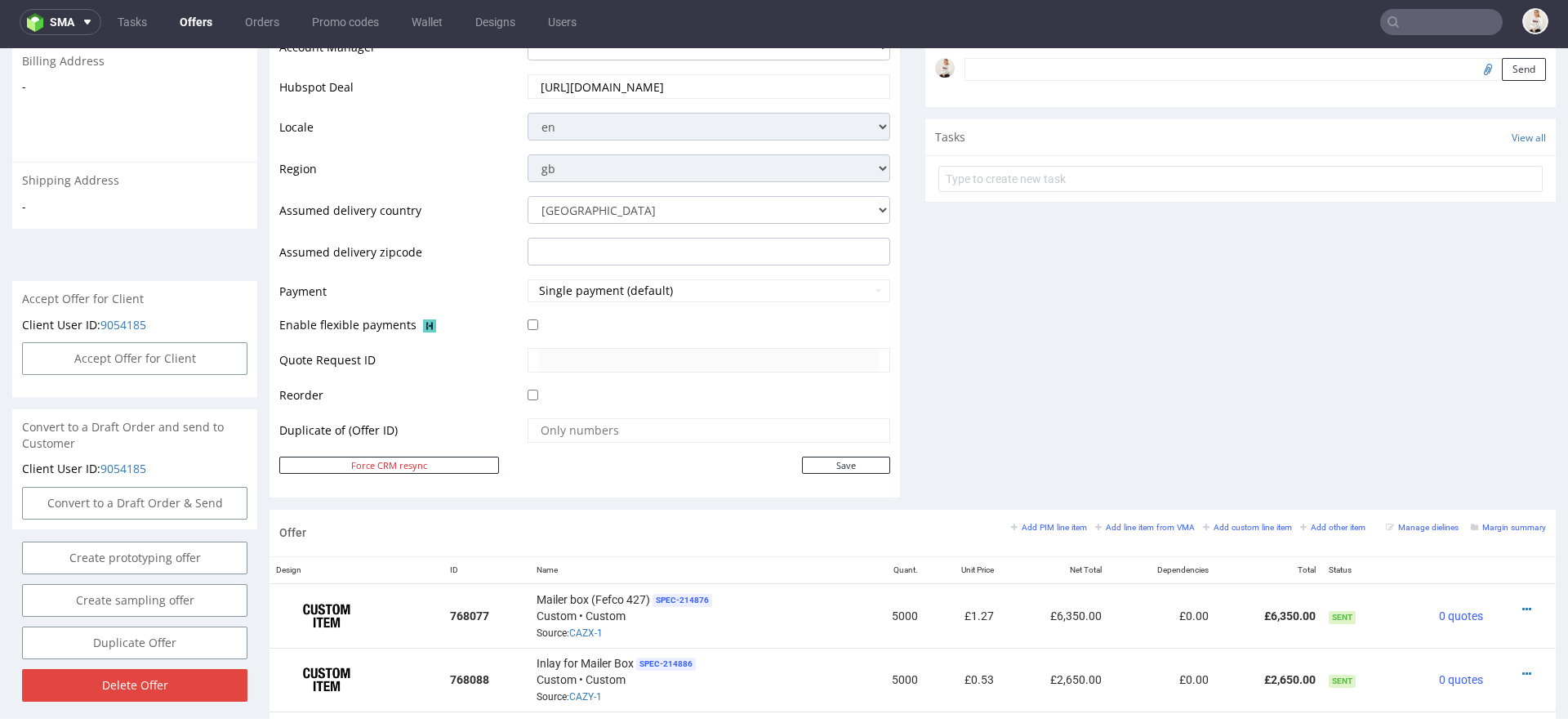
scroll to position [1056, 0]
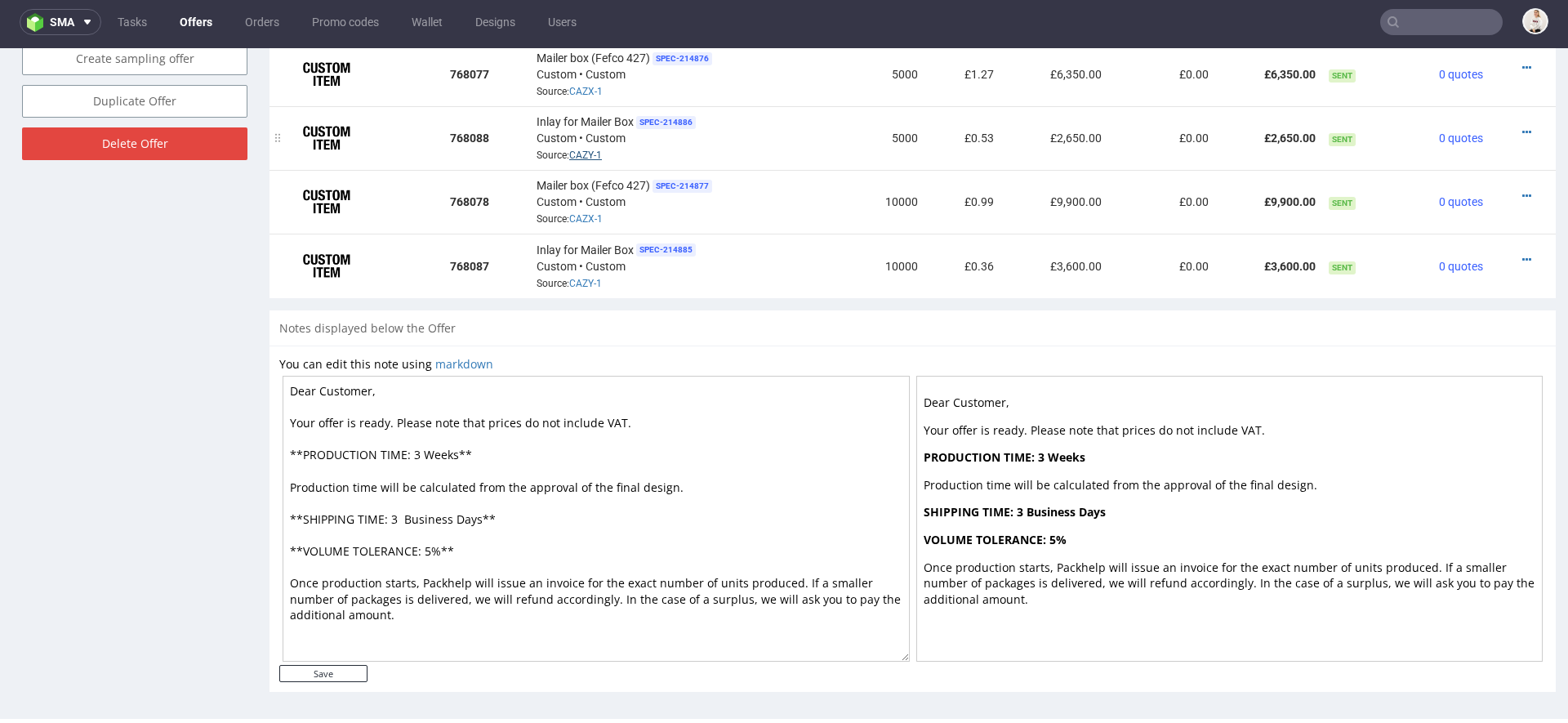
click at [589, 150] on link "CAZY-1" at bounding box center [585, 155] width 32 height 11
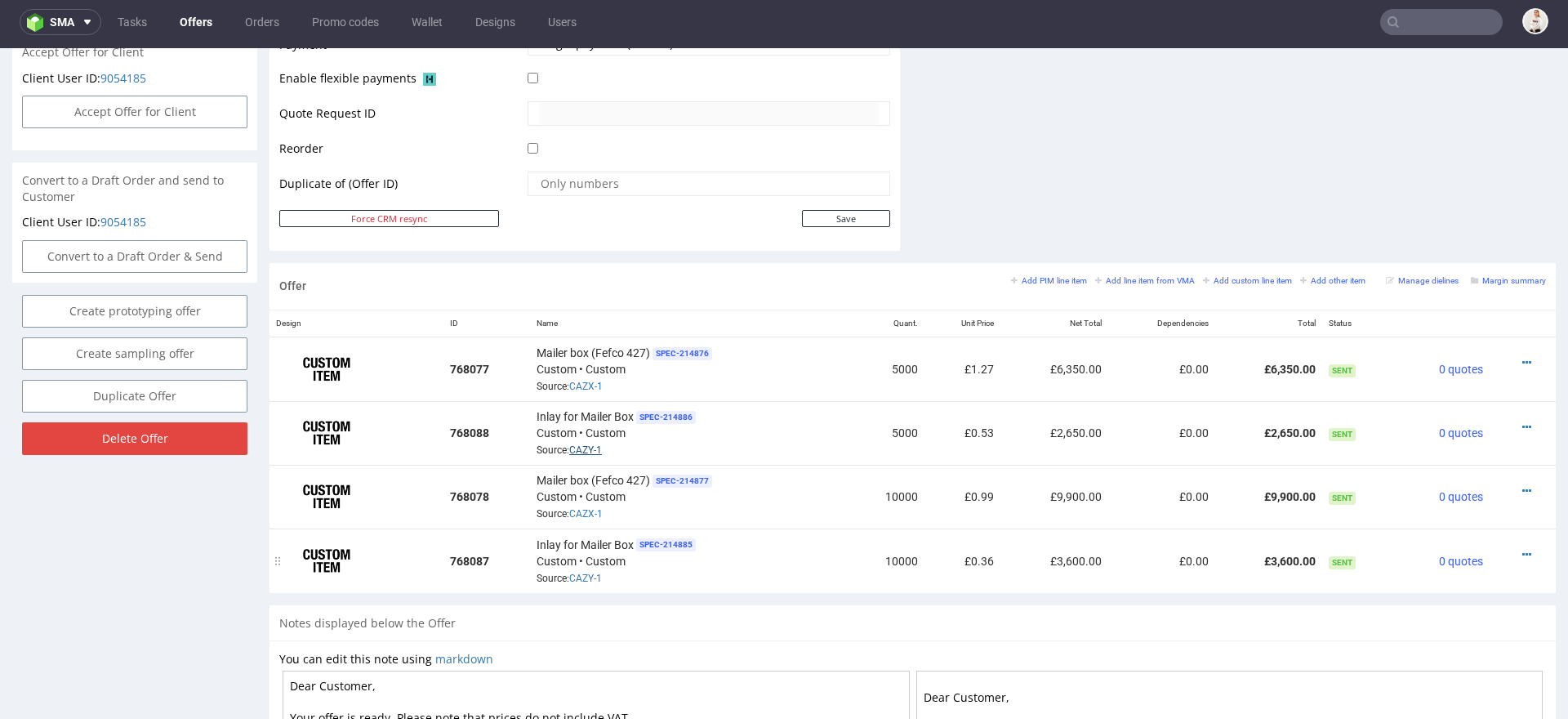
scroll to position [763, 0]
click at [593, 380] on link "CAZX-1" at bounding box center [585, 385] width 33 height 11
